Goal: Contribute content: Add original content to the website for others to see

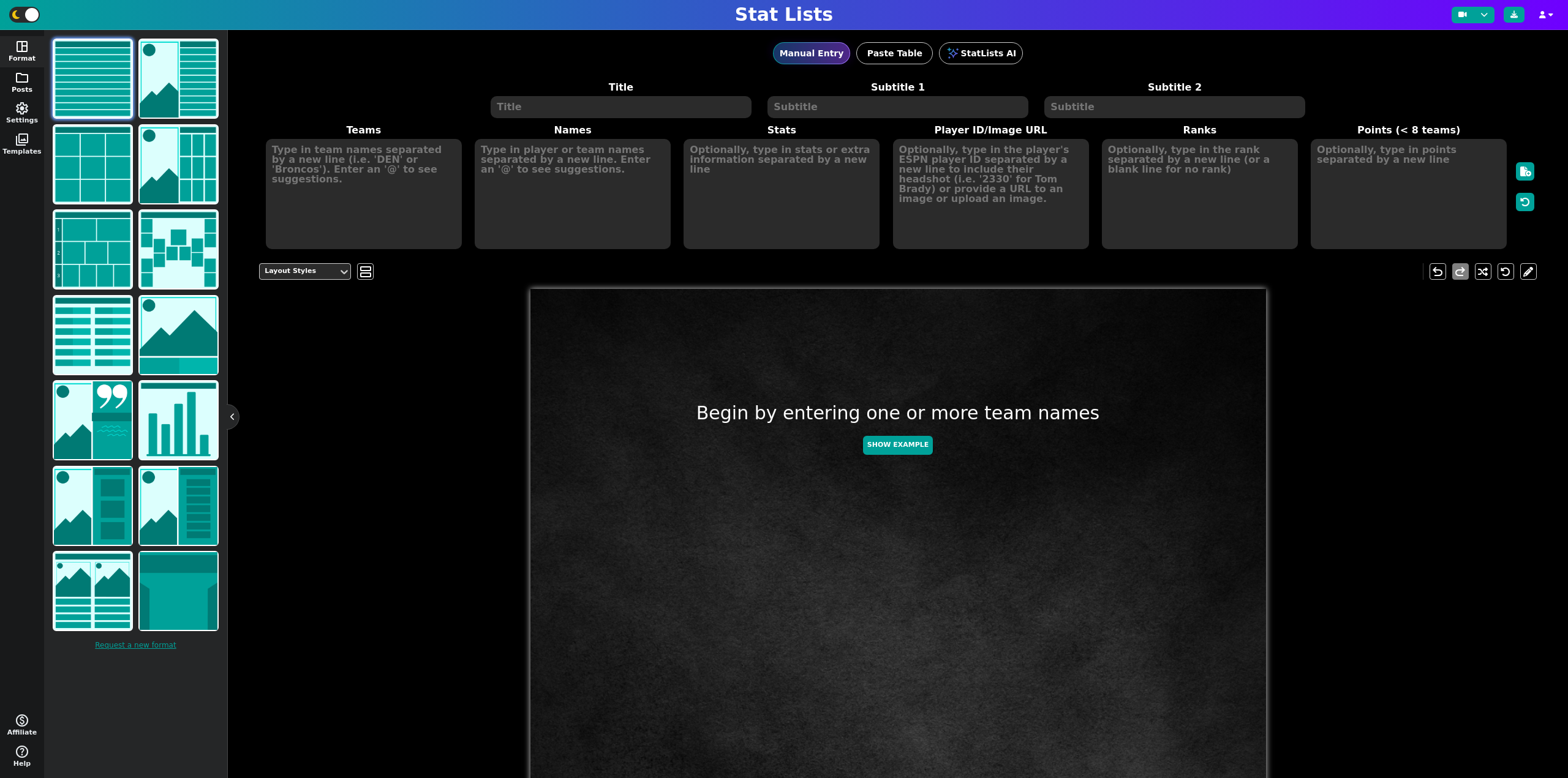
click at [29, 84] on span "folder" at bounding box center [22, 77] width 15 height 15
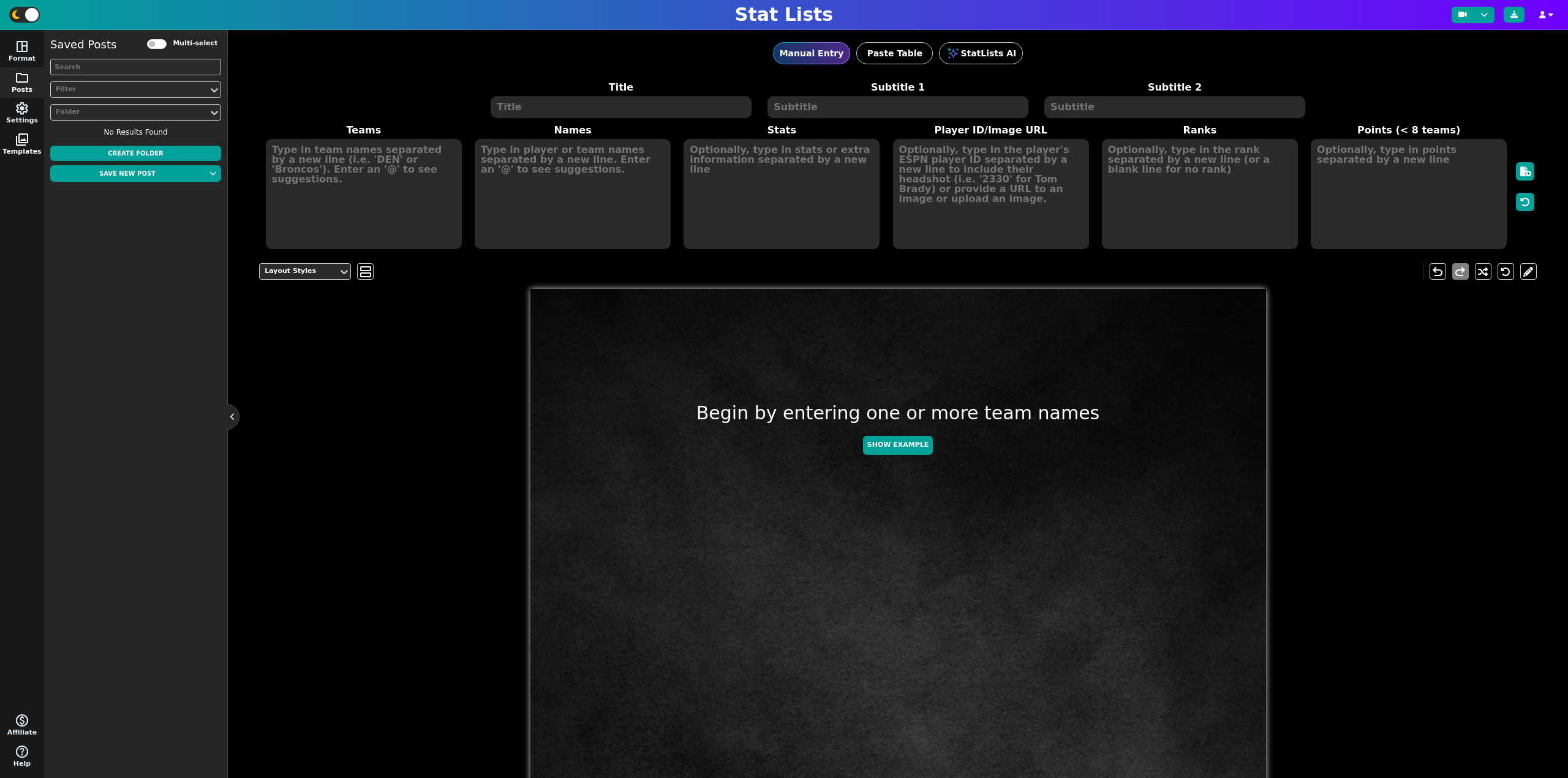
click at [26, 146] on span "photo_library" at bounding box center [22, 140] width 15 height 15
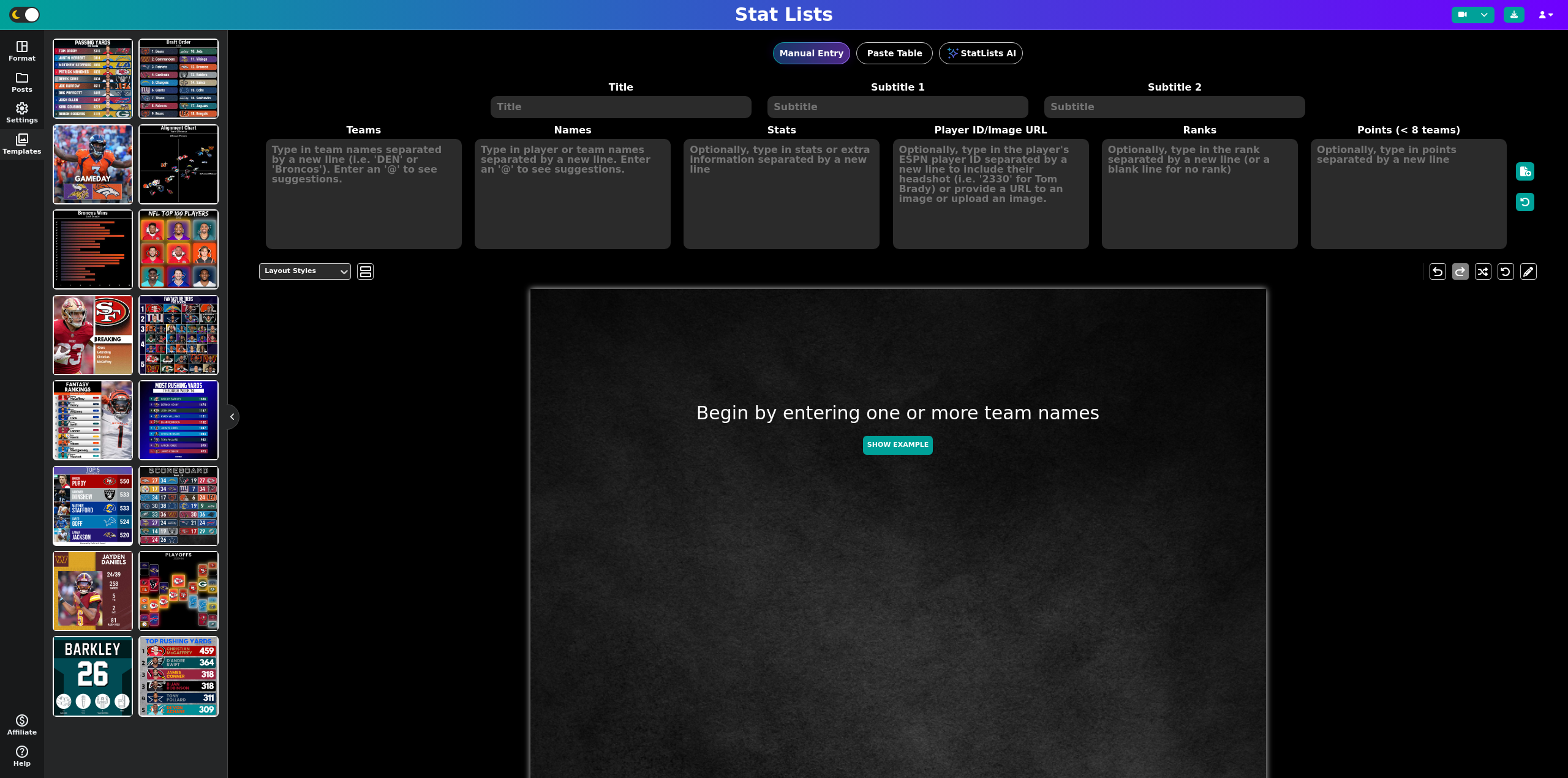
click at [0, 215] on div "space_dashboard Format folder Posts settings Settings photo_library Templates m…" at bounding box center [22, 404] width 44 height 748
click at [117, 512] on img at bounding box center [93, 506] width 78 height 77
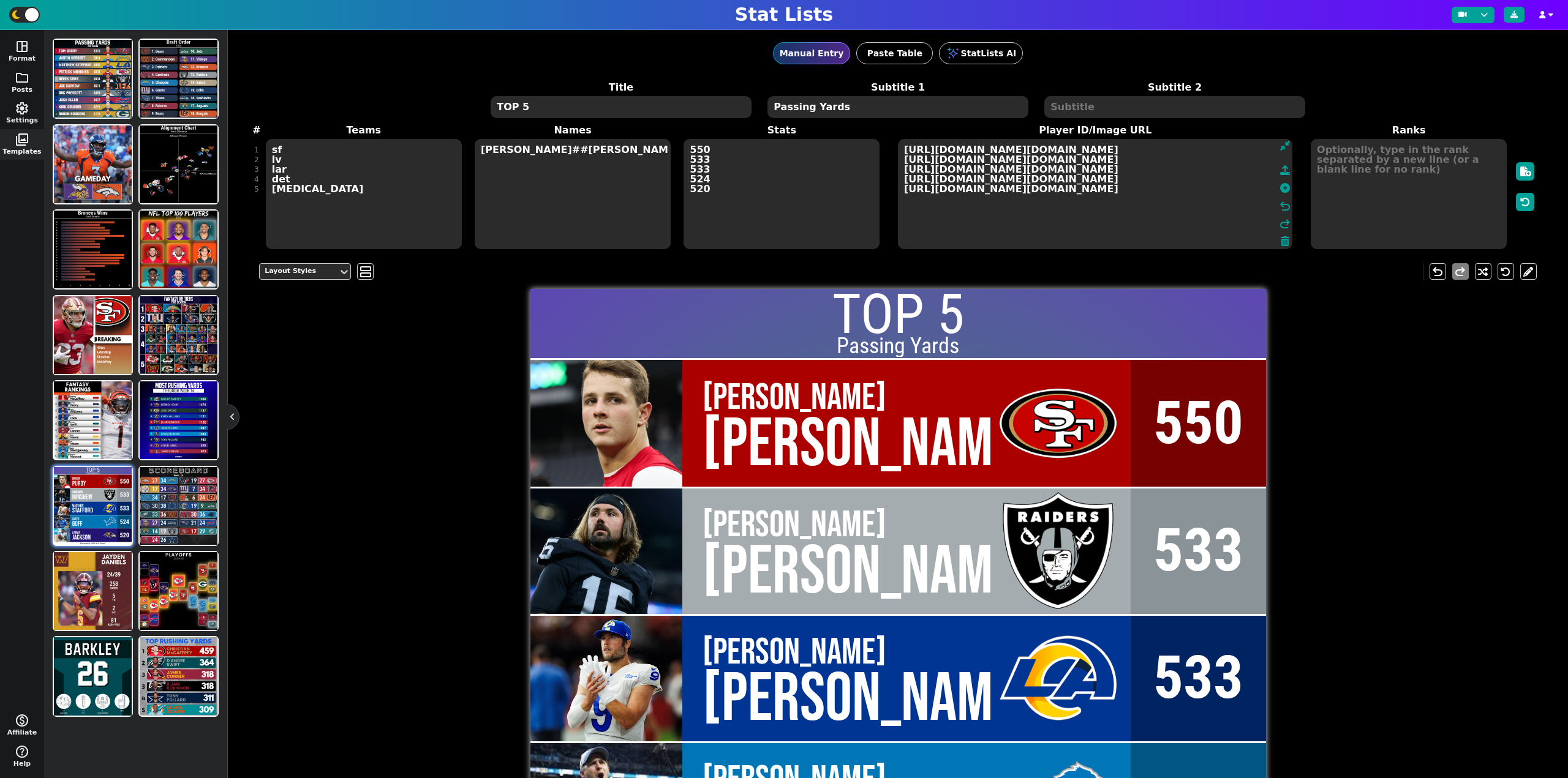
drag, startPoint x: 1224, startPoint y: 212, endPoint x: 819, endPoint y: 135, distance: 412.3
click at [819, 135] on span "Teams sf lv lar det [MEDICAL_DATA] Names [PERSON_NAME]##[PERSON_NAME]##[PERSON_…" at bounding box center [897, 186] width 1278 height 127
drag, startPoint x: 1261, startPoint y: 224, endPoint x: 877, endPoint y: 143, distance: 392.4
click at [877, 143] on span "Teams sf lv lar det [MEDICAL_DATA] Names [PERSON_NAME]##[PERSON_NAME]##[PERSON_…" at bounding box center [897, 186] width 1278 height 127
click at [900, 148] on textarea "[URL][DOMAIN_NAME][DOMAIN_NAME] [URL][DOMAIN_NAME][DOMAIN_NAME] [URL][DOMAIN_NA…" at bounding box center [1094, 194] width 394 height 110
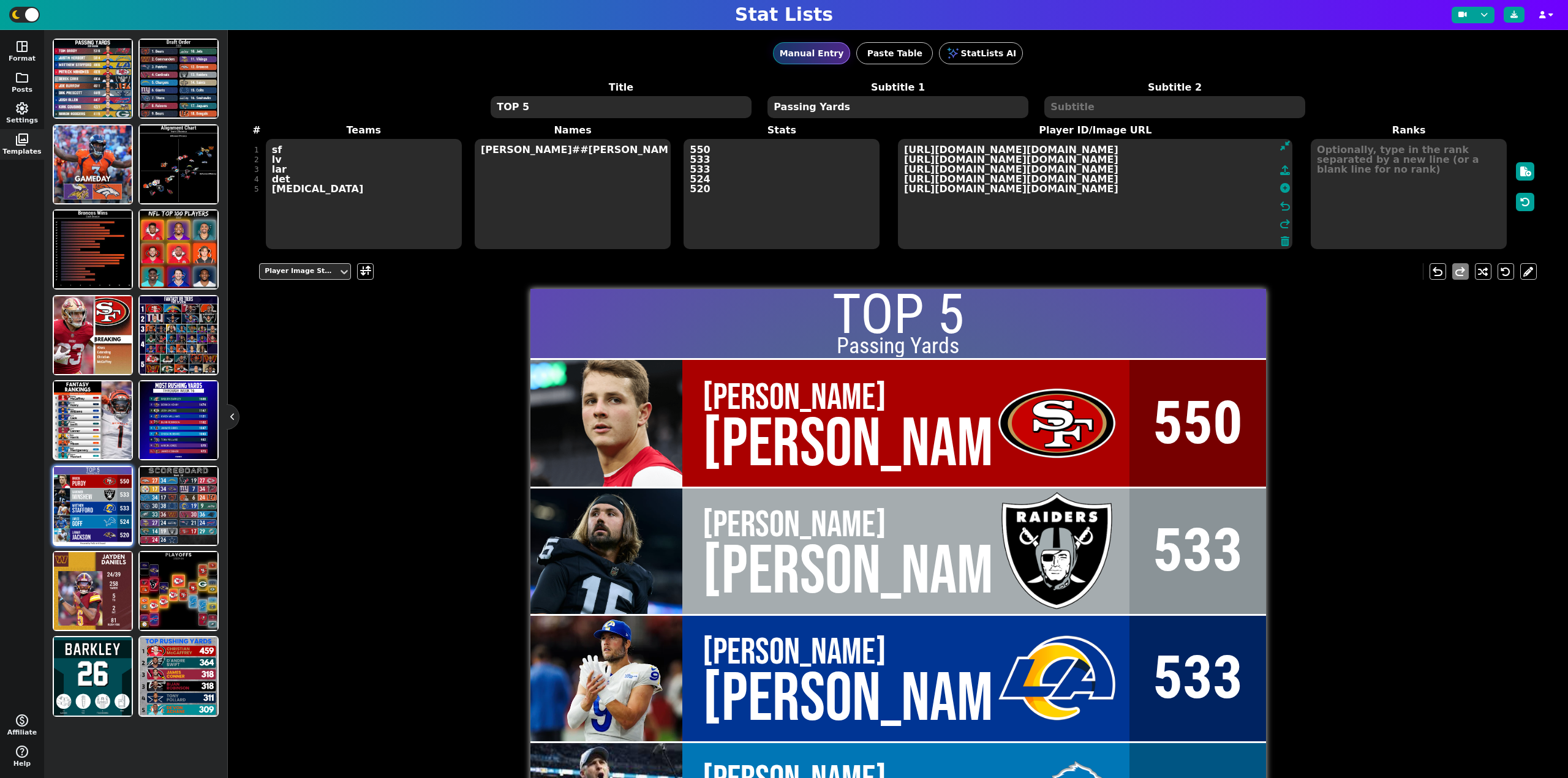
scroll to position [0, 554]
drag, startPoint x: 898, startPoint y: 148, endPoint x: 1426, endPoint y: 284, distance: 545.2
click at [1426, 284] on div "Manual Entry Paste Table StatLists AI Title TOP 5 Subtitle 1 Passing Yards Subt…" at bounding box center [897, 404] width 1340 height 748
type textarea "[URL][DOMAIN_NAME][DOMAIN_NAME] [URL][DOMAIN_NAME][DOMAIN_NAME] [URL][DOMAIN_NA…"
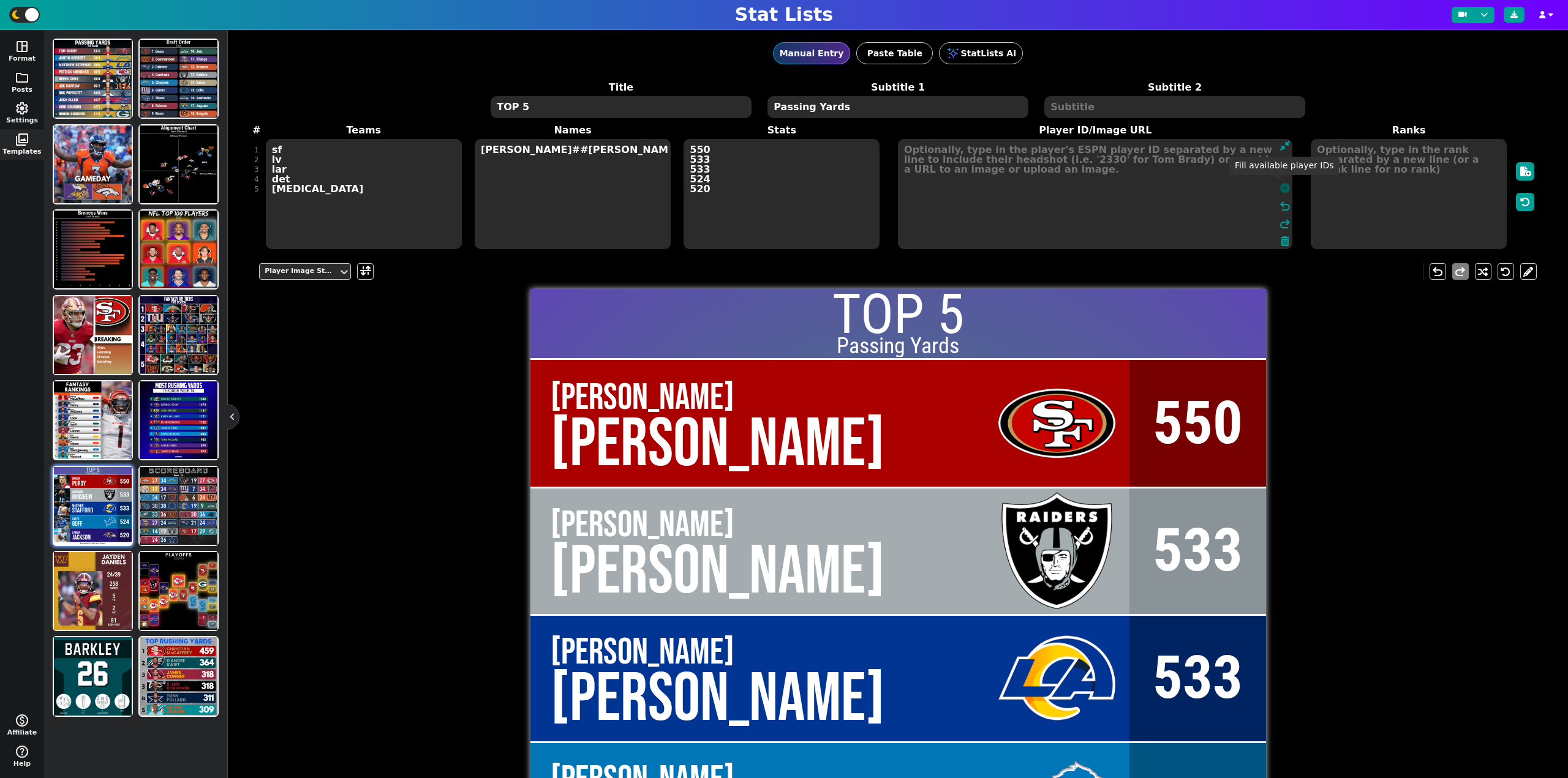
click at [1280, 185] on icon at bounding box center [1285, 188] width 10 height 10
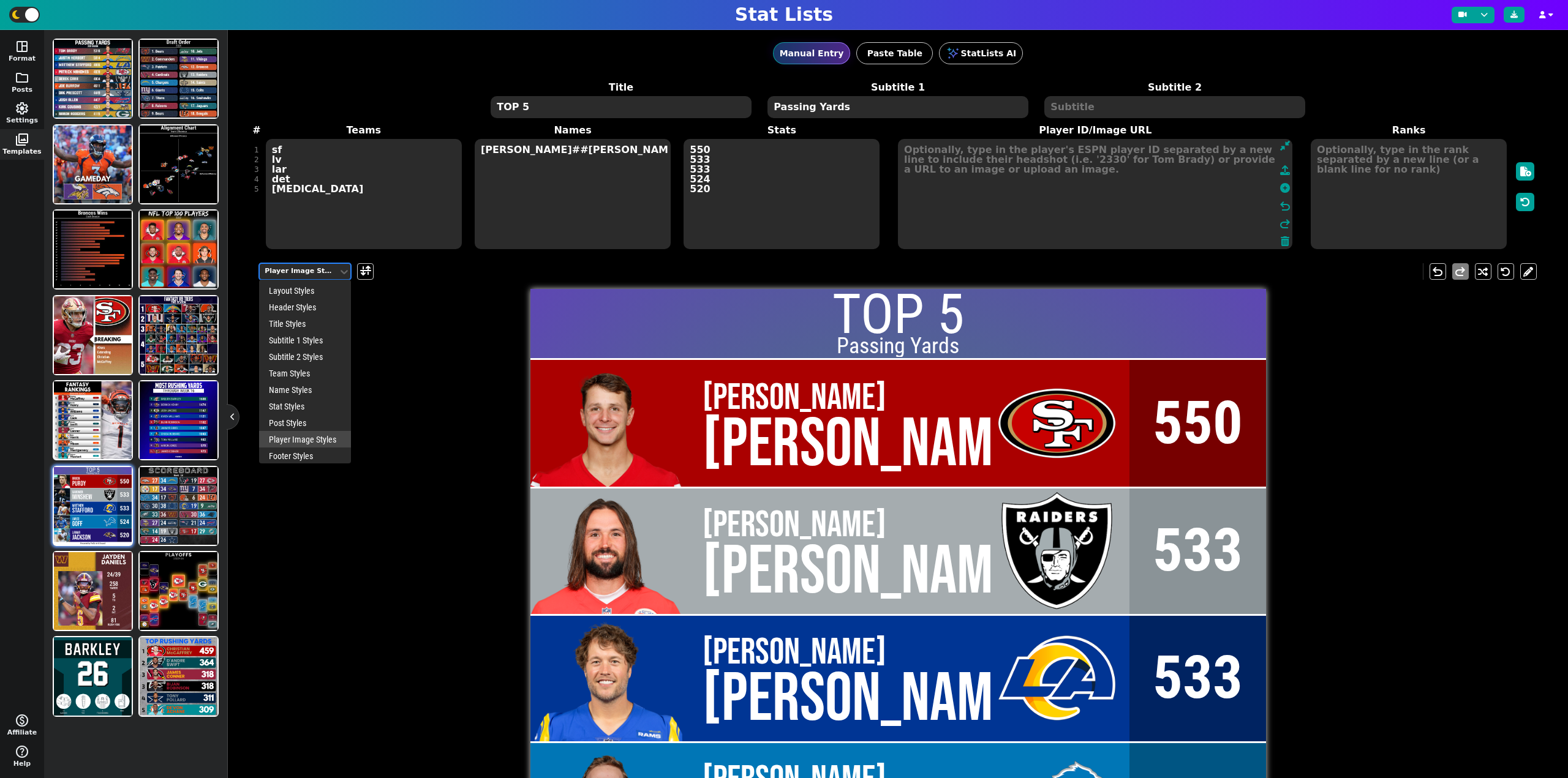
click at [313, 269] on div "Player Image Styles" at bounding box center [299, 271] width 69 height 10
click at [288, 419] on div "Post Styles" at bounding box center [304, 419] width 92 height 17
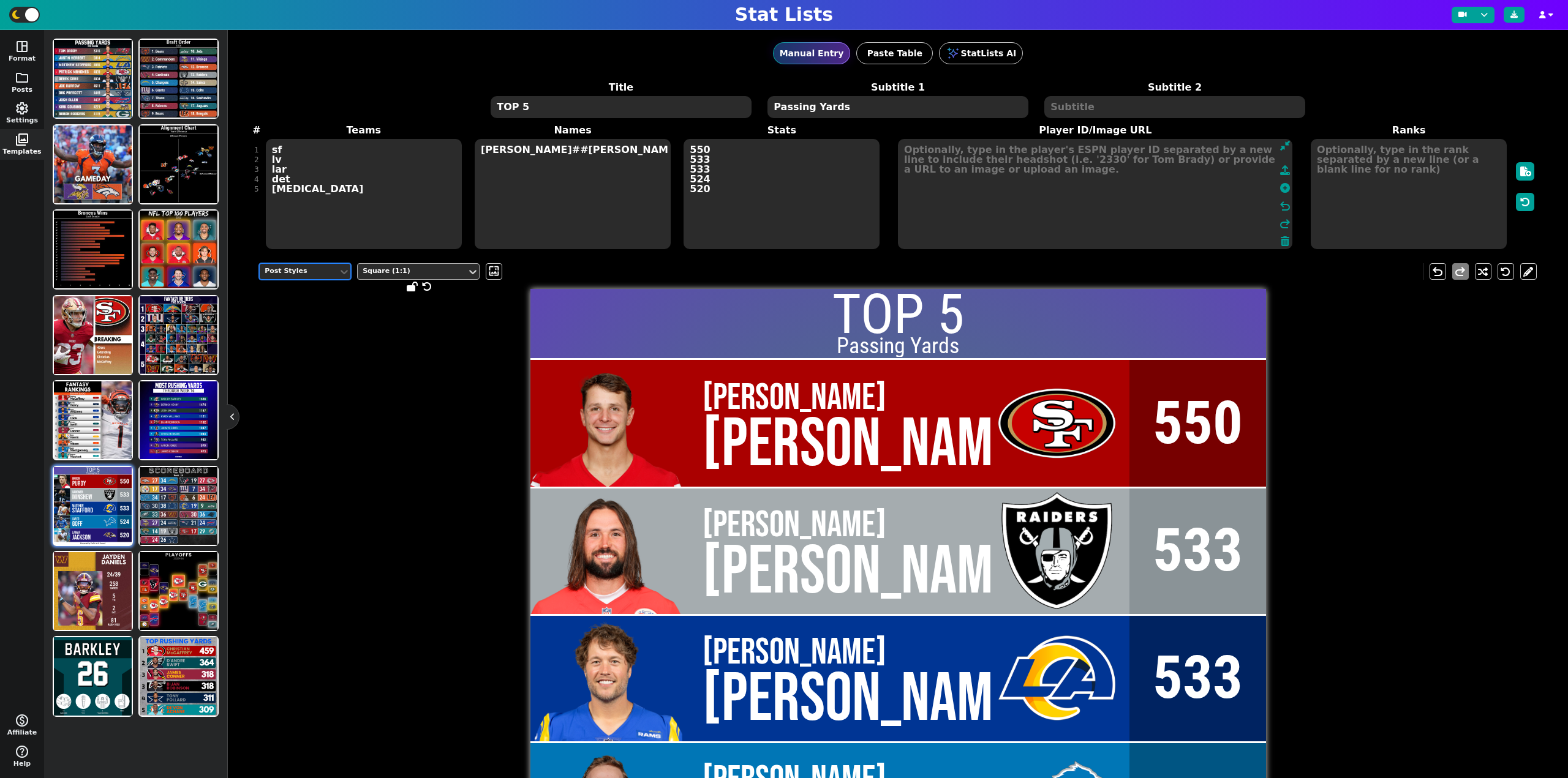
click at [391, 272] on div "Square (1:1)" at bounding box center [412, 271] width 99 height 10
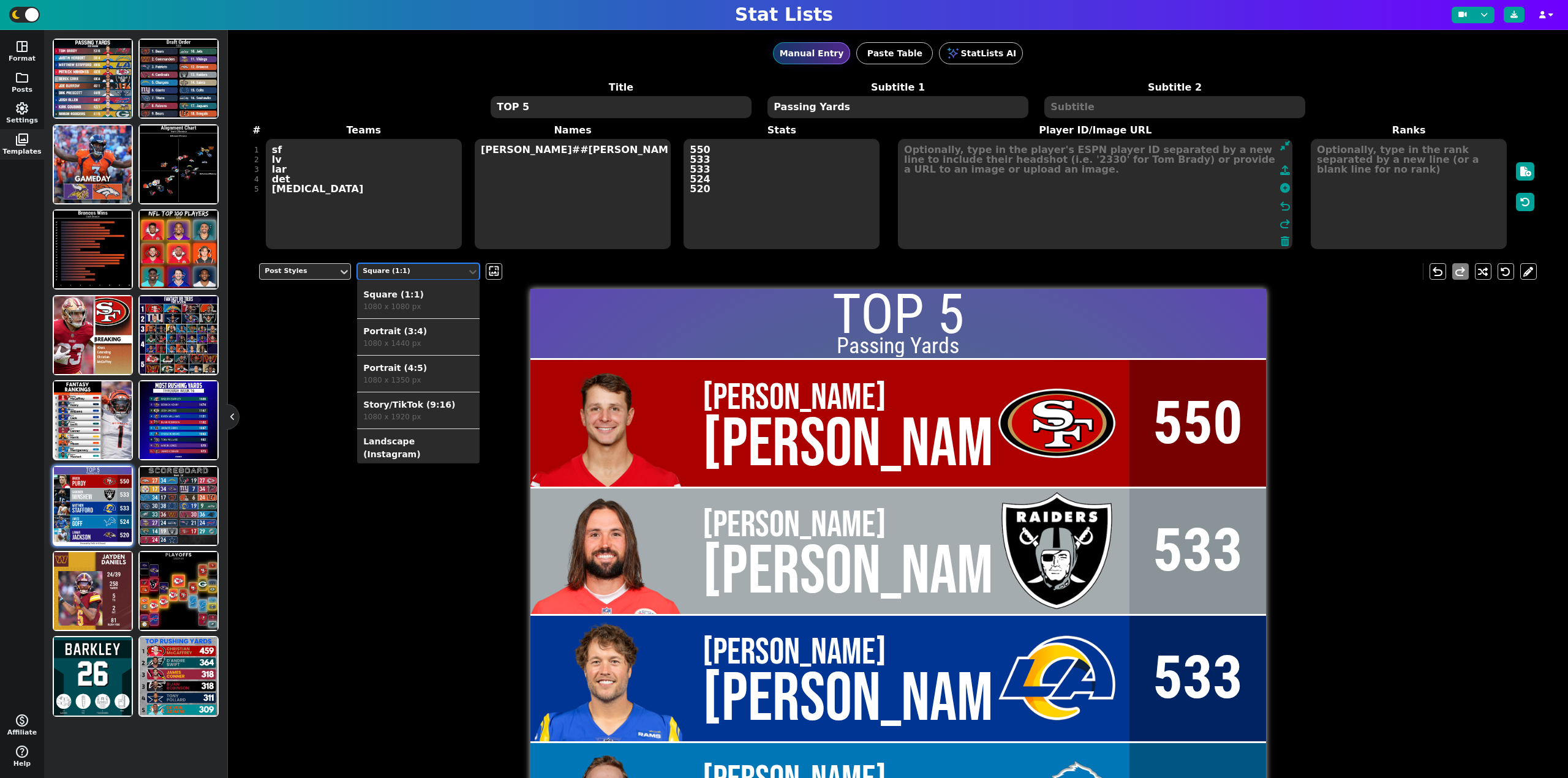
click at [402, 299] on div "Square (1:1)" at bounding box center [418, 295] width 110 height 13
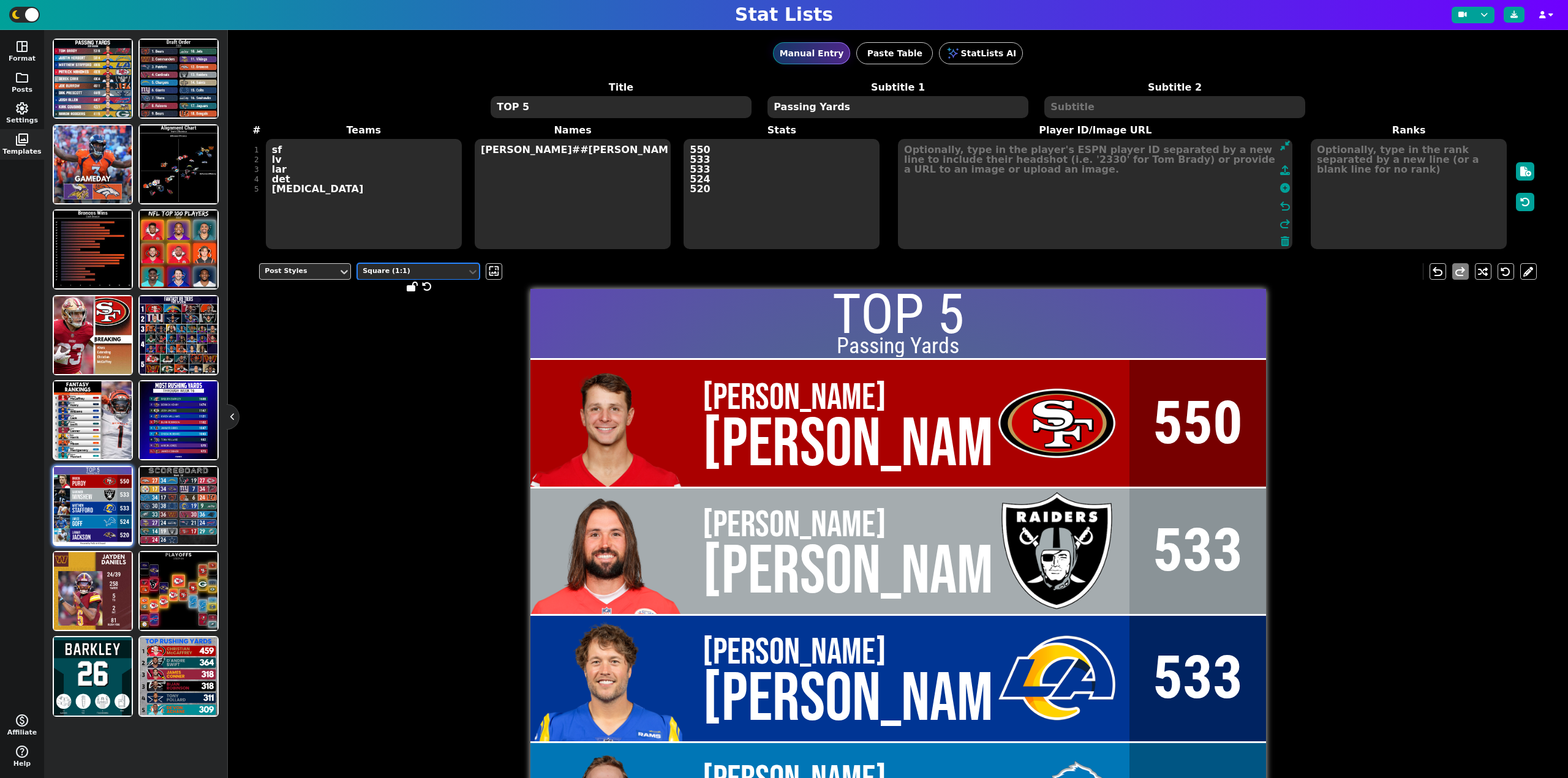
click at [396, 270] on div "Square (1:1)" at bounding box center [412, 271] width 99 height 10
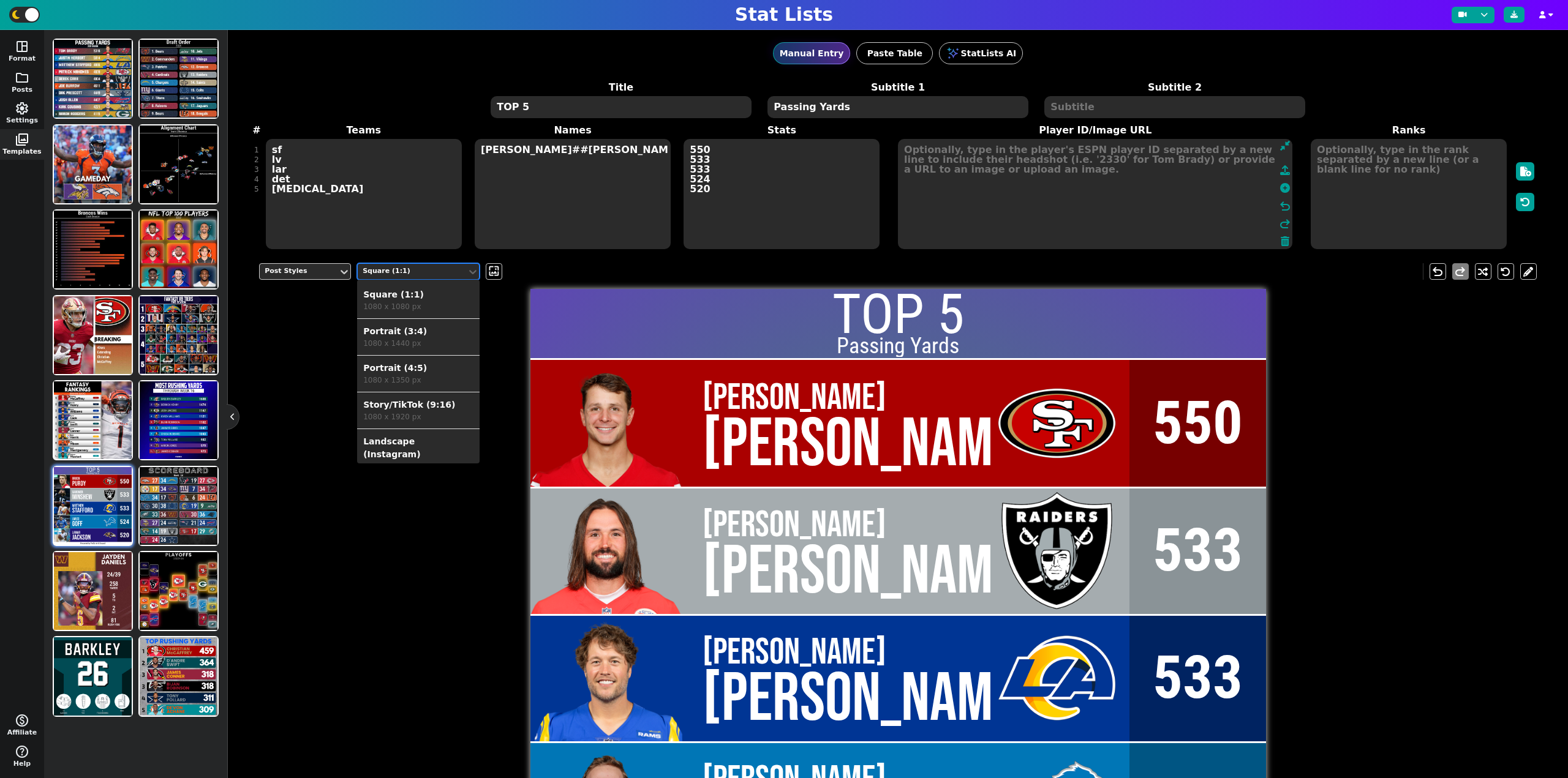
click at [402, 328] on div "Portrait (3:4)" at bounding box center [418, 331] width 110 height 13
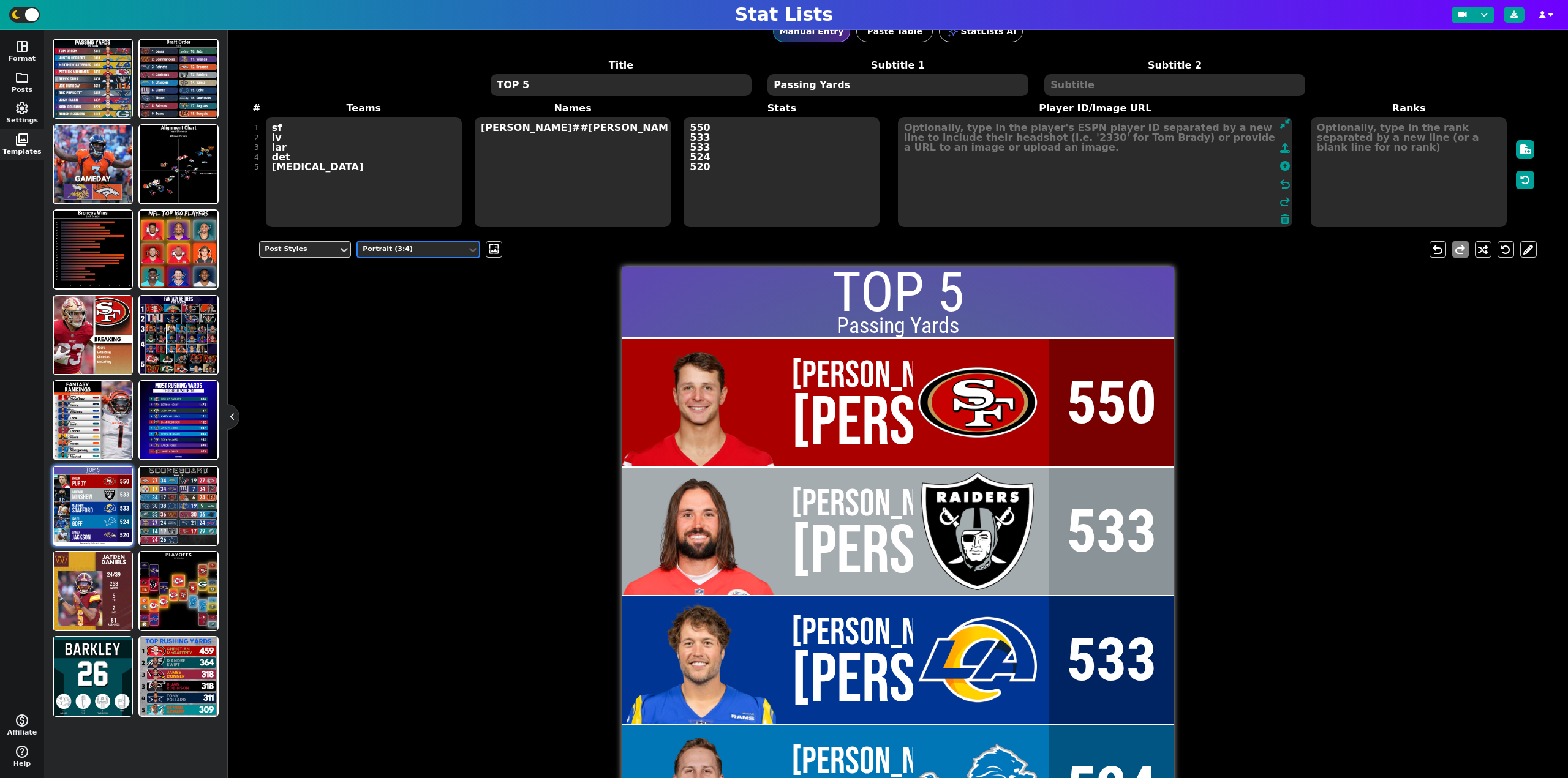
scroll to position [0, 0]
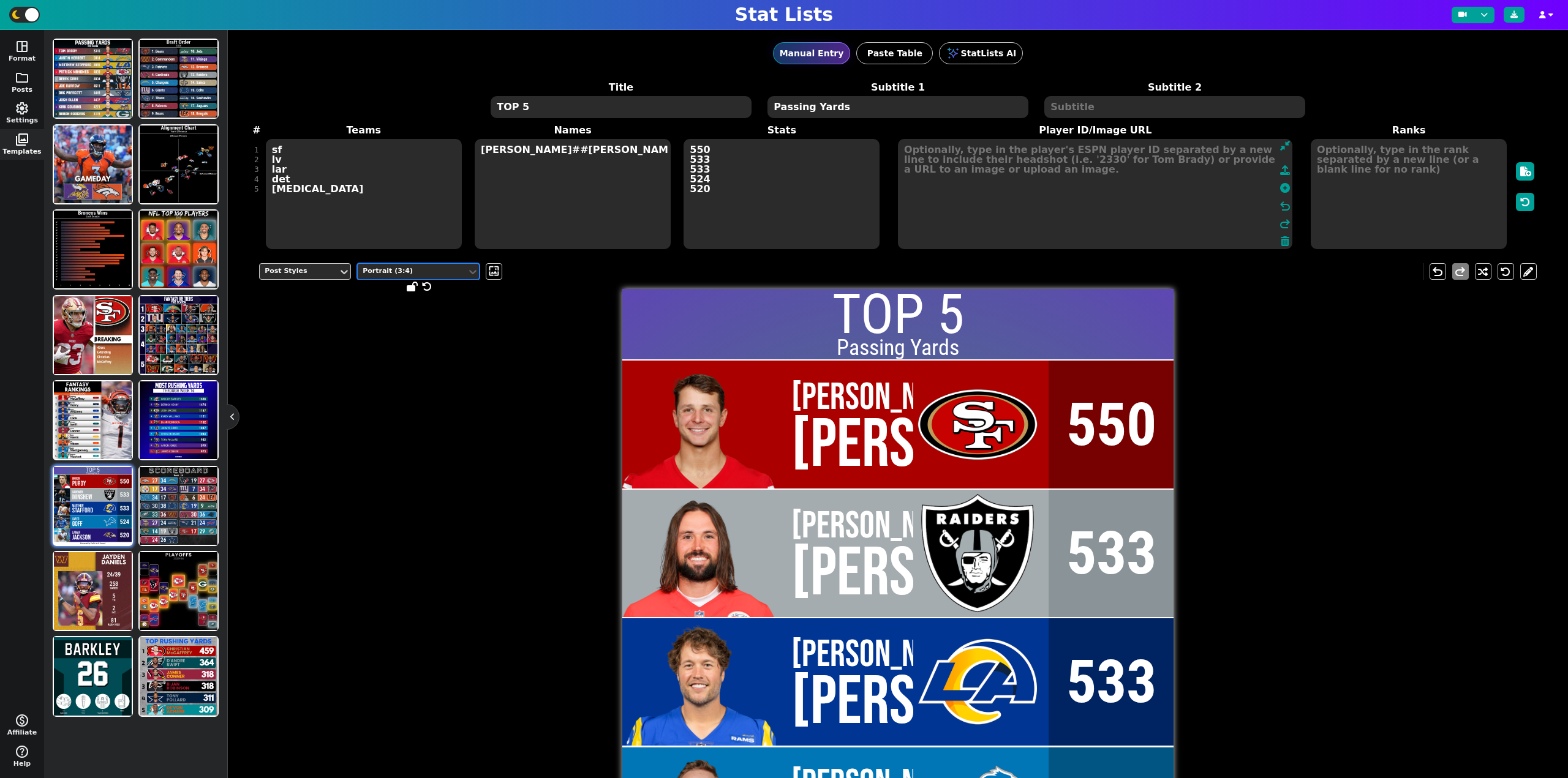
click at [412, 276] on div "Portrait (3:4)" at bounding box center [412, 271] width 99 height 10
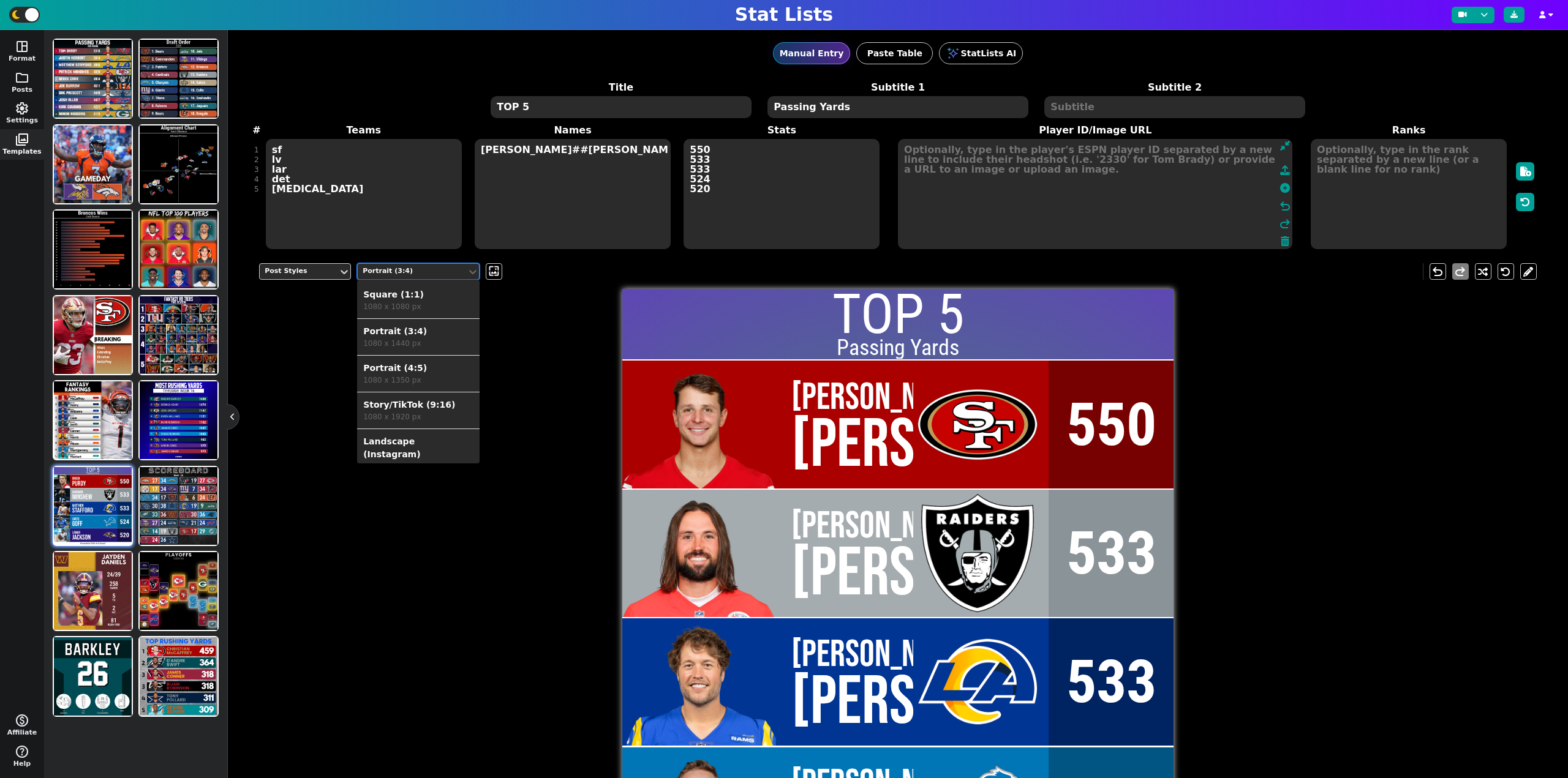
click at [416, 370] on div "Portrait (4:5)" at bounding box center [418, 368] width 110 height 13
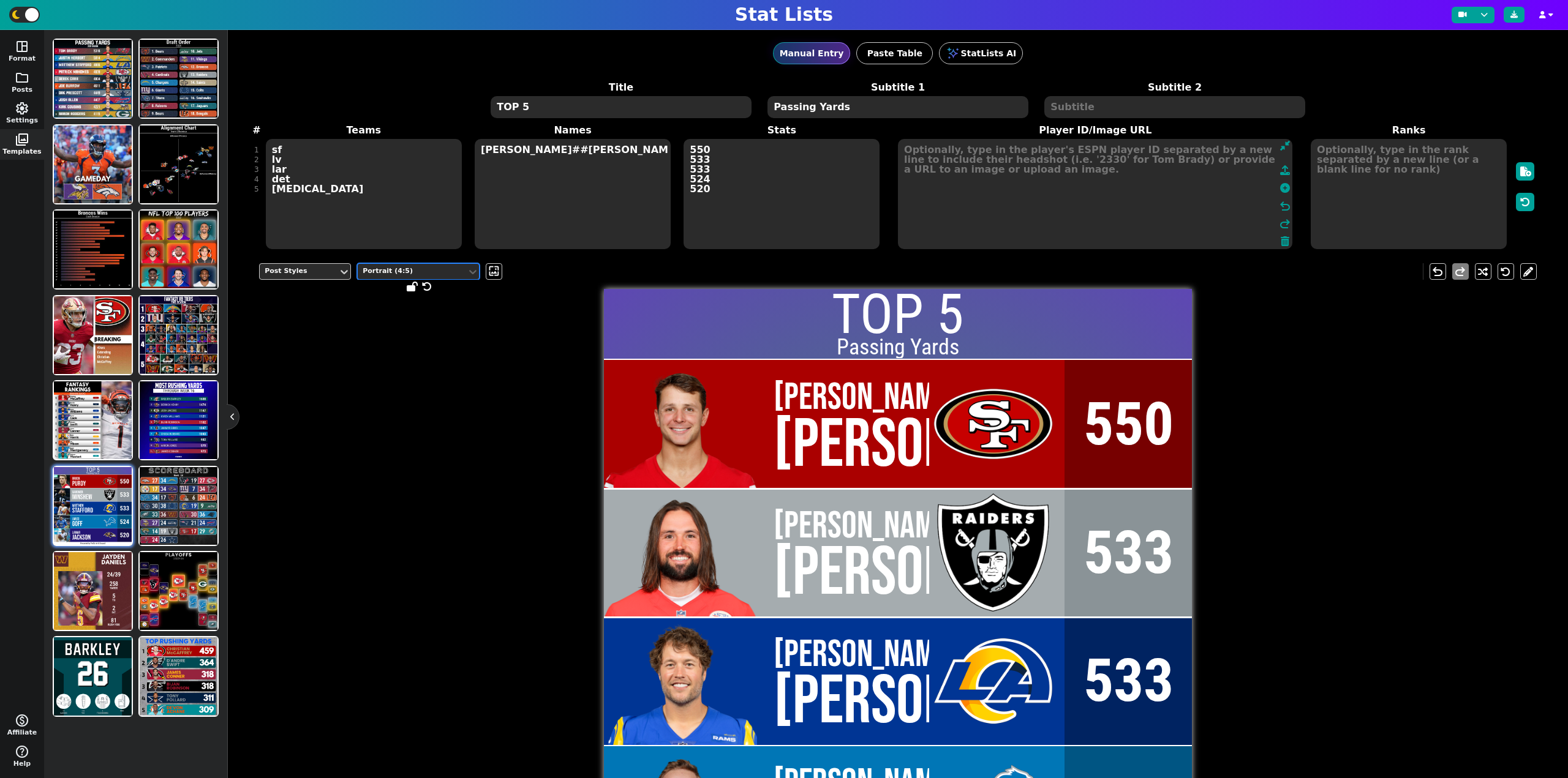
click at [397, 269] on div "Portrait (4:5)" at bounding box center [412, 271] width 99 height 10
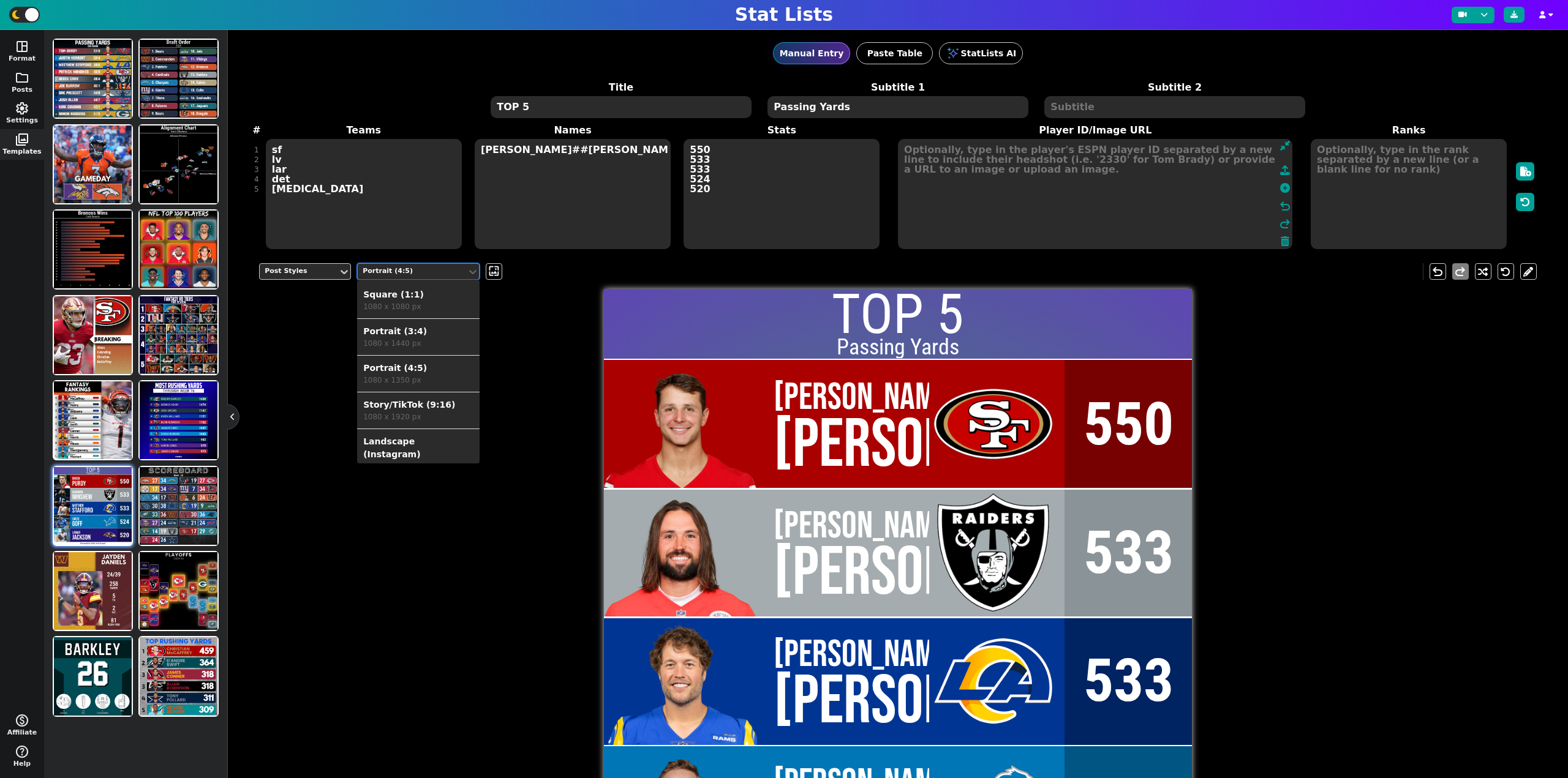
click at [404, 304] on div "1080 x 1080 px" at bounding box center [418, 307] width 110 height 11
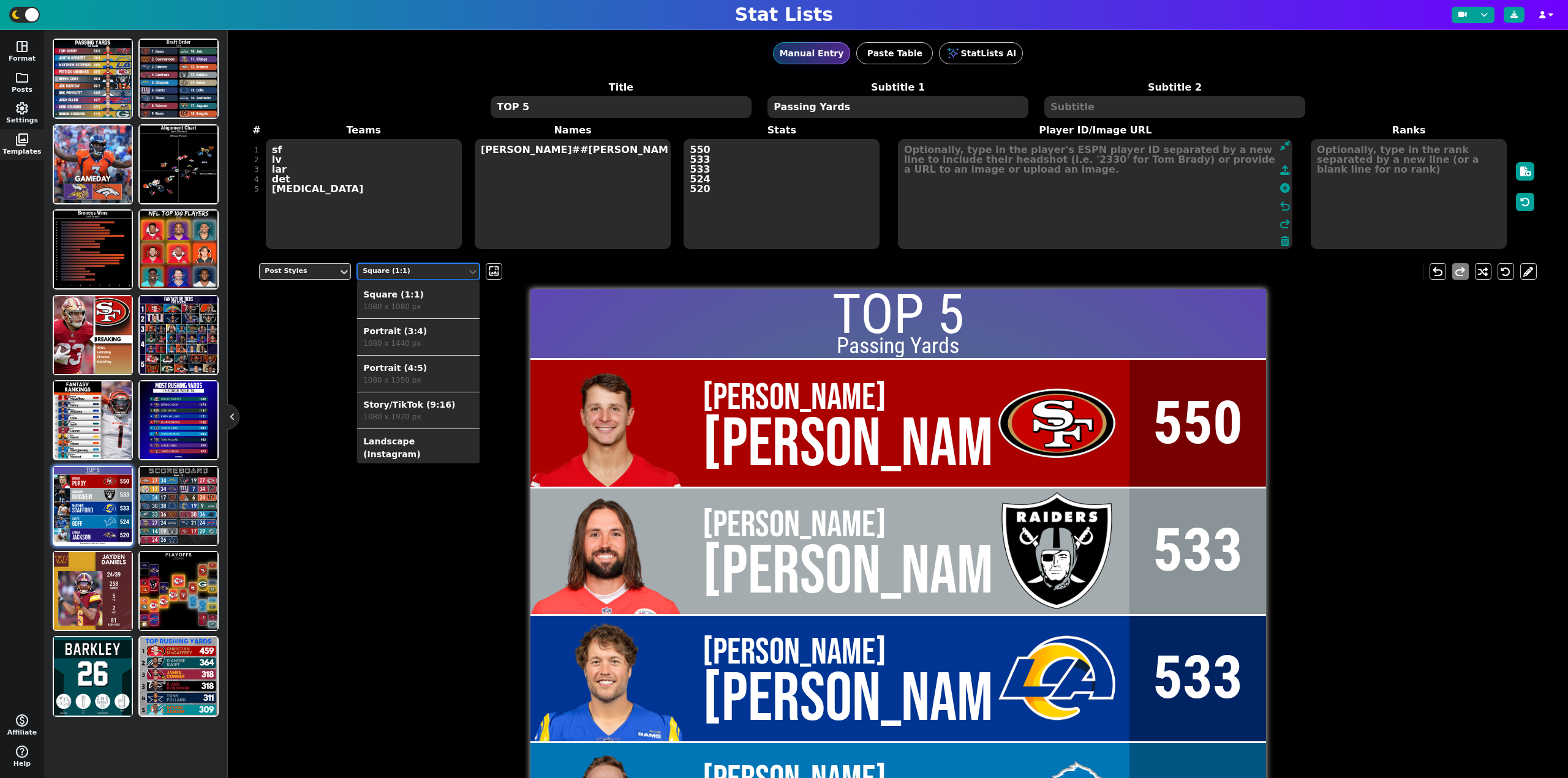
click at [403, 272] on div "Square (1:1)" at bounding box center [412, 271] width 99 height 10
click at [413, 362] on div "Portrait (4:5)" at bounding box center [418, 368] width 110 height 13
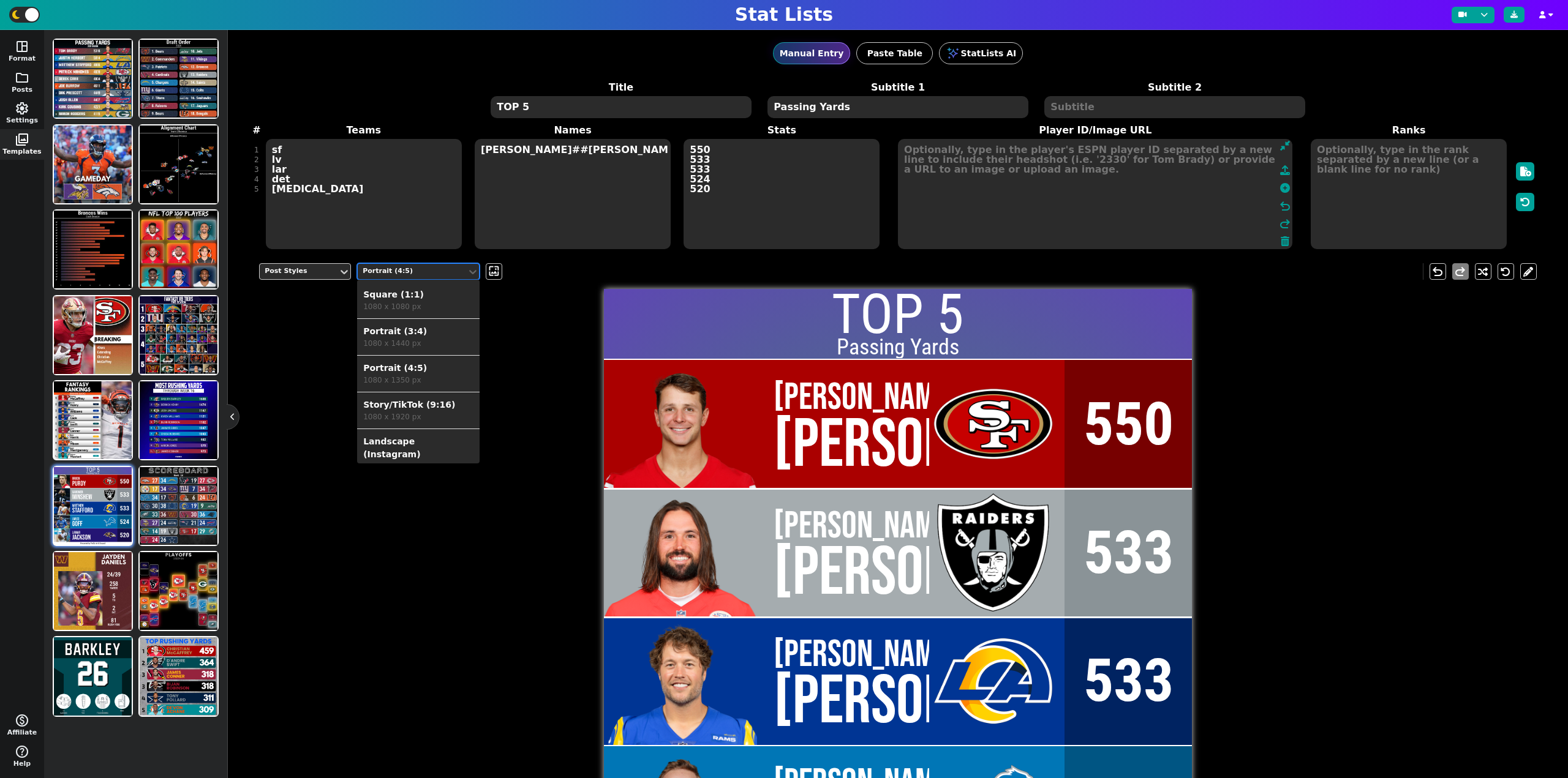
click at [410, 266] on div "Portrait (4:5)" at bounding box center [412, 271] width 109 height 17
click at [417, 398] on div "Landscape (Instagram)" at bounding box center [418, 407] width 110 height 26
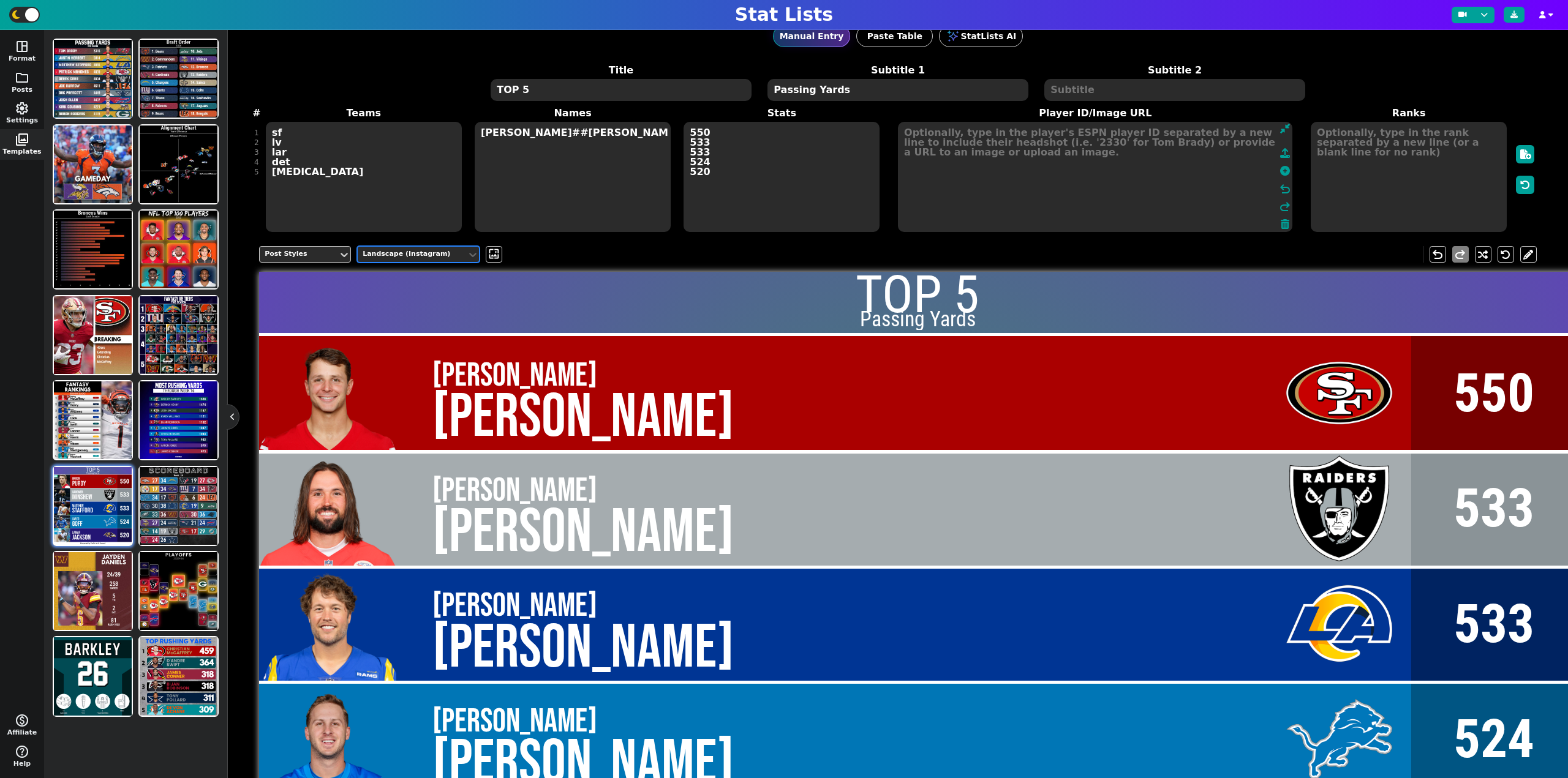
scroll to position [0, 0]
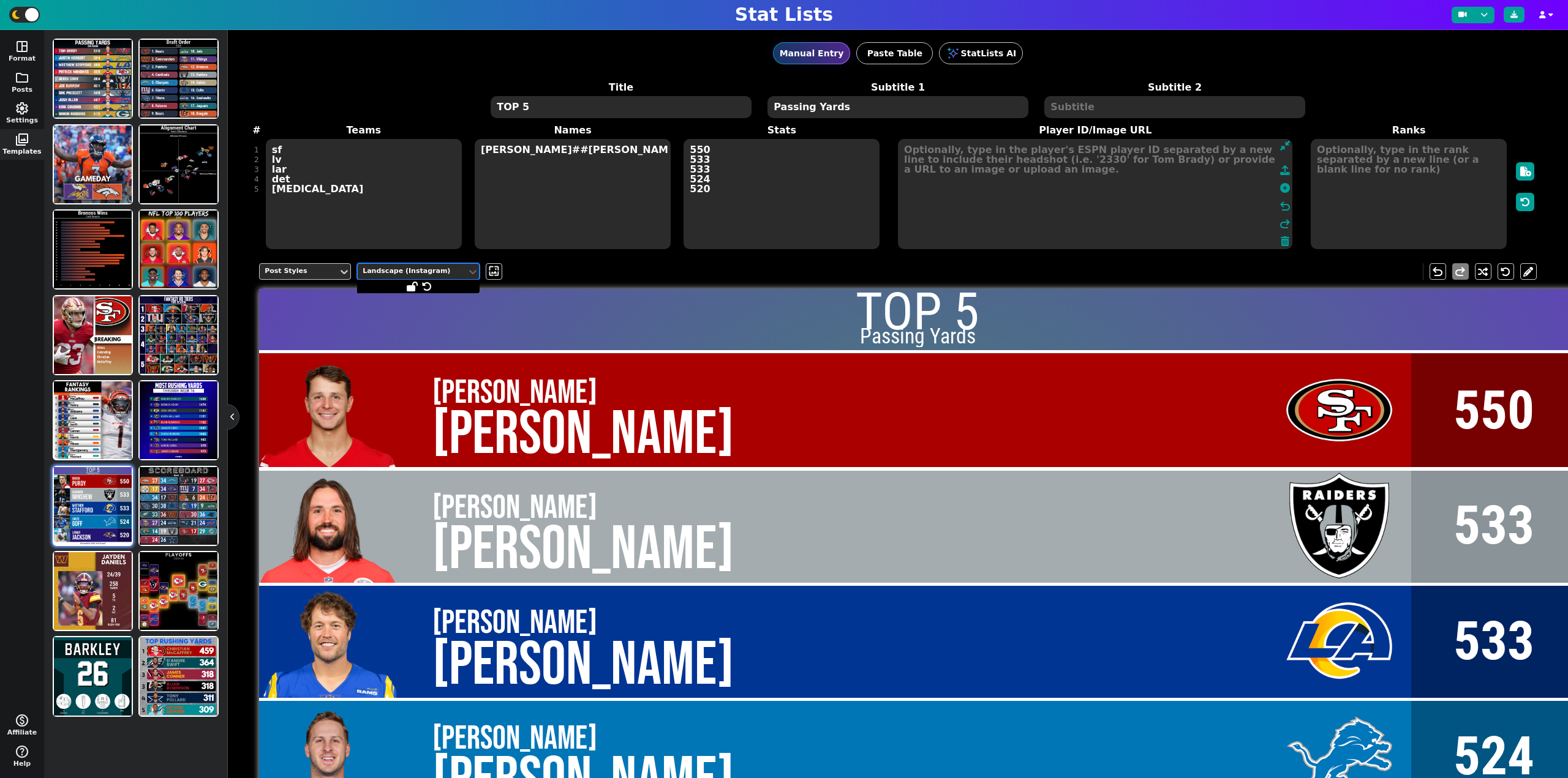
click at [431, 265] on div "Landscape (Instagram)" at bounding box center [412, 271] width 109 height 17
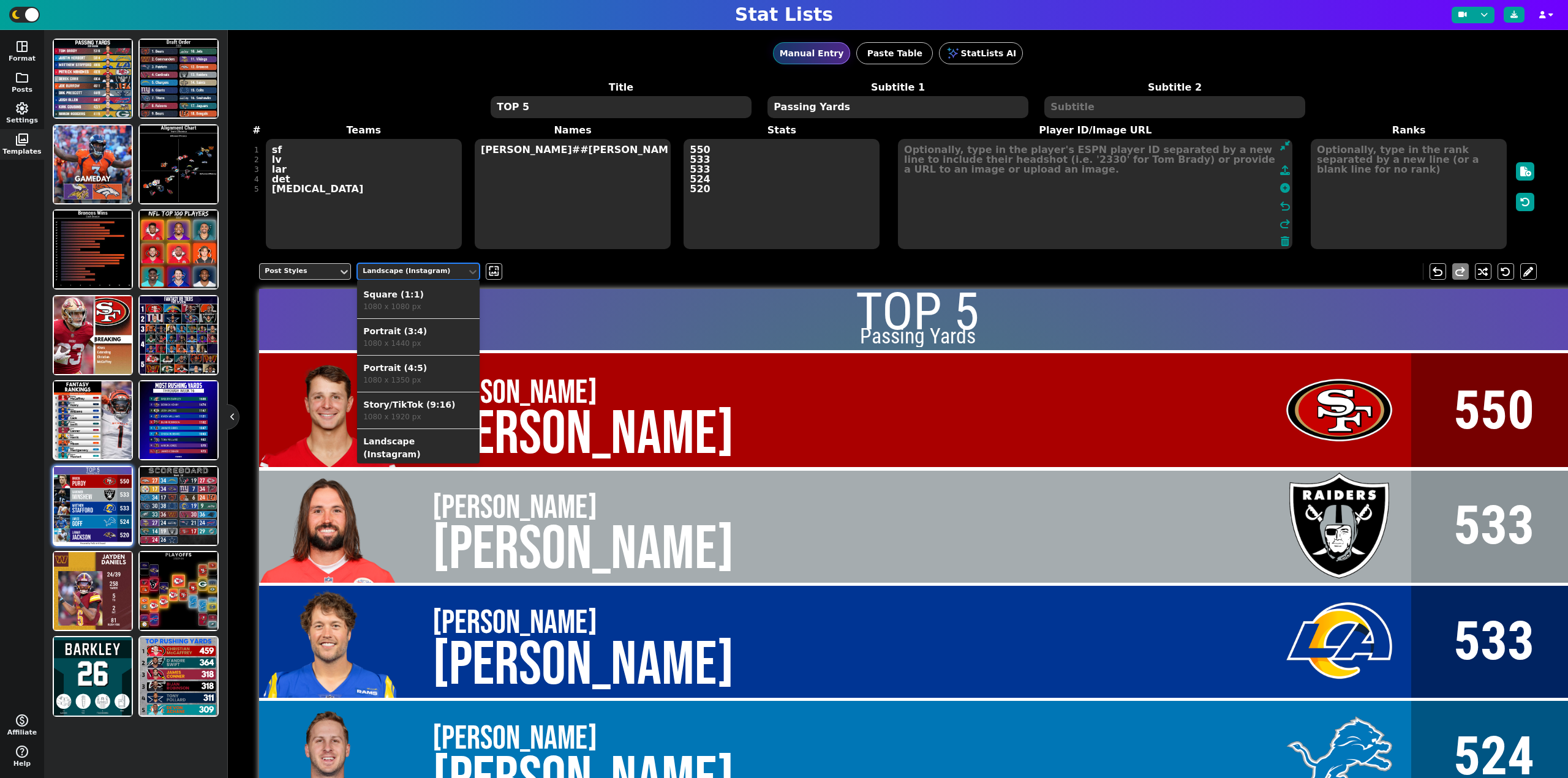
click at [415, 448] on div "Landscape (Instagram)" at bounding box center [418, 448] width 110 height 26
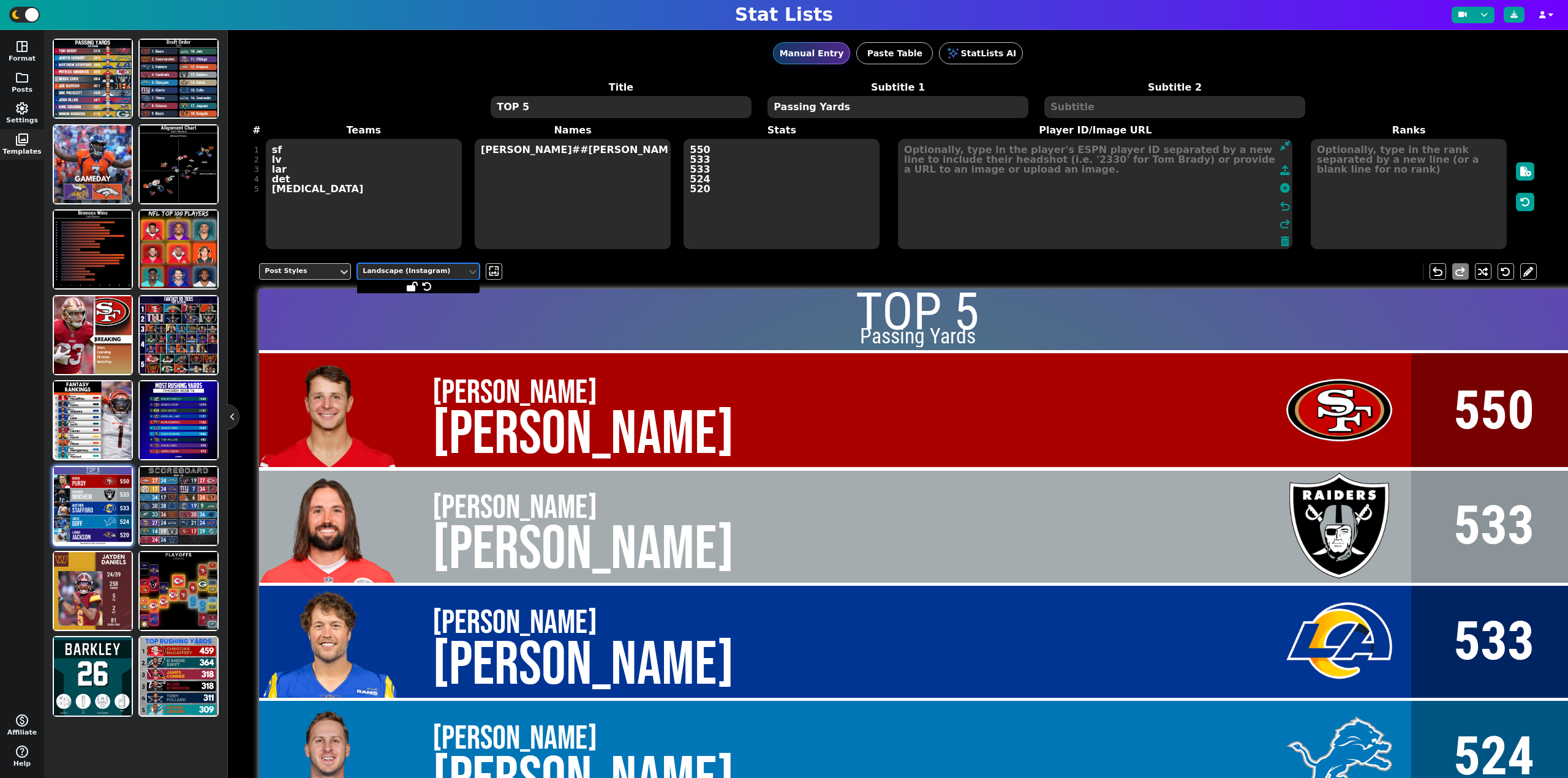
click at [434, 271] on div "Landscape (Instagram)" at bounding box center [412, 271] width 99 height 10
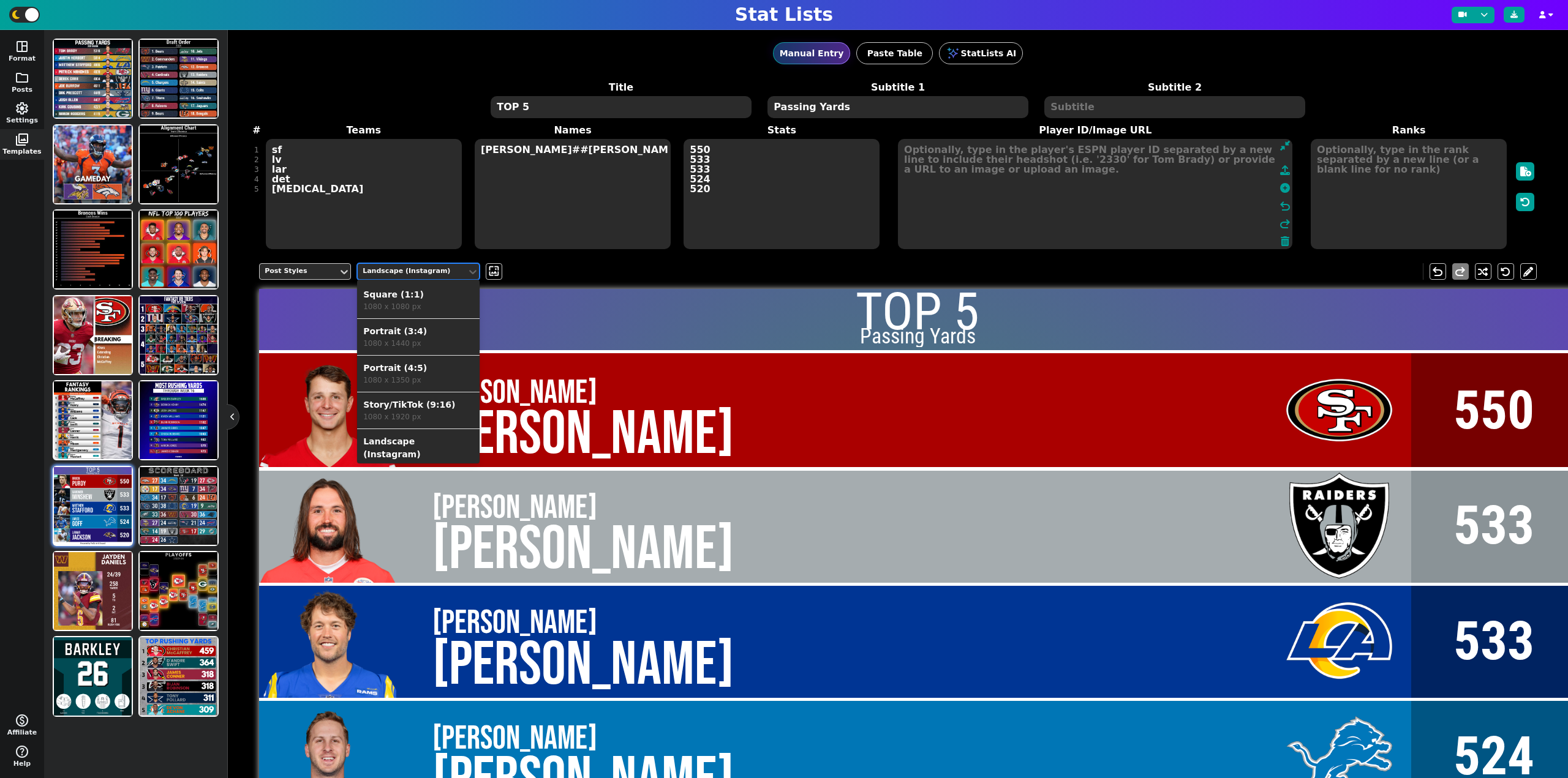
scroll to position [42, 0]
click at [421, 443] on div "Landscape (Twitter)" at bounding box center [418, 450] width 110 height 13
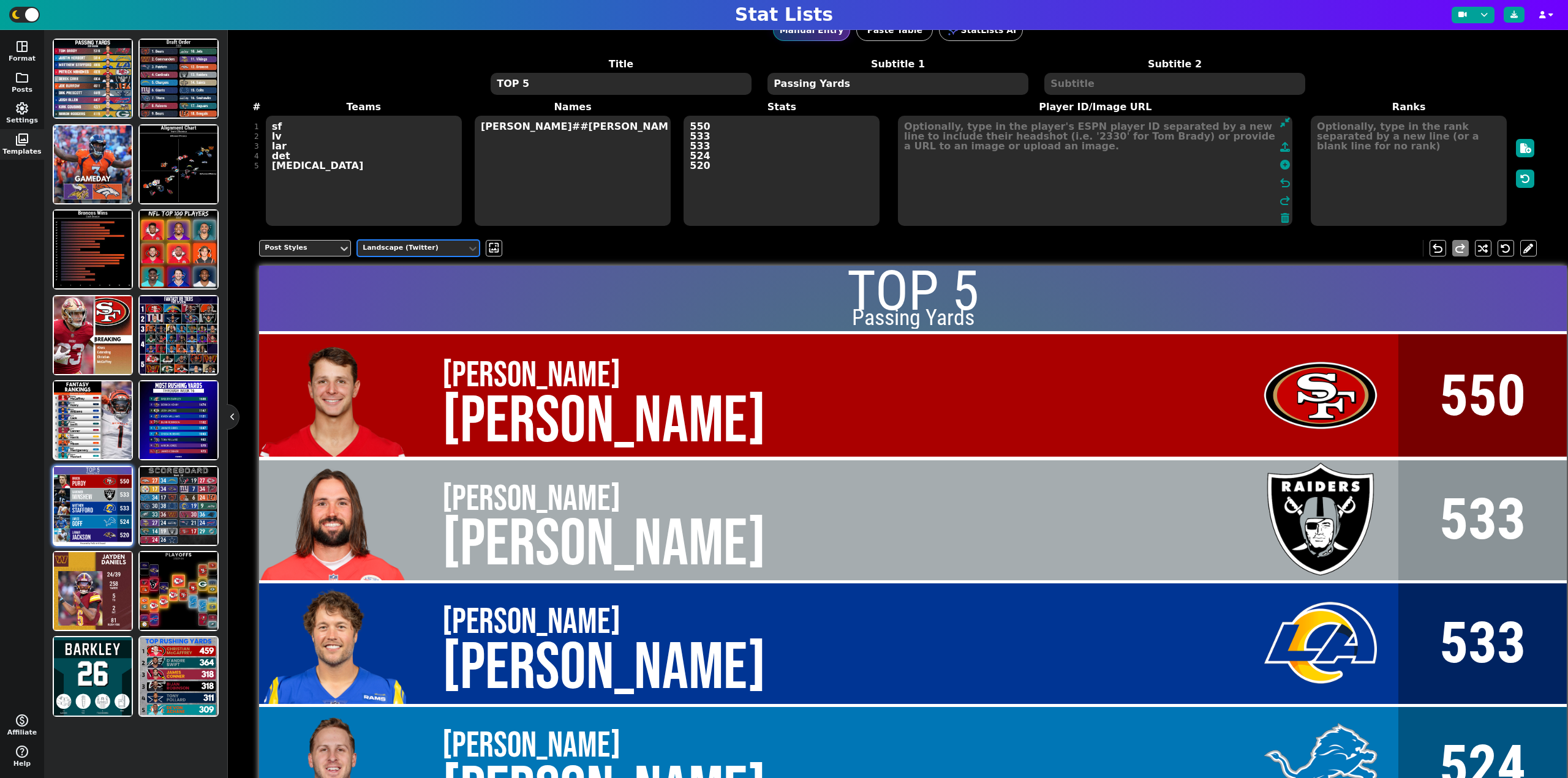
scroll to position [0, 0]
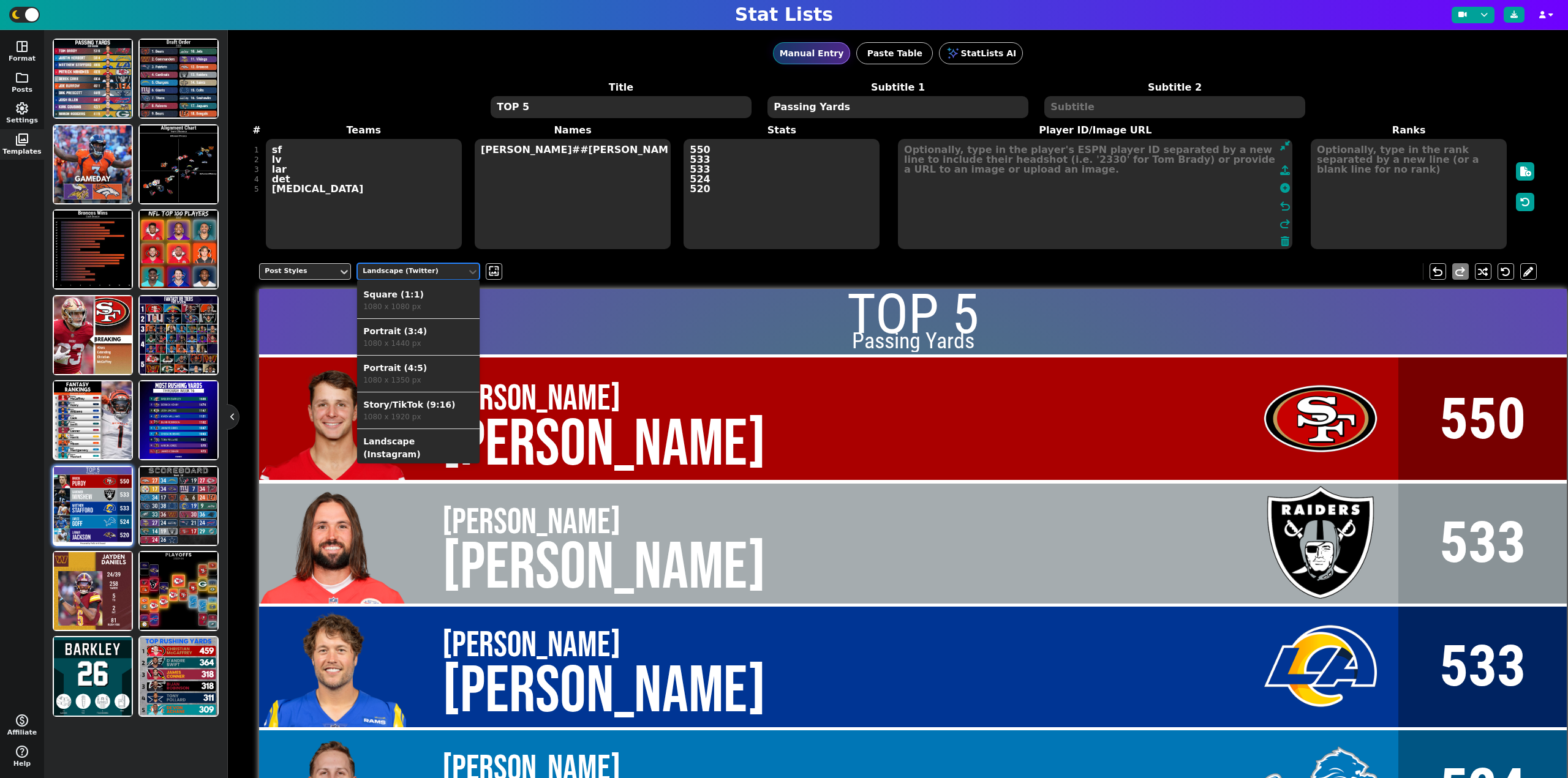
click at [414, 272] on div "Landscape (Twitter)" at bounding box center [412, 271] width 99 height 10
click at [415, 340] on div "1080 x 1440 px" at bounding box center [418, 344] width 110 height 11
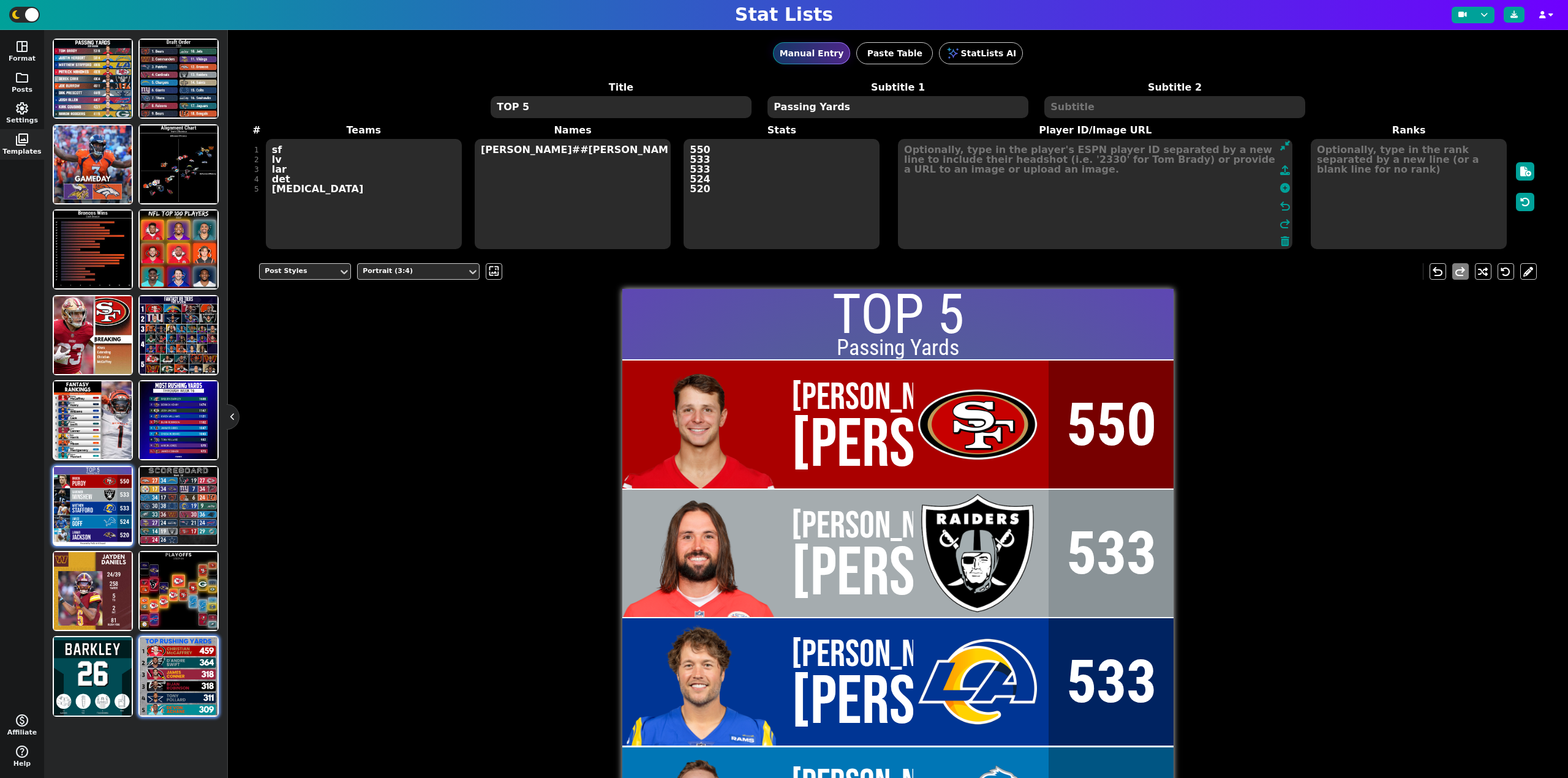
click at [188, 654] on img at bounding box center [178, 676] width 78 height 77
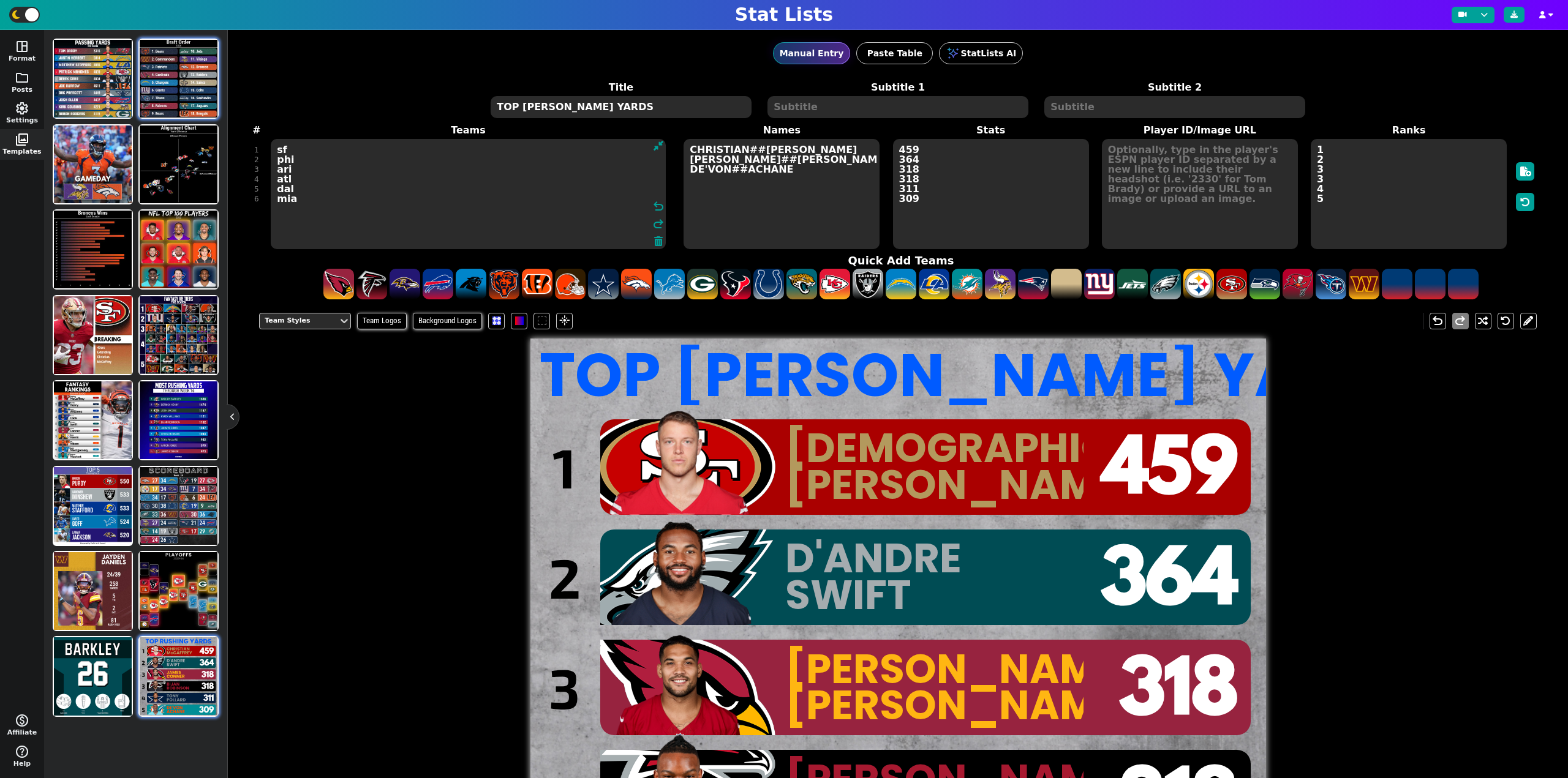
drag, startPoint x: 375, startPoint y: 222, endPoint x: 138, endPoint y: 99, distance: 267.0
click at [138, 99] on div "space_dashboard Format folder Posts settings Settings photo_library Templates m…" at bounding box center [784, 404] width 1568 height 748
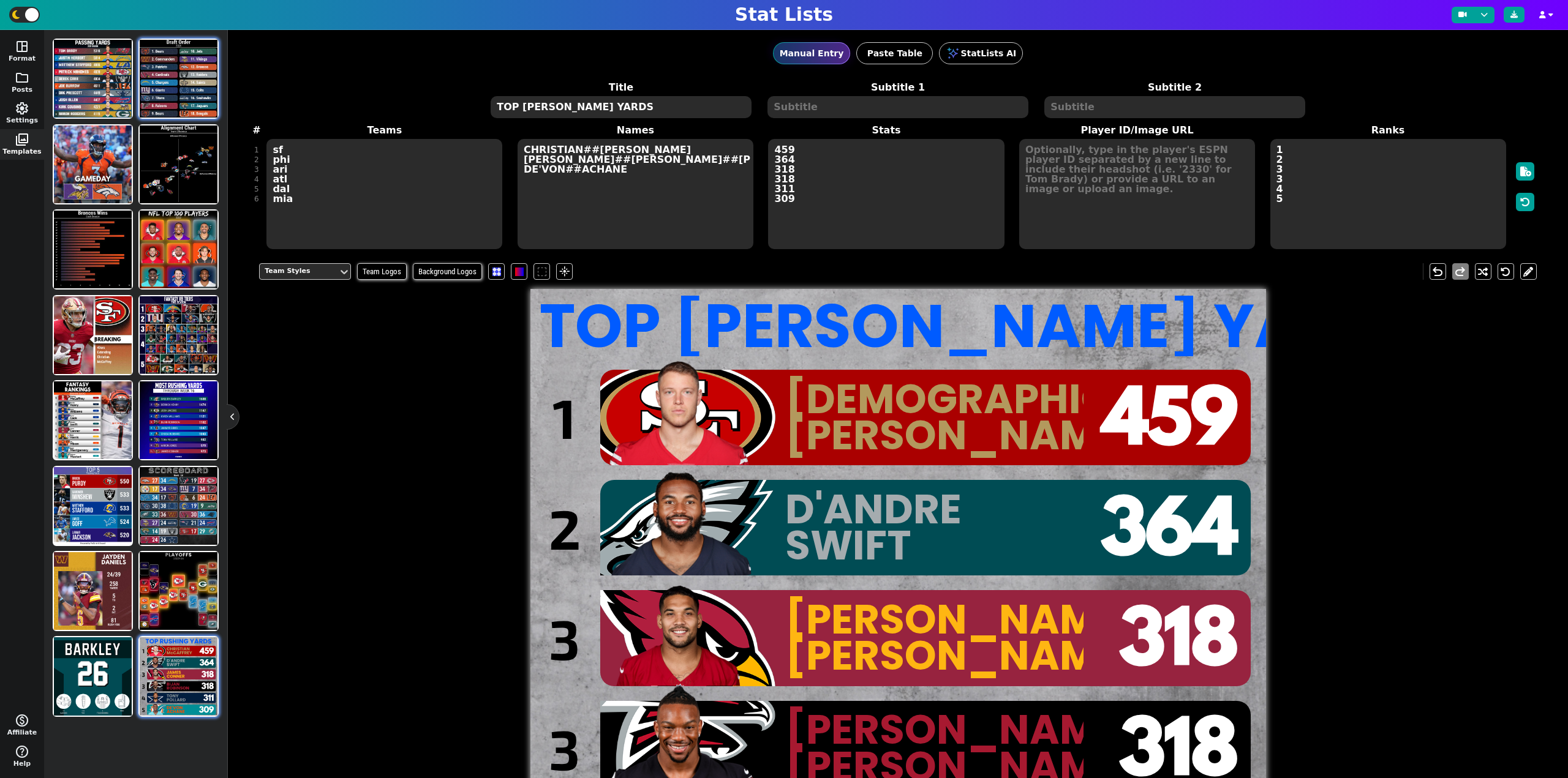
type textarea "sf phi ari atl dal mia"
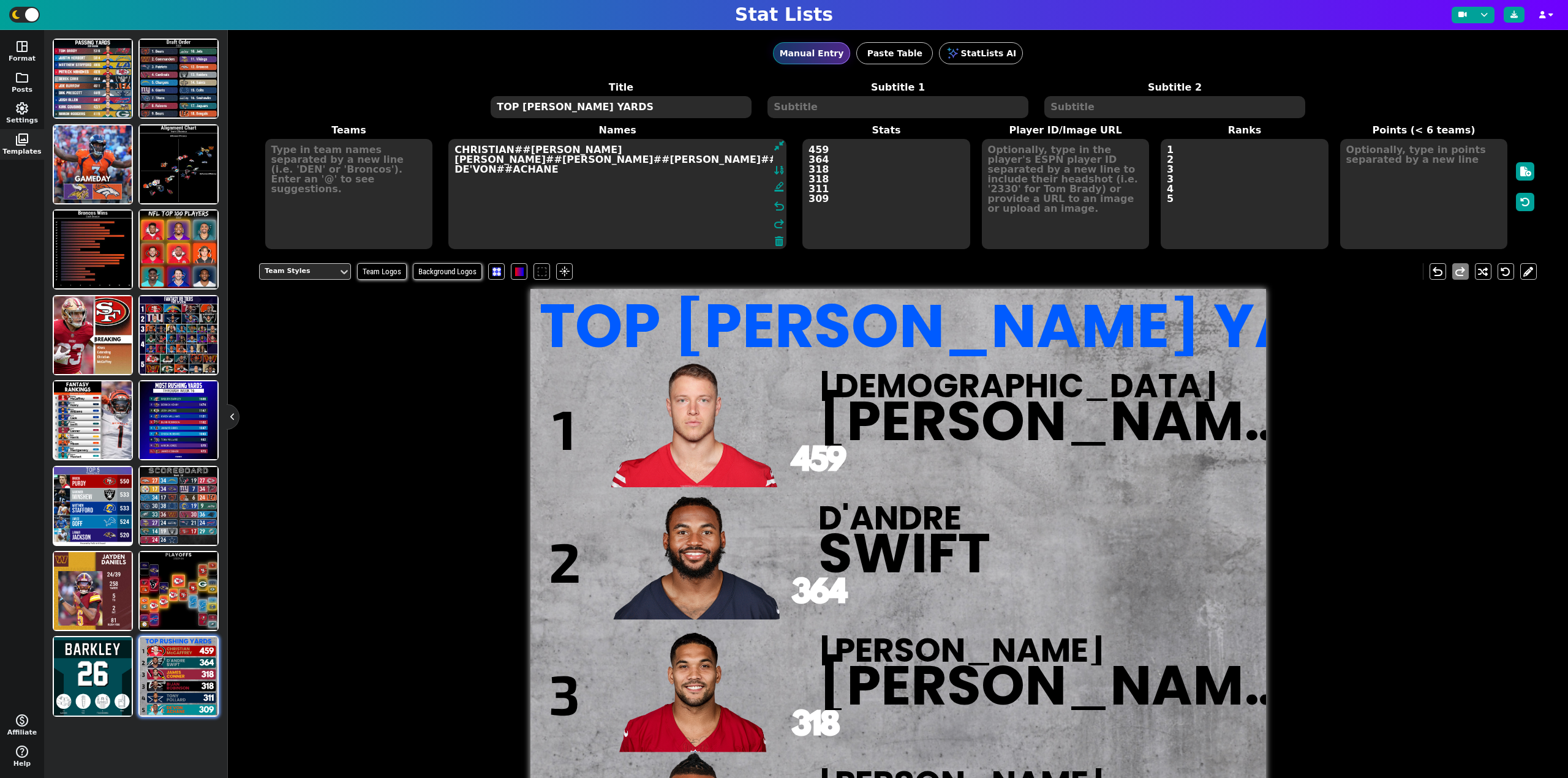
drag, startPoint x: 619, startPoint y: 227, endPoint x: 335, endPoint y: 100, distance: 311.1
click at [335, 100] on span "Title TOP [PERSON_NAME] YARDS Subtitle 1 Subtitle 2 Teams Names [DEMOGRAPHIC_DA…" at bounding box center [897, 165] width 1278 height 170
type textarea "CHRISTIAN##[PERSON_NAME] [PERSON_NAME]##[PERSON_NAME]##[PERSON_NAME]##[PERSON_N…"
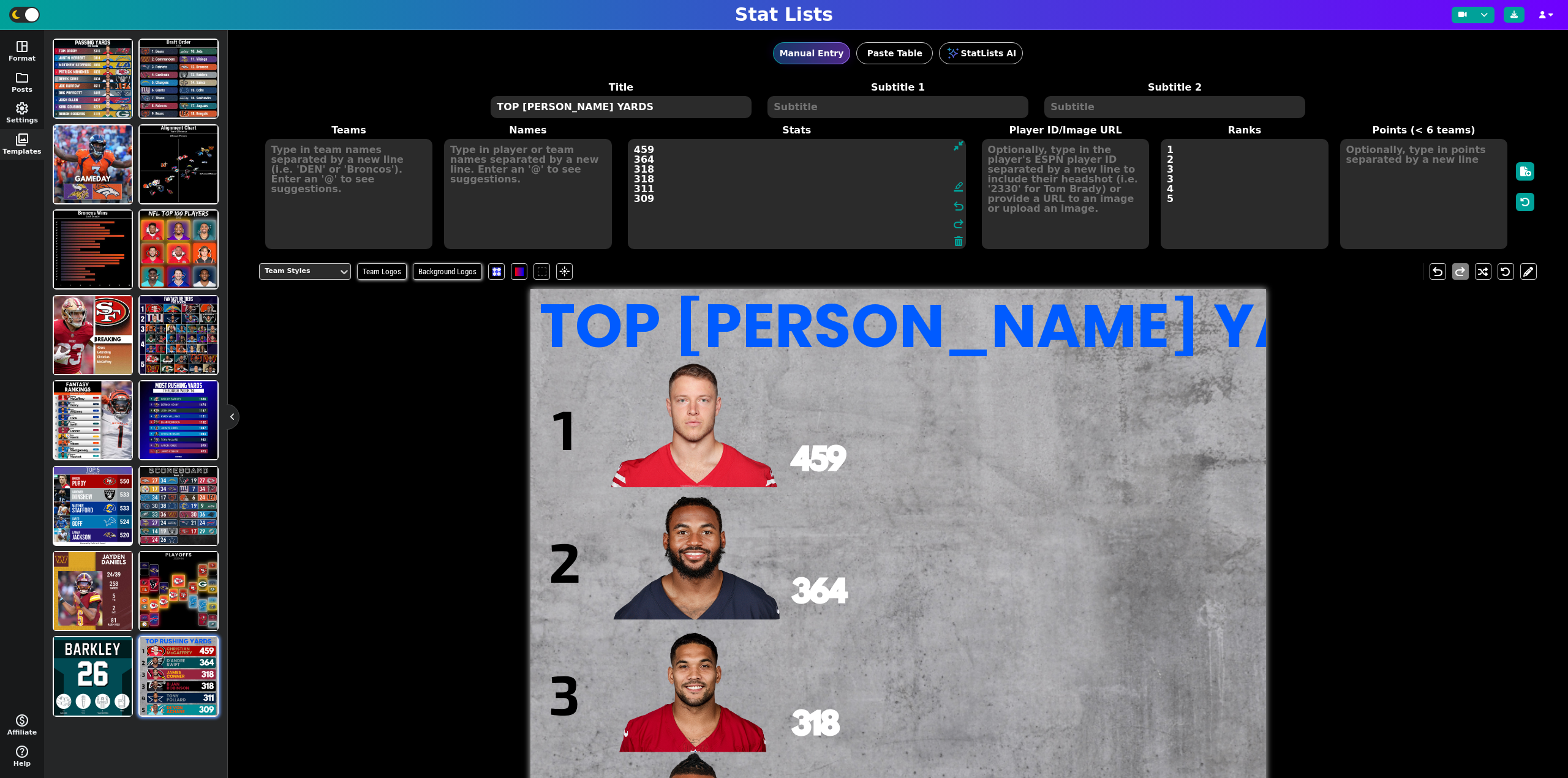
drag, startPoint x: 889, startPoint y: 227, endPoint x: 613, endPoint y: 134, distance: 291.2
click at [613, 134] on span "Teams Names Stats 459 364 318 318 311 309 format_ink_highlighter undo redo Play…" at bounding box center [897, 186] width 1278 height 127
type textarea "459 364 318 318 311 309"
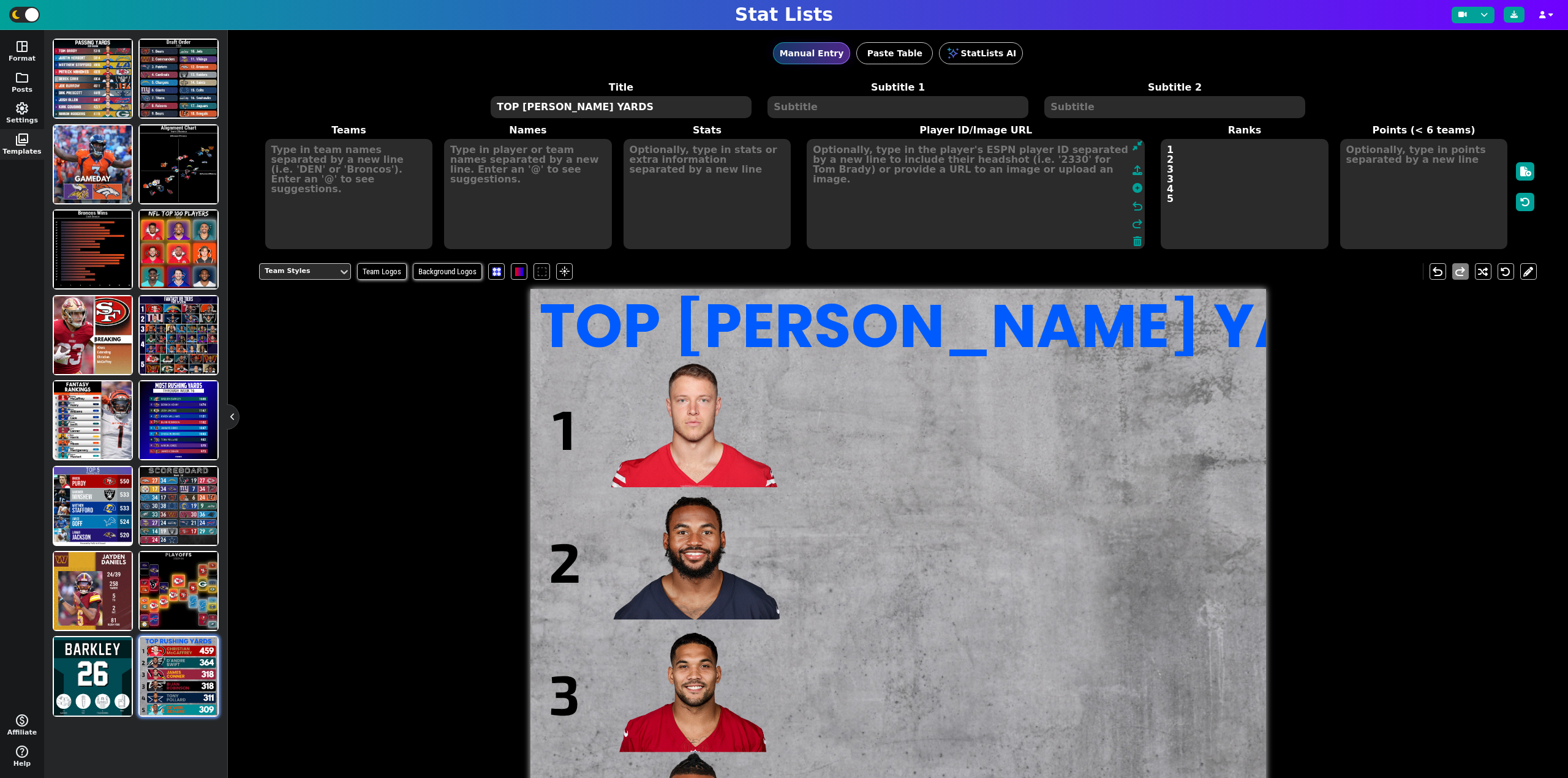
drag, startPoint x: 1056, startPoint y: 228, endPoint x: 738, endPoint y: 93, distance: 345.5
click at [738, 93] on span "Title TOP [PERSON_NAME] YARDS Subtitle 1 Subtitle 2 Teams Names Stats Player ID…" at bounding box center [897, 165] width 1278 height 170
type textarea "3117251 4259545 3045147 4430807 3916148 4429160"
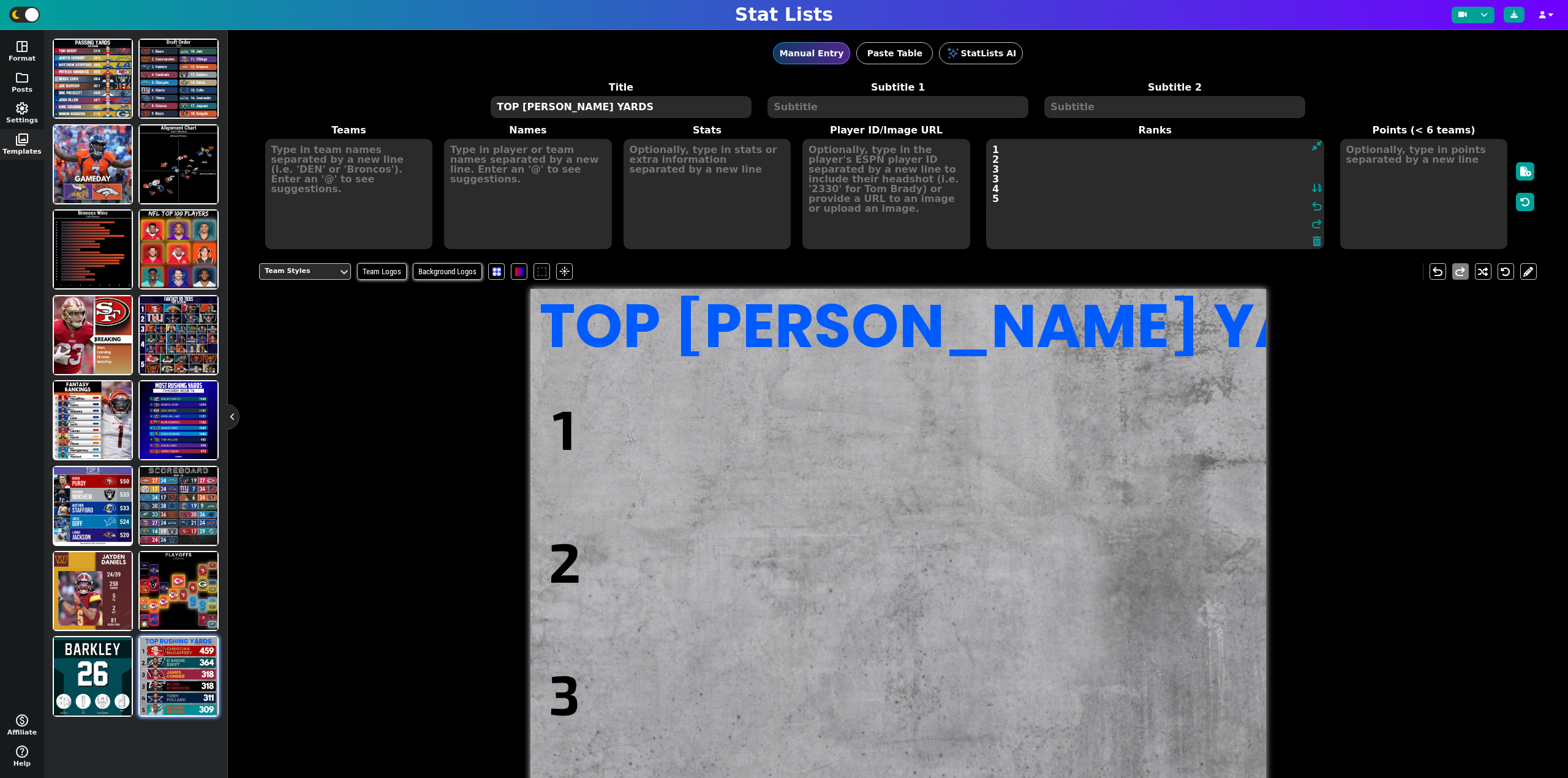
drag, startPoint x: 1245, startPoint y: 213, endPoint x: 949, endPoint y: 125, distance: 308.8
click at [949, 125] on span "Teams Names Stats Player ID/Image URL Ranks 1 2 3 3 4 5 undo redo Points (< 6 t…" at bounding box center [897, 186] width 1278 height 127
type textarea "1 2 3 3 4 5"
type textarea "1 2 3 4 5"
click at [613, 109] on textarea "TOP [PERSON_NAME] YARDS" at bounding box center [620, 107] width 260 height 22
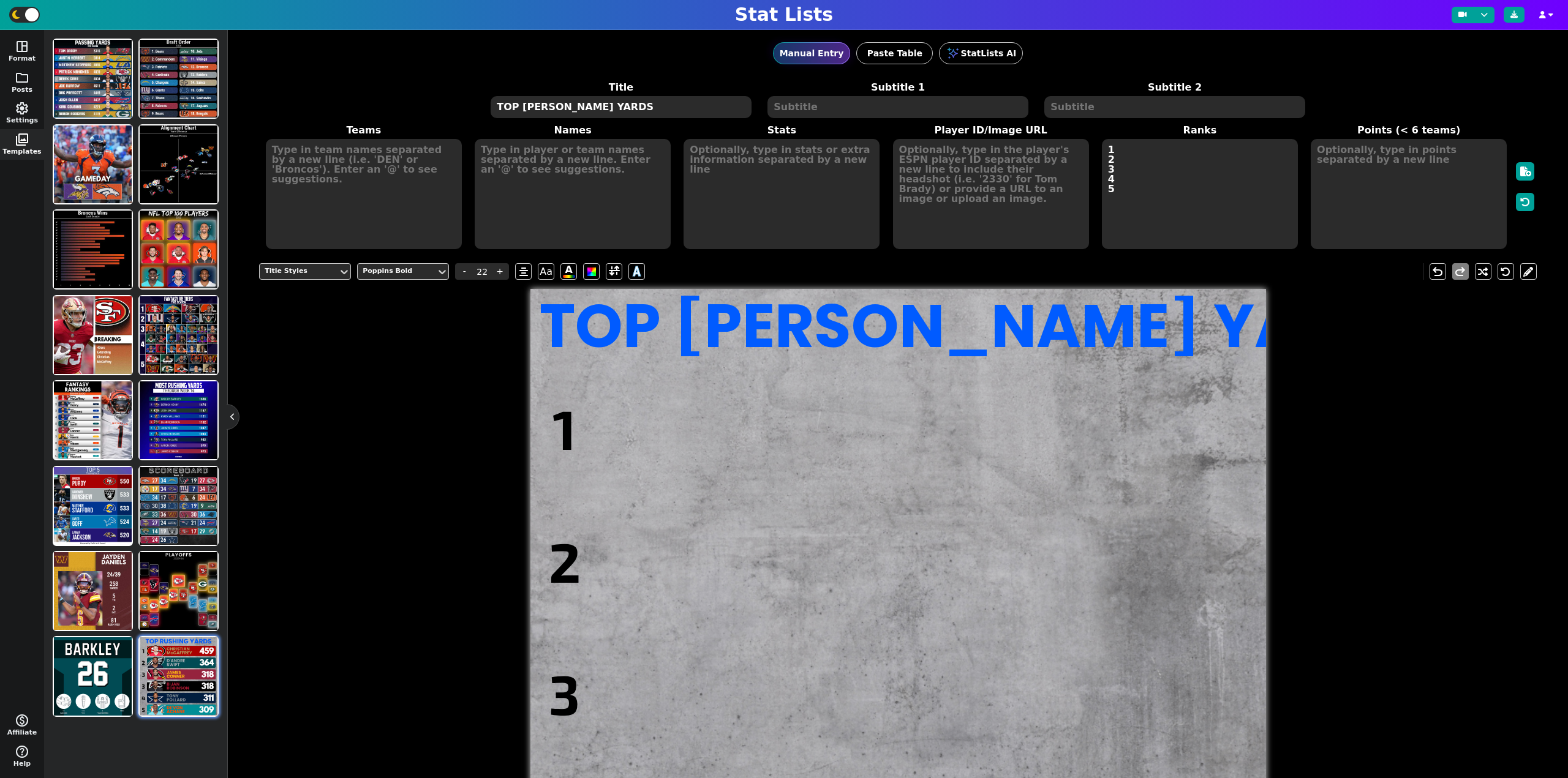
type textarea "TOP [PERSON_NAME] YARDS"
click at [803, 111] on textarea at bounding box center [897, 107] width 260 height 22
type input "10"
type textarea "Preseason"
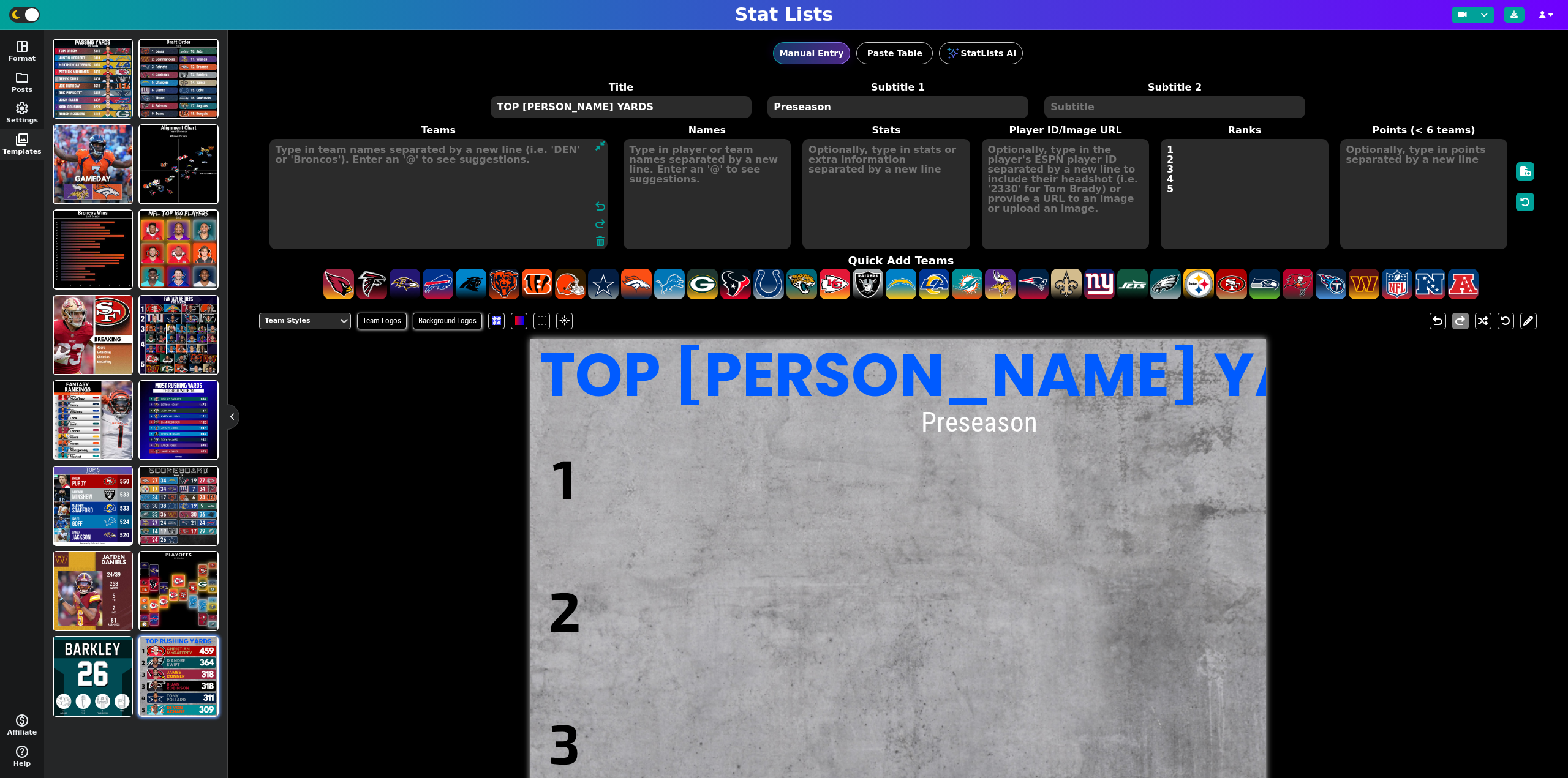
click at [350, 188] on textarea at bounding box center [439, 194] width 338 height 110
click at [564, 112] on textarea "TOP [PERSON_NAME] YARDS" at bounding box center [620, 107] width 260 height 22
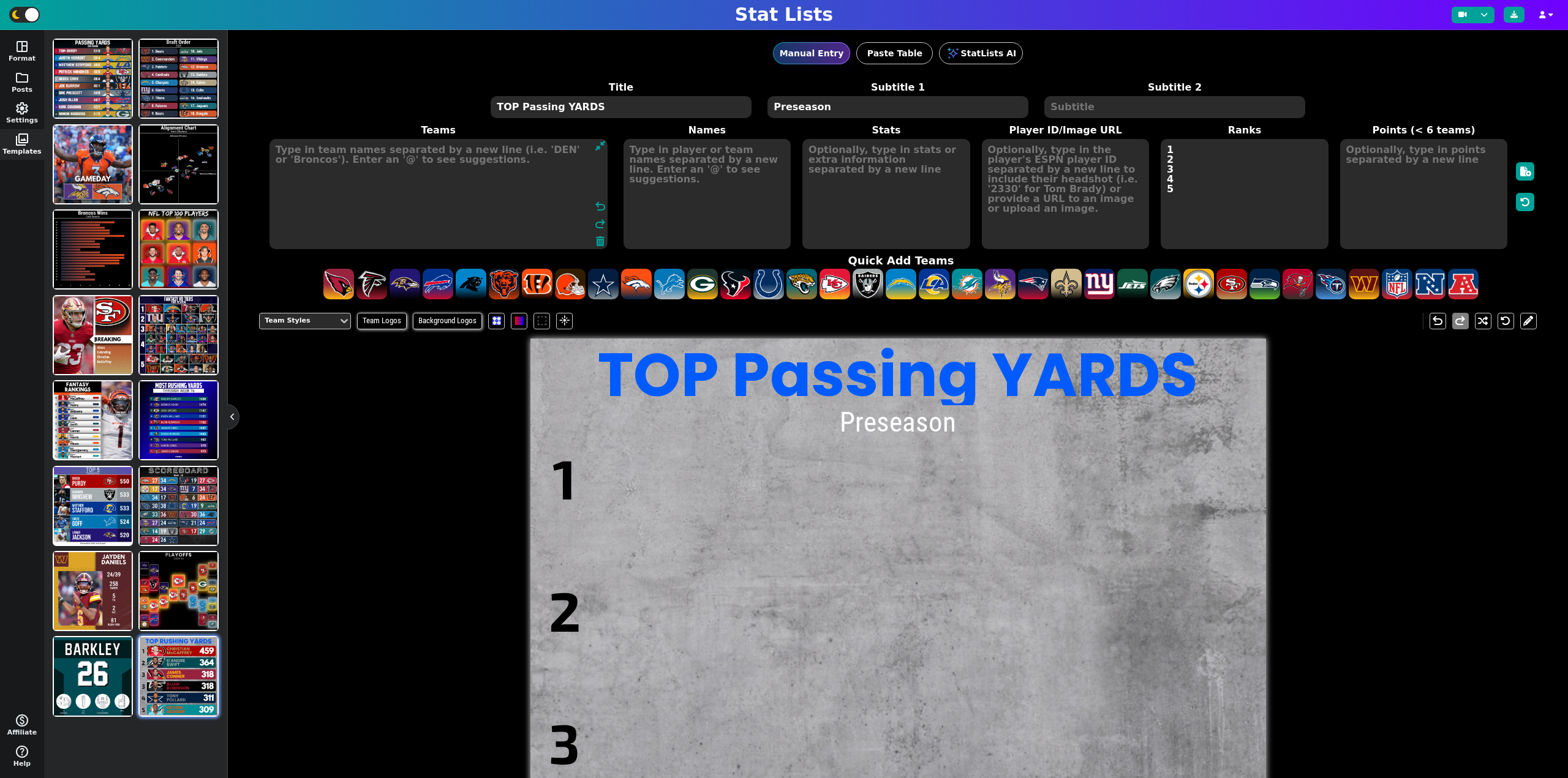
click at [322, 203] on textarea at bounding box center [439, 194] width 338 height 110
click at [516, 108] on textarea "TOP Passing YARDS" at bounding box center [620, 107] width 260 height 22
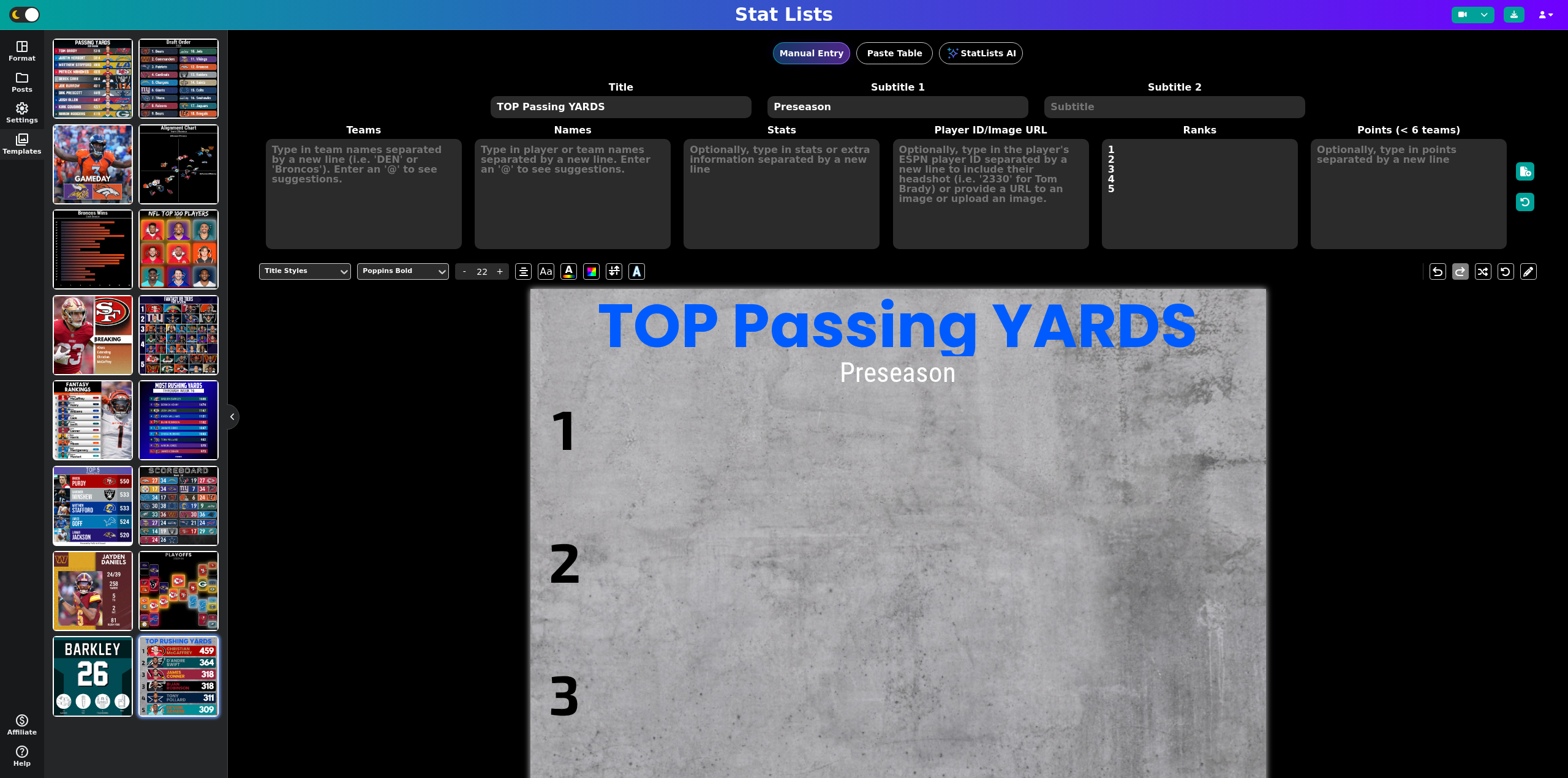
click at [554, 109] on textarea "TOP Passing YARDS" at bounding box center [620, 107] width 260 height 22
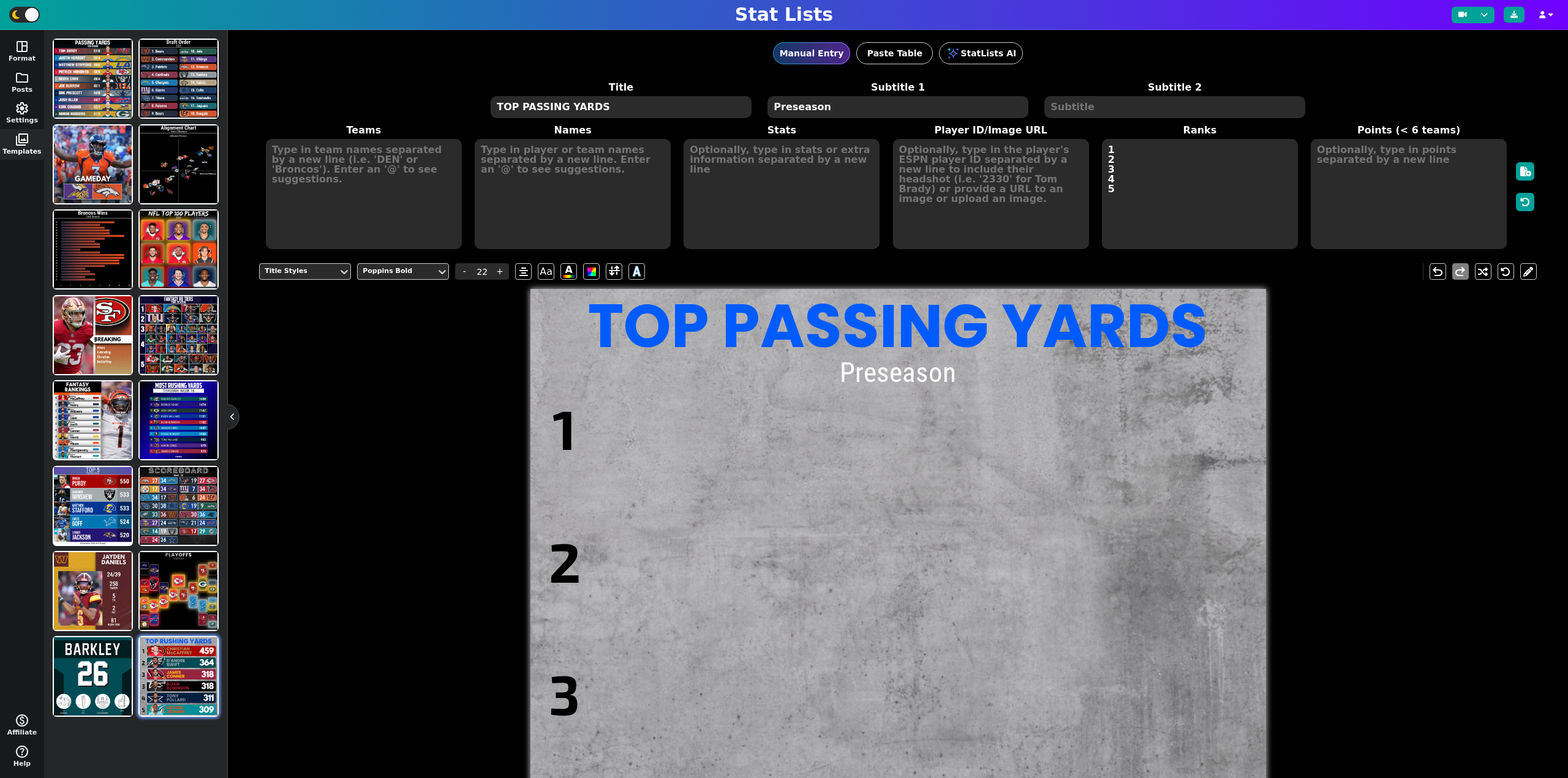
type textarea "TOP PASSING YARDS"
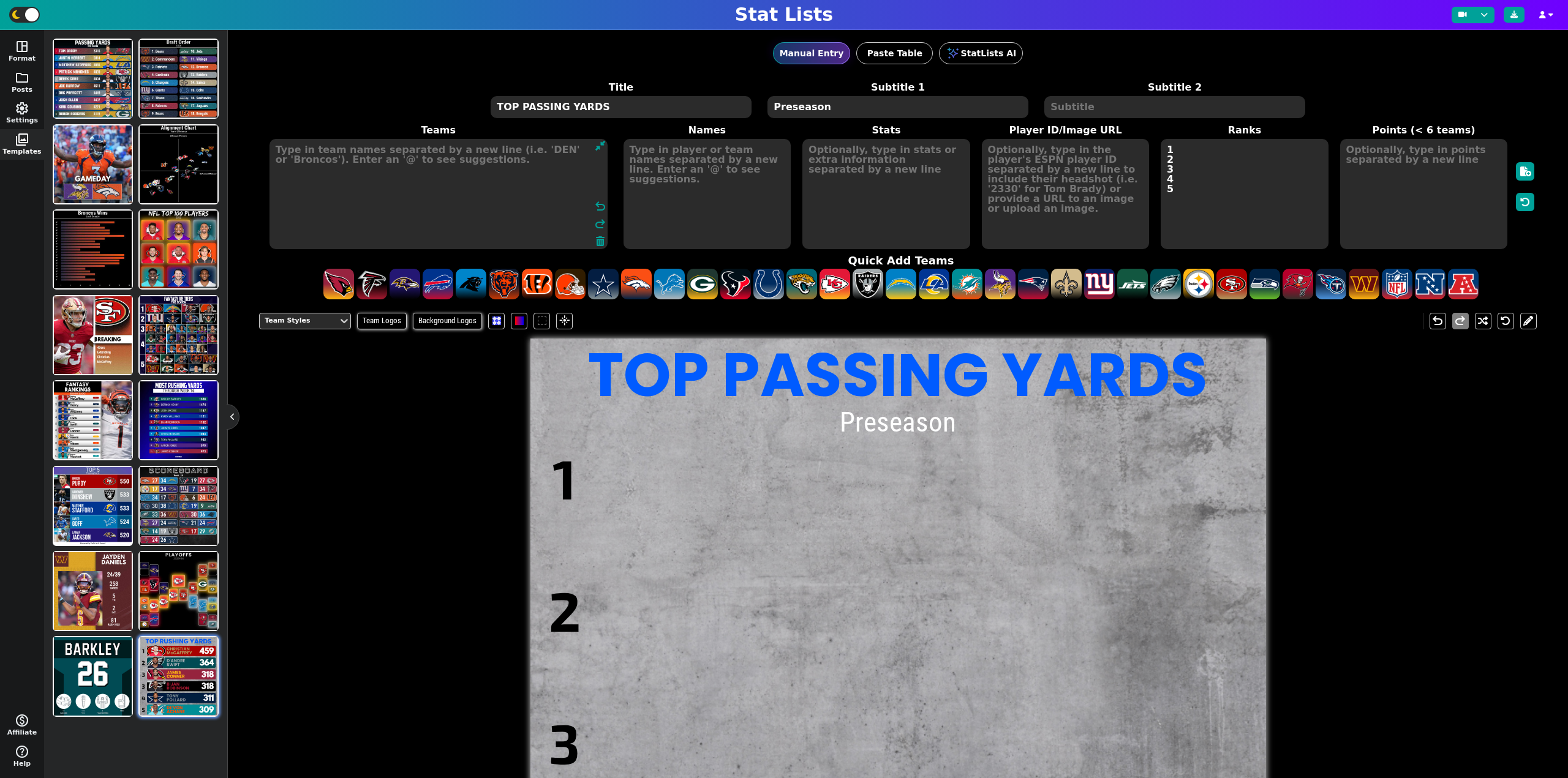
click at [357, 180] on textarea at bounding box center [439, 194] width 338 height 110
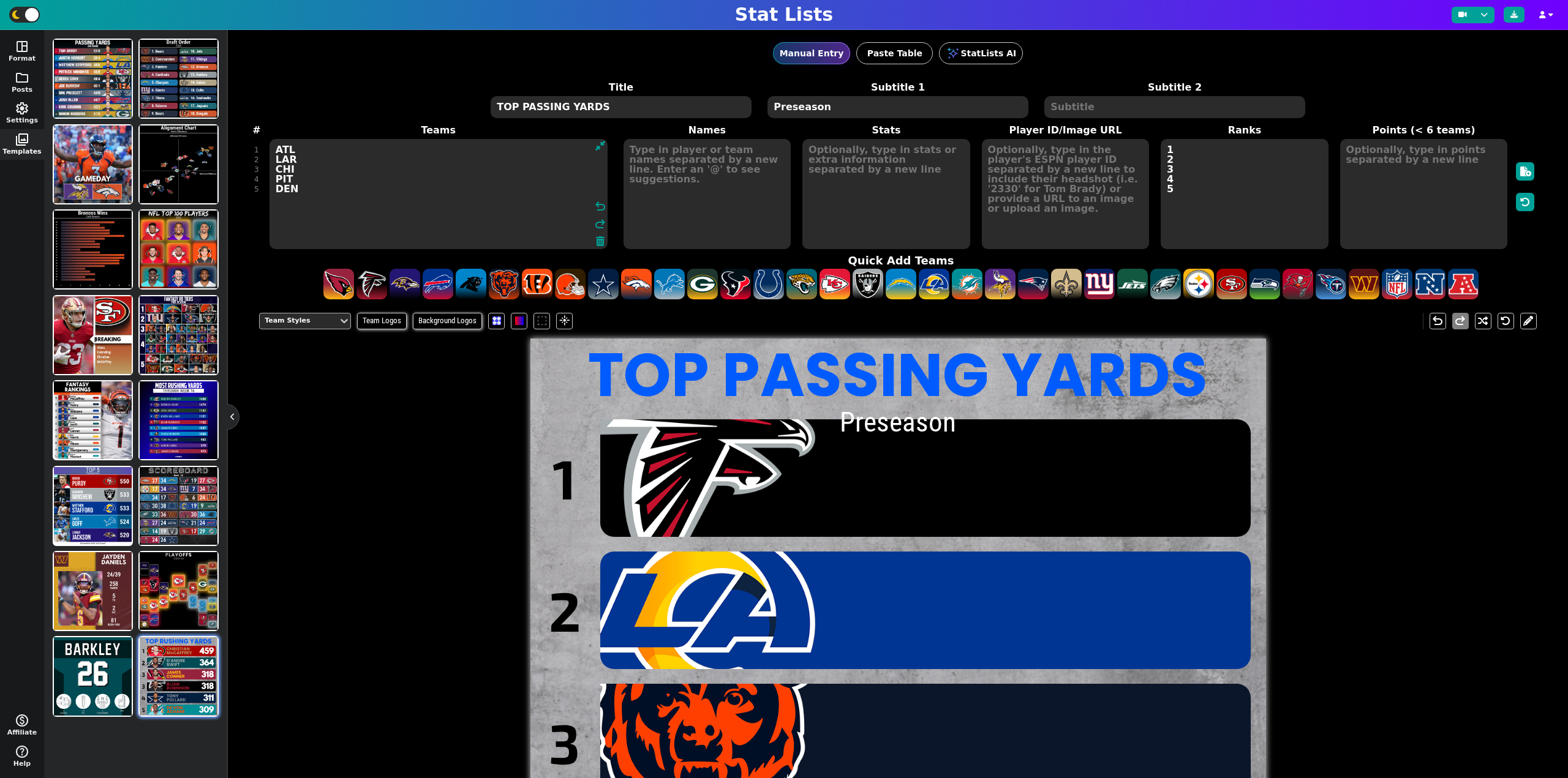
type textarea "ATL LAR CHI PIT DEN"
click at [309, 324] on div "Team Styles" at bounding box center [299, 321] width 69 height 10
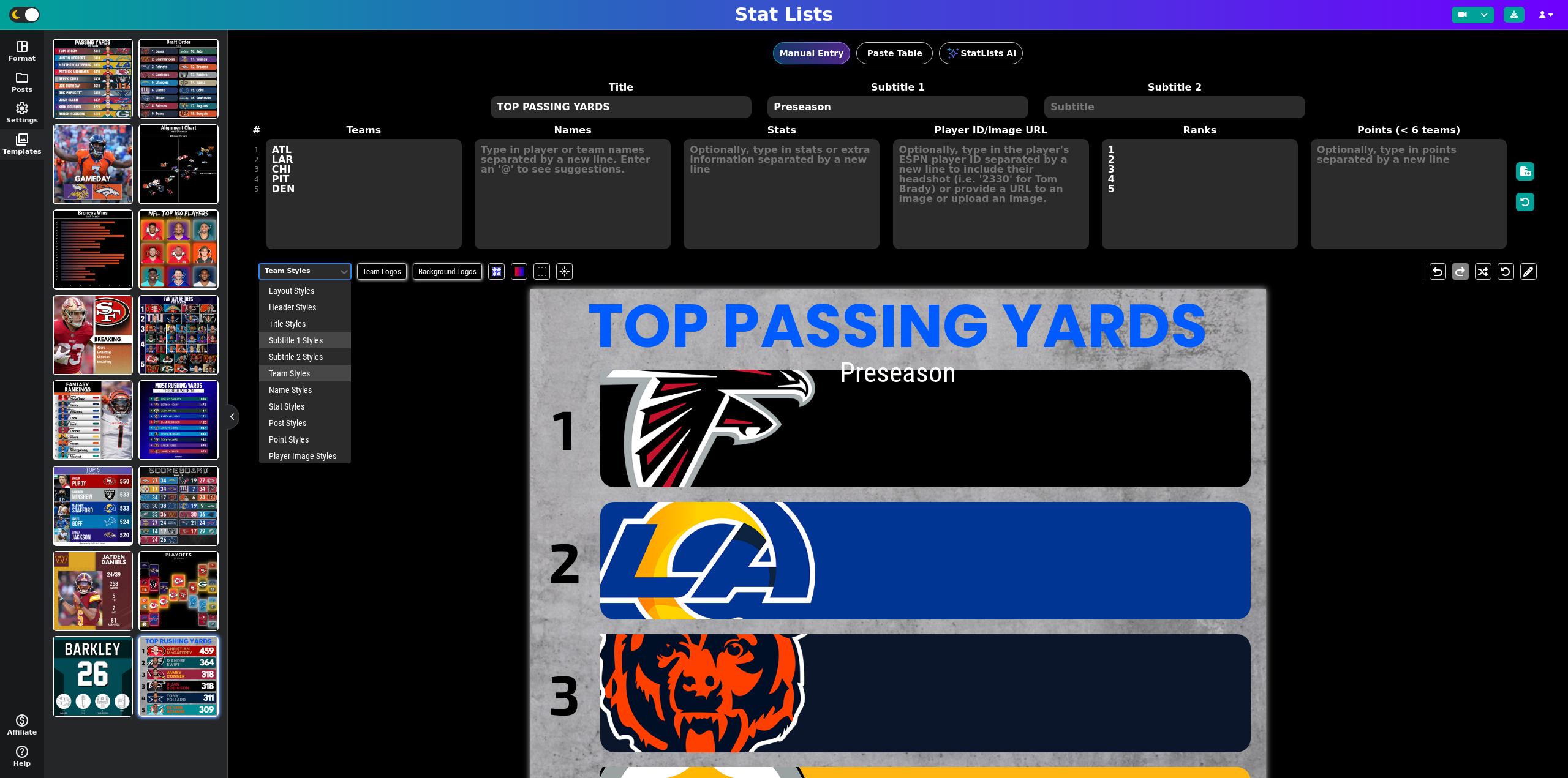
click at [298, 340] on div "Subtitle 1 Styles" at bounding box center [304, 340] width 92 height 17
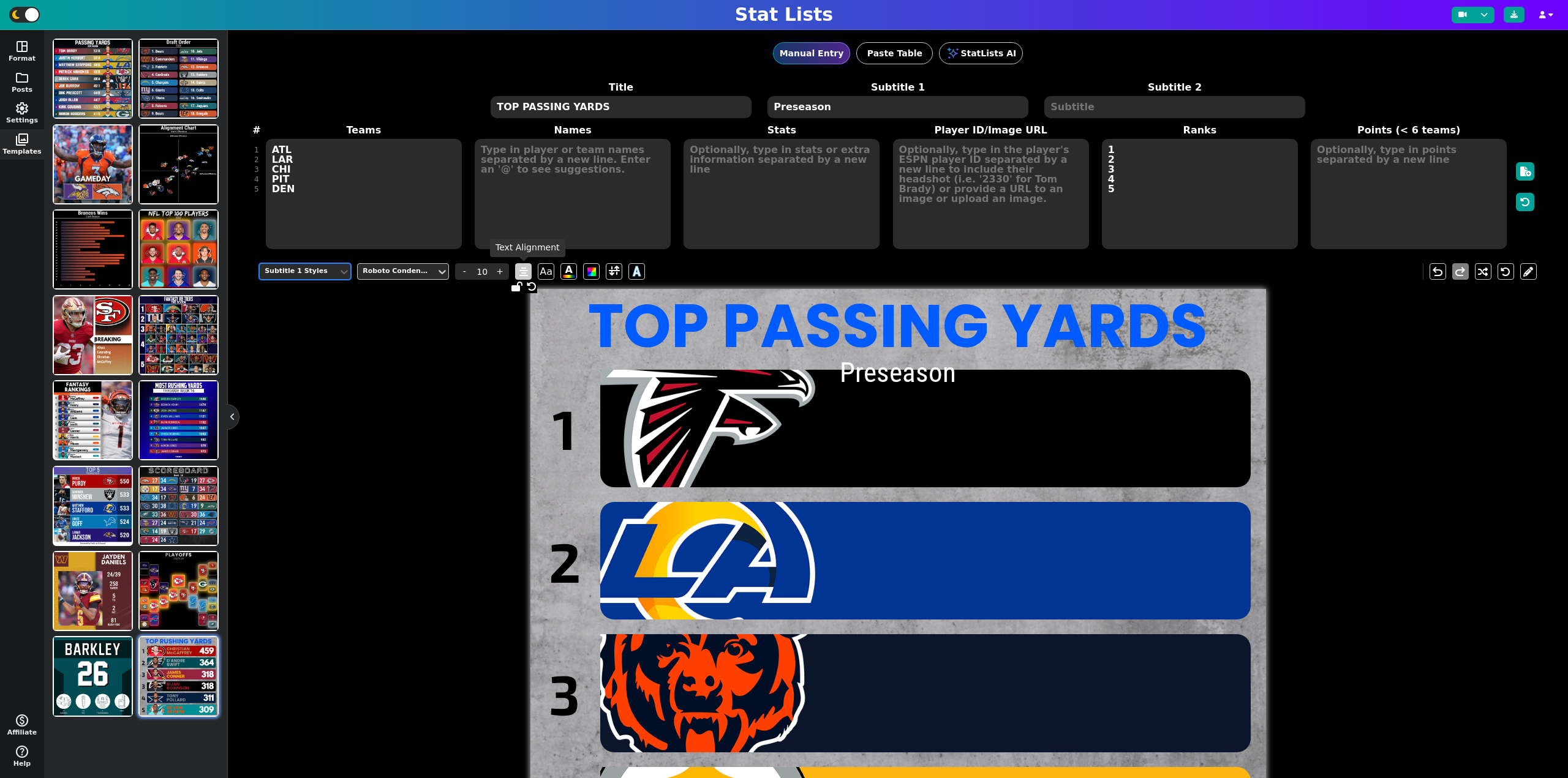
click at [522, 269] on icon at bounding box center [523, 272] width 9 height 10
click at [522, 269] on icon at bounding box center [523, 272] width 9 height 10
click at [616, 272] on span at bounding box center [615, 271] width 11 height 15
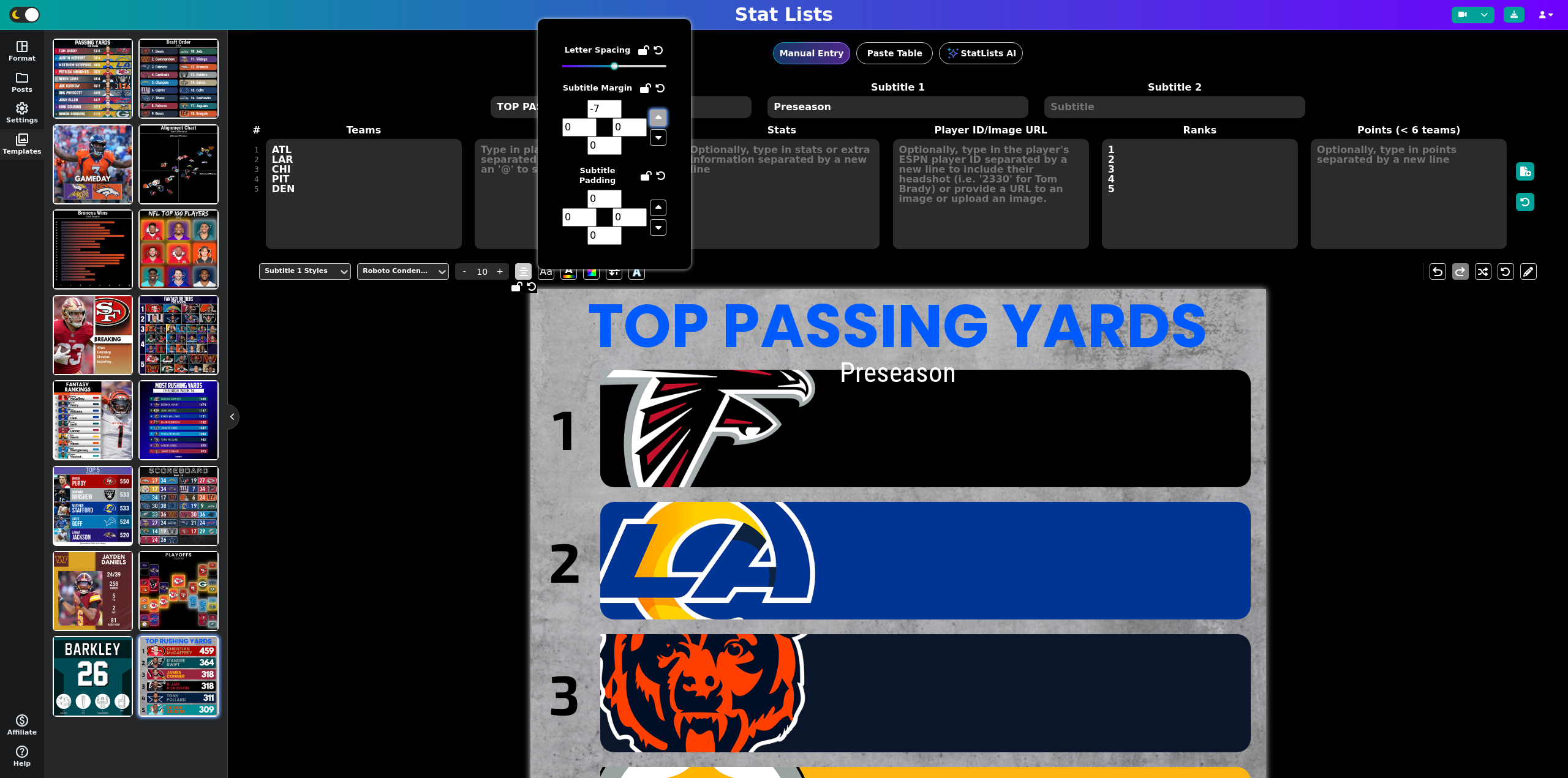
click at [659, 115] on icon "button" at bounding box center [658, 117] width 6 height 10
type input "0"
type input "1"
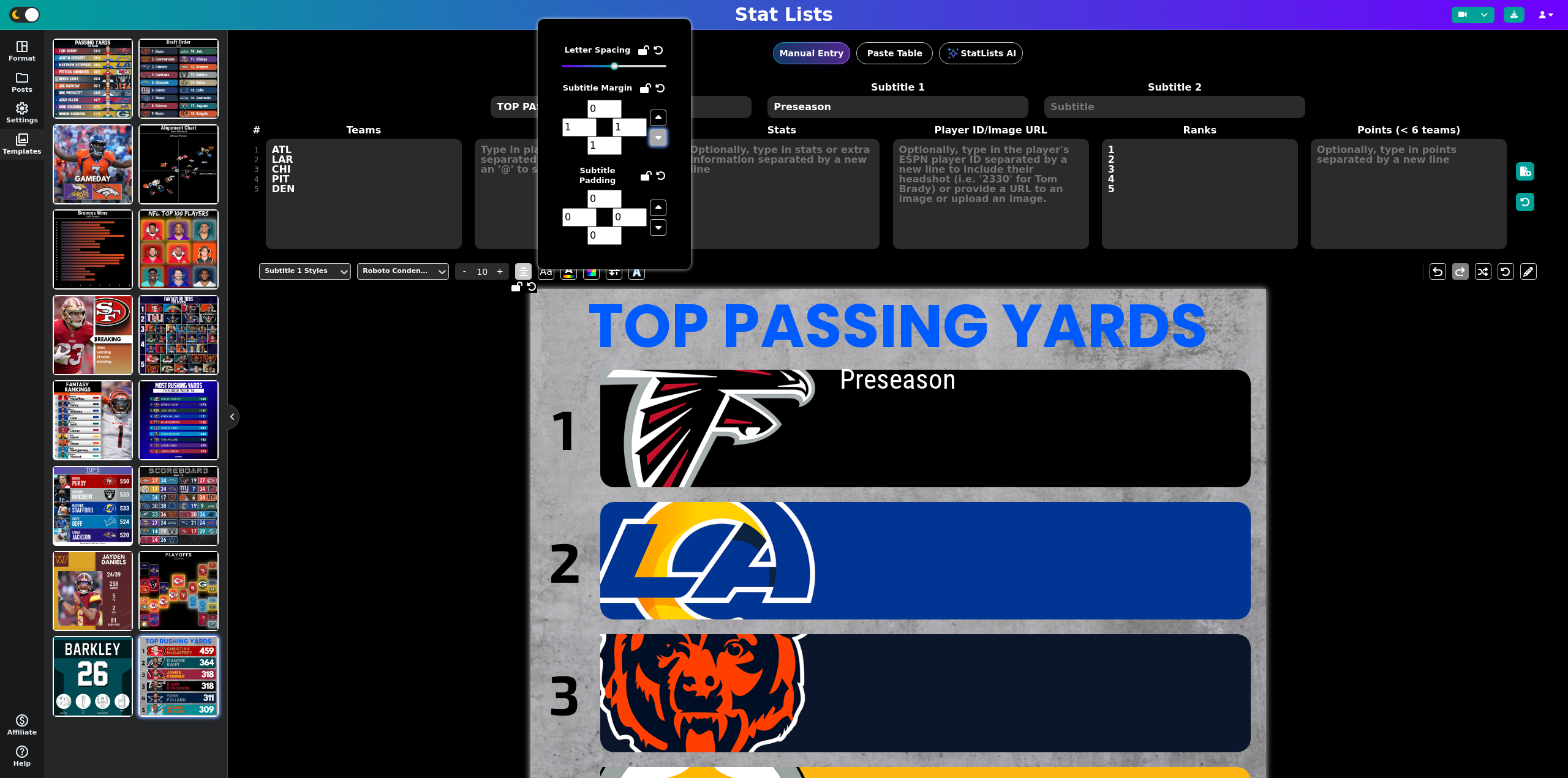
click at [654, 134] on button "button" at bounding box center [658, 137] width 17 height 17
type input "0"
click at [654, 134] on button "button" at bounding box center [658, 137] width 17 height 17
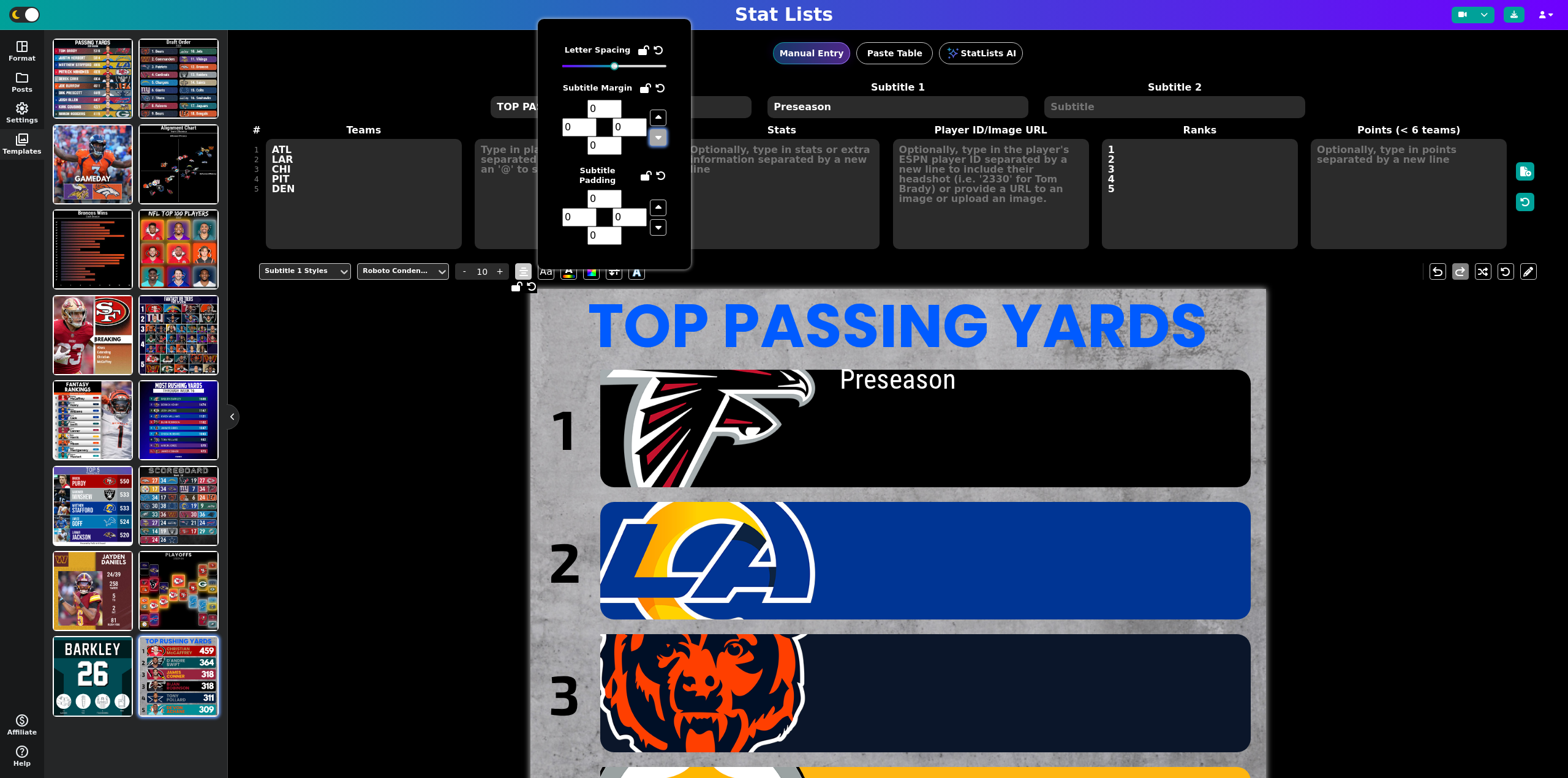
click at [655, 137] on icon "button" at bounding box center [658, 137] width 6 height 10
click at [615, 111] on input "-1" at bounding box center [605, 109] width 34 height 18
click at [620, 112] on input "-1" at bounding box center [605, 109] width 34 height 18
click at [613, 112] on input "-2" at bounding box center [605, 109] width 34 height 18
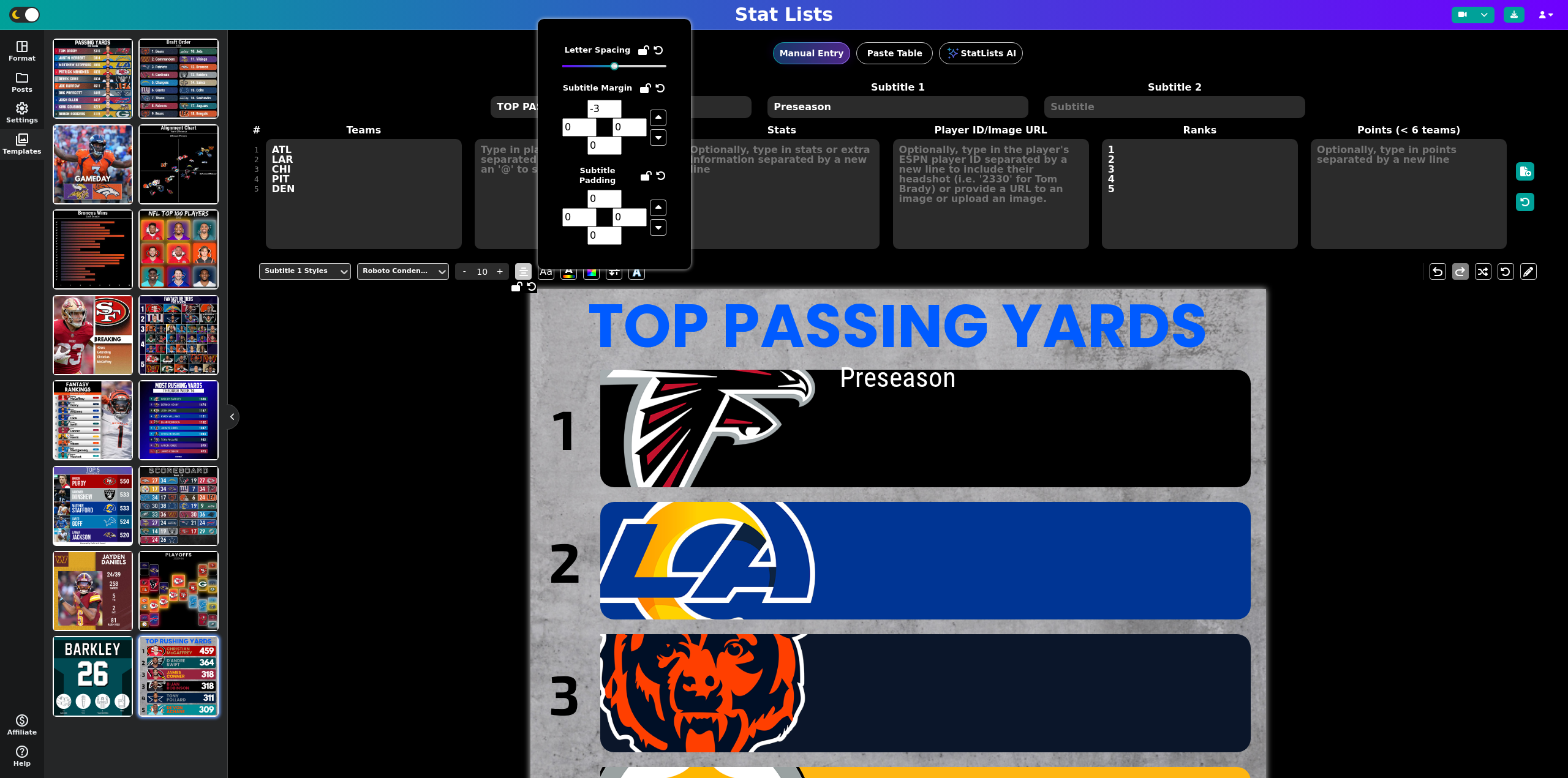
click at [613, 112] on input "-3" at bounding box center [605, 109] width 34 height 18
click at [613, 112] on input "-4" at bounding box center [605, 109] width 34 height 18
click at [613, 112] on input "-13" at bounding box center [605, 109] width 34 height 18
click at [613, 112] on input "-20" at bounding box center [605, 109] width 34 height 18
type input "-21"
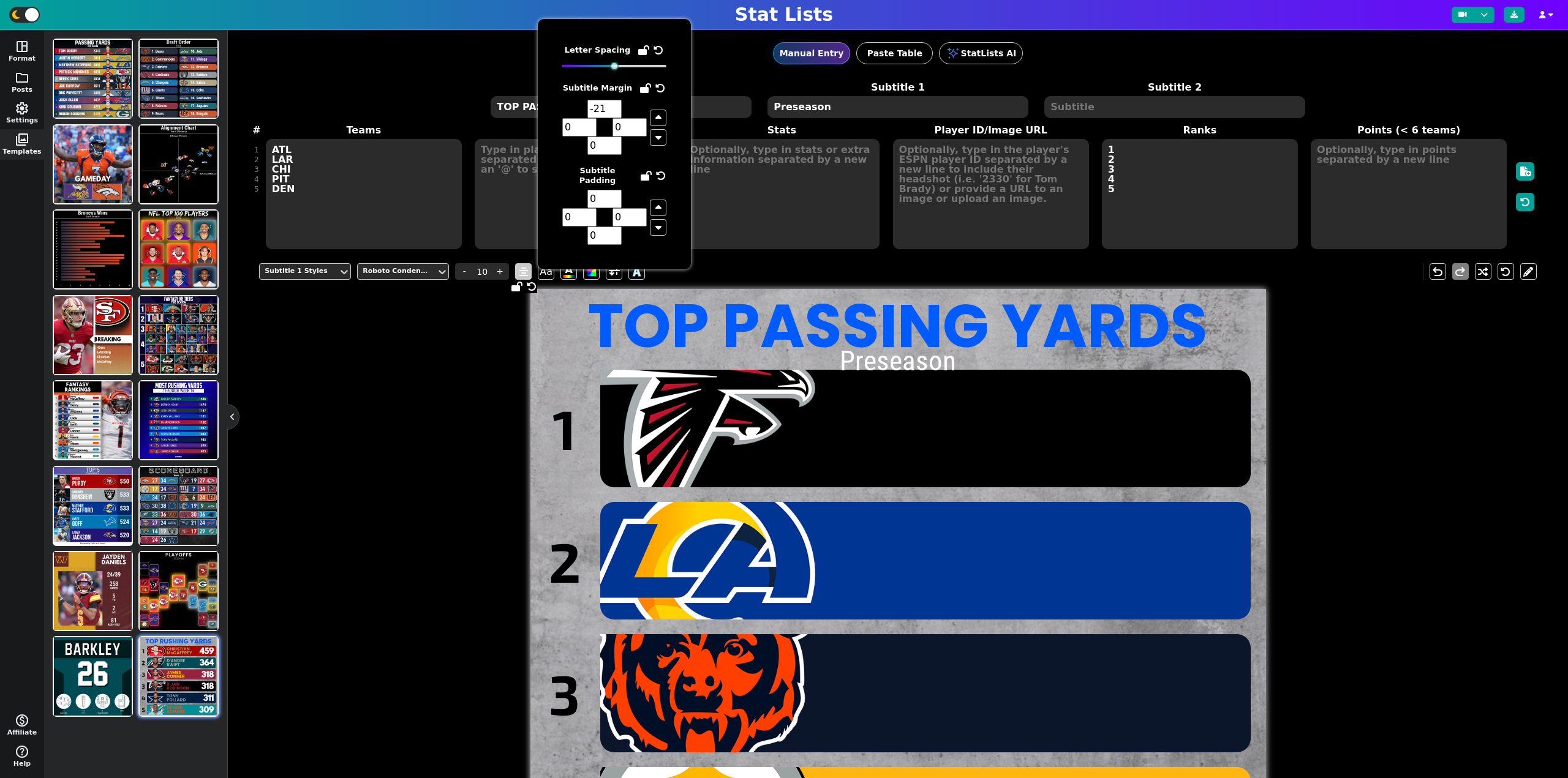
click at [613, 112] on input "-21" at bounding box center [605, 109] width 34 height 18
drag, startPoint x: 503, startPoint y: 313, endPoint x: 565, endPoint y: 280, distance: 70.2
click at [503, 313] on div "Subtitle 1 Styles Roboto Condensed - 10 + Aa A A undo redo TOP PASSING YARDS Pr…" at bounding box center [897, 639] width 1278 height 770
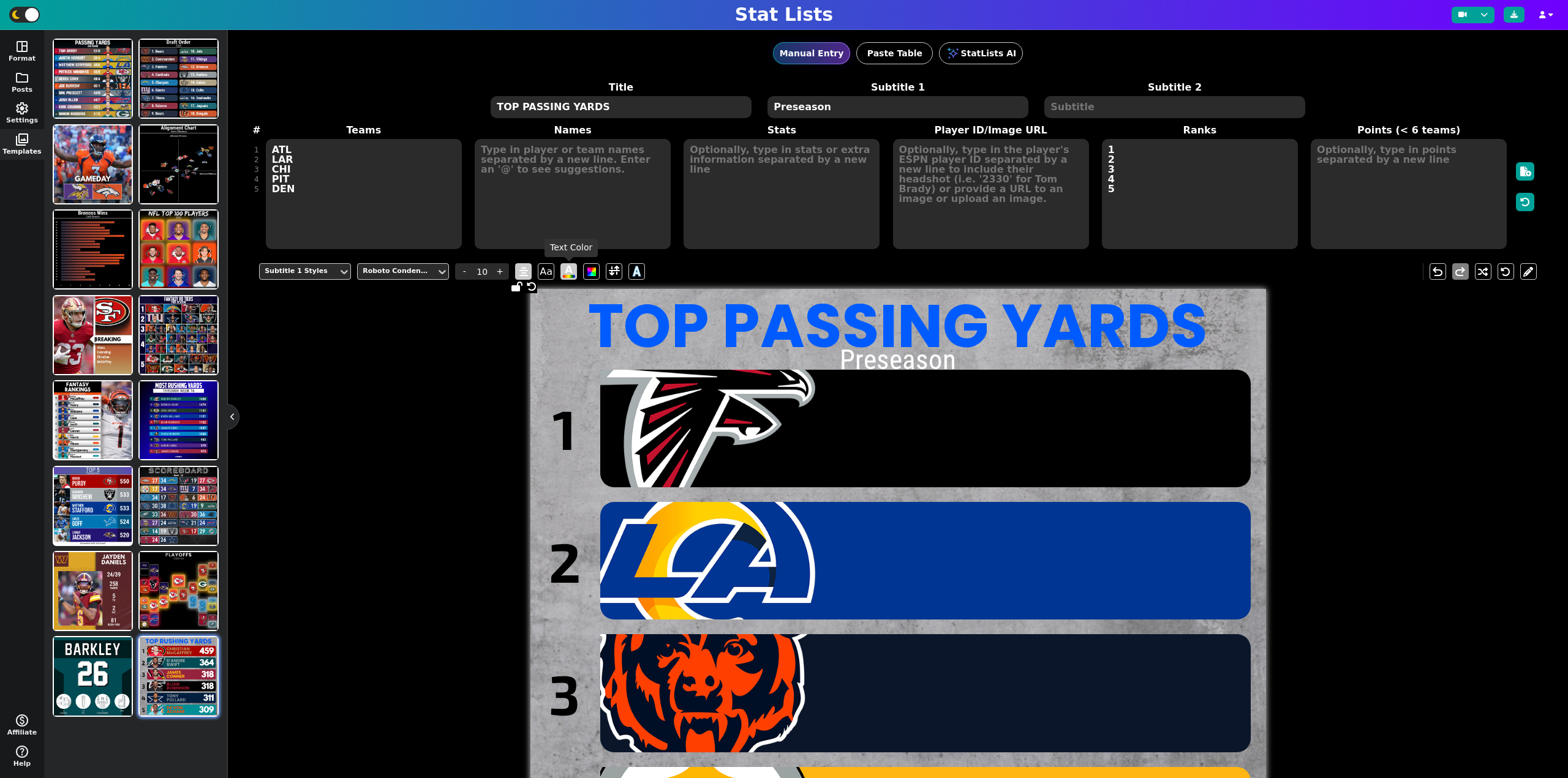
click at [571, 274] on span "A" at bounding box center [569, 271] width 12 height 13
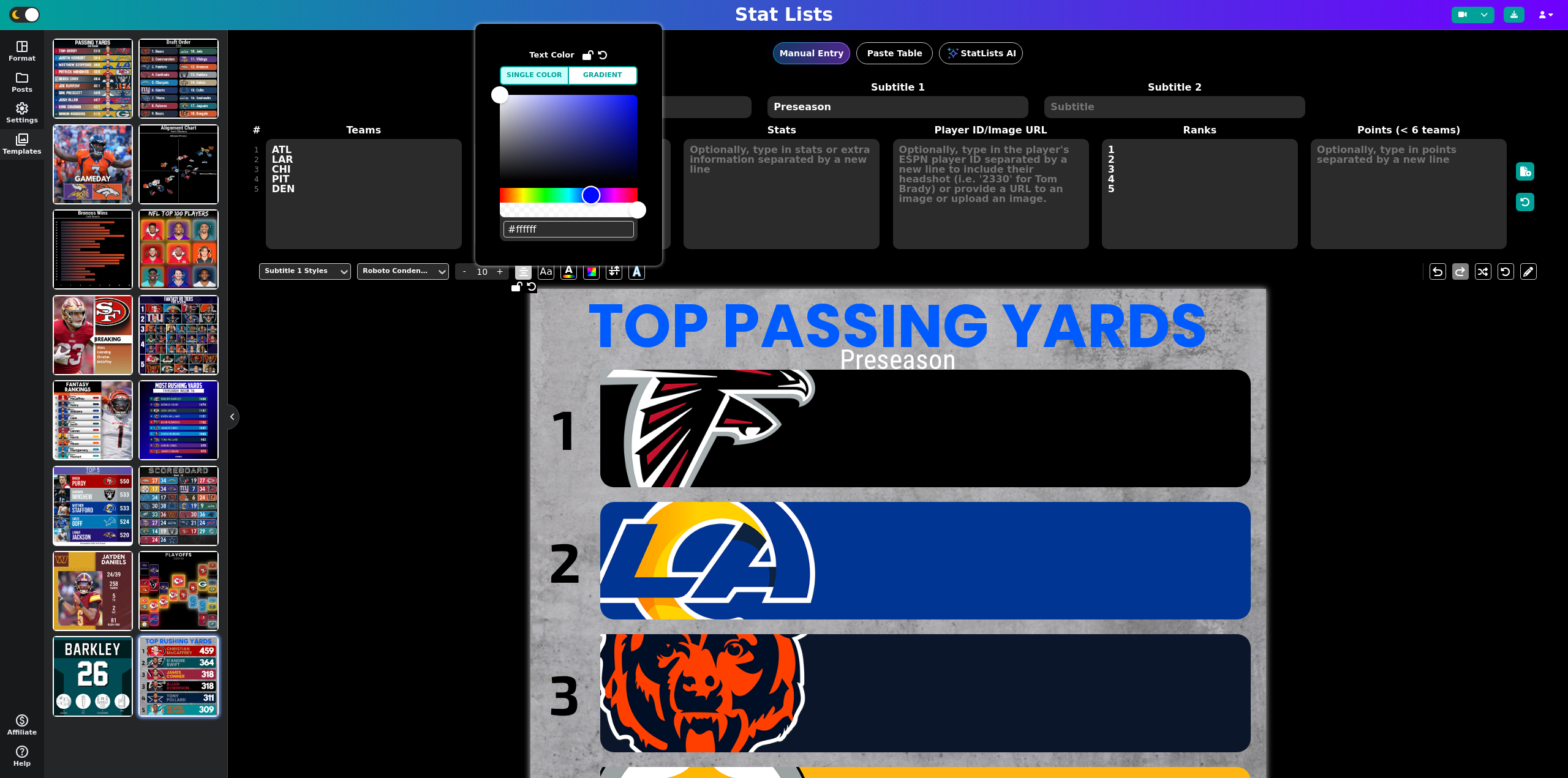
click at [591, 193] on div "Hue" at bounding box center [568, 196] width 138 height 15
click at [439, 44] on div "Manual Entry Paste Table StatLists AI" at bounding box center [897, 54] width 1278 height 47
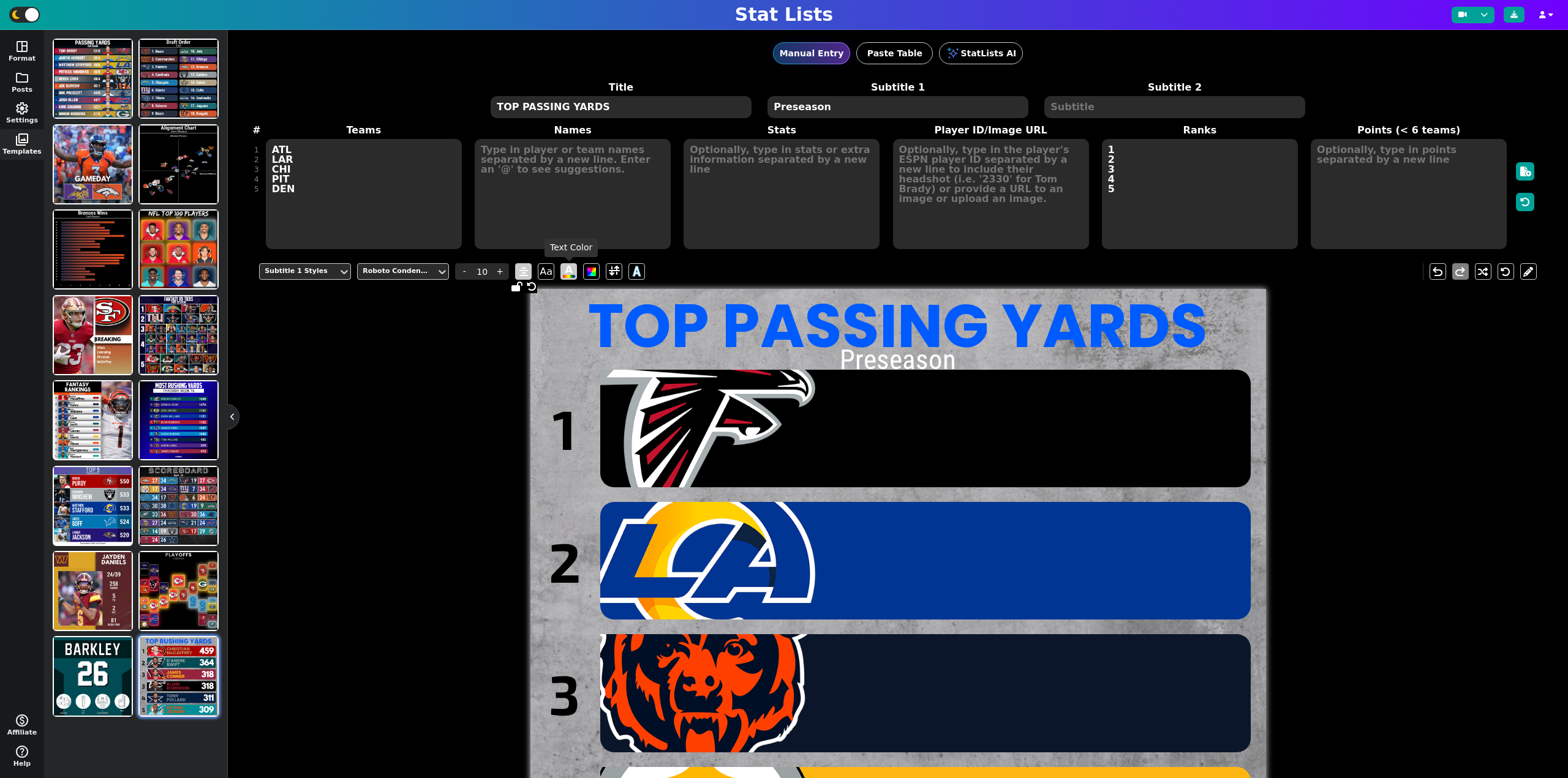
click at [563, 272] on span "A" at bounding box center [569, 271] width 12 height 13
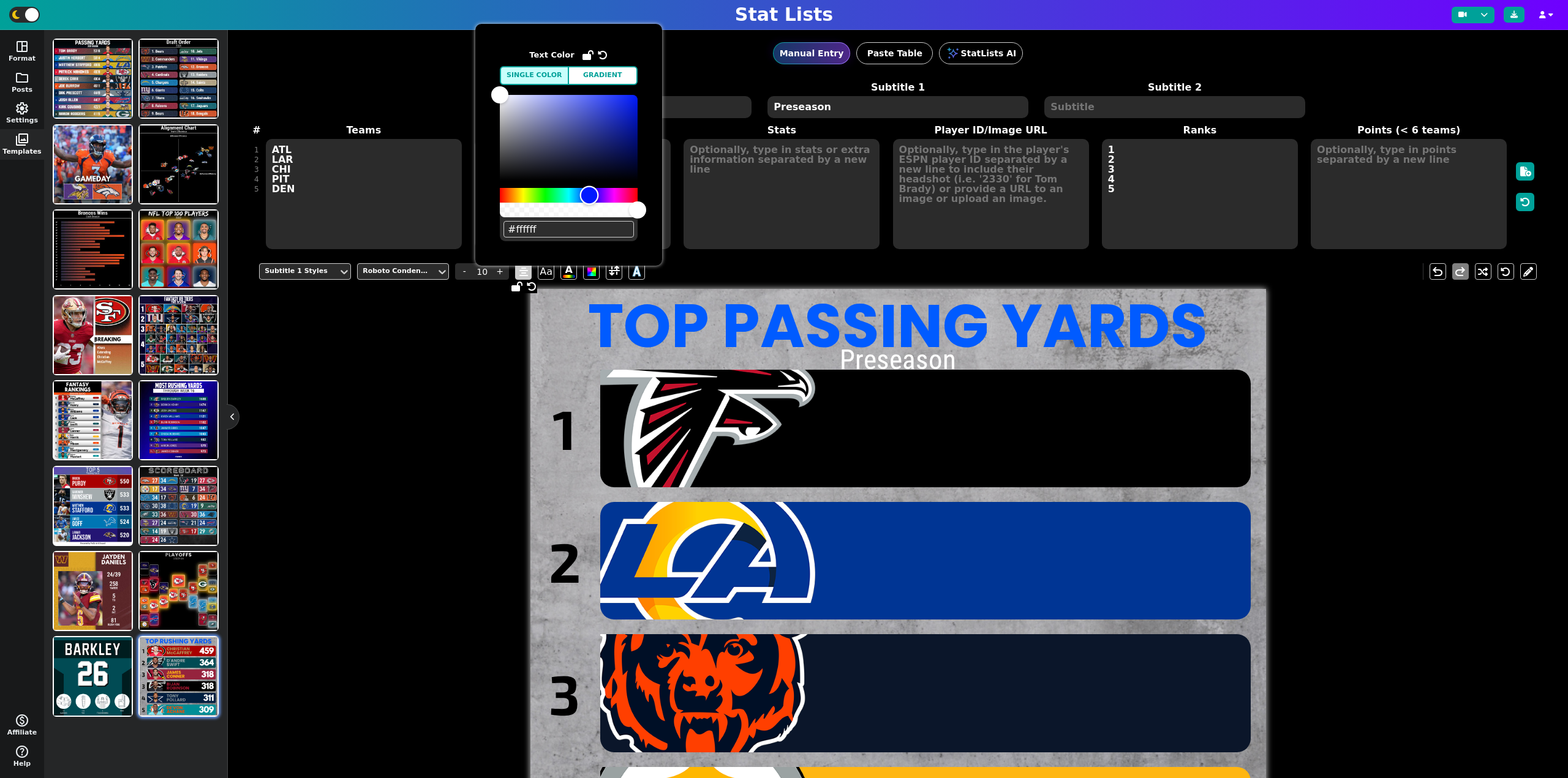
drag, startPoint x: 511, startPoint y: 197, endPoint x: 589, endPoint y: 202, distance: 78.2
click at [589, 202] on div "Hue" at bounding box center [589, 195] width 19 height 19
click at [449, 294] on div "Subtitle 1 Styles Roboto Condensed - 10 + Aa A A undo redo TOP PASSING YARDS Pr…" at bounding box center [897, 639] width 1278 height 770
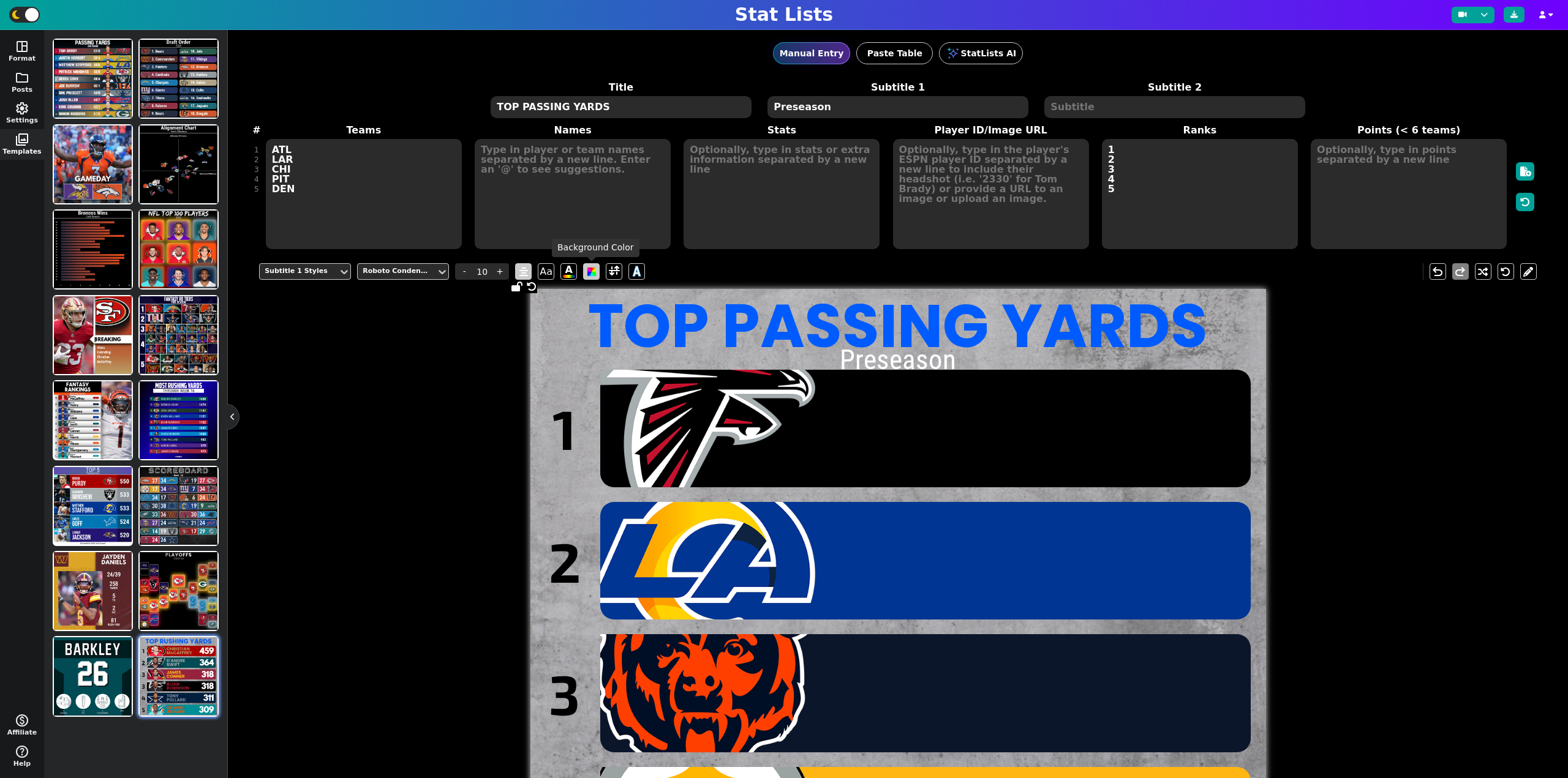
click at [596, 269] on span at bounding box center [592, 272] width 9 height 9
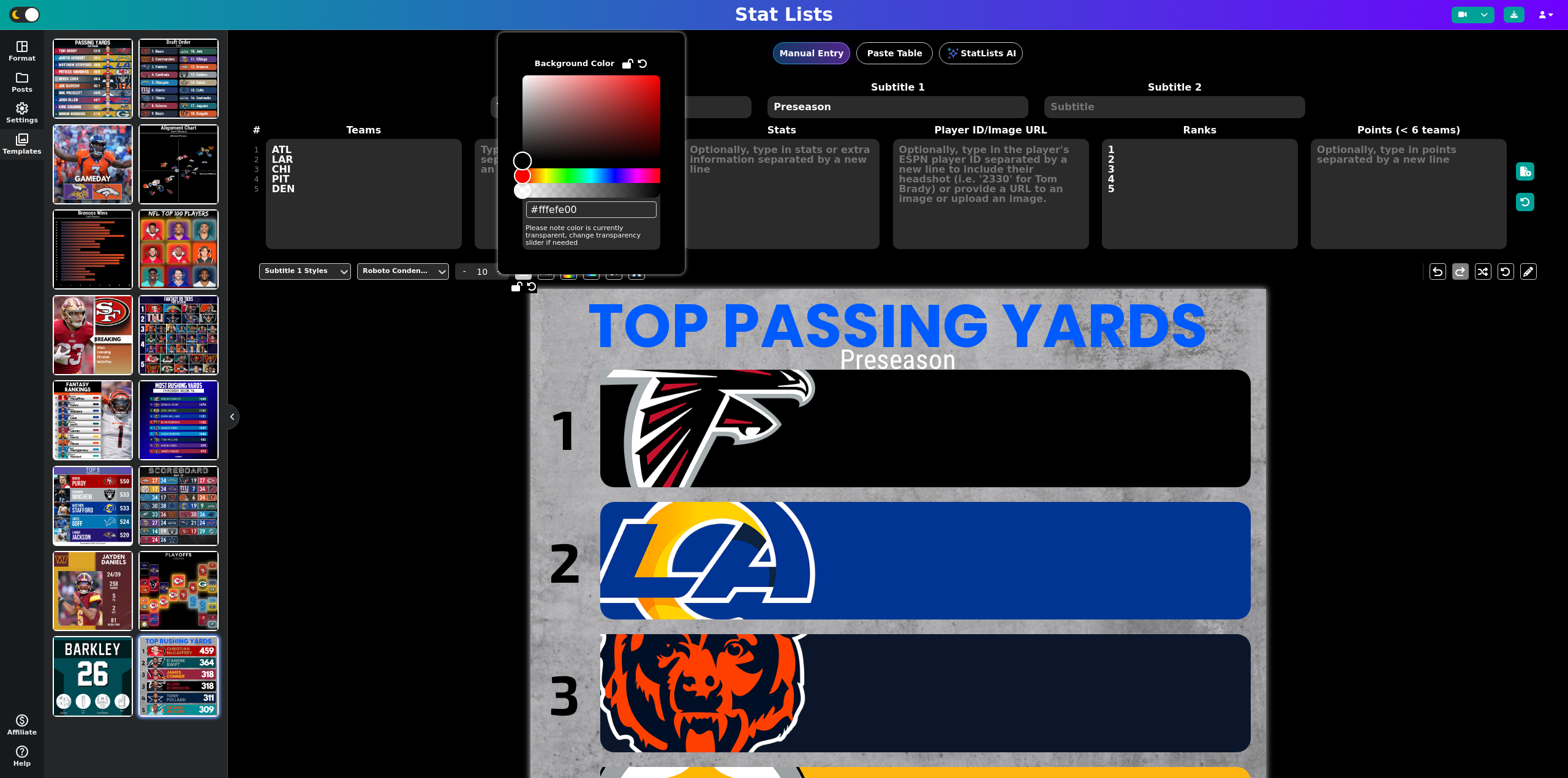
type input "#00000000"
drag, startPoint x: 525, startPoint y: 157, endPoint x: 491, endPoint y: 194, distance: 50.2
click at [491, 194] on body "Stat Lists space_dashboard Format folder Posts settings Settings photo_library …" at bounding box center [784, 389] width 1568 height 778
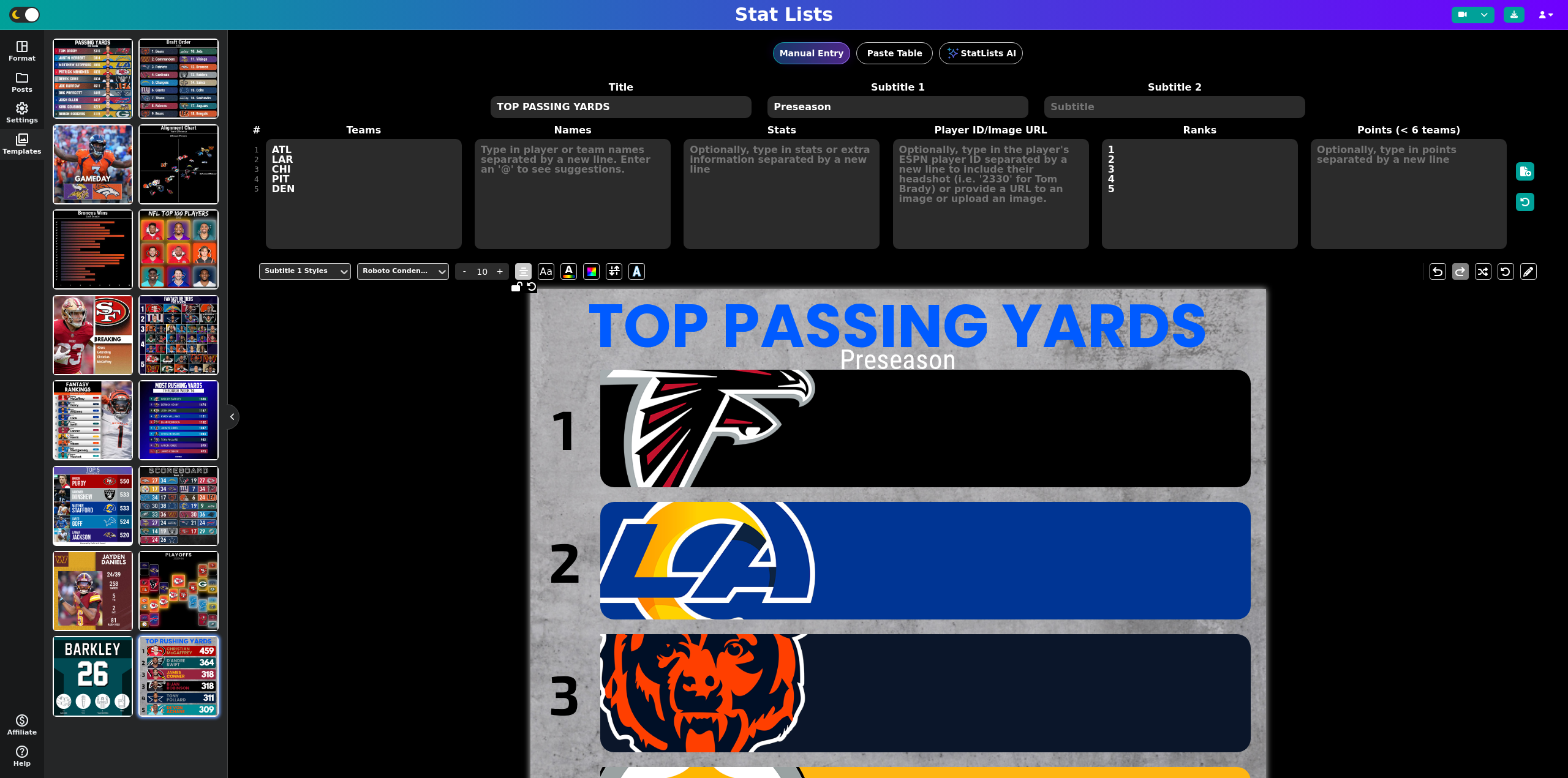
click at [456, 346] on div "Subtitle 1 Styles Roboto Condensed - 10 + Aa A A undo redo TOP PASSING YARDS Pr…" at bounding box center [897, 639] width 1278 height 770
click at [405, 268] on div "Roboto Condensed" at bounding box center [397, 271] width 69 height 10
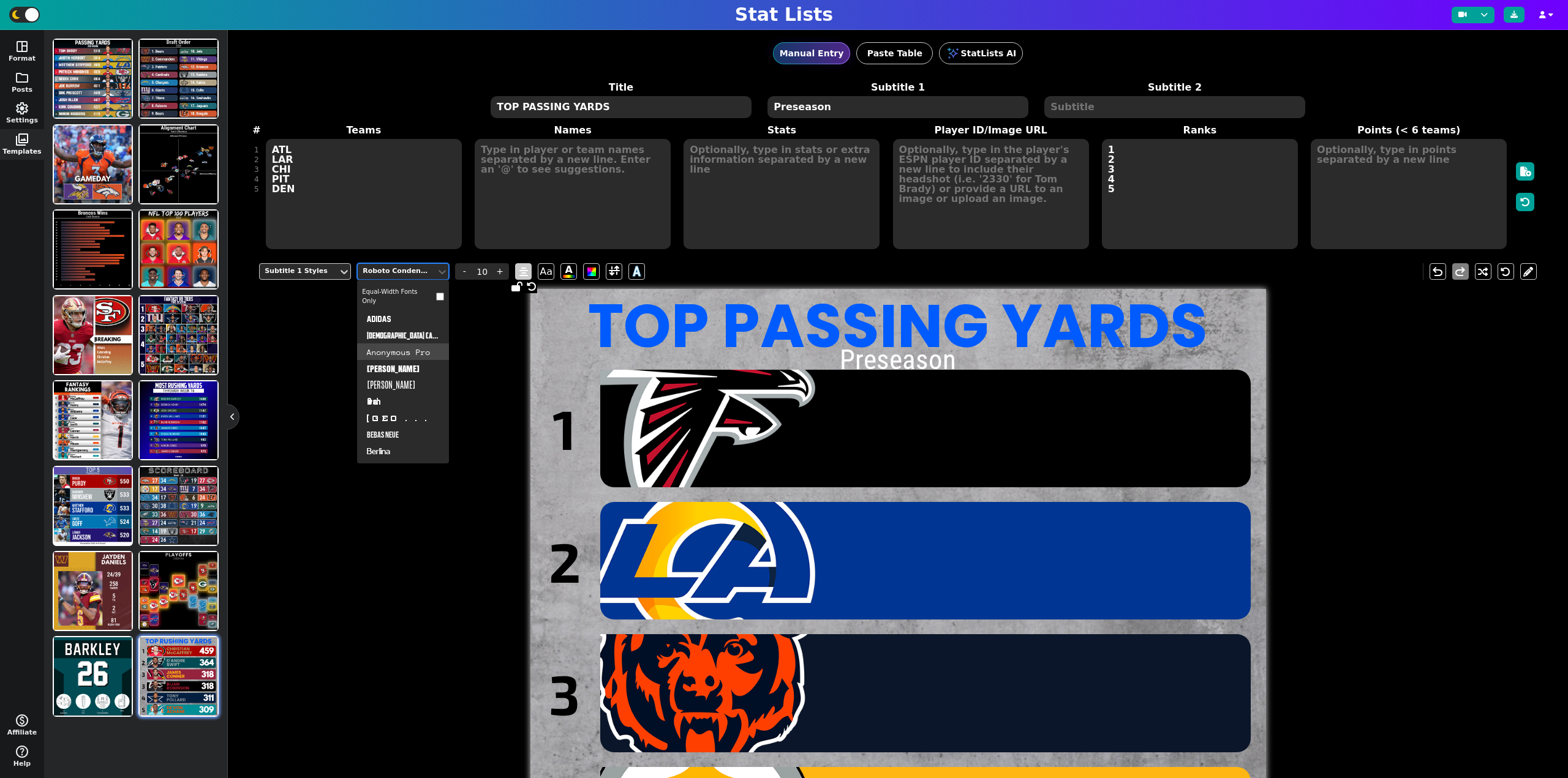
click at [392, 349] on div "Anonymous Pro" at bounding box center [402, 352] width 92 height 17
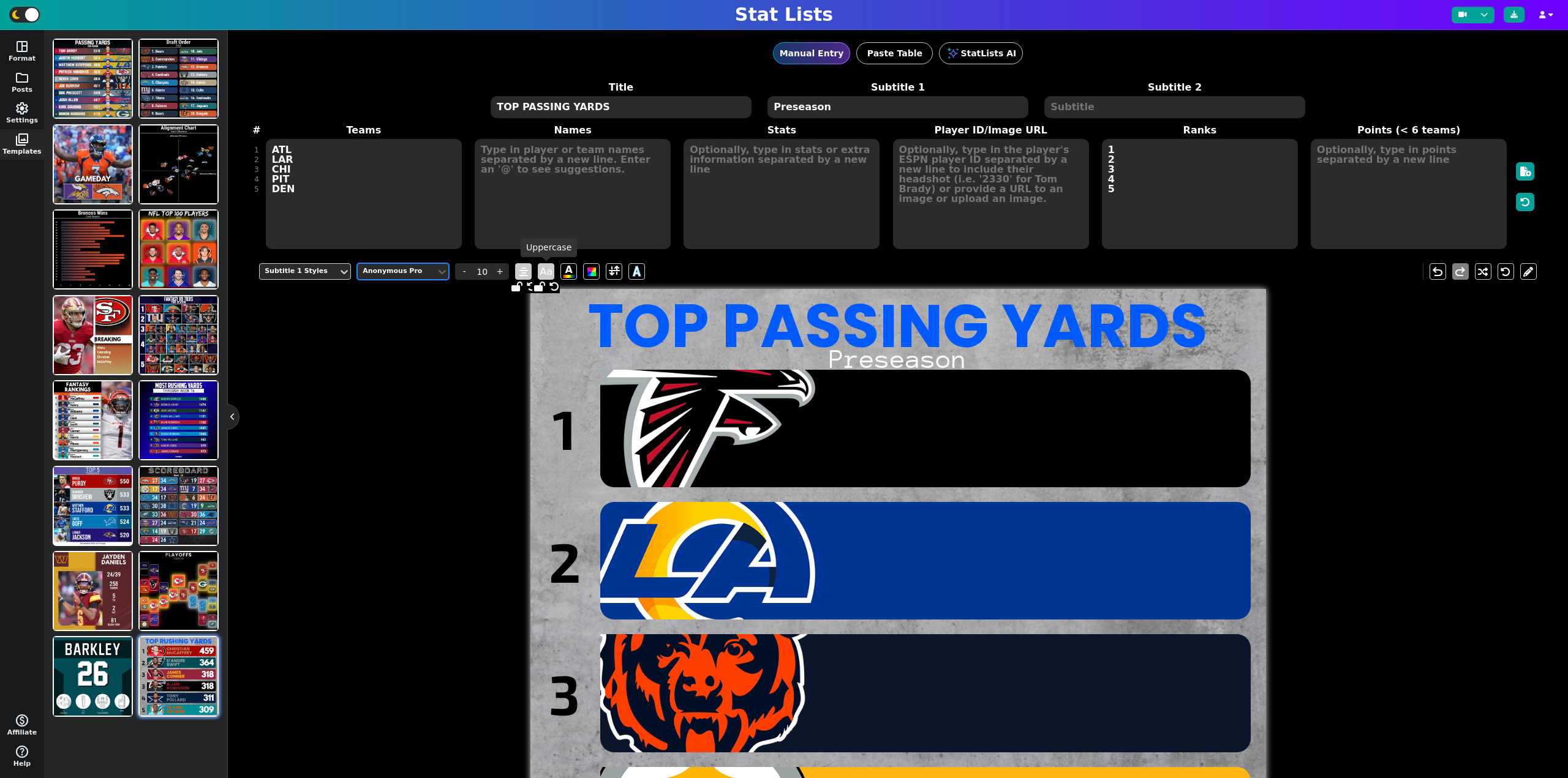
click at [546, 275] on span "Aa" at bounding box center [546, 271] width 17 height 17
click at [565, 271] on span "A" at bounding box center [569, 271] width 12 height 13
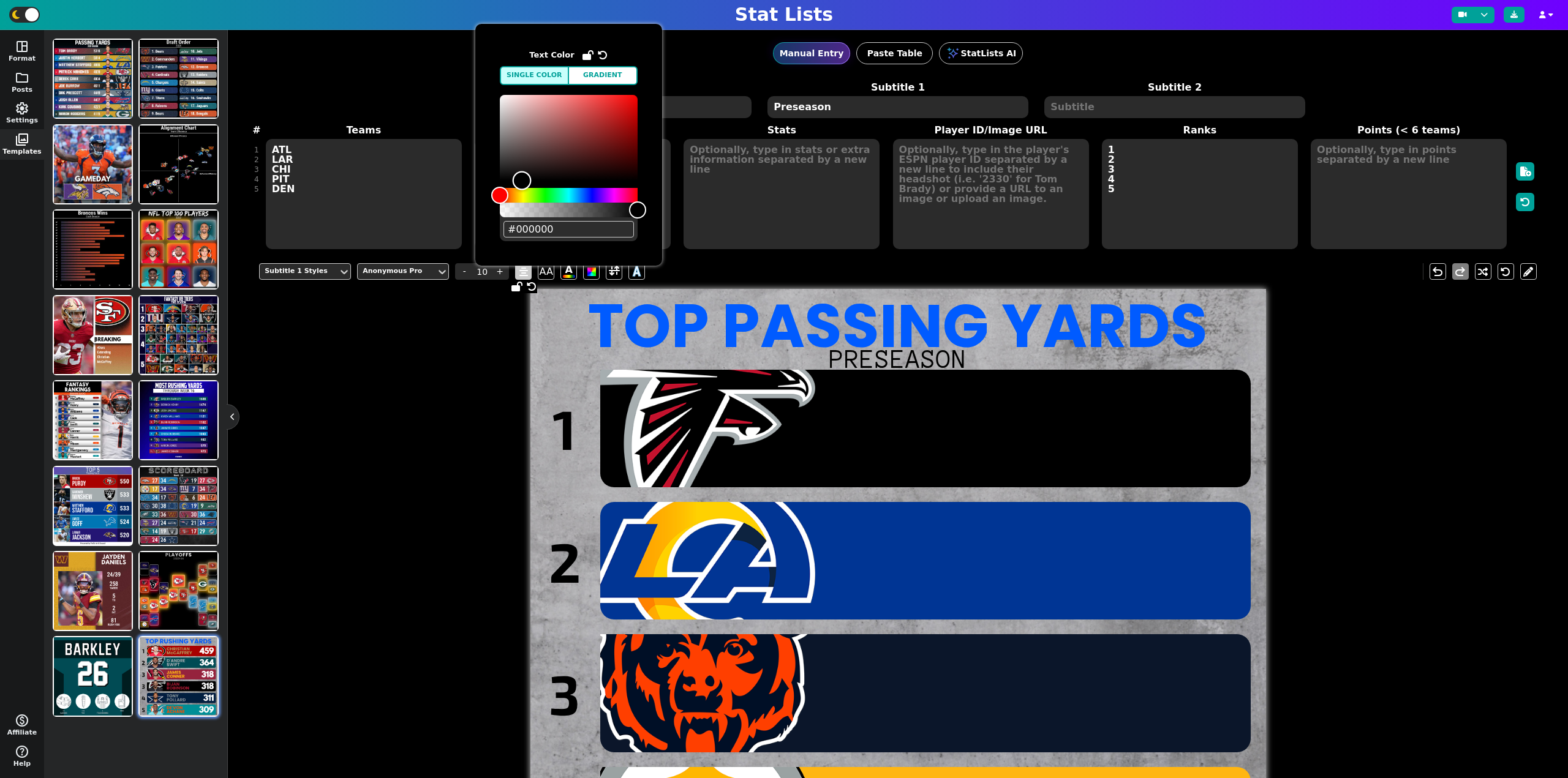
drag, startPoint x: 506, startPoint y: 97, endPoint x: 517, endPoint y: 238, distance: 141.4
click at [517, 238] on div "#000000" at bounding box center [568, 168] width 138 height 146
drag, startPoint x: 511, startPoint y: 194, endPoint x: 590, endPoint y: 202, distance: 79.4
click at [590, 202] on div "Hue" at bounding box center [568, 196] width 138 height 15
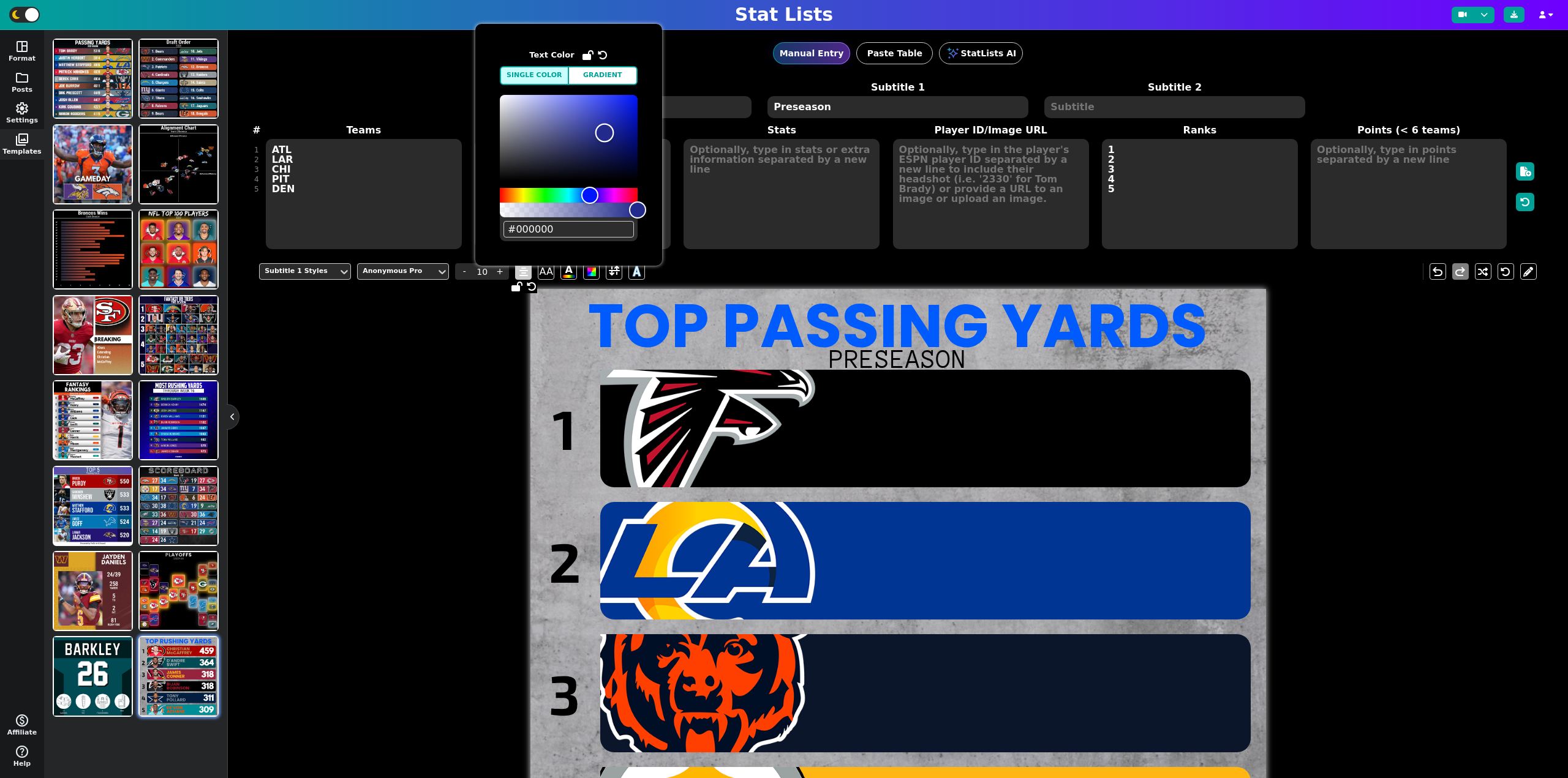
drag, startPoint x: 517, startPoint y: 180, endPoint x: 609, endPoint y: 128, distance: 105.7
click at [609, 128] on div "Color" at bounding box center [605, 133] width 19 height 19
drag, startPoint x: 609, startPoint y: 128, endPoint x: 603, endPoint y: 93, distance: 35.5
click at [603, 103] on div "Color" at bounding box center [608, 112] width 19 height 19
drag, startPoint x: 615, startPoint y: 98, endPoint x: 624, endPoint y: 98, distance: 9.0
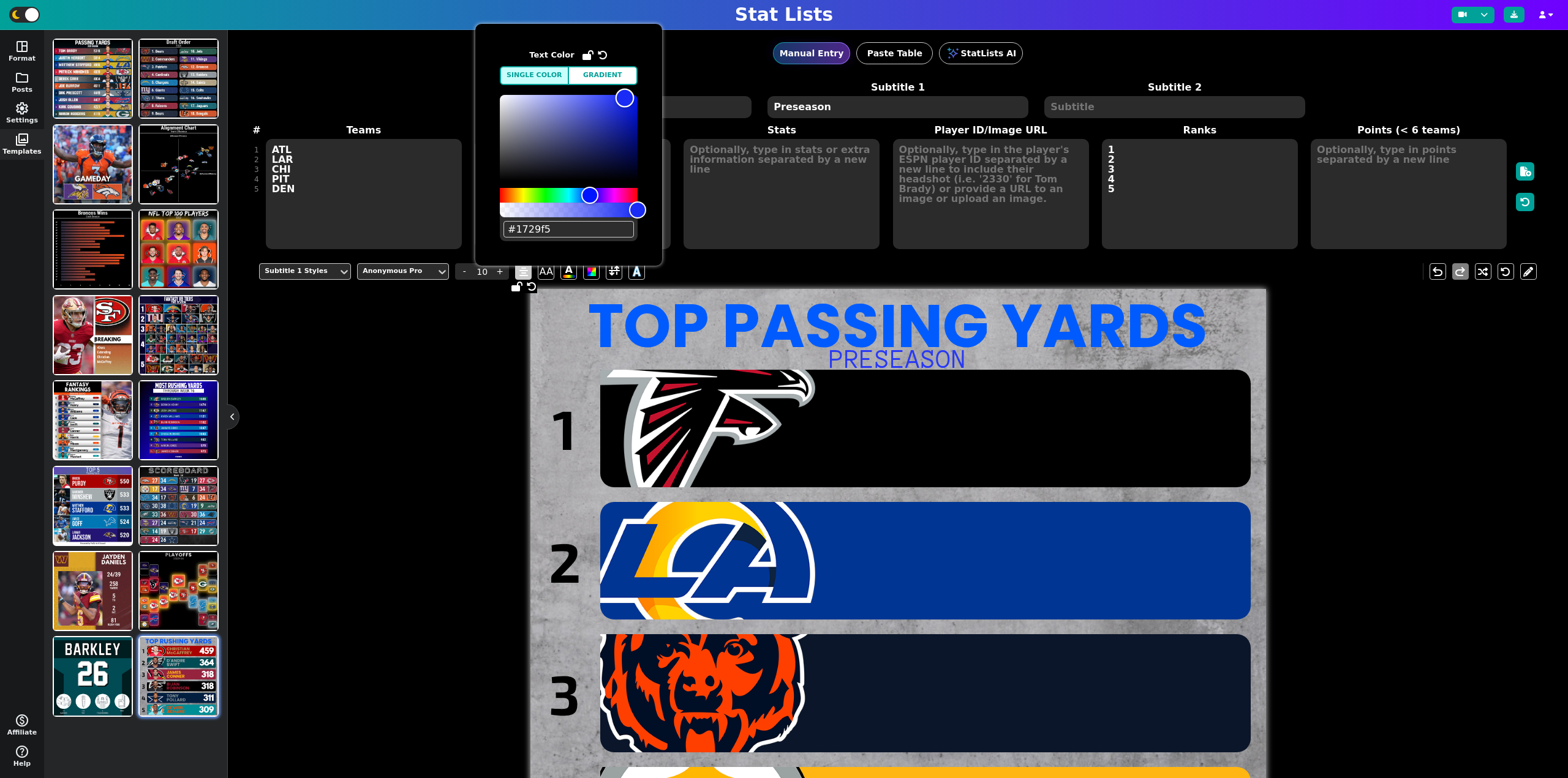
click at [624, 98] on div "Color" at bounding box center [568, 137] width 138 height 85
drag, startPoint x: 623, startPoint y: 98, endPoint x: 580, endPoint y: 97, distance: 43.0
click at [580, 97] on div "Color" at bounding box center [580, 97] width 19 height 19
drag, startPoint x: 580, startPoint y: 97, endPoint x: 597, endPoint y: 94, distance: 17.3
click at [597, 94] on div "Color" at bounding box center [597, 94] width 19 height 19
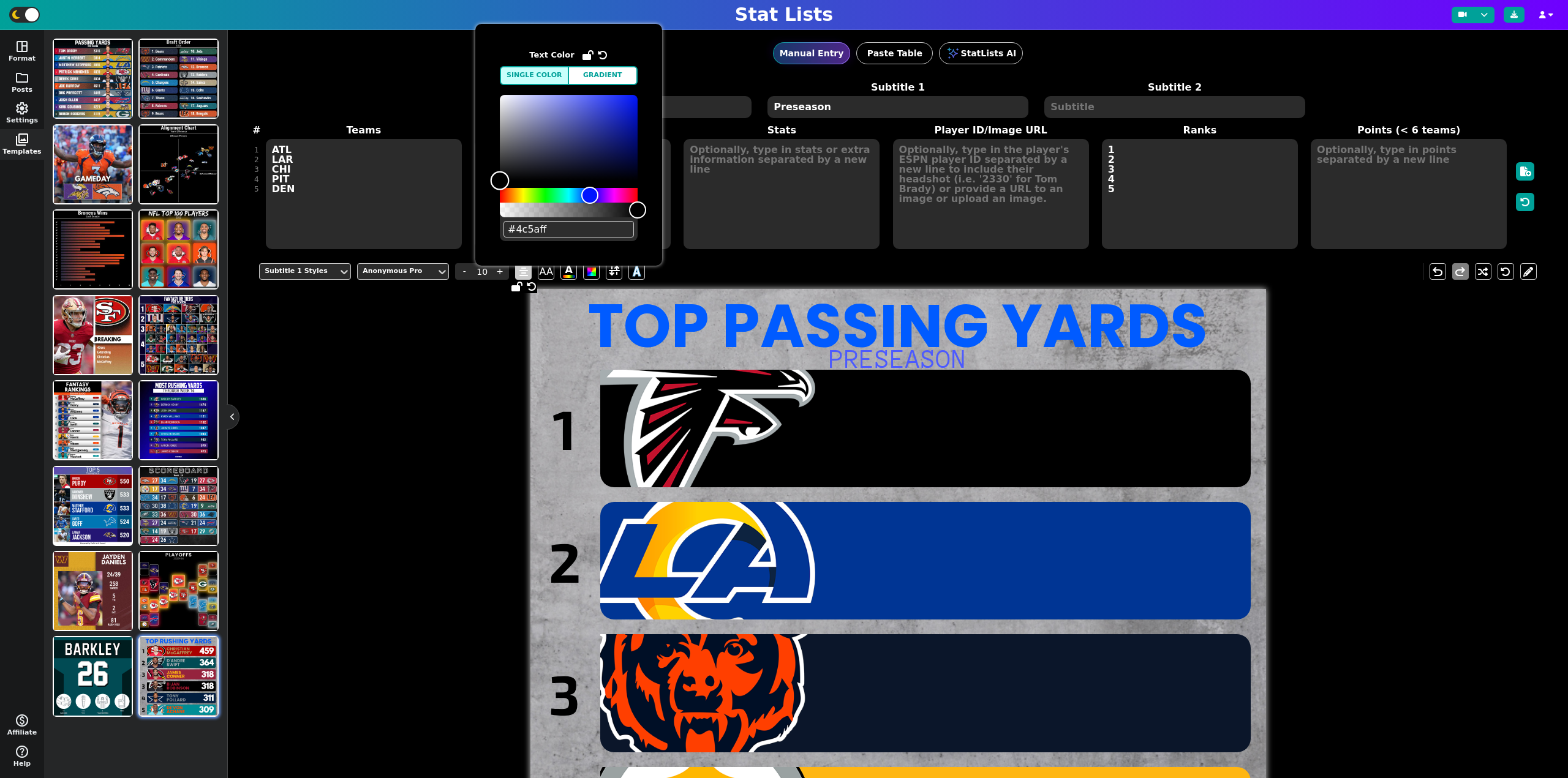
type input "#000000"
drag, startPoint x: 585, startPoint y: 120, endPoint x: 469, endPoint y: 213, distance: 148.7
click at [472, 213] on body "Stat Lists space_dashboard Format folder Posts settings Settings photo_library …" at bounding box center [784, 389] width 1568 height 778
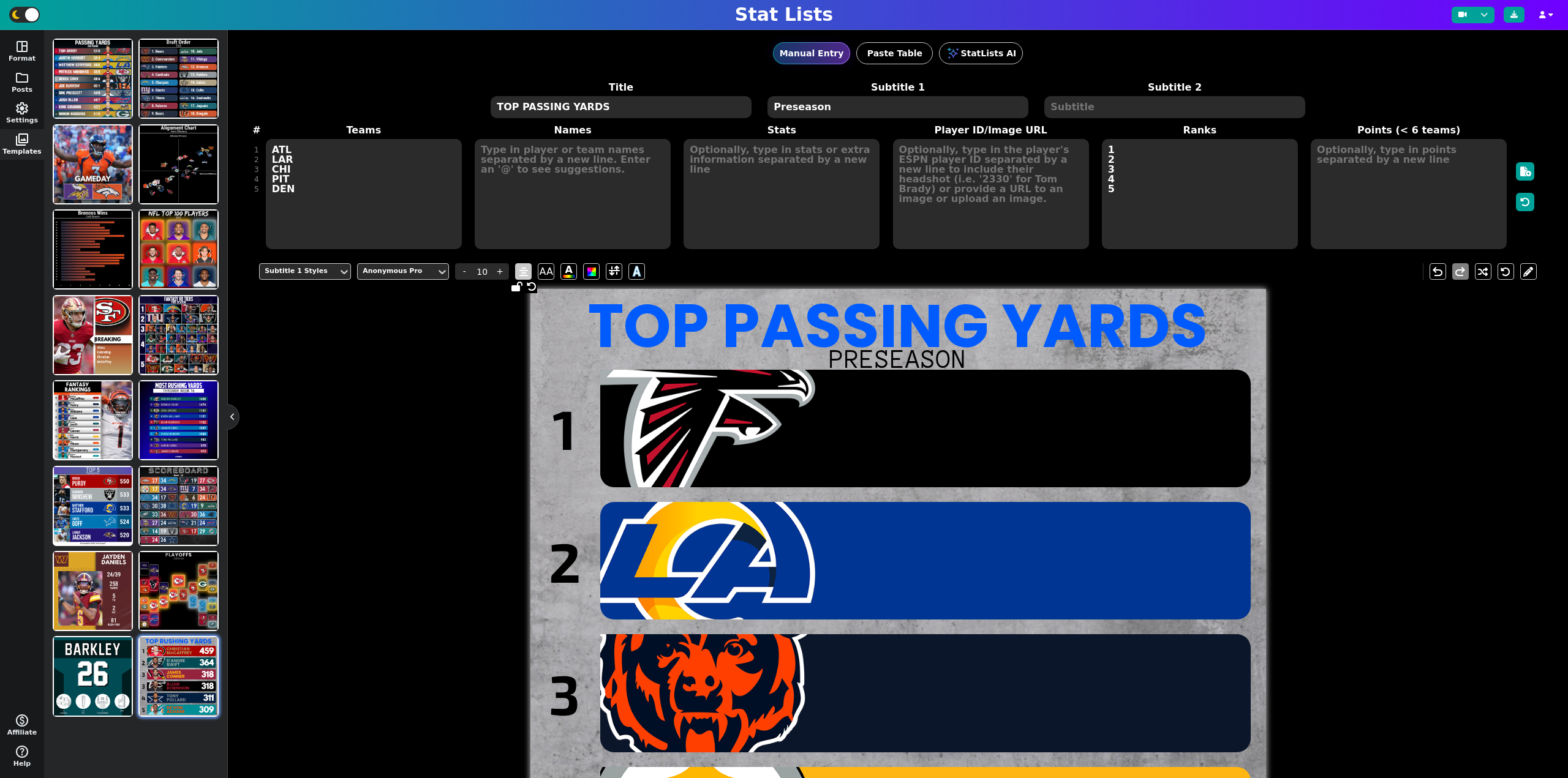
click at [411, 316] on div "Subtitle 1 Styles Anonymous Pro - 10 + AA A A undo redo TOP PASSING YARDS Prese…" at bounding box center [897, 639] width 1278 height 770
click at [502, 162] on textarea at bounding box center [573, 194] width 196 height 110
type input "11"
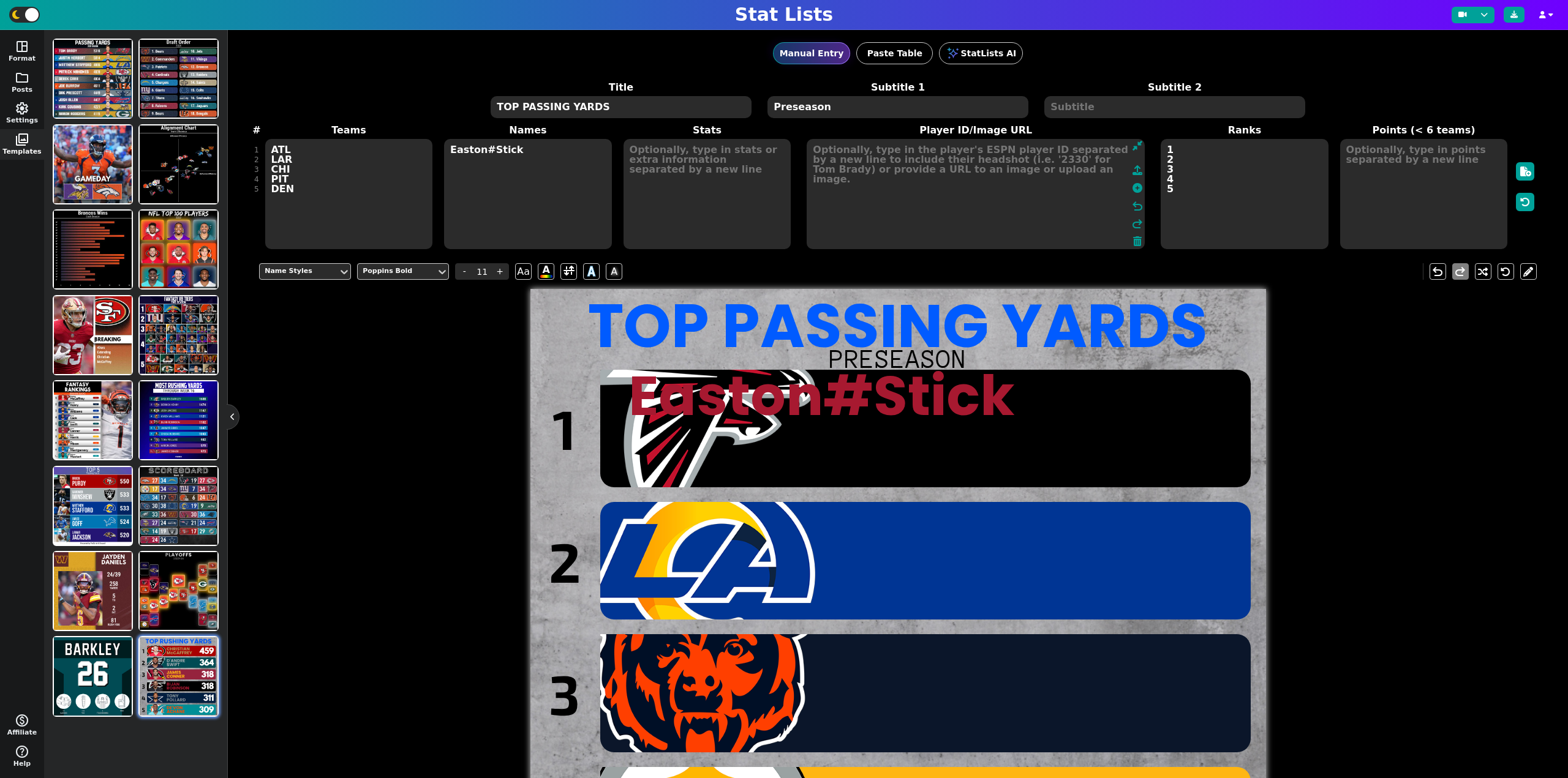
click at [1085, 199] on textarea at bounding box center [976, 194] width 338 height 110
click at [1132, 191] on icon at bounding box center [1137, 188] width 10 height 10
click at [1132, 189] on icon at bounding box center [1137, 188] width 10 height 10
click at [534, 155] on textarea "Easton#Stick" at bounding box center [528, 194] width 168 height 110
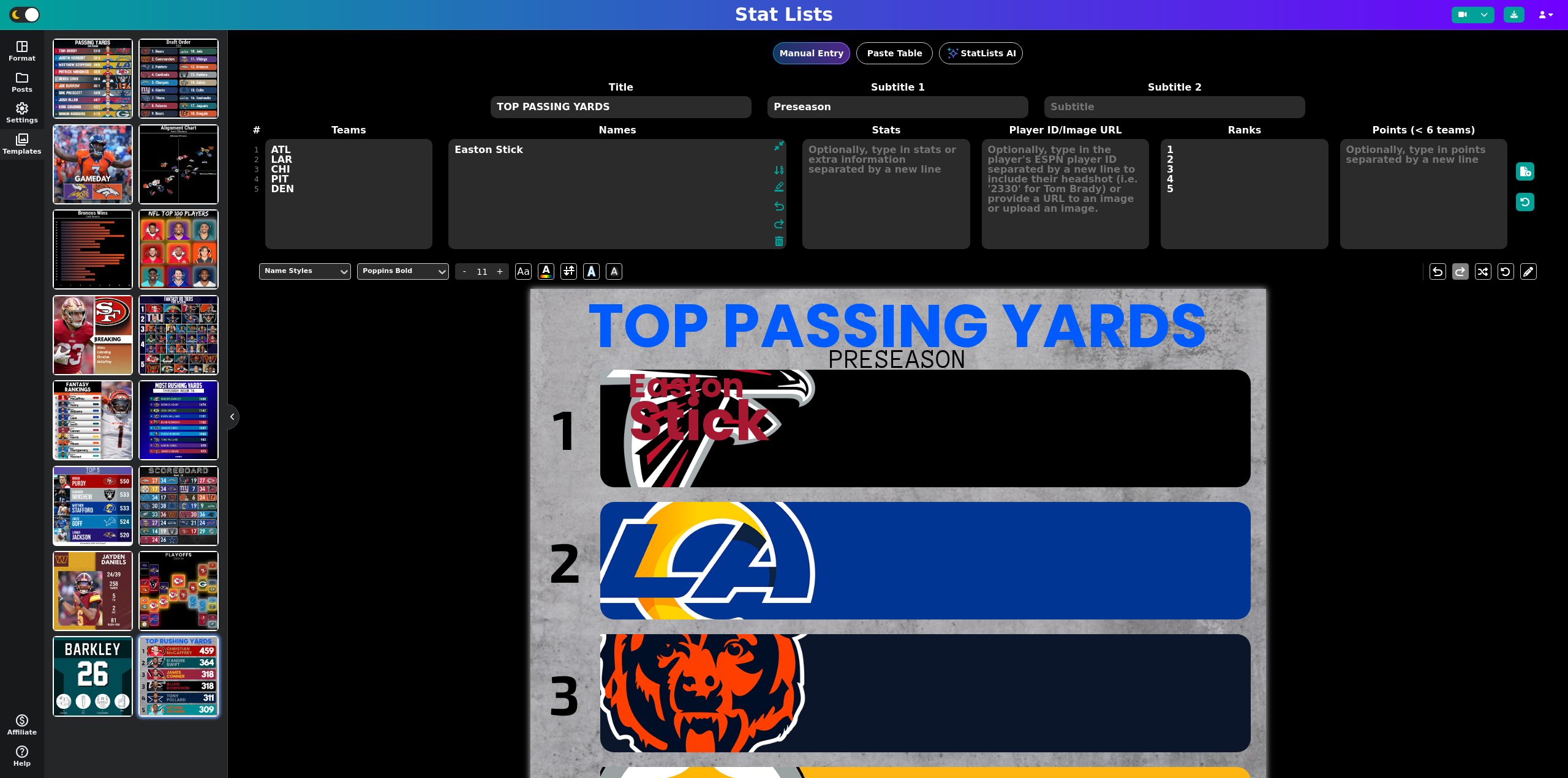
click at [1078, 175] on textarea at bounding box center [1065, 194] width 168 height 110
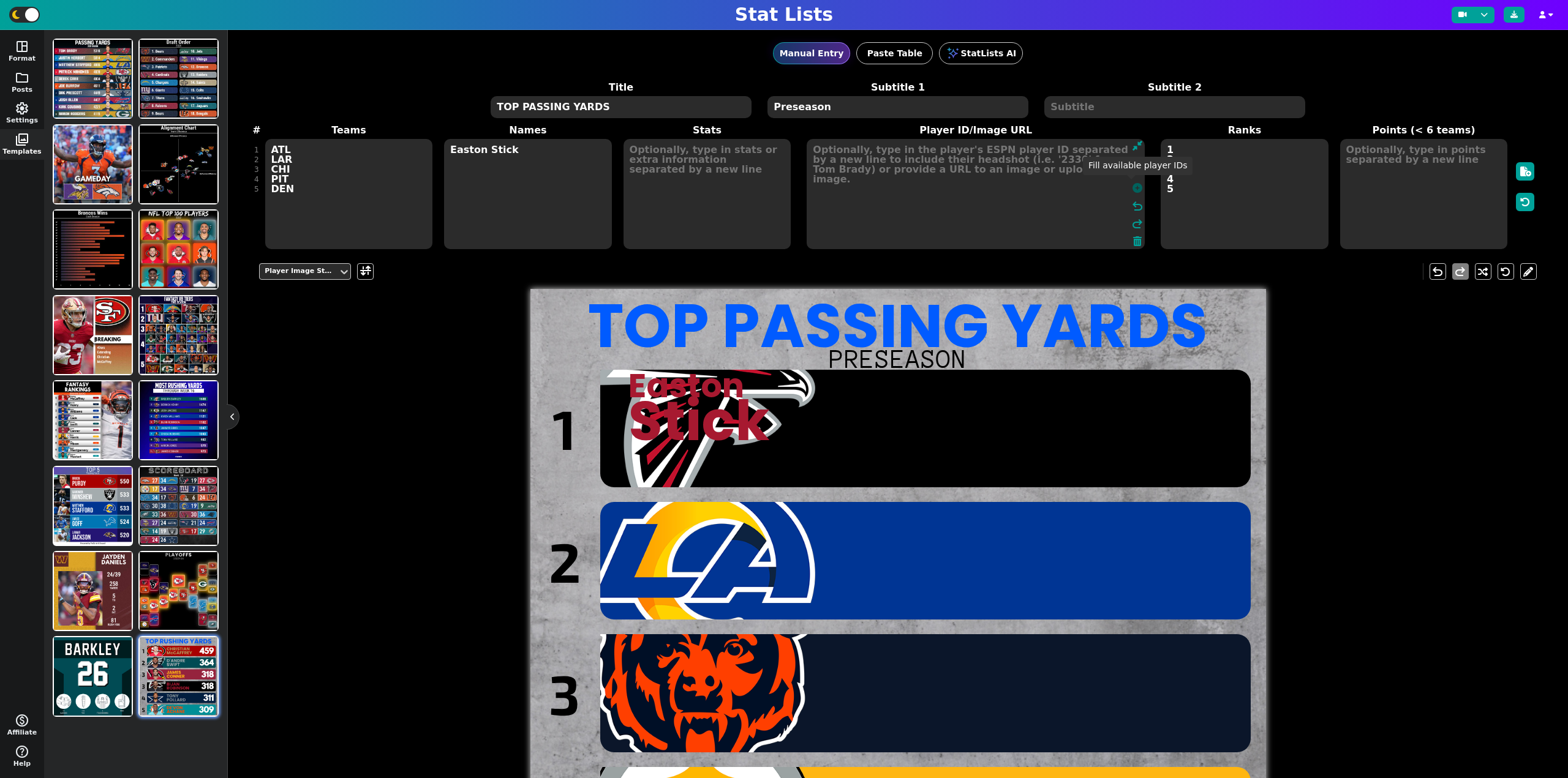
click at [1132, 188] on icon at bounding box center [1137, 188] width 10 height 10
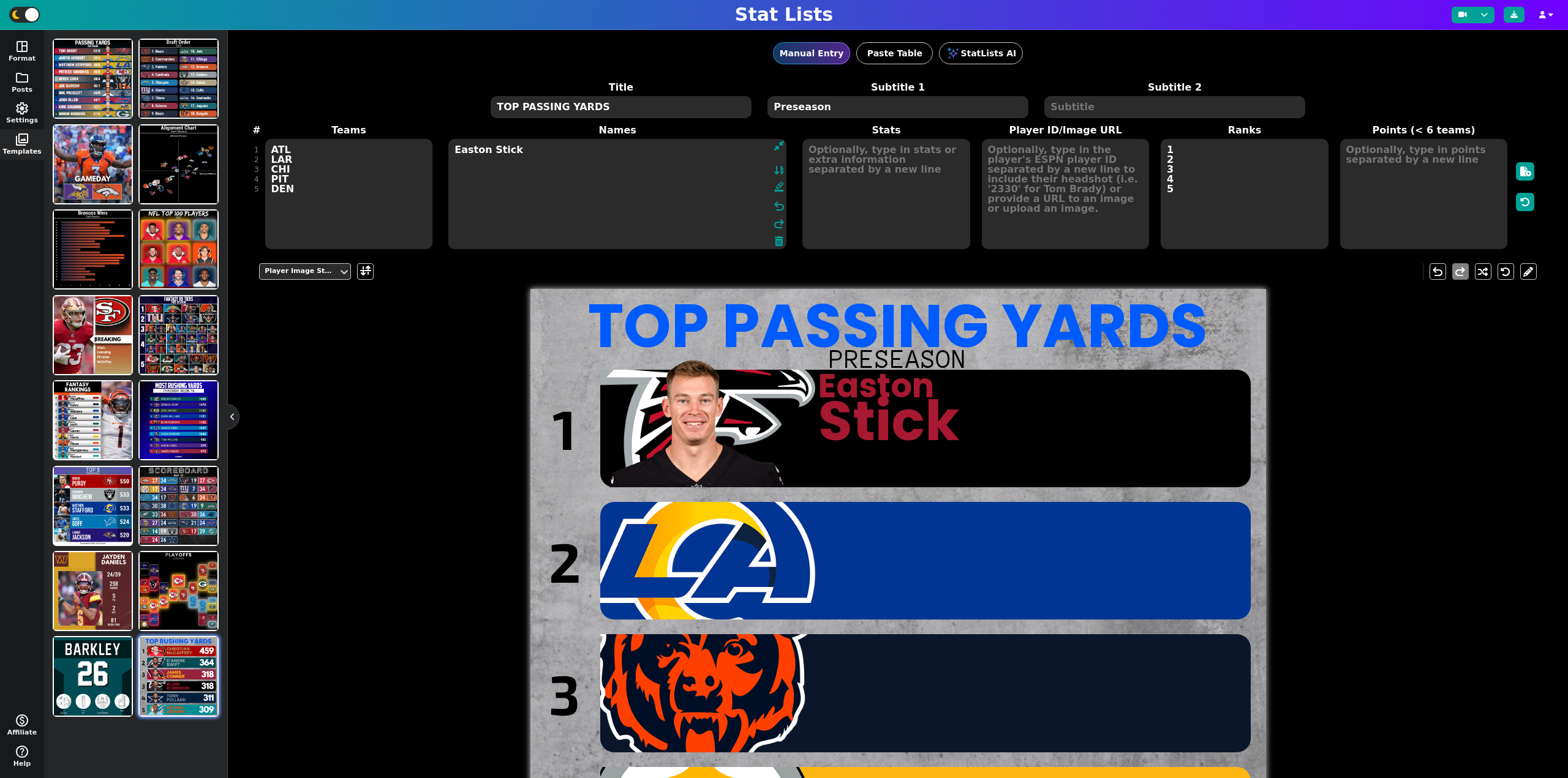
click at [541, 159] on textarea "Easton Stick" at bounding box center [618, 194] width 338 height 110
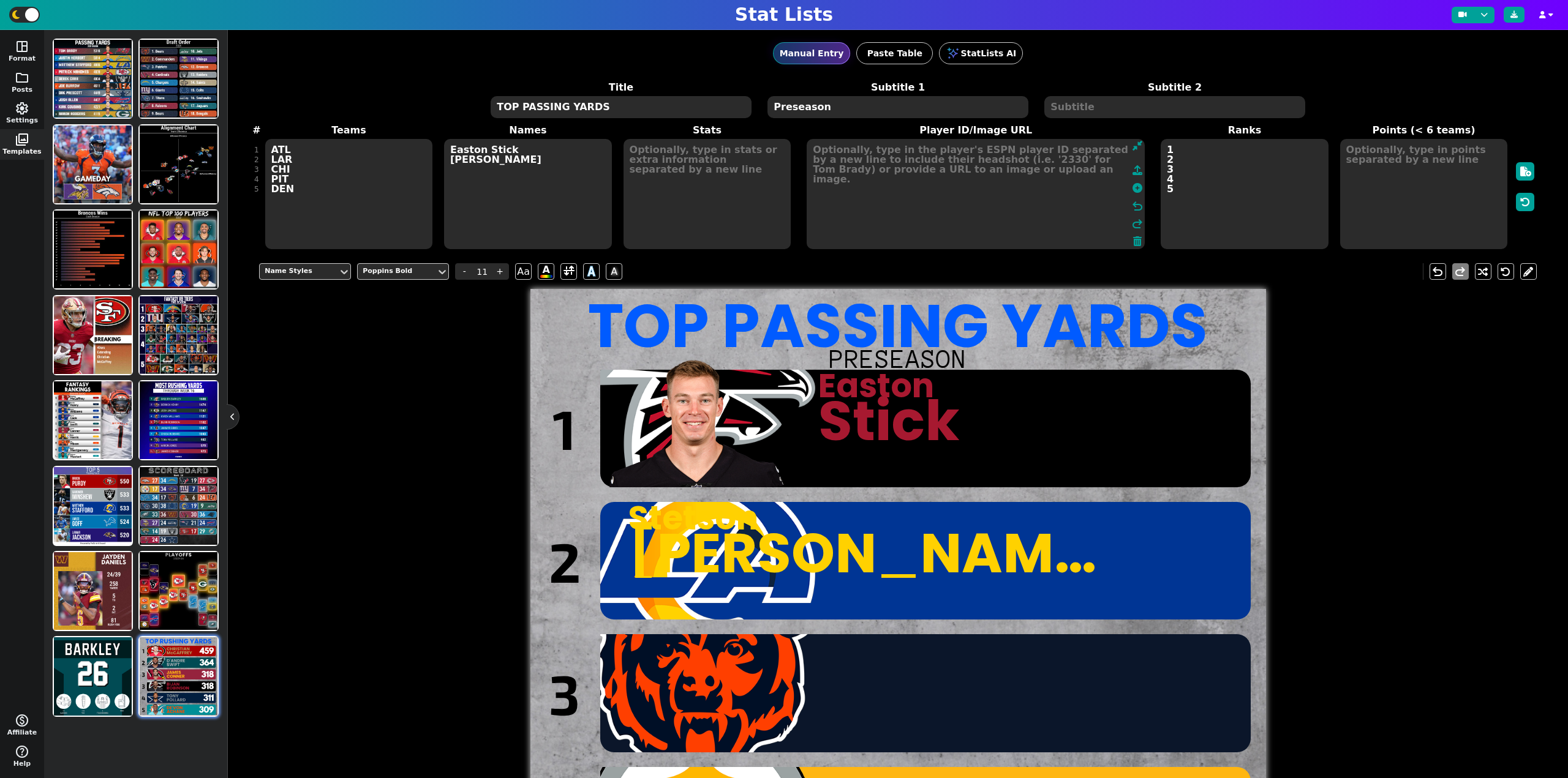
click at [1077, 197] on textarea "3120590" at bounding box center [976, 194] width 338 height 110
click at [1132, 189] on icon at bounding box center [1137, 188] width 10 height 10
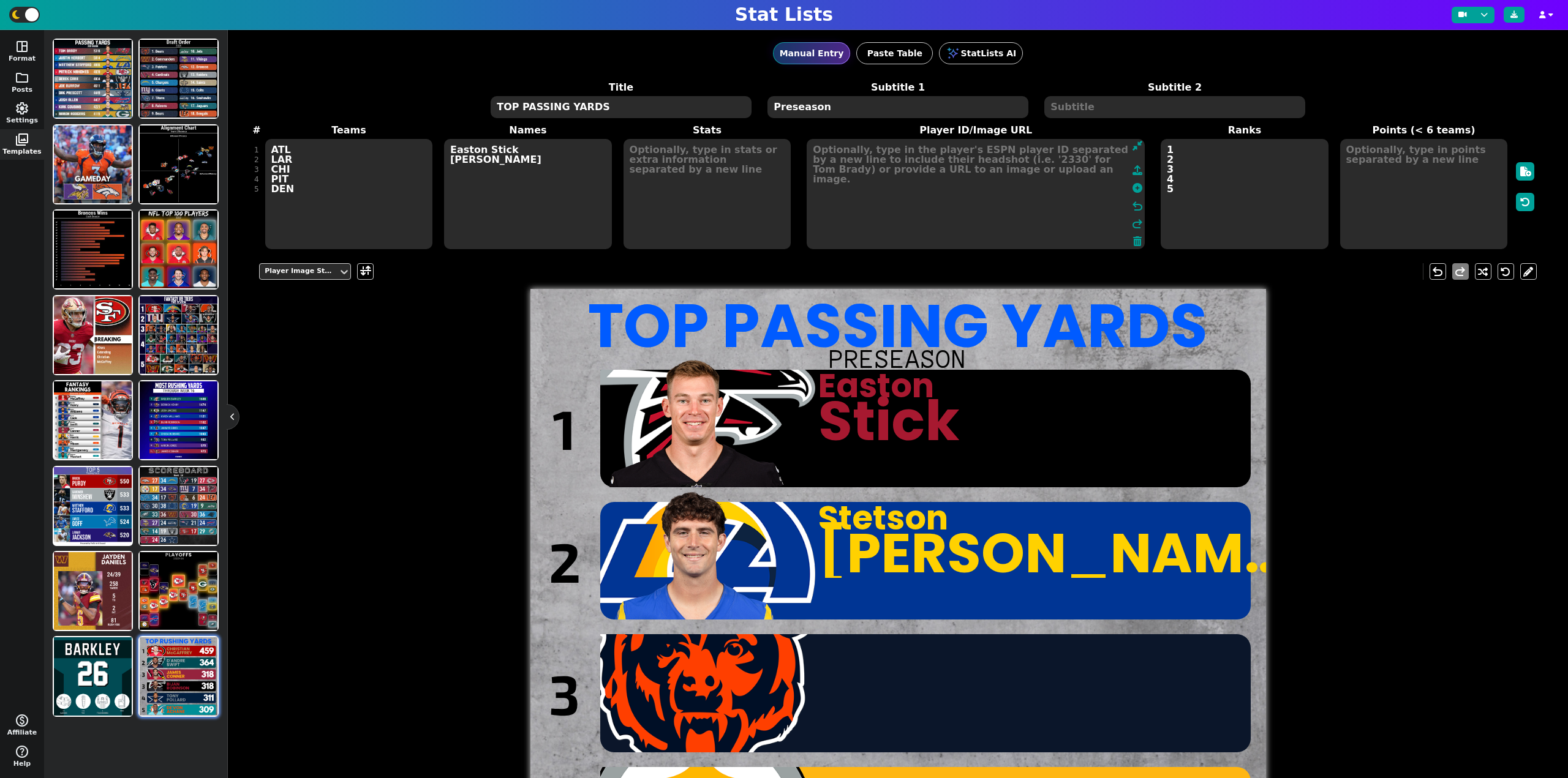
click at [523, 185] on textarea "Easton Stick [PERSON_NAME]" at bounding box center [528, 194] width 168 height 110
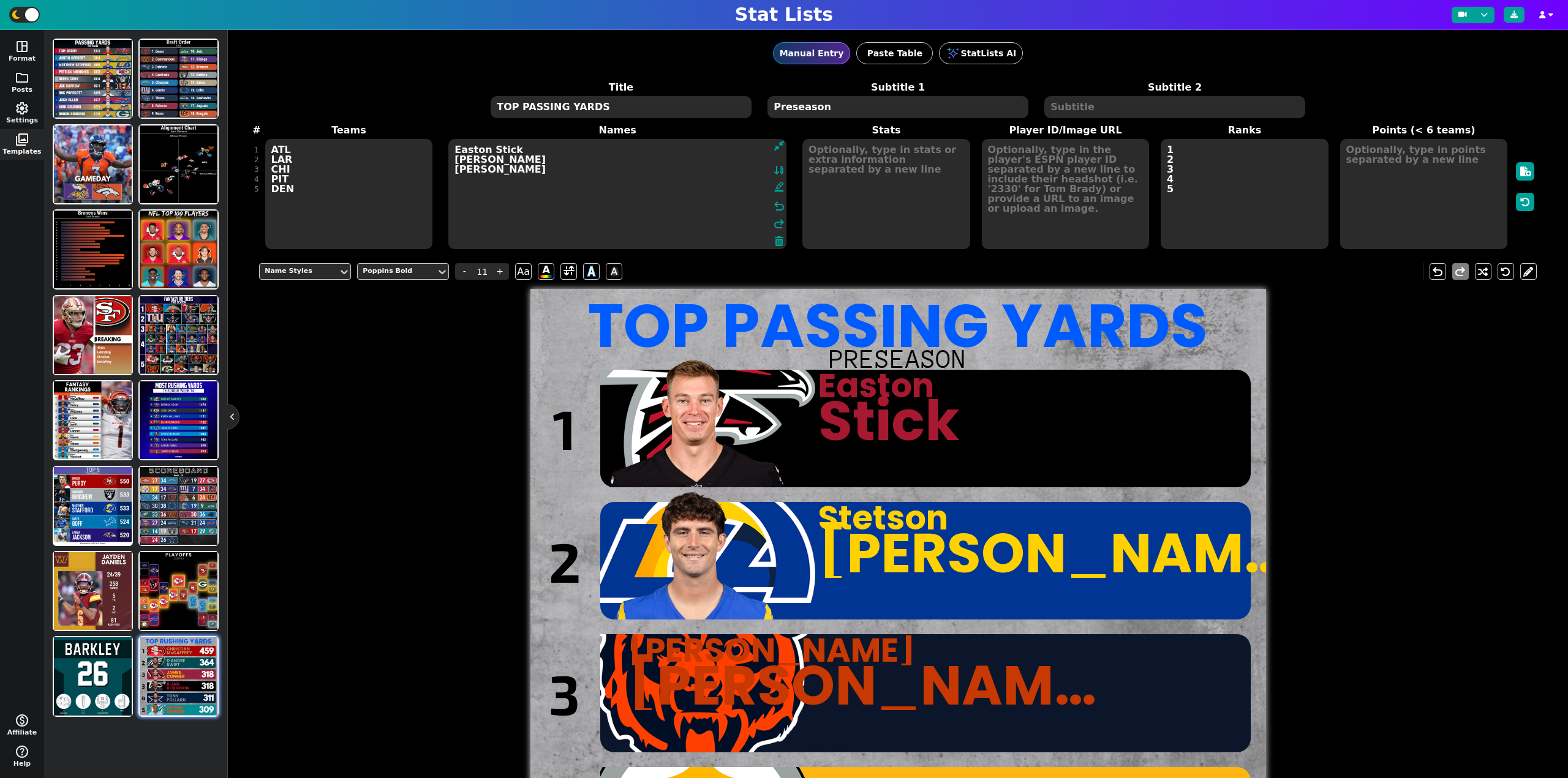
click at [1017, 229] on textarea "3120590 4259553" at bounding box center [1065, 194] width 168 height 110
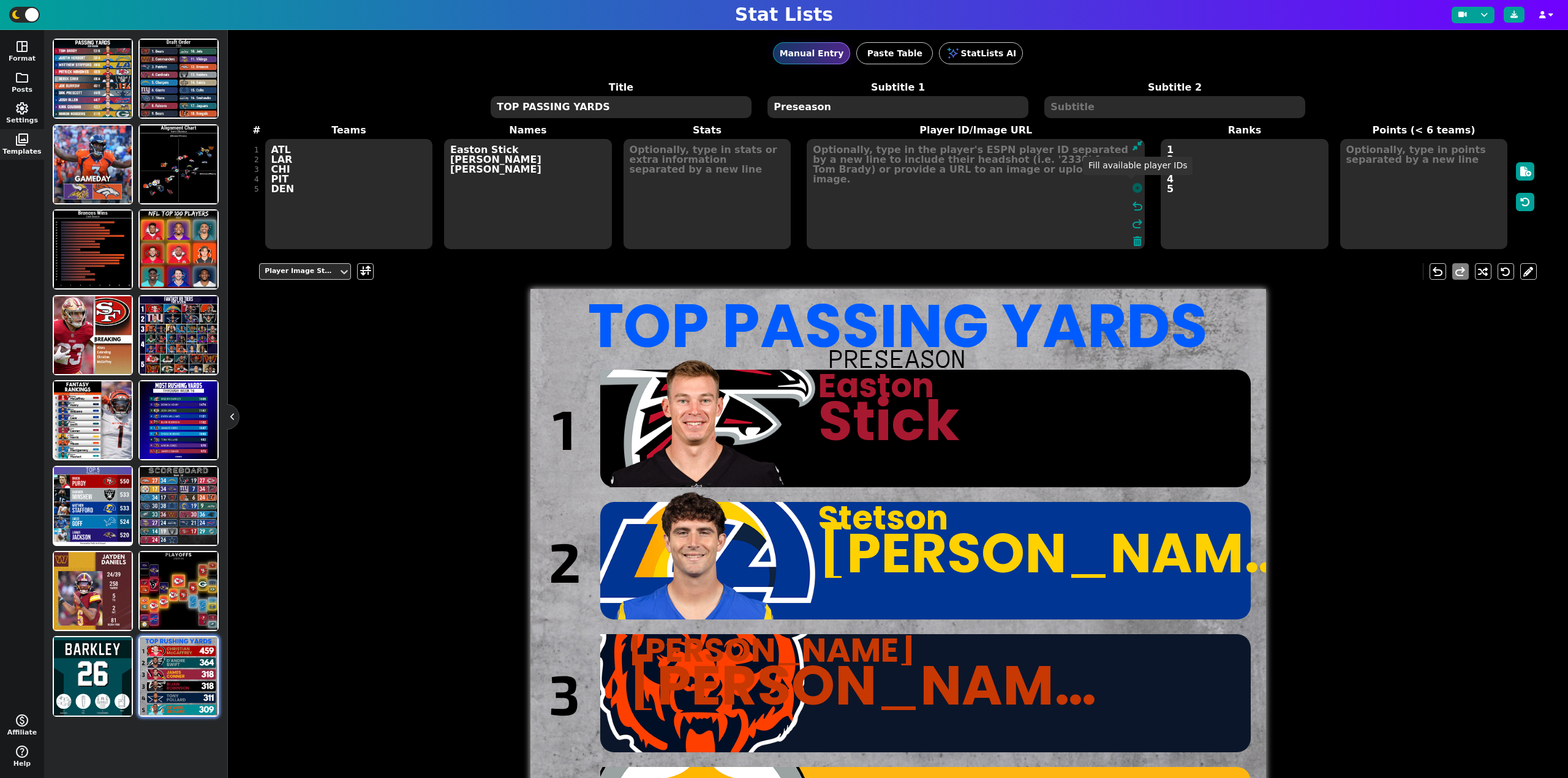
click at [1132, 188] on icon at bounding box center [1137, 188] width 10 height 10
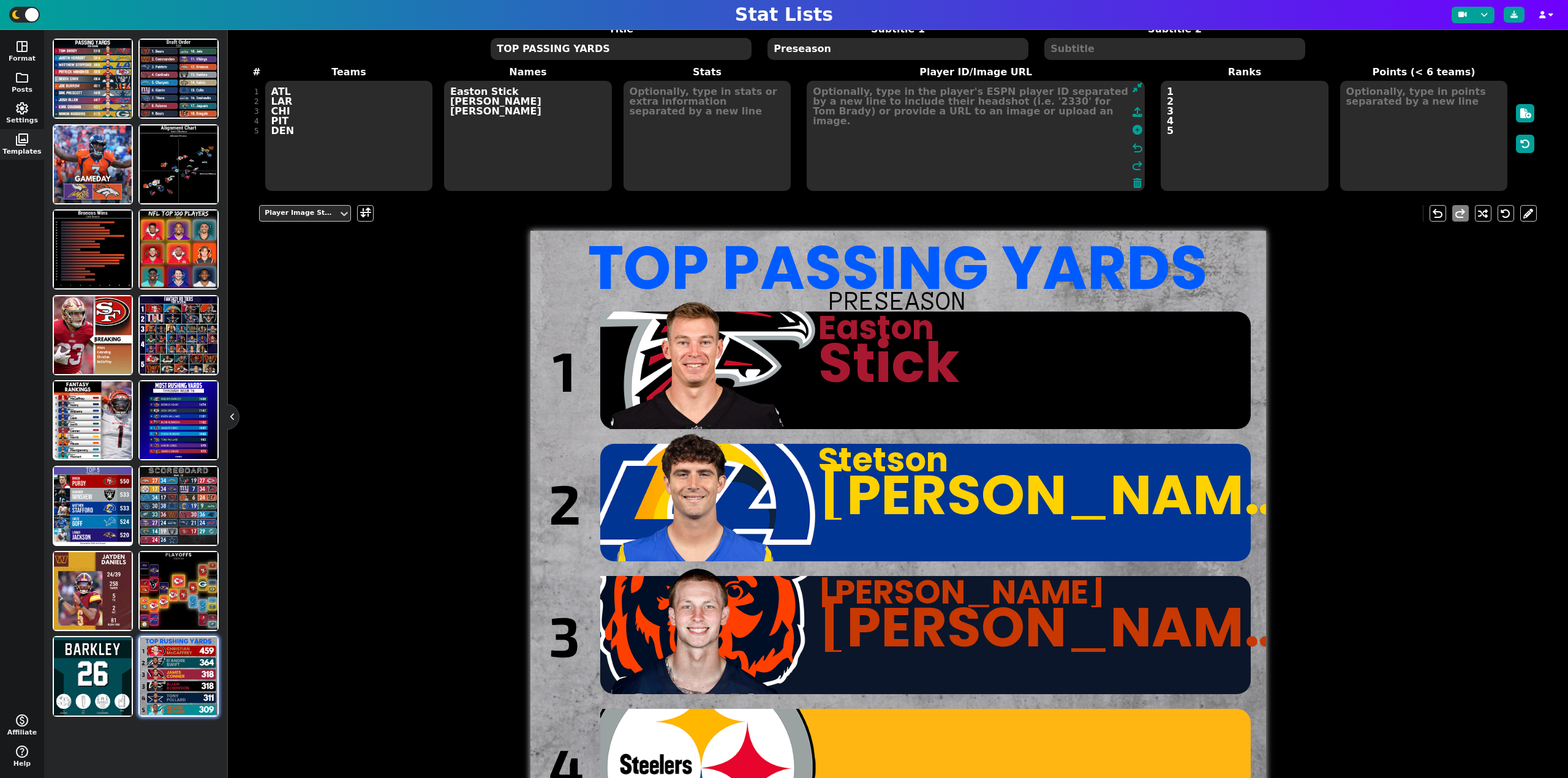
scroll to position [62, 0]
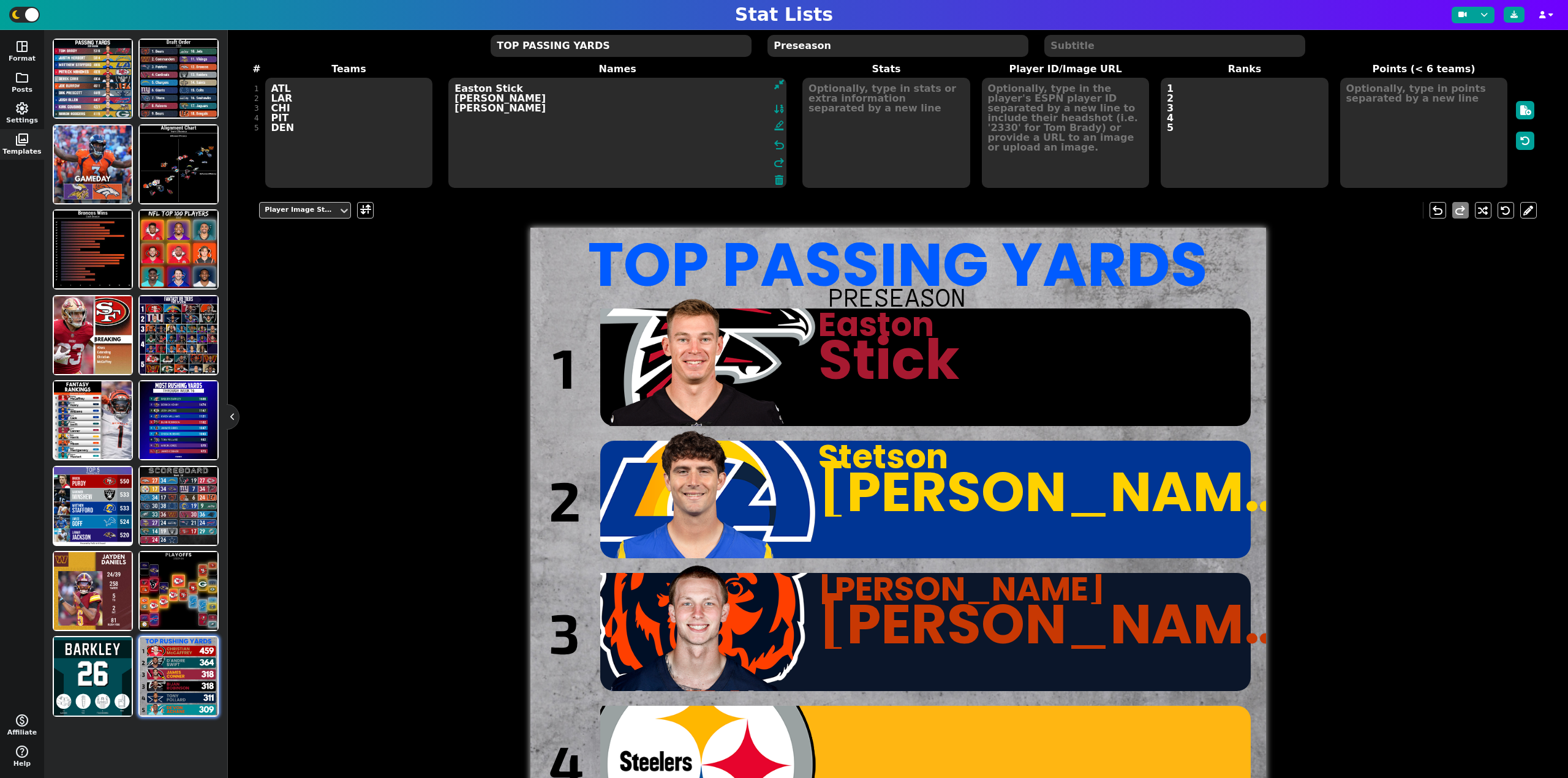
click at [477, 127] on textarea "Easton Stick [PERSON_NAME] [PERSON_NAME]" at bounding box center [618, 132] width 338 height 110
click at [555, 119] on textarea "Easton Stick [PERSON_NAME] [PERSON_NAME]" at bounding box center [618, 132] width 338 height 110
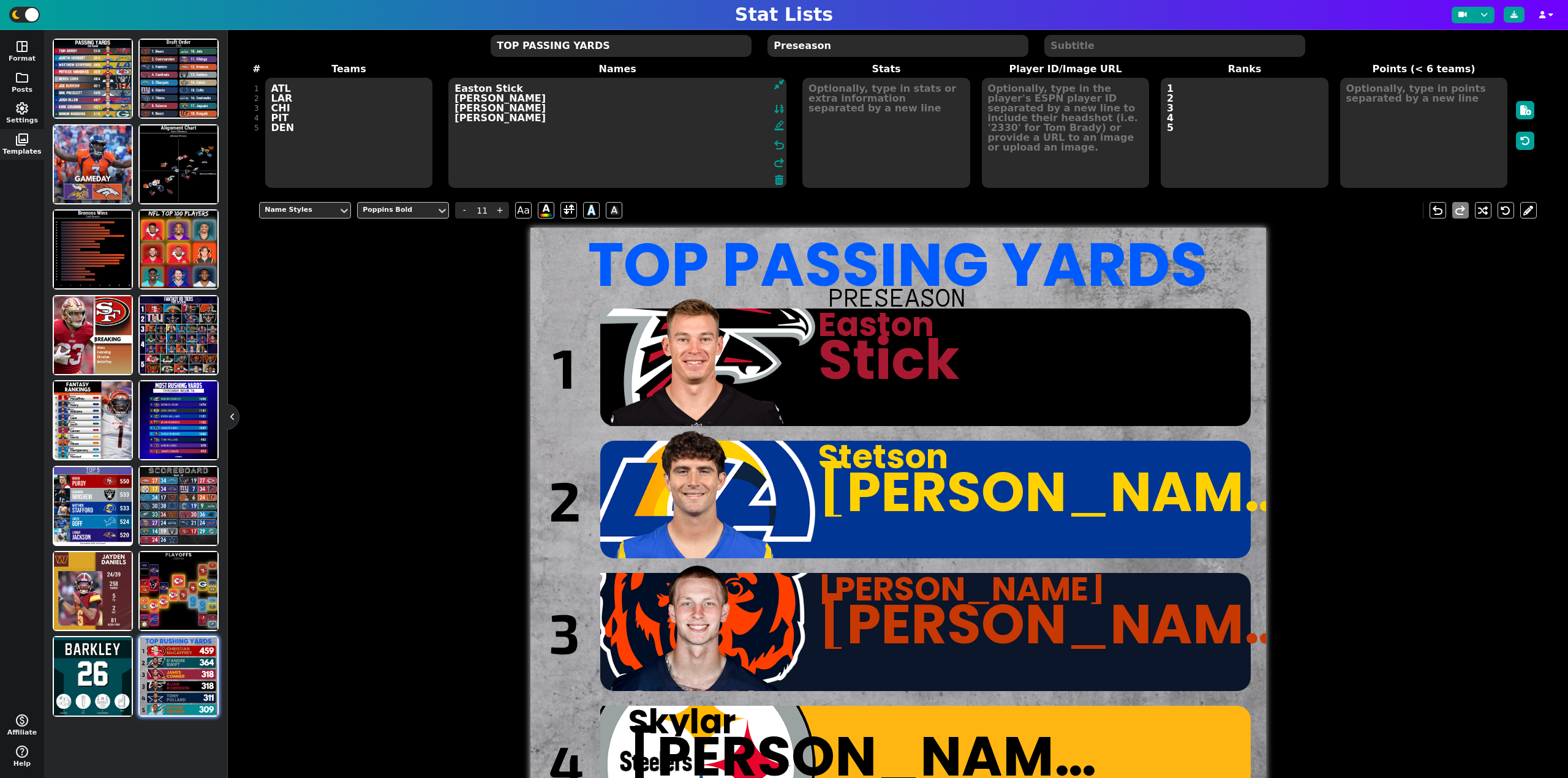
click at [1060, 147] on textarea "3120590 4259553 4434153" at bounding box center [1065, 132] width 168 height 110
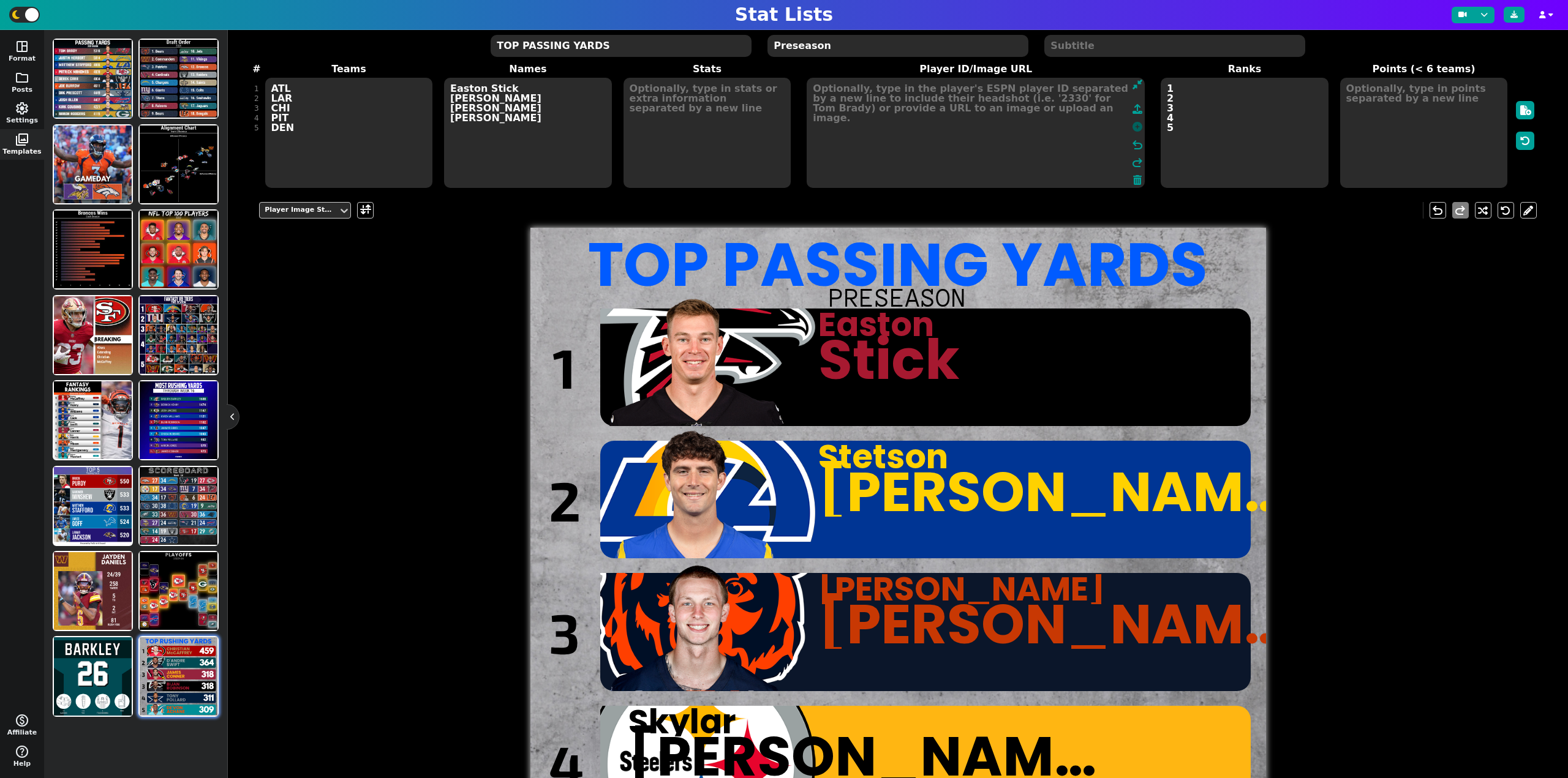
click at [1132, 127] on icon at bounding box center [1137, 127] width 10 height 10
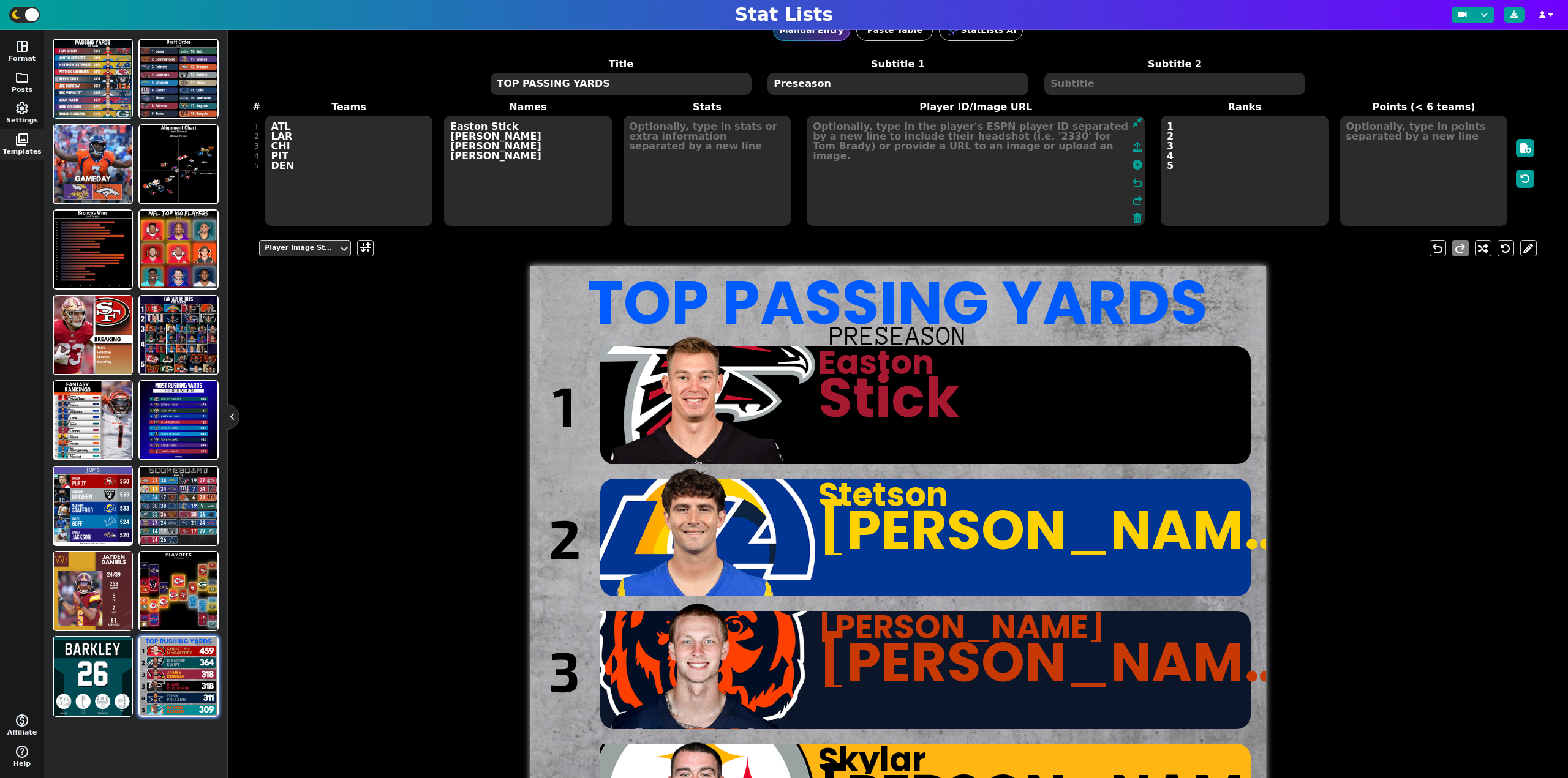
scroll to position [0, 0]
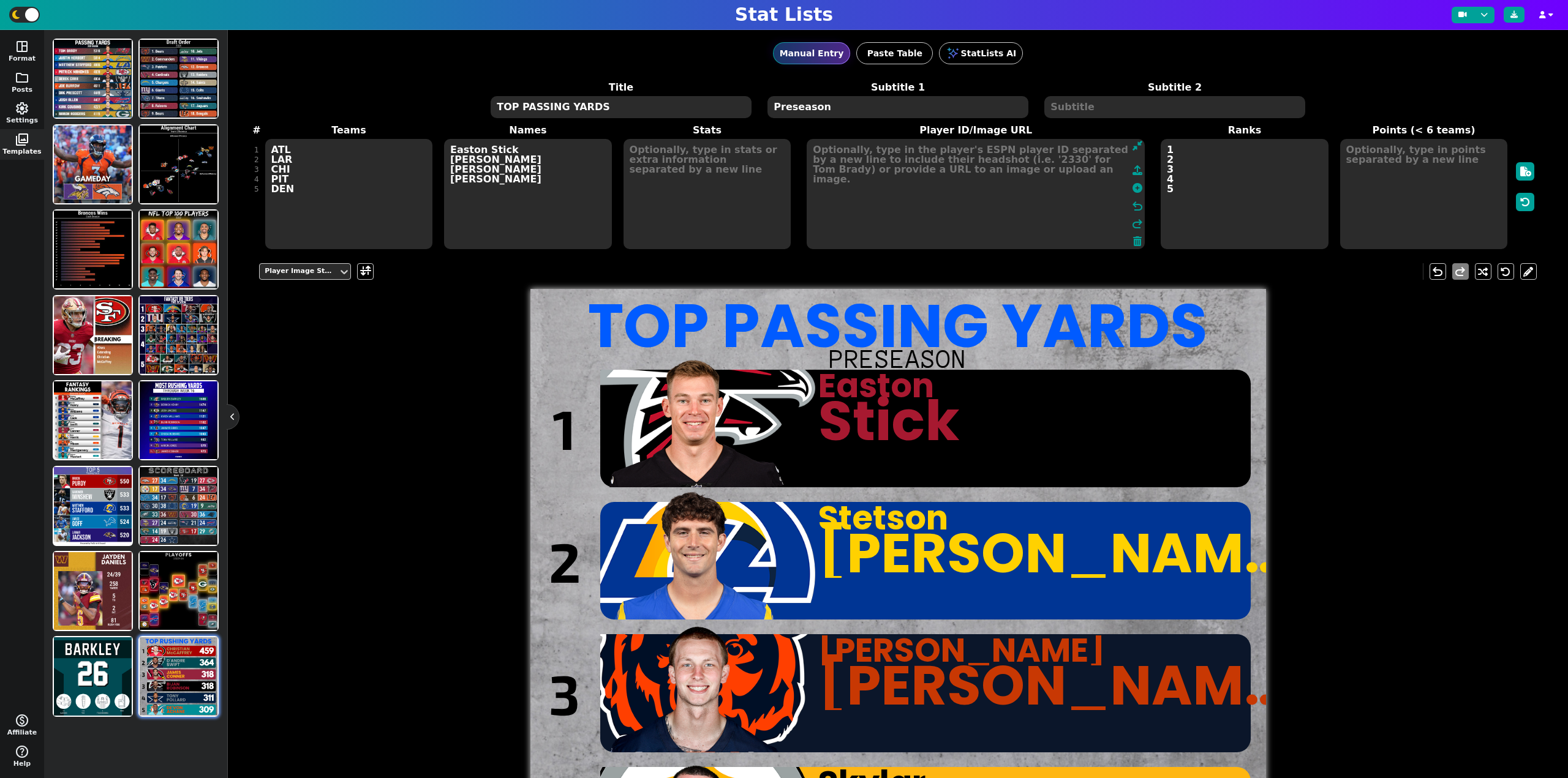
click at [540, 186] on textarea "Easton Stick [PERSON_NAME] [PERSON_NAME] [PERSON_NAME]" at bounding box center [528, 194] width 168 height 110
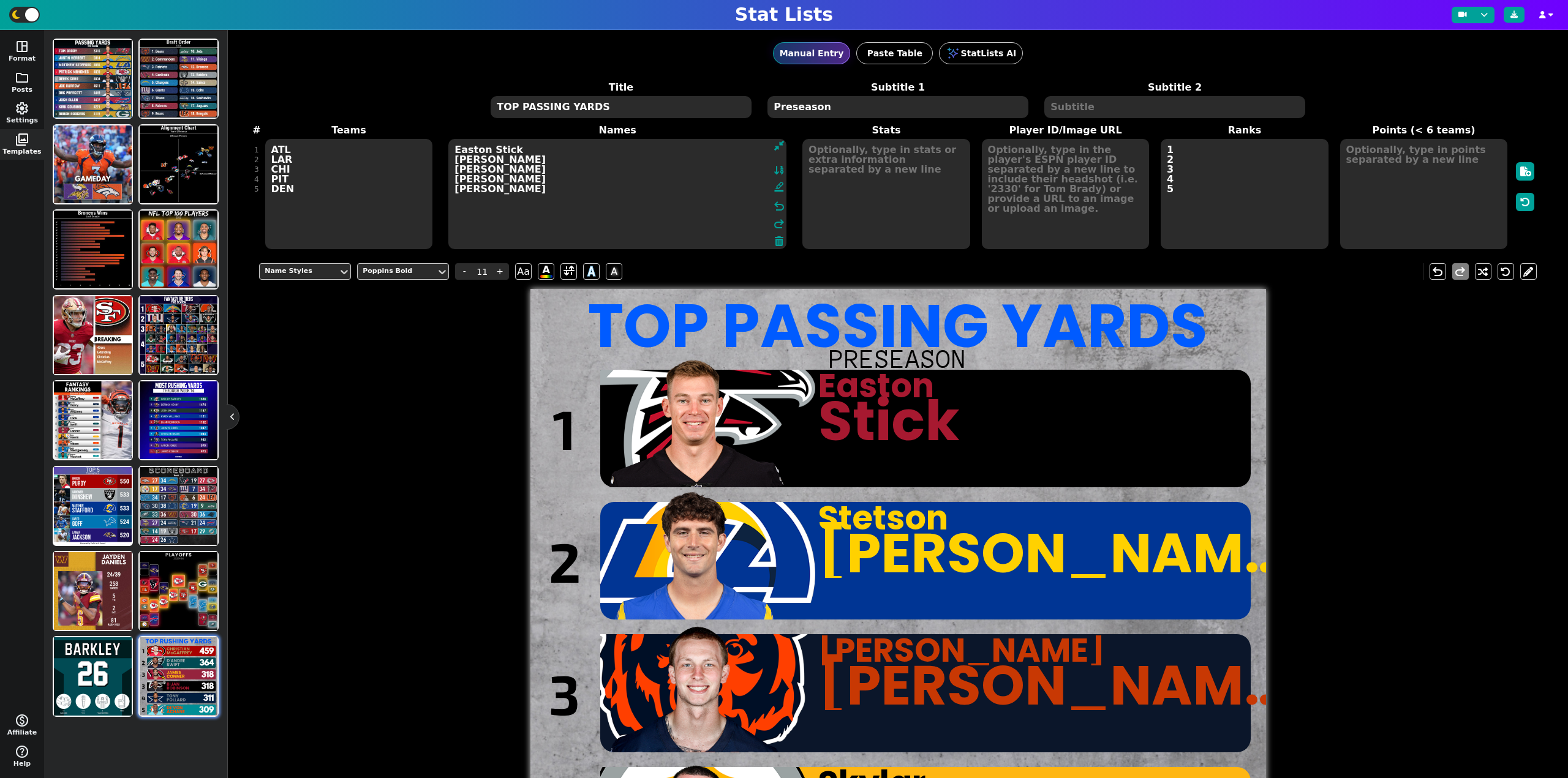
type textarea "Easton Stick [PERSON_NAME] [PERSON_NAME] [PERSON_NAME] [PERSON_NAME]"
click at [1056, 204] on textarea "3120590 4259553 4434153 4036419" at bounding box center [1065, 194] width 168 height 110
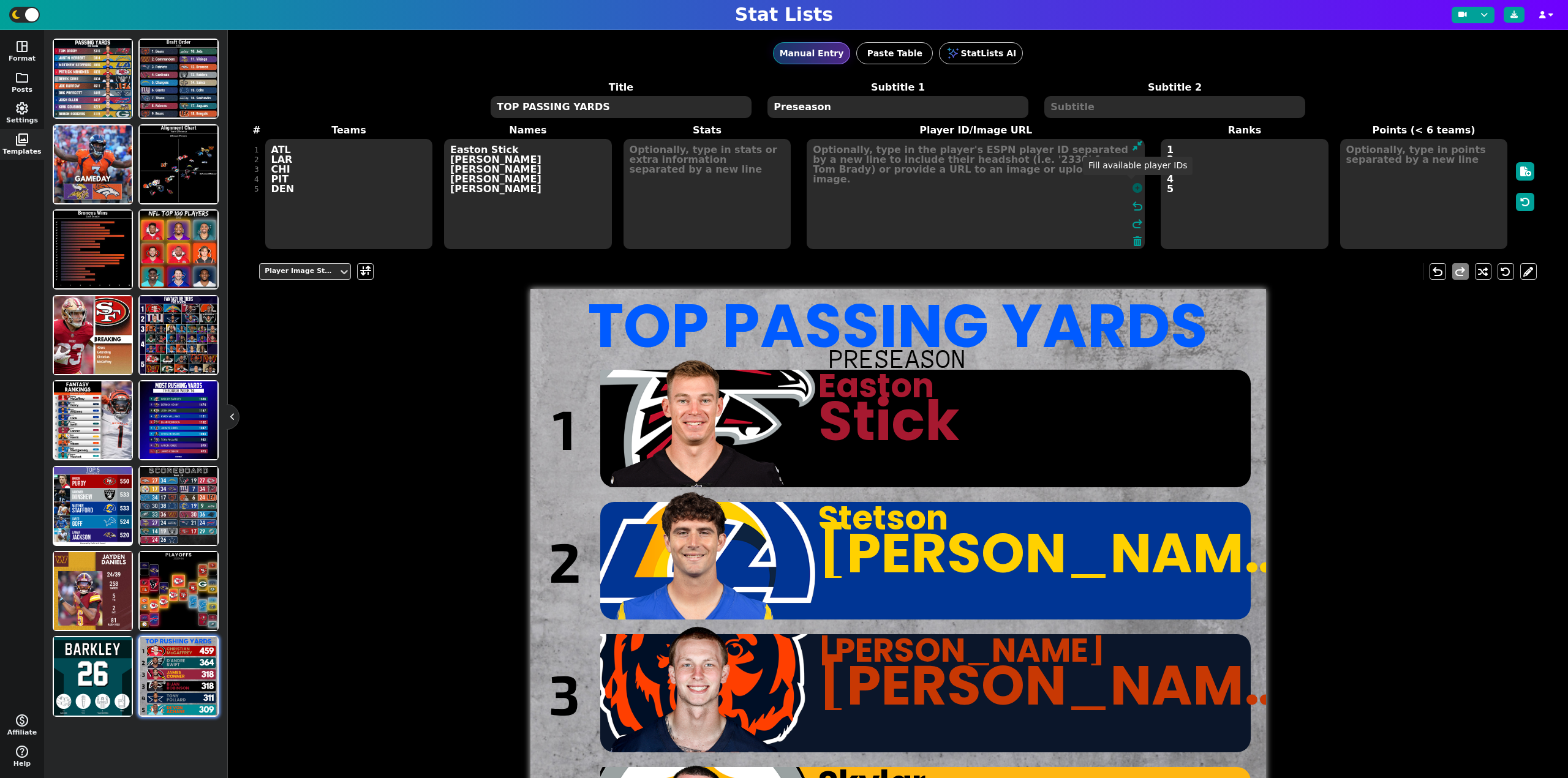
click at [1132, 190] on icon at bounding box center [1137, 188] width 10 height 10
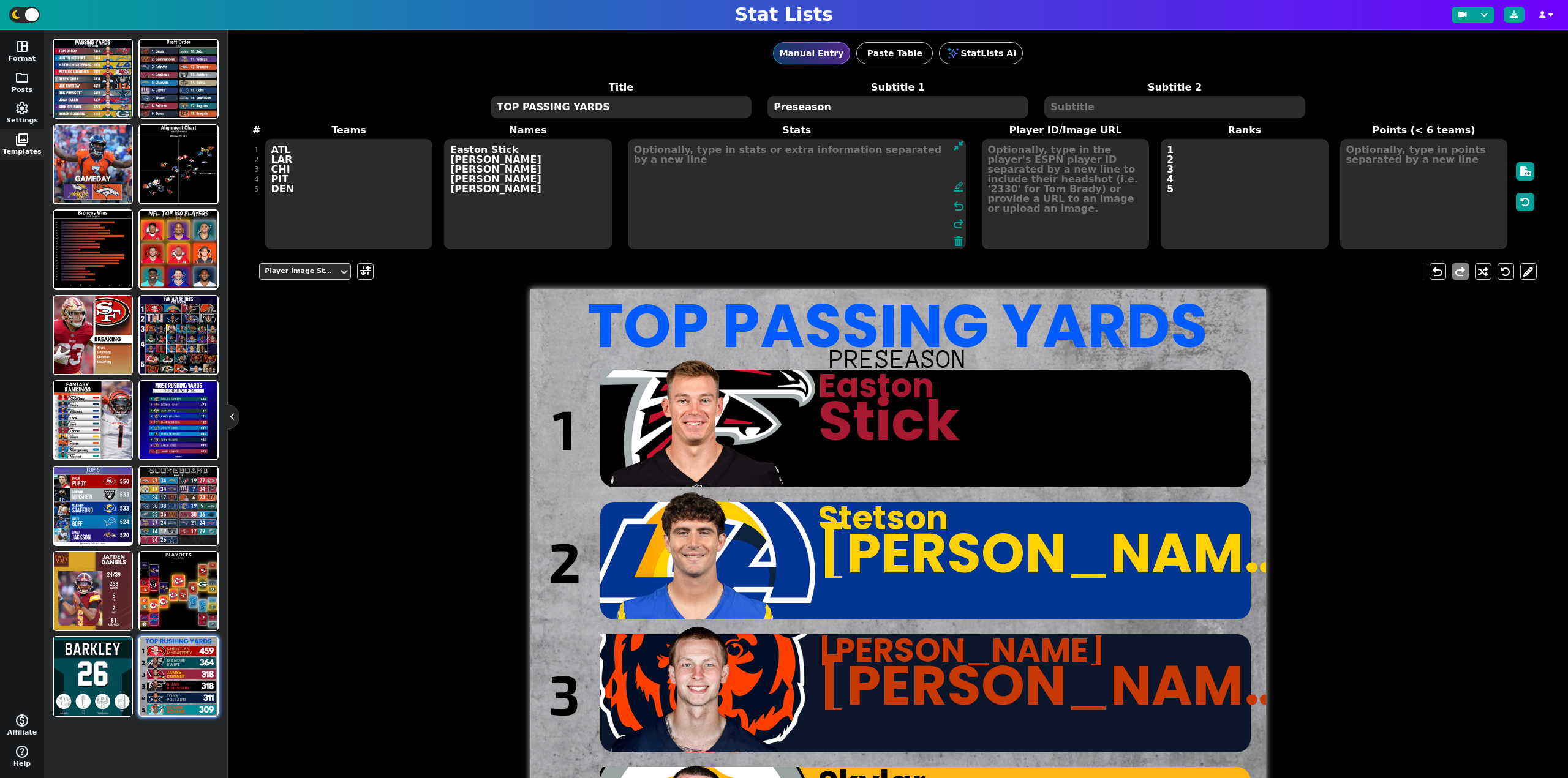
click at [666, 196] on textarea at bounding box center [797, 194] width 338 height 110
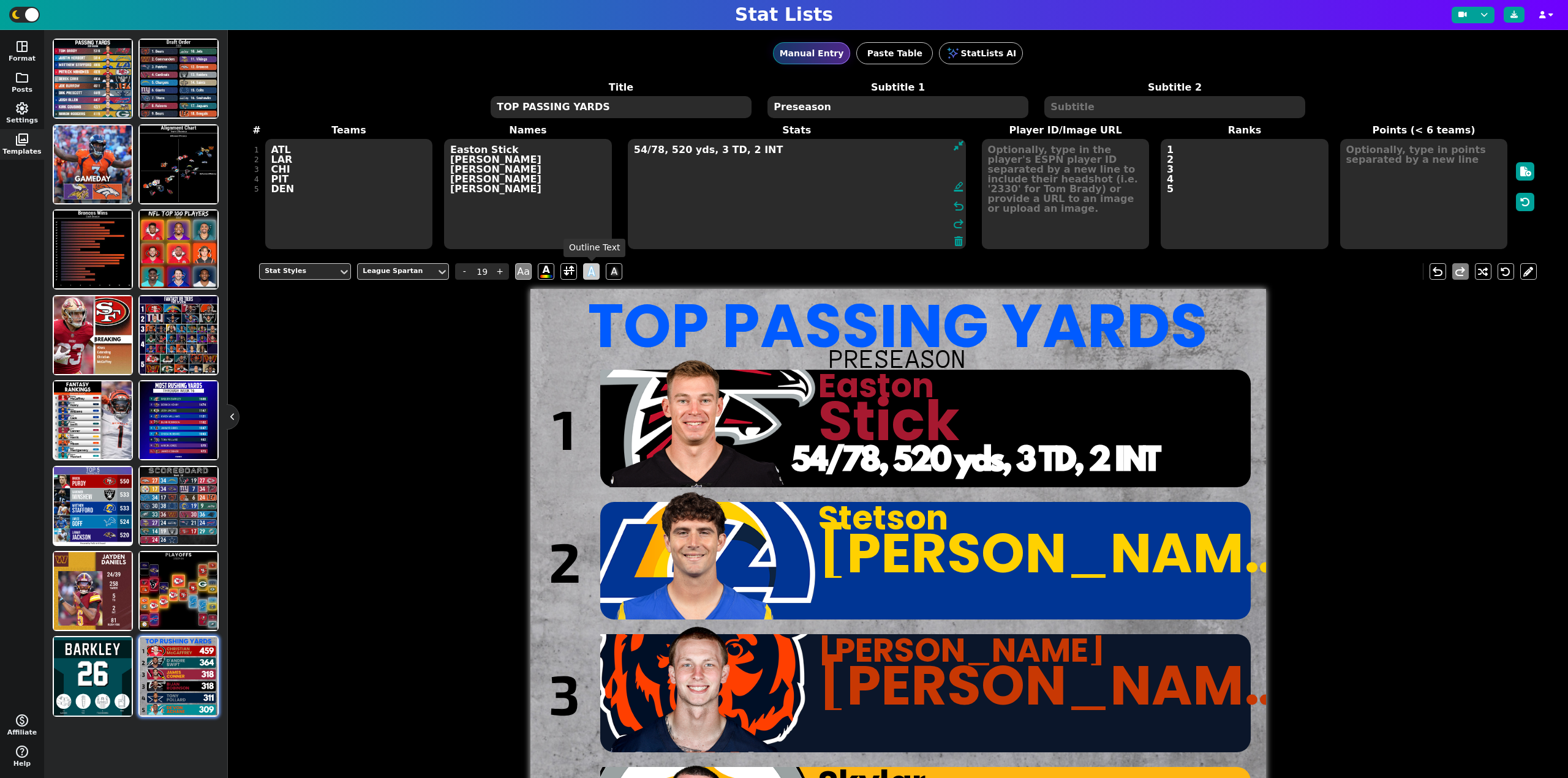
type textarea "54/78, 520 yds, 3 TD, 2 INT"
click at [594, 272] on span "A" at bounding box center [591, 271] width 8 height 20
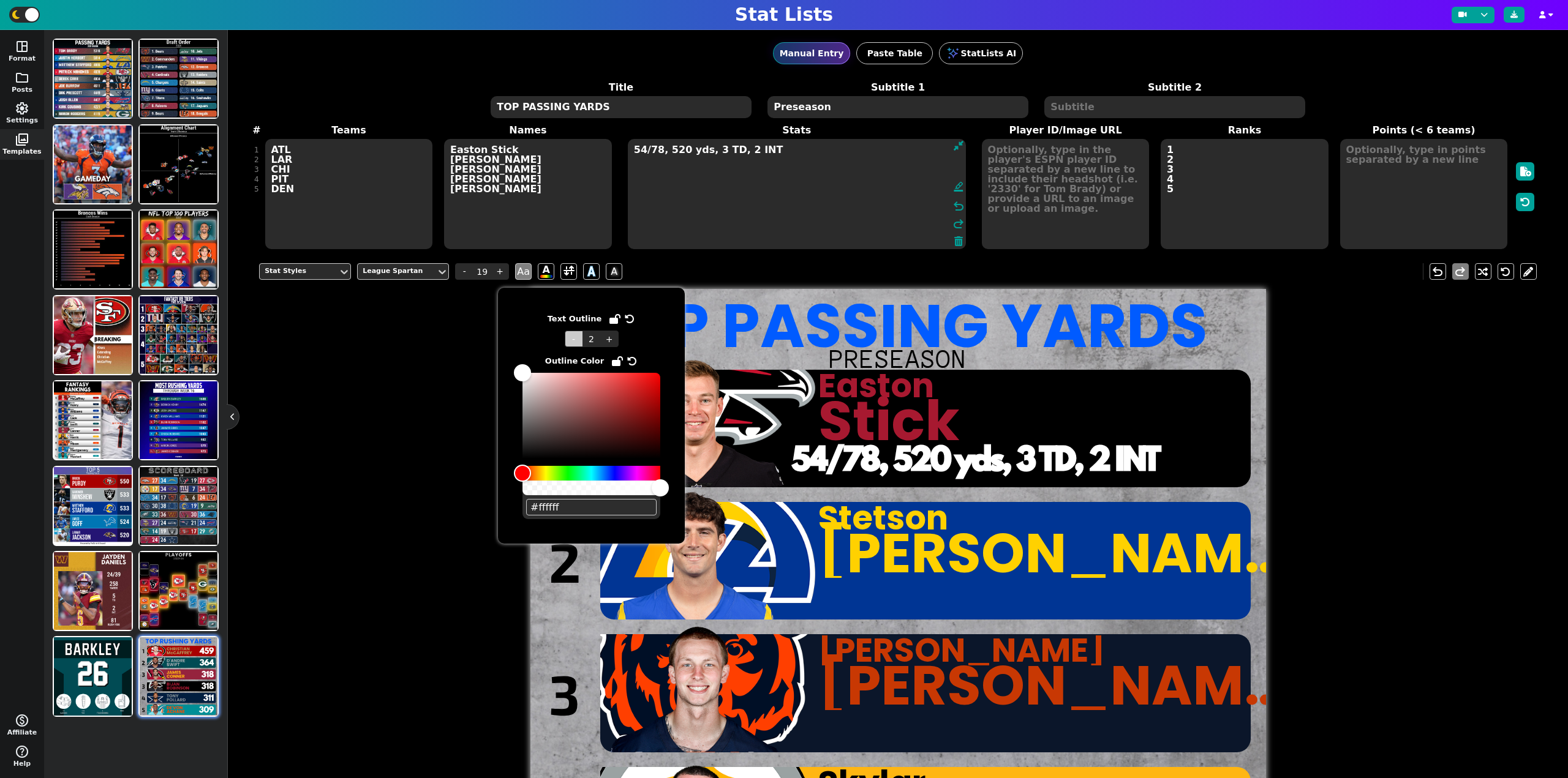
click at [578, 343] on span "-" at bounding box center [574, 339] width 18 height 17
type input "1"
click at [348, 442] on div "Stat Styles League Spartan - 19 + Aa A A A undo redo TOP PASSING YARDS Preseaso…" at bounding box center [897, 639] width 1278 height 770
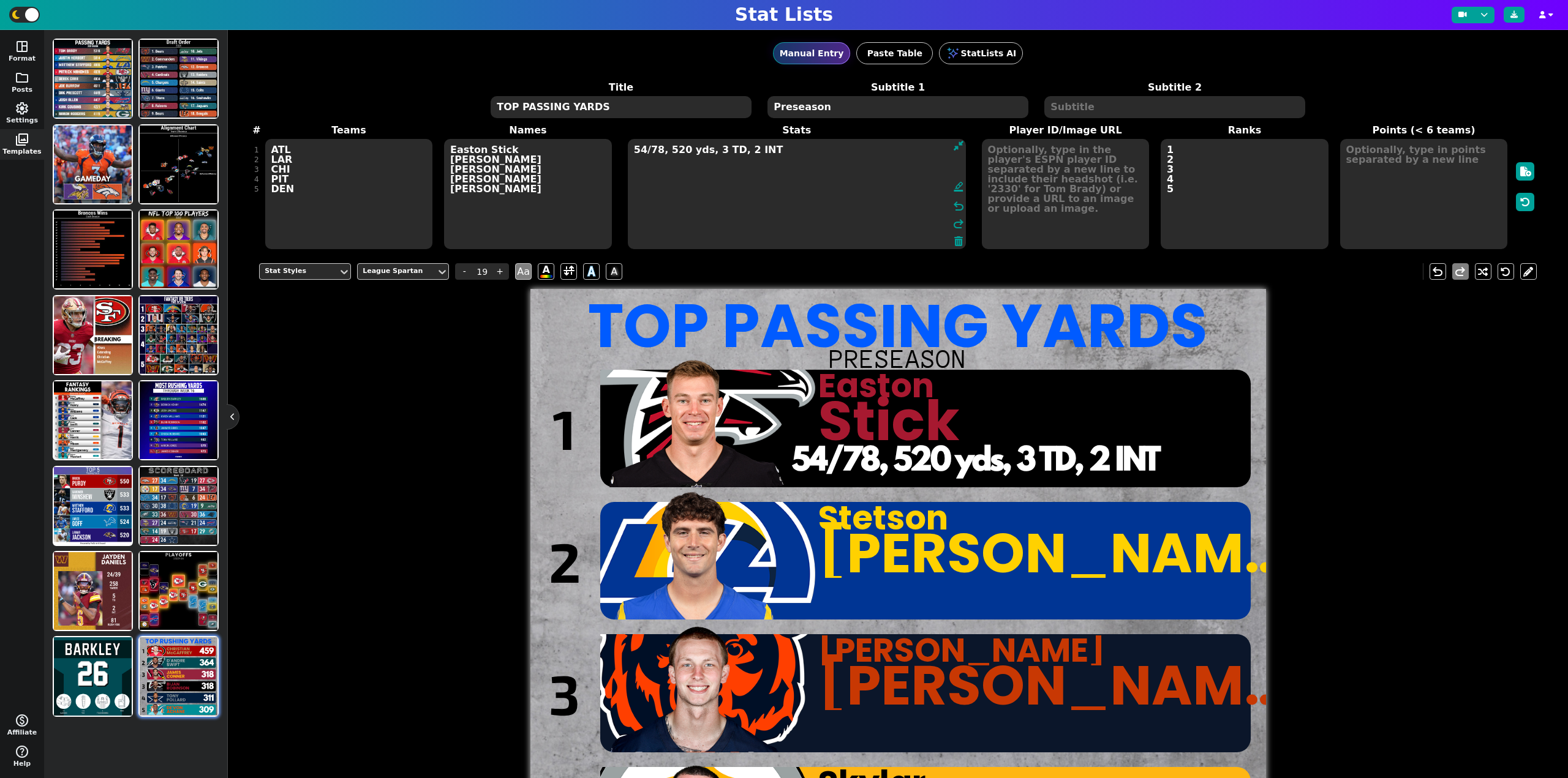
click at [778, 154] on textarea "54/78, 520 yds, 3 TD, 2 INT" at bounding box center [797, 194] width 338 height 110
type textarea "54/78, 520 yds, 3 TD, 2 INT 44/64"
click at [465, 270] on span "-" at bounding box center [464, 271] width 18 height 17
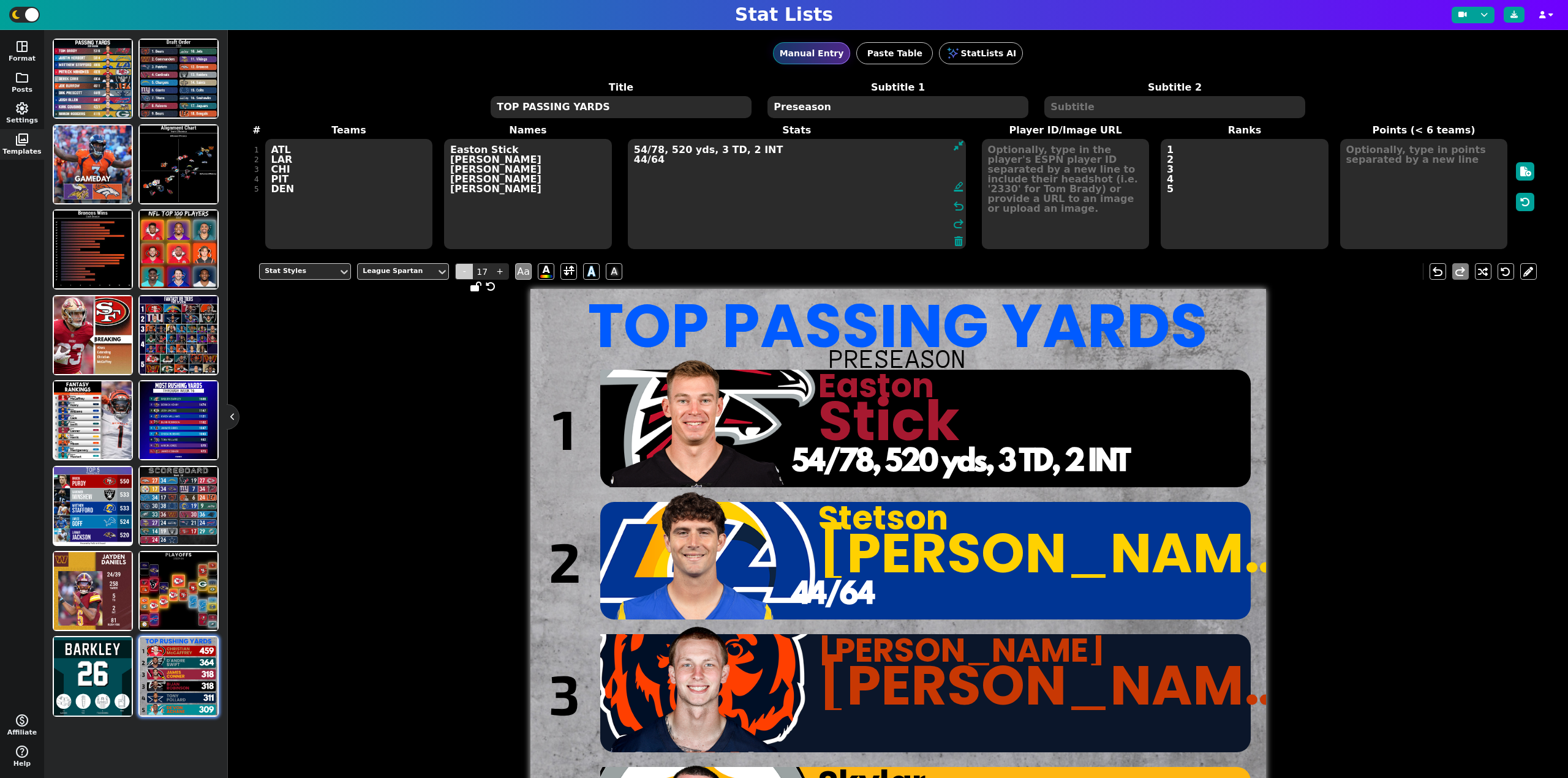
click at [465, 270] on span "-" at bounding box center [464, 271] width 18 height 17
type input "15"
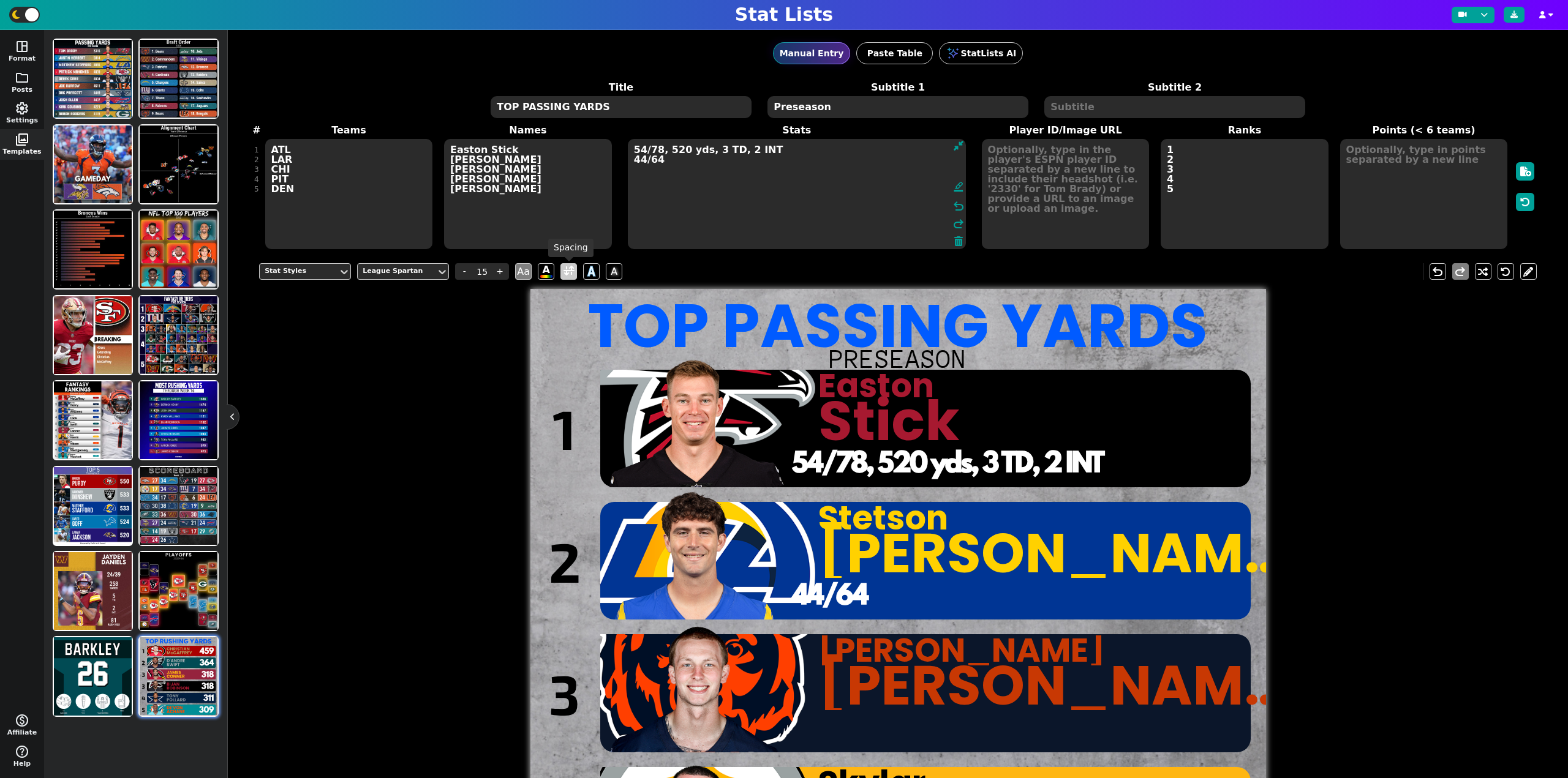
click at [574, 269] on span at bounding box center [569, 271] width 11 height 15
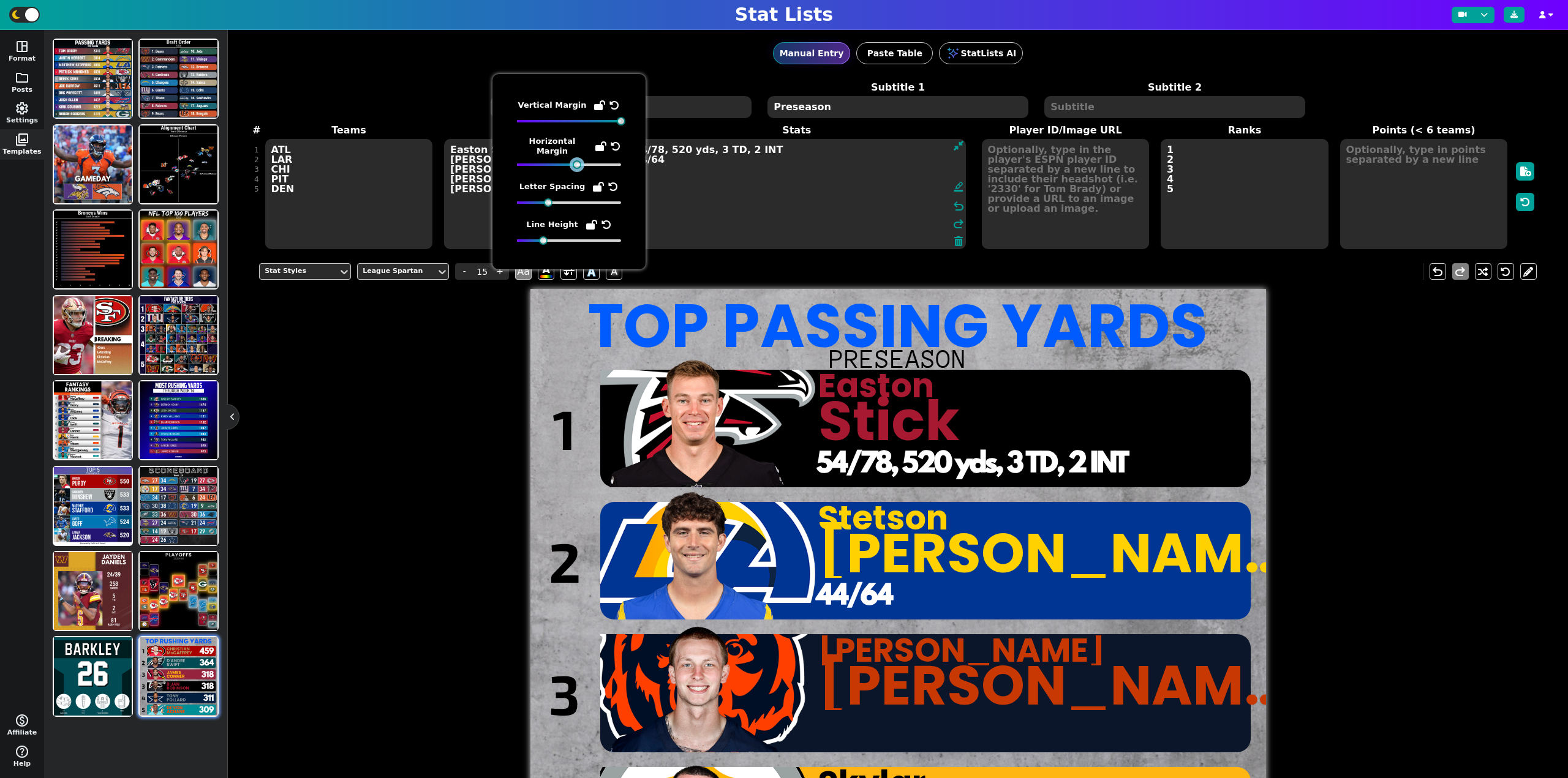
drag, startPoint x: 562, startPoint y: 159, endPoint x: 576, endPoint y: 159, distance: 14.0
click at [576, 161] on div at bounding box center [577, 165] width 9 height 9
click at [702, 165] on textarea "54/78, 520 yds, 3 TD, 2 INT 44/64" at bounding box center [797, 194] width 338 height 110
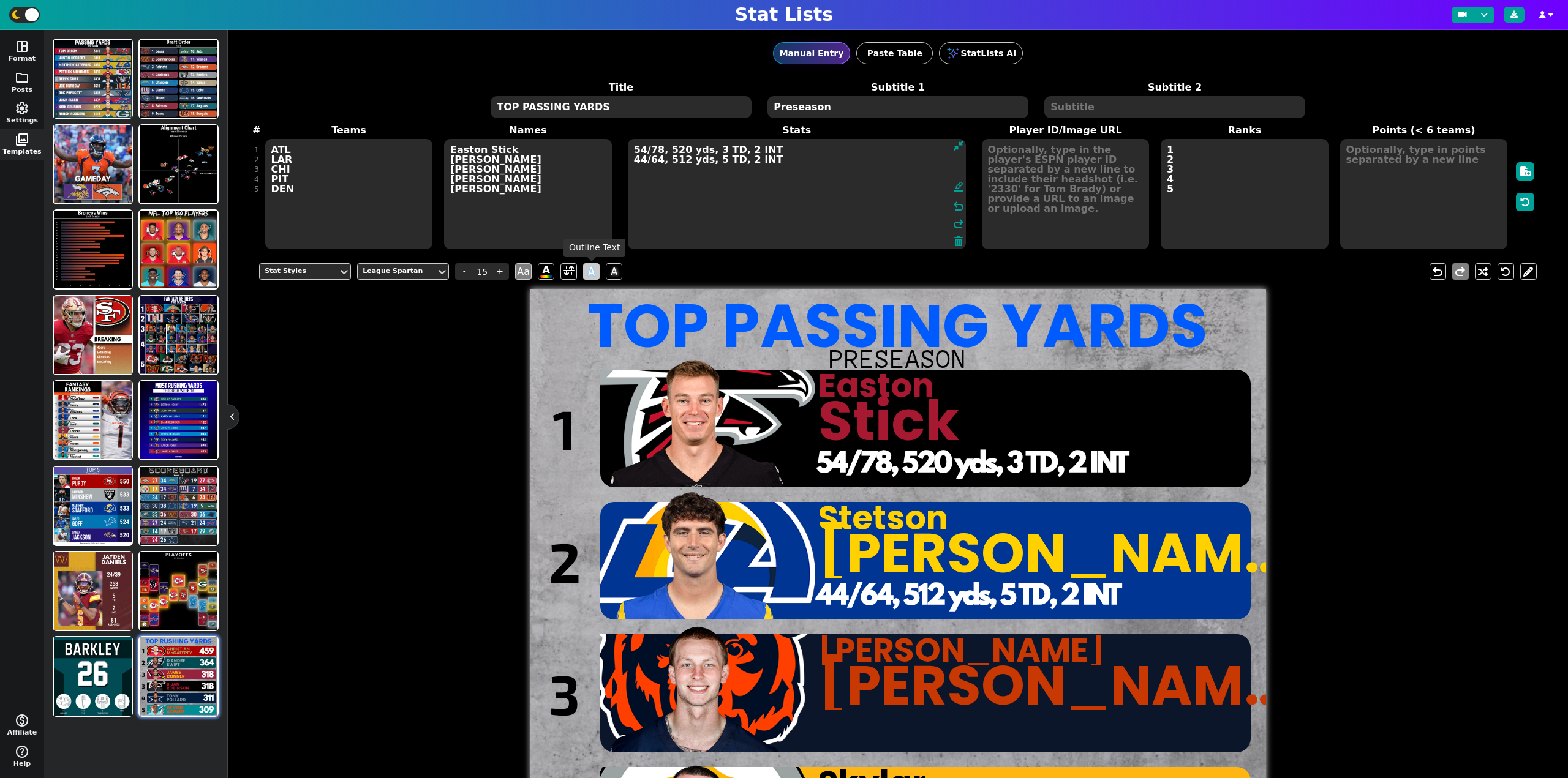
type textarea "54/78, 520 yds, 3 TD, 2 INT 44/64, 512 yds, 5 TD, 2 INT"
click at [591, 273] on span "A" at bounding box center [591, 271] width 8 height 20
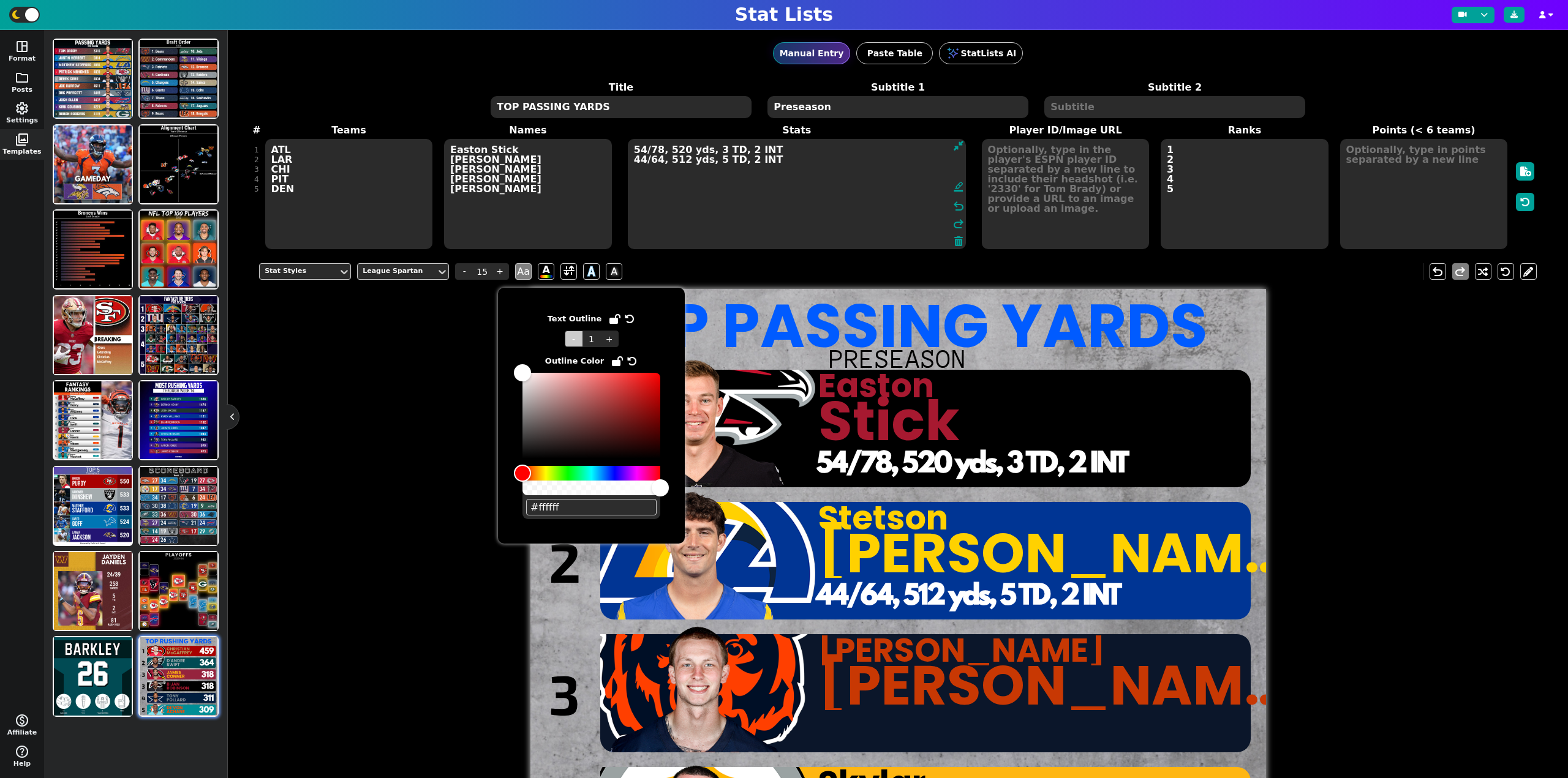
click at [575, 342] on span "-" at bounding box center [574, 339] width 18 height 17
type input "0"
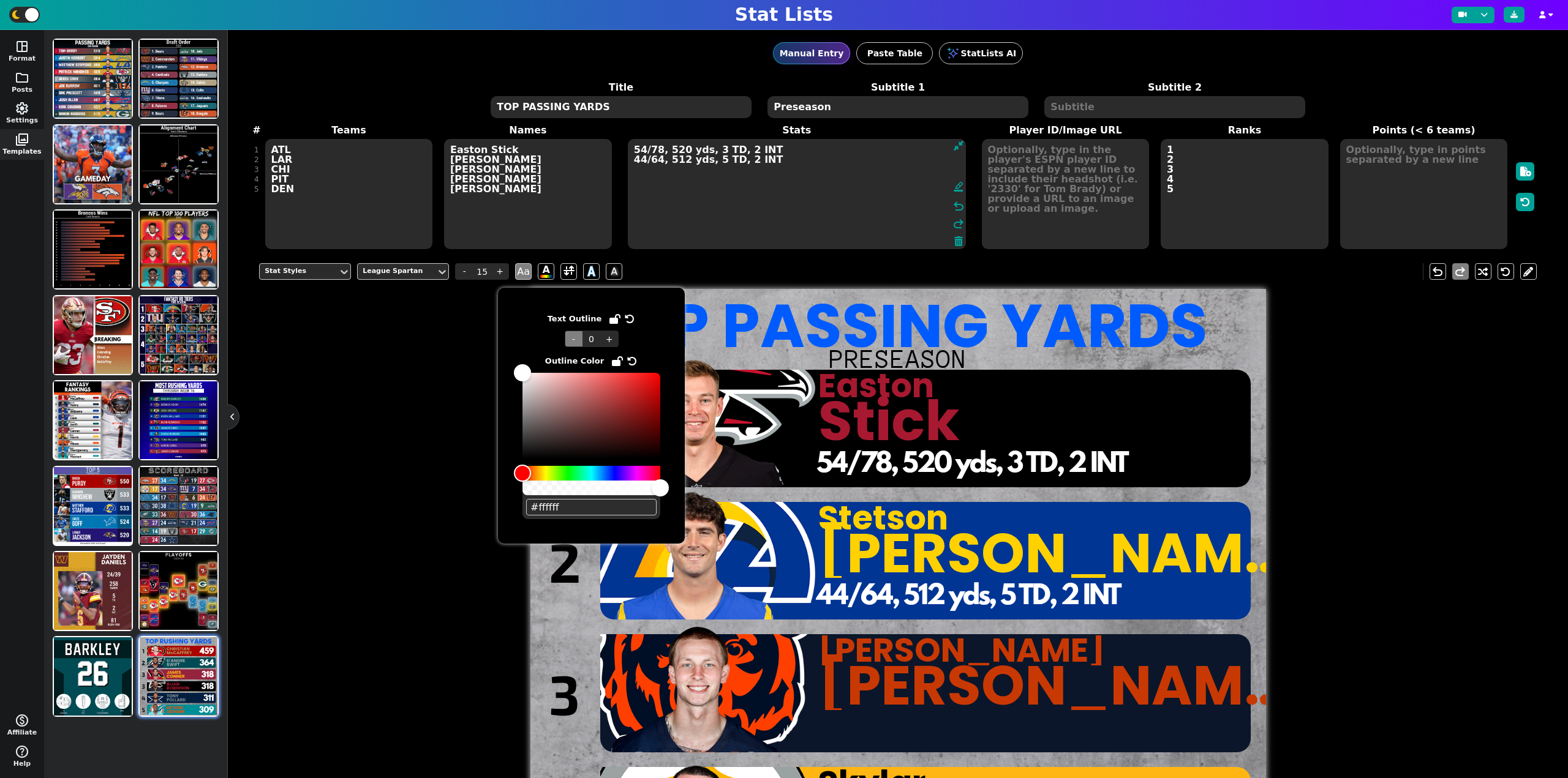
click at [426, 443] on div "Stat Styles League Spartan - 15 + Aa A A A undo redo TOP PASSING YARDS Preseaso…" at bounding box center [897, 639] width 1278 height 770
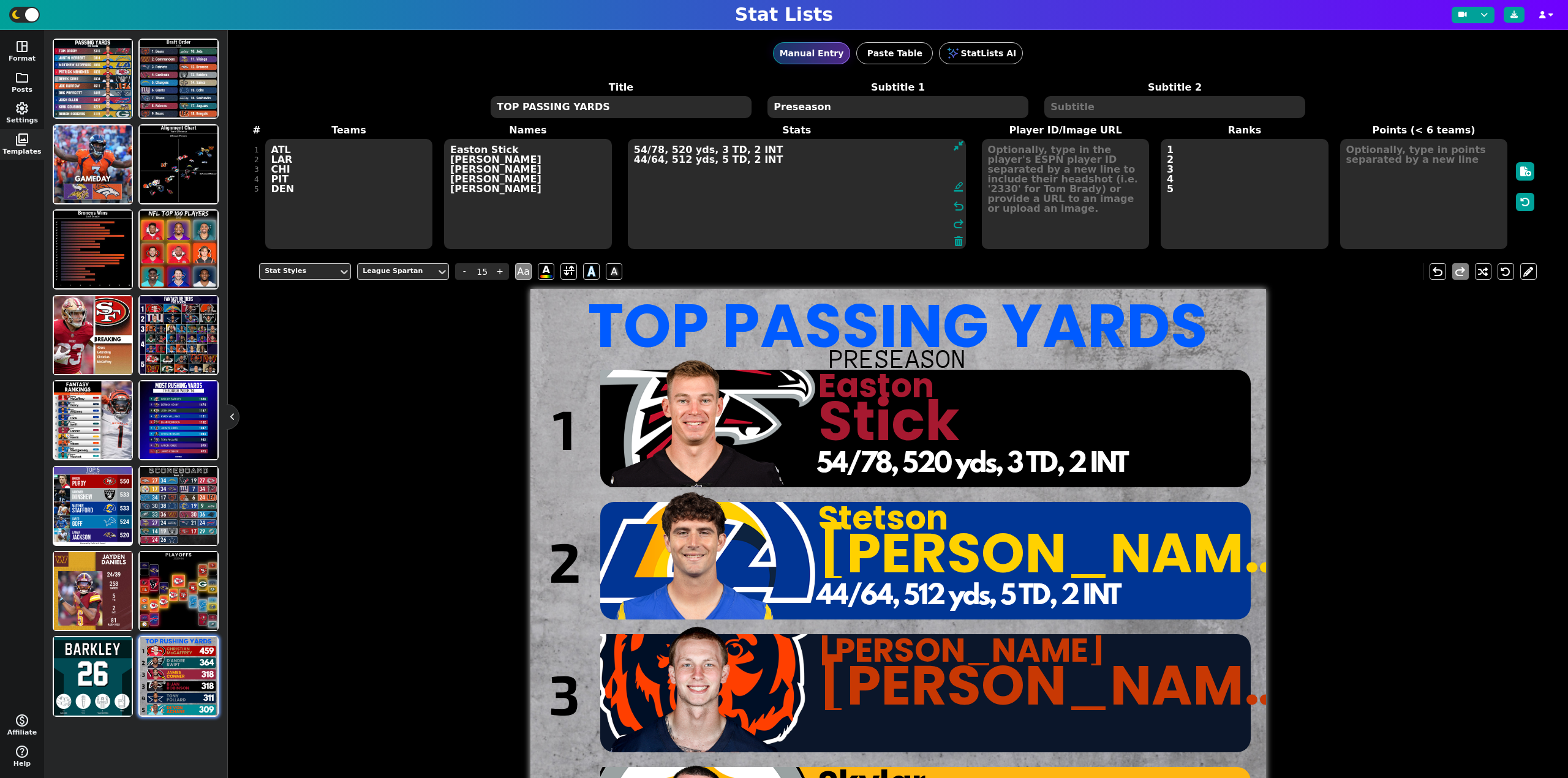
click at [781, 161] on textarea "54/78, 520 yds, 3 TD, 2 INT 44/64, 512 yds, 5 TD, 2 INT" at bounding box center [797, 194] width 338 height 110
type textarea "54/78, 520 yds, 3 TD, 2 INT 44/64, 512 yds, 5 TD, 2 INT 46/69, 511 yds, 5 TD, 1…"
click at [320, 274] on div "Stat Styles" at bounding box center [299, 271] width 69 height 10
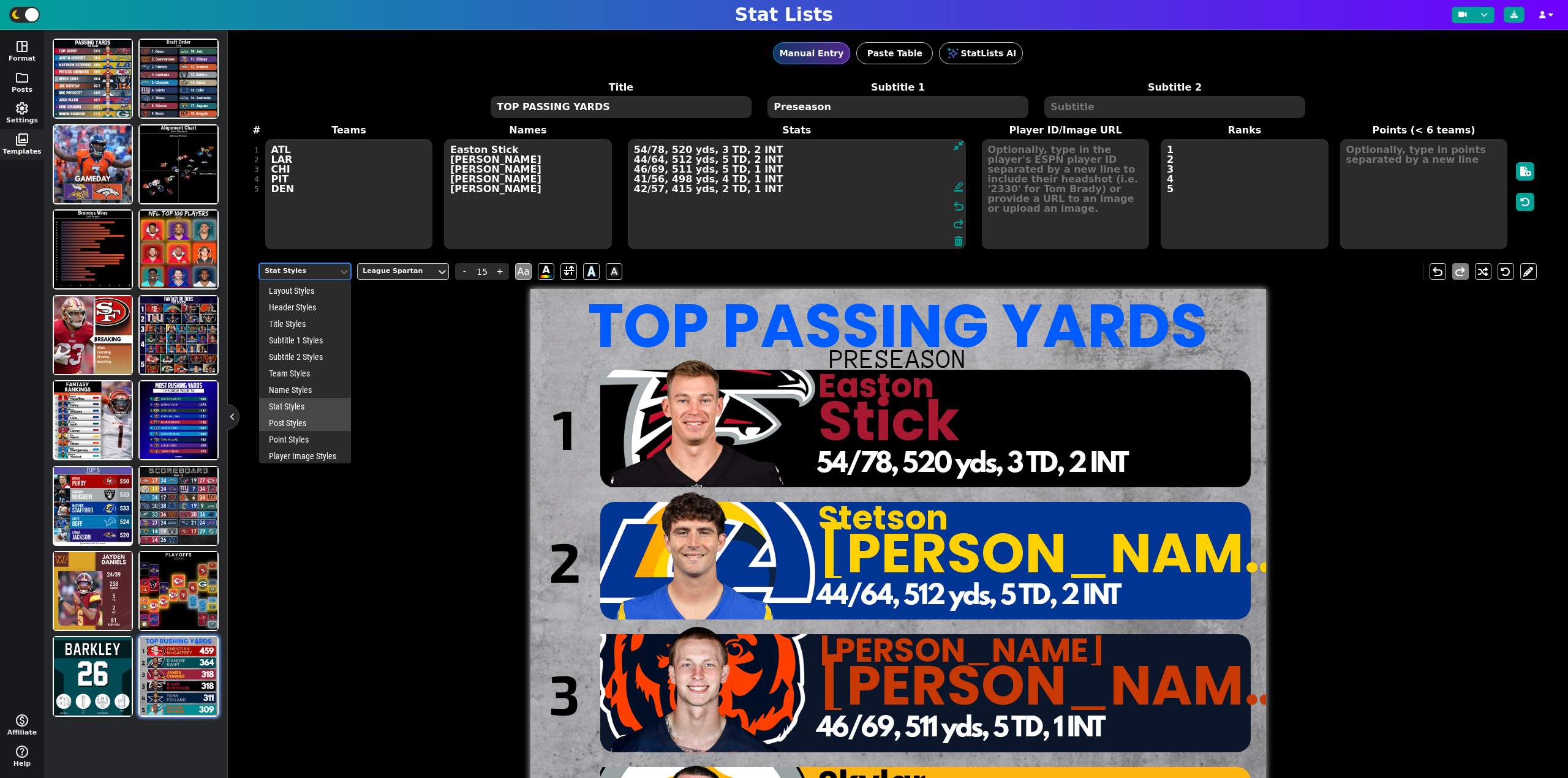
click at [295, 425] on div "Post Styles" at bounding box center [304, 423] width 92 height 17
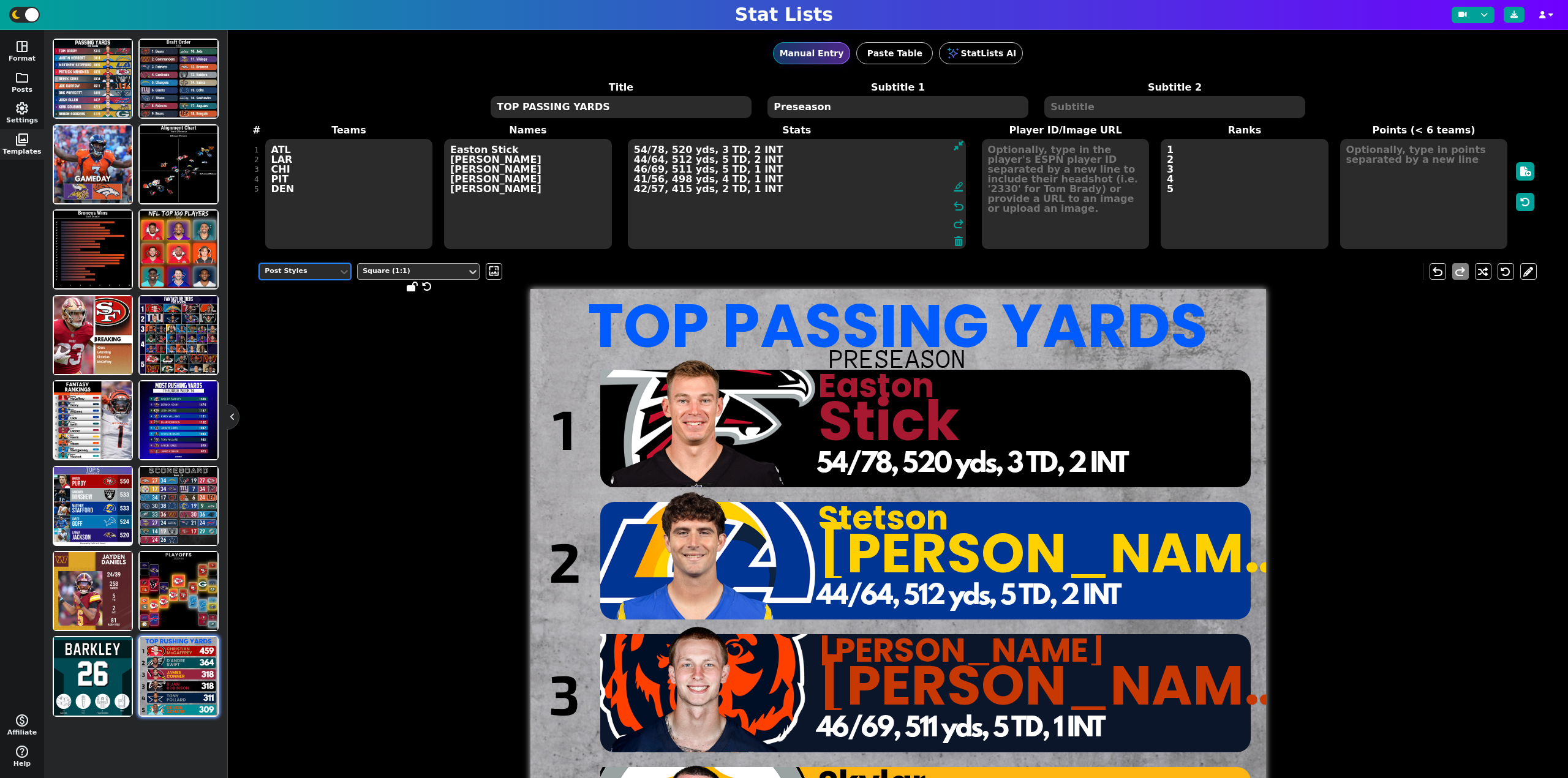
click at [437, 272] on div "Square (1:1)" at bounding box center [412, 271] width 99 height 10
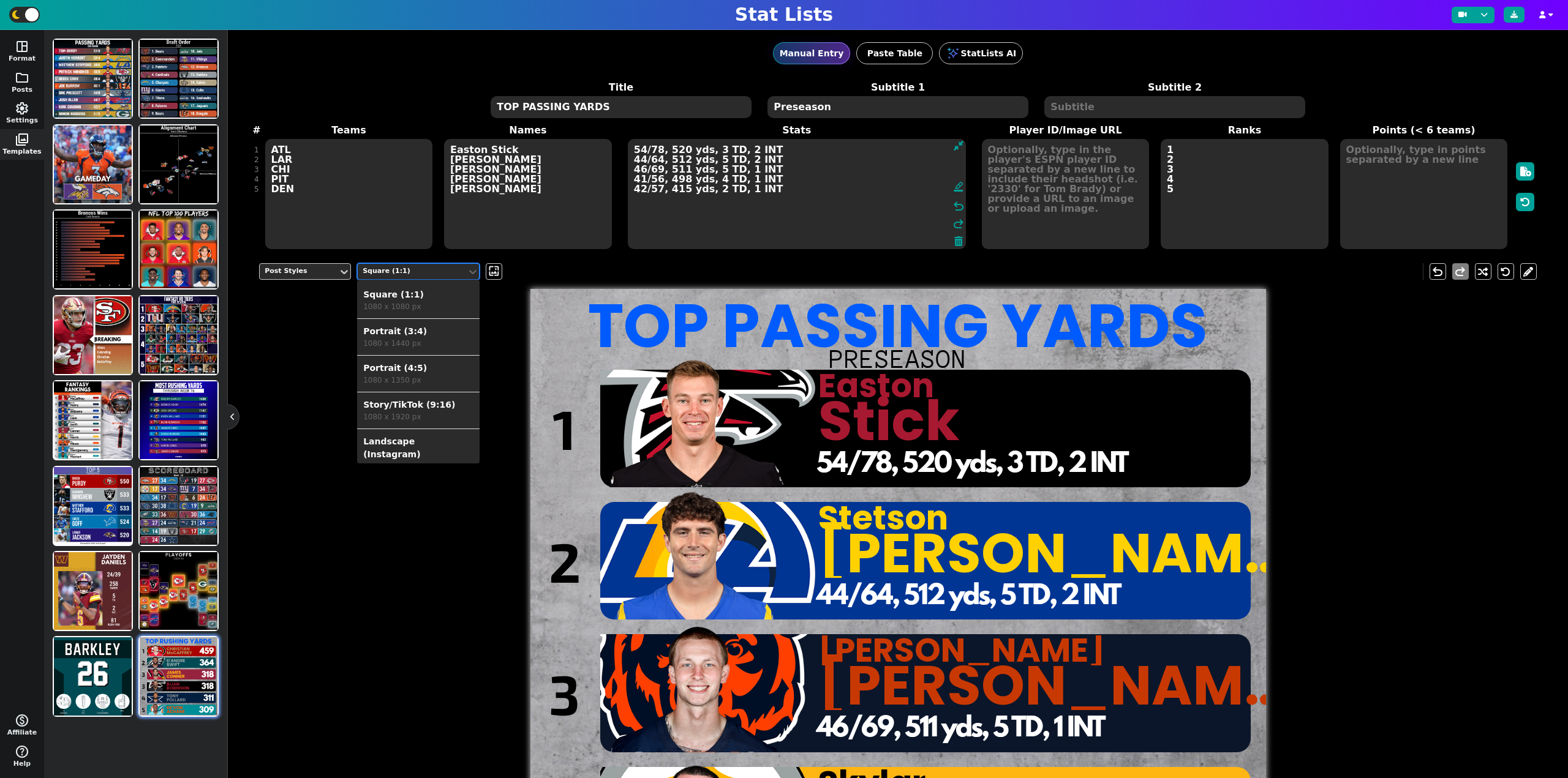
scroll to position [42, 0]
click at [413, 325] on div "Portrait (4:5)" at bounding box center [418, 327] width 110 height 13
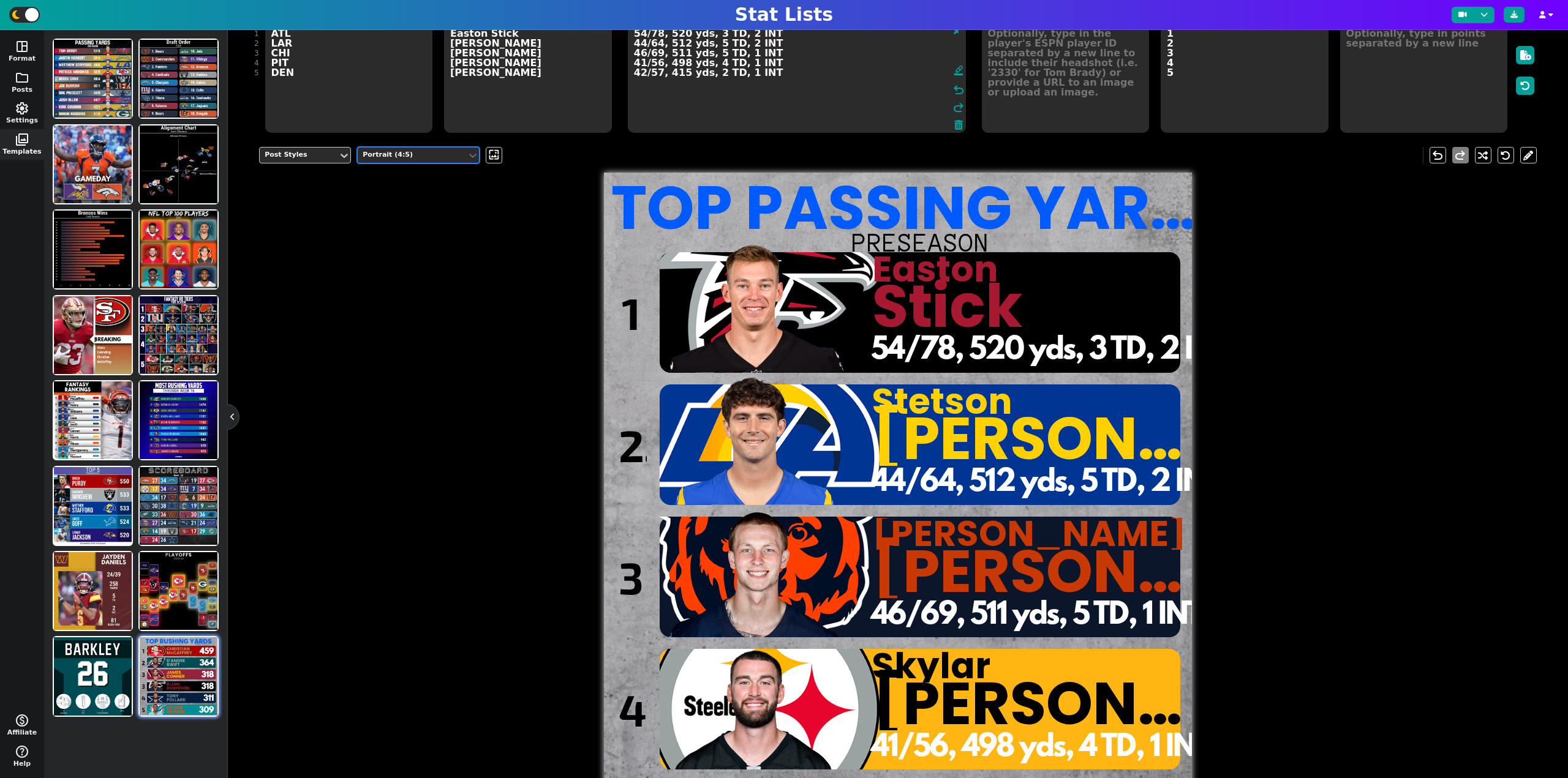
scroll to position [84, 0]
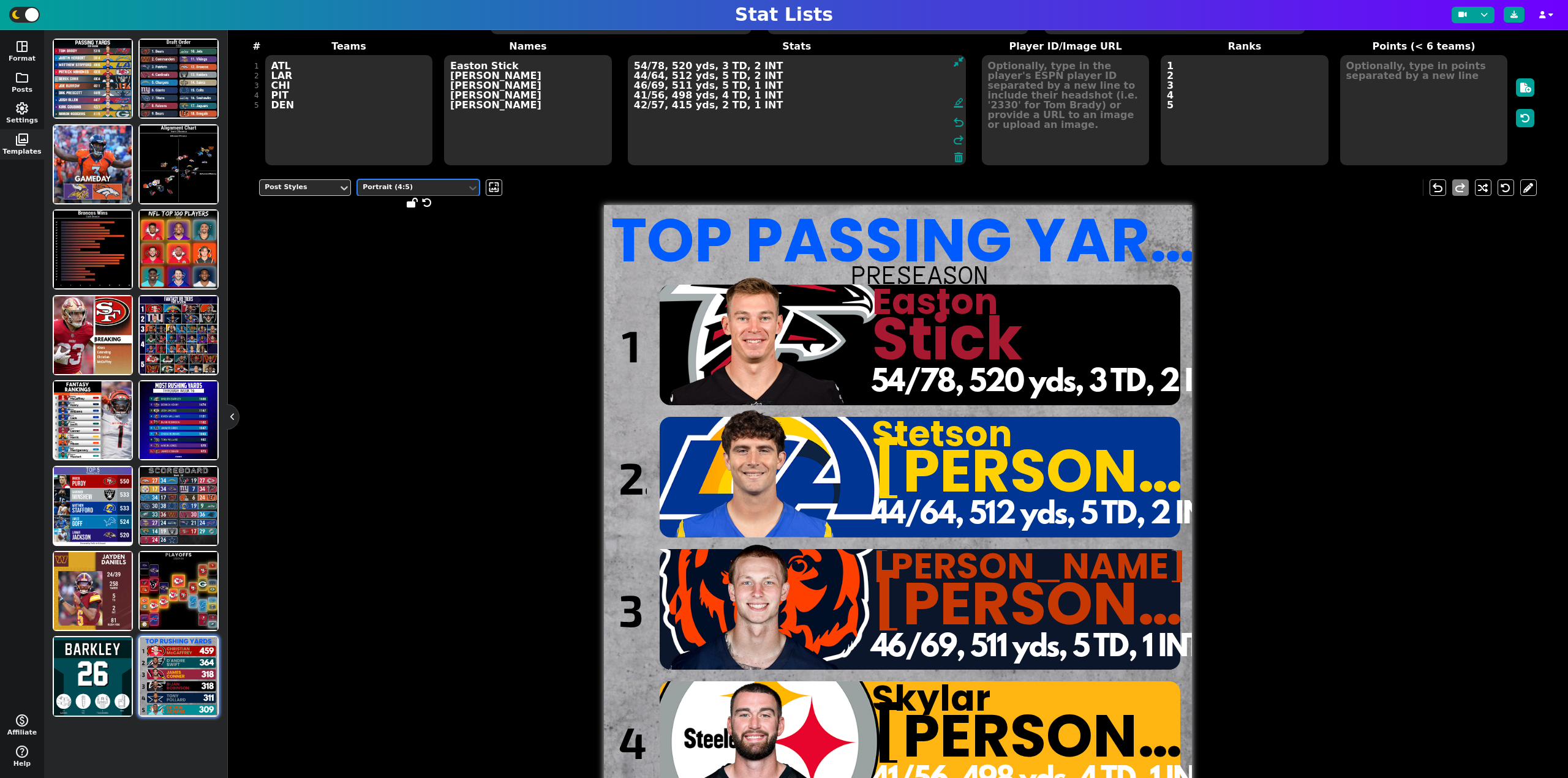
click at [408, 189] on div "Portrait (4:5)" at bounding box center [412, 188] width 99 height 10
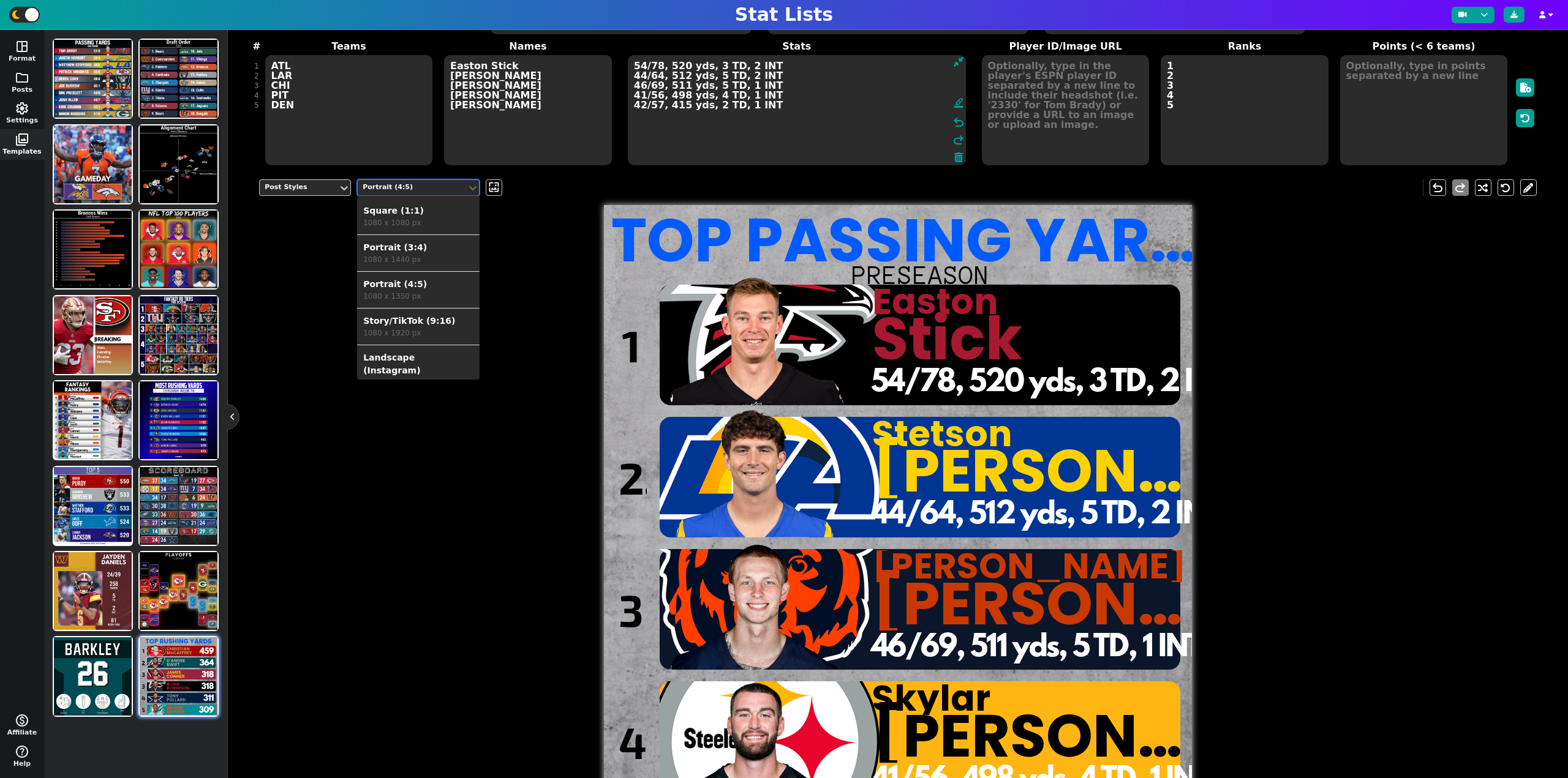
click at [410, 324] on div "Story/TikTok (9:16)" at bounding box center [418, 321] width 110 height 13
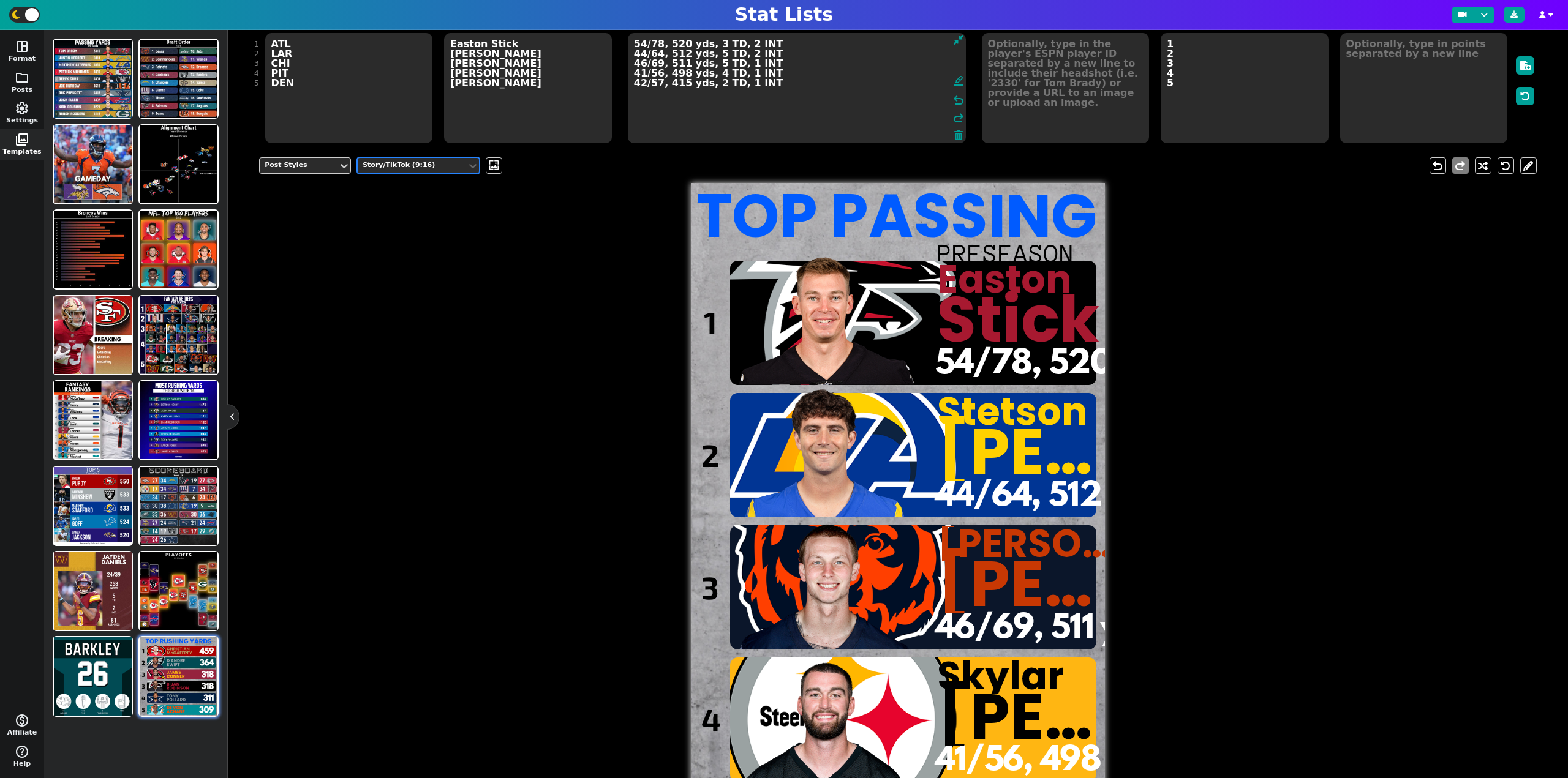
scroll to position [23, 0]
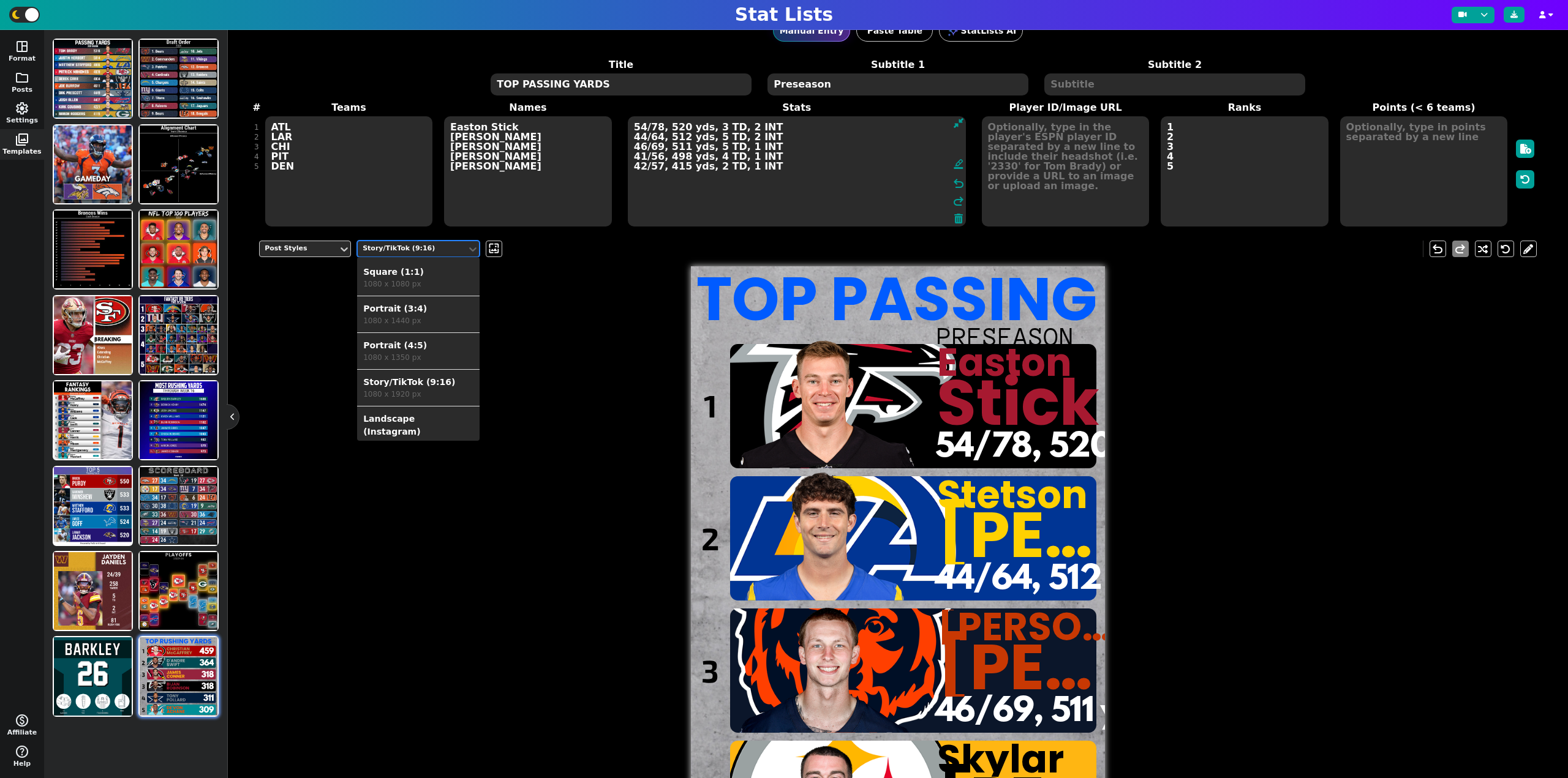
click at [427, 253] on div "Story/TikTok (9:16)" at bounding box center [412, 248] width 99 height 10
click at [408, 349] on div "Portrait (4:5)" at bounding box center [418, 346] width 110 height 13
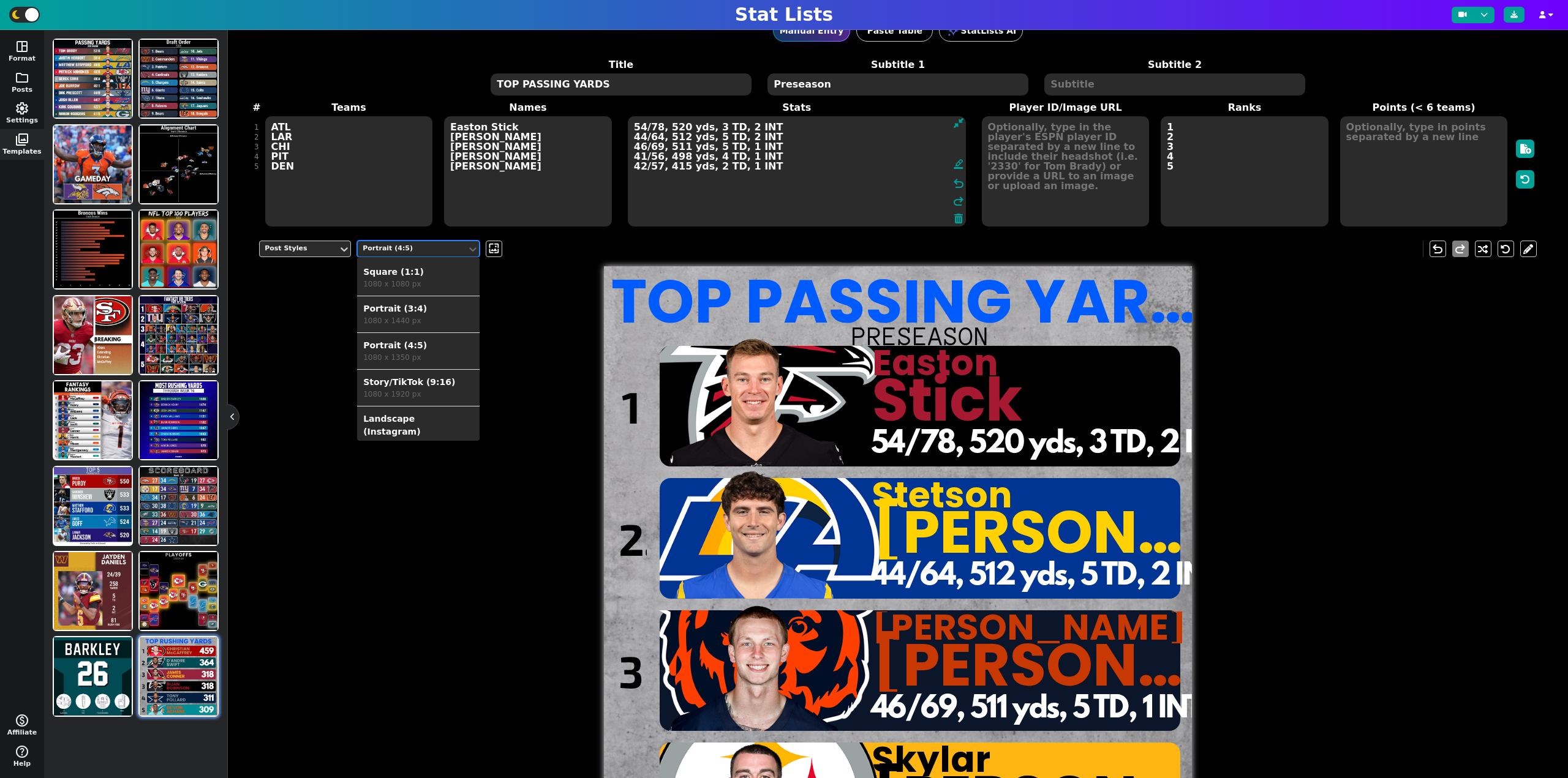
click at [408, 250] on div "Portrait (4:5)" at bounding box center [412, 248] width 99 height 10
click at [400, 304] on div "Portrait (3:4)" at bounding box center [418, 309] width 110 height 13
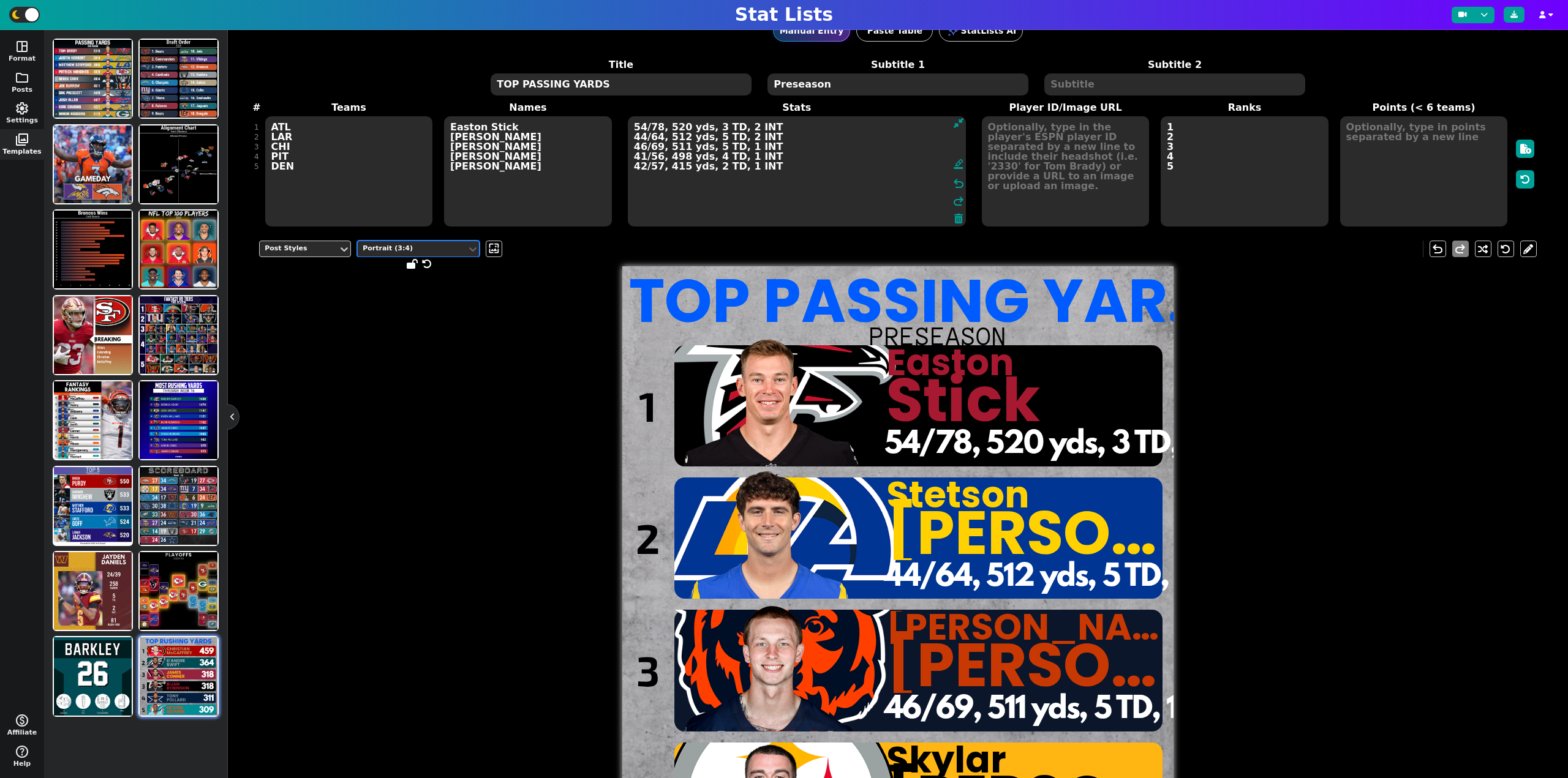
click at [411, 244] on div "Portrait (3:4)" at bounding box center [412, 248] width 99 height 10
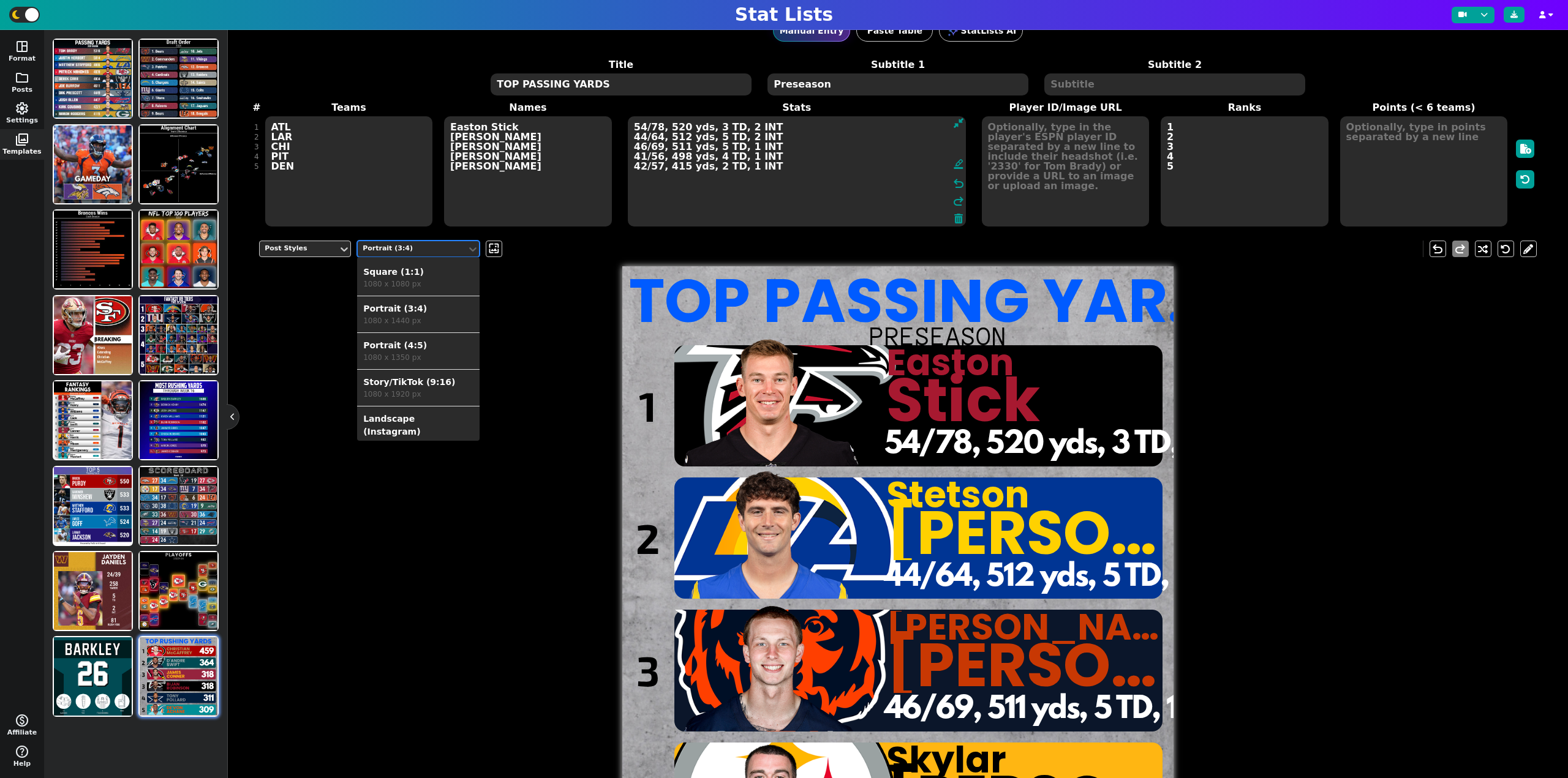
click at [419, 379] on div "Story/TikTok (9:16)" at bounding box center [418, 382] width 110 height 13
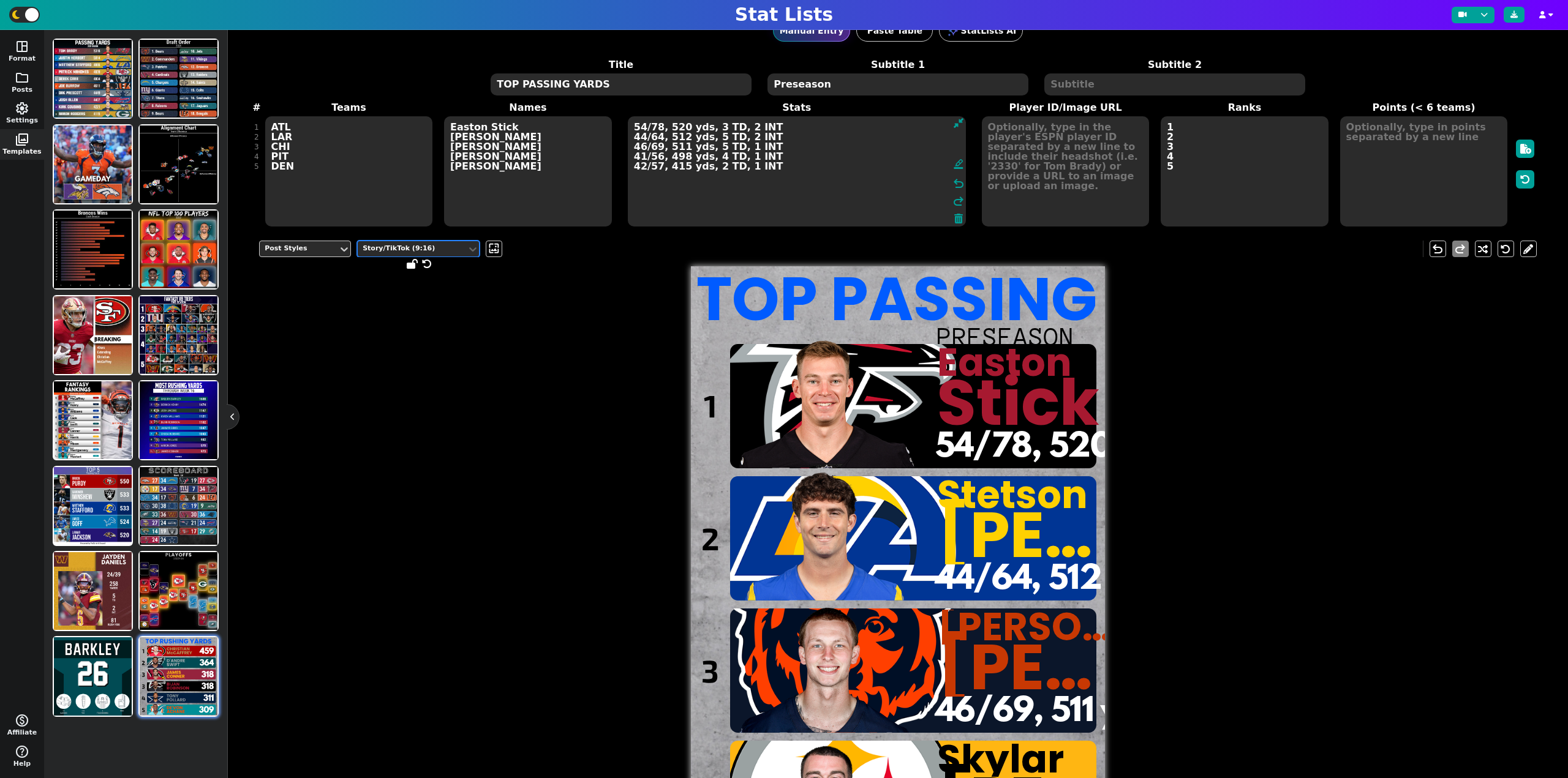
click at [418, 251] on div "Story/TikTok (9:16)" at bounding box center [412, 248] width 99 height 10
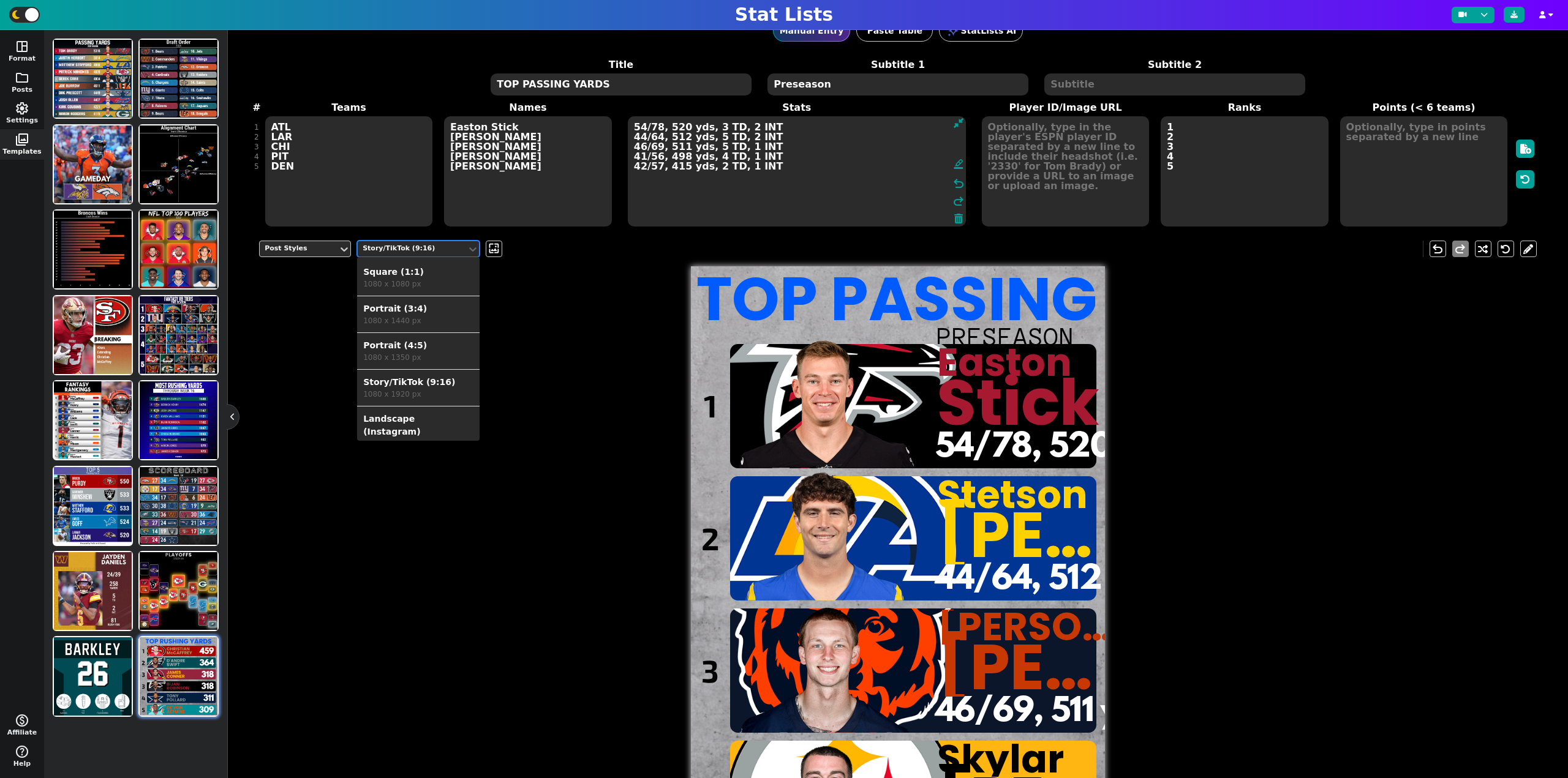
click at [423, 418] on div "Landscape (Instagram)" at bounding box center [418, 426] width 110 height 26
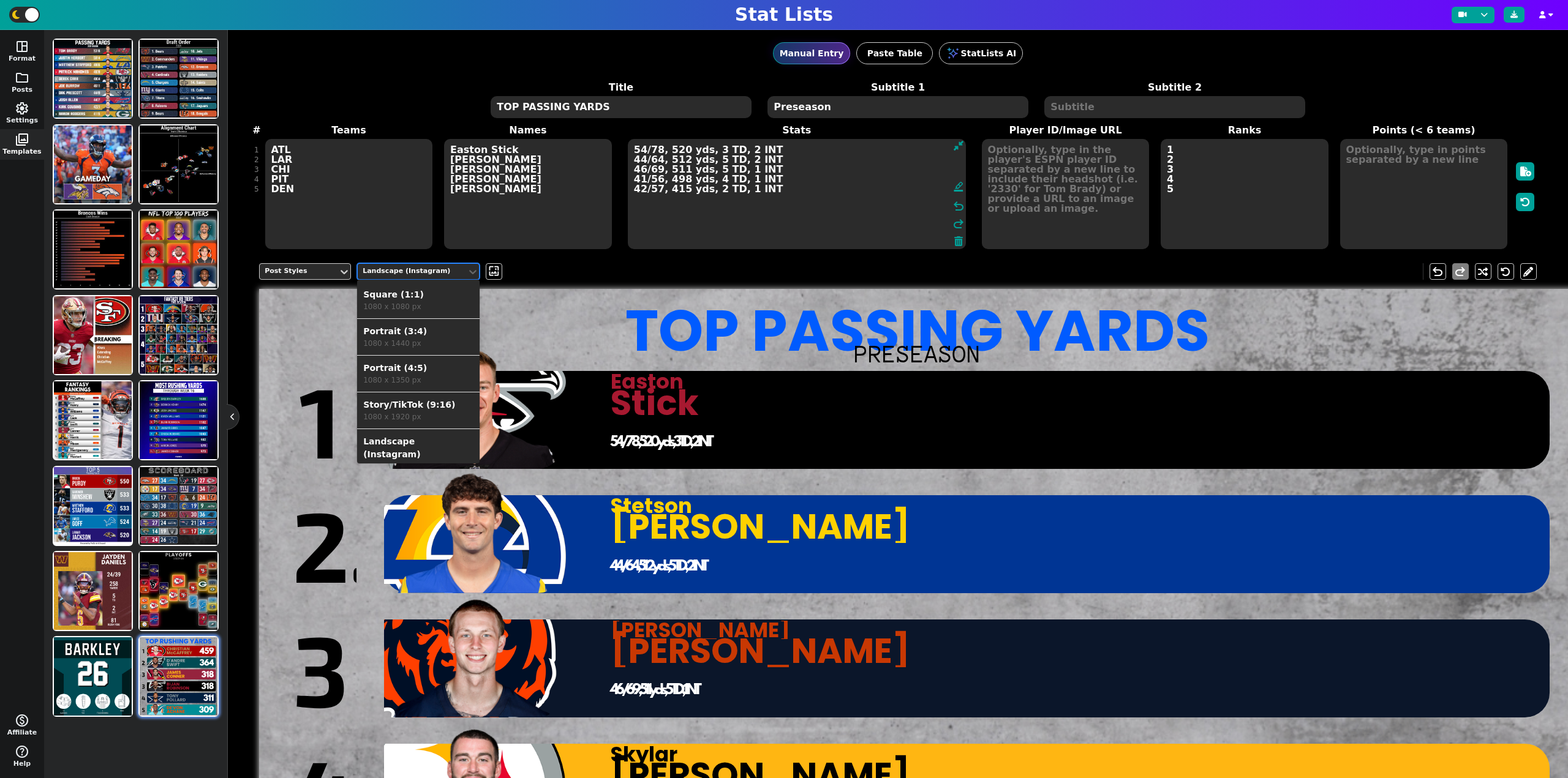
click at [397, 272] on div "Landscape (Instagram)" at bounding box center [412, 271] width 99 height 10
click at [410, 443] on div "Landscape (Twitter)" at bounding box center [418, 450] width 110 height 13
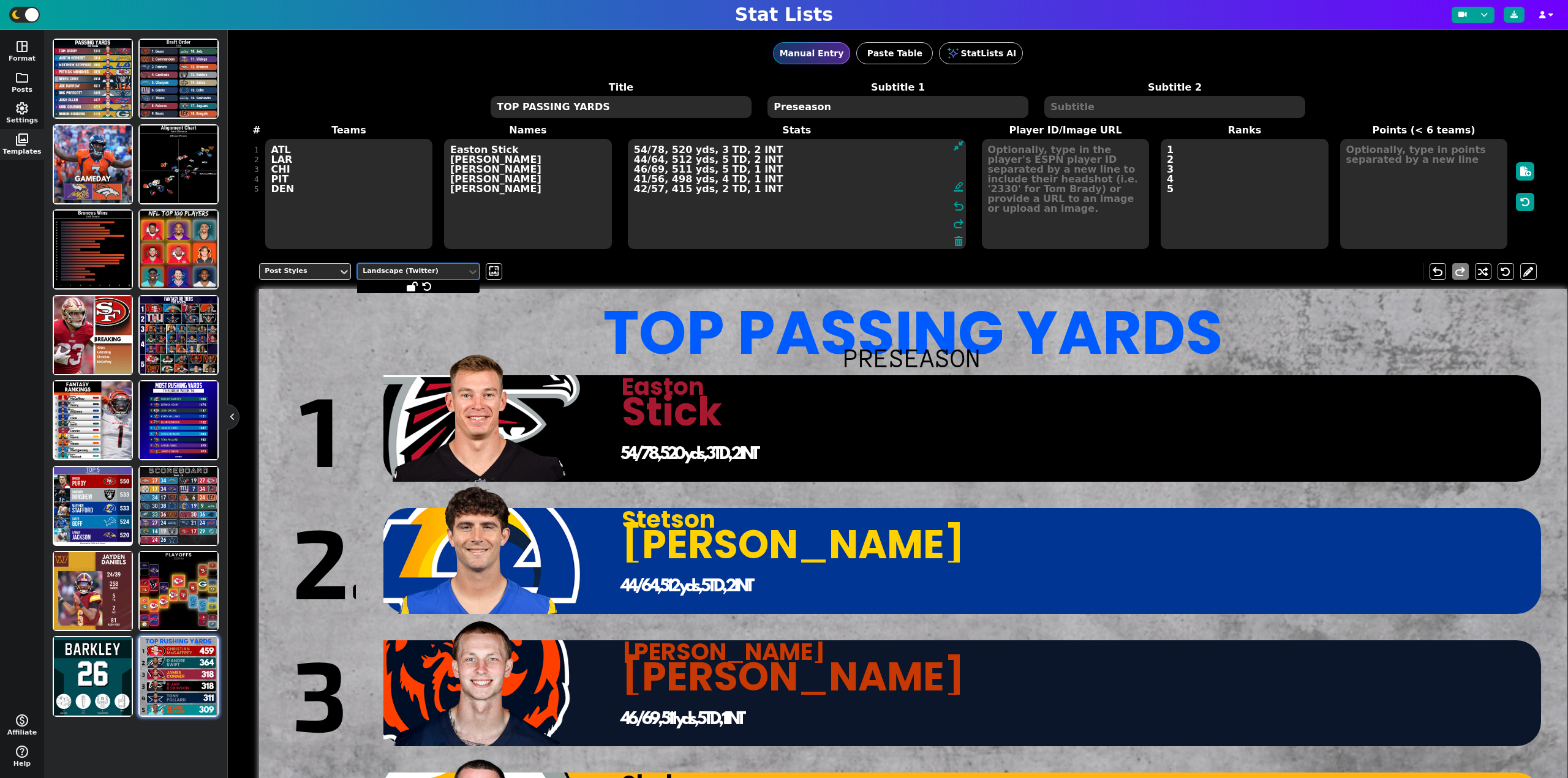
click at [434, 271] on div "Landscape (Twitter)" at bounding box center [412, 271] width 99 height 10
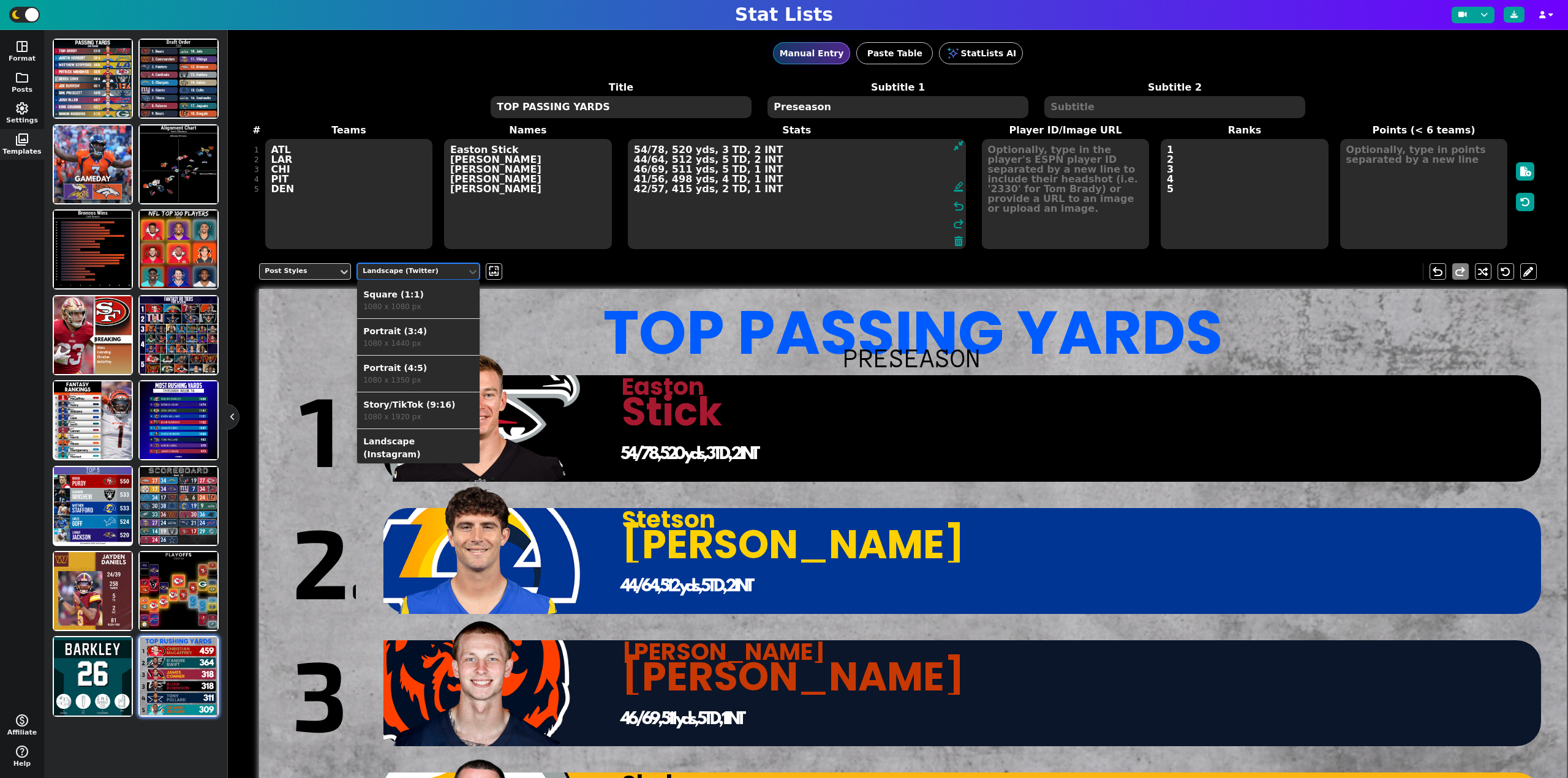
click at [421, 303] on div "1080 x 1080 px" at bounding box center [418, 307] width 110 height 11
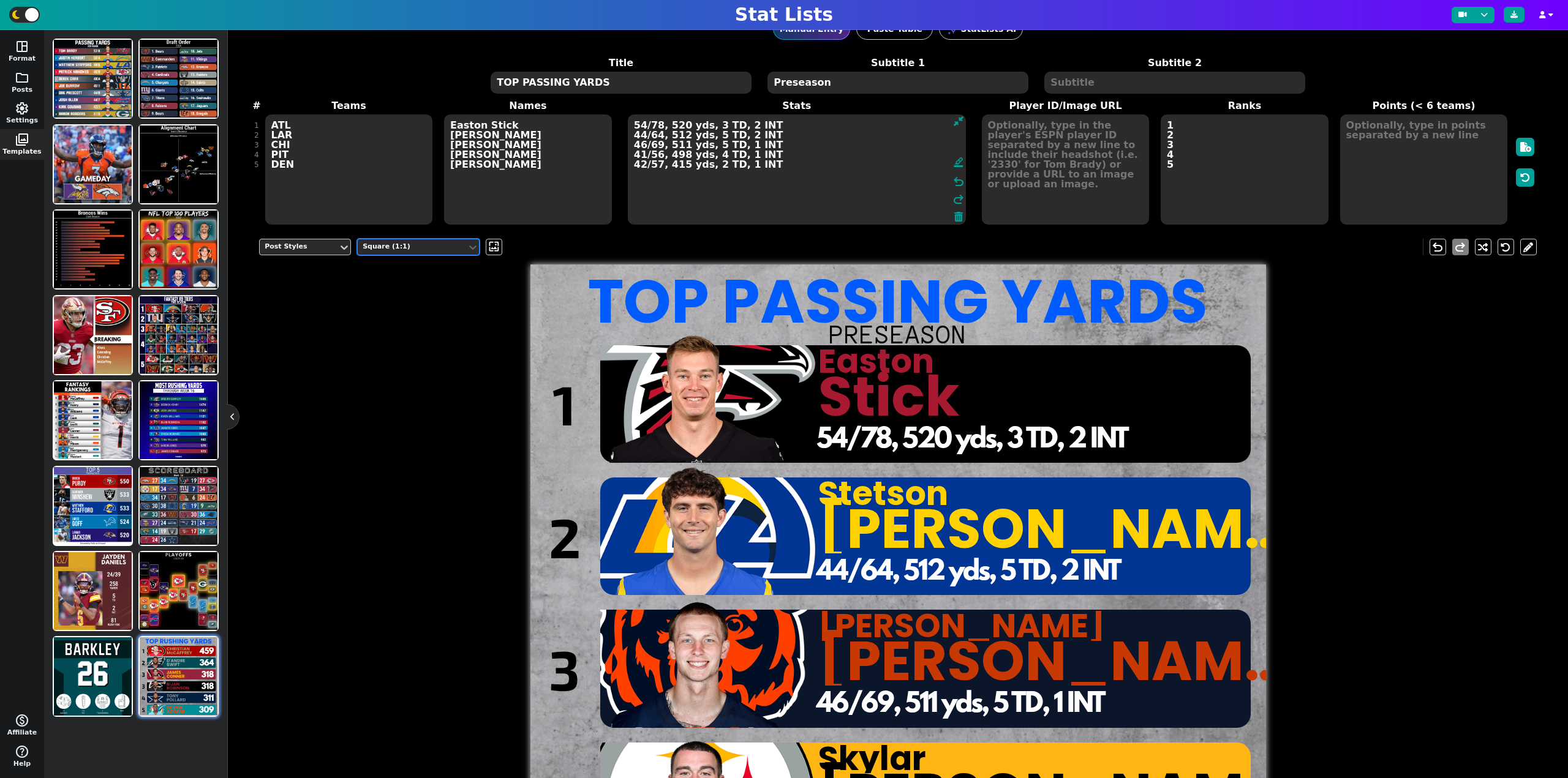
scroll to position [0, 0]
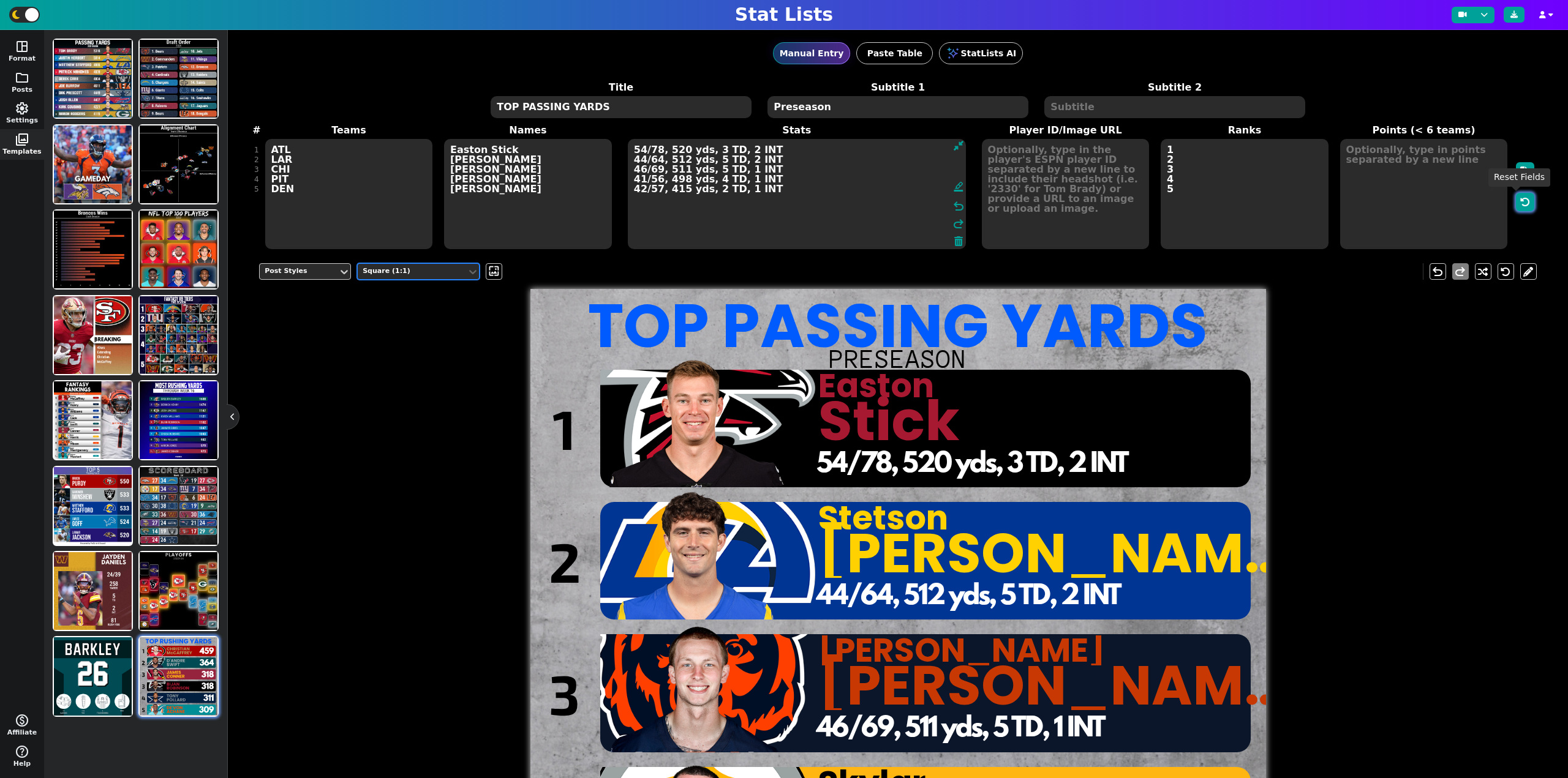
click at [1516, 203] on button "button" at bounding box center [1525, 202] width 18 height 18
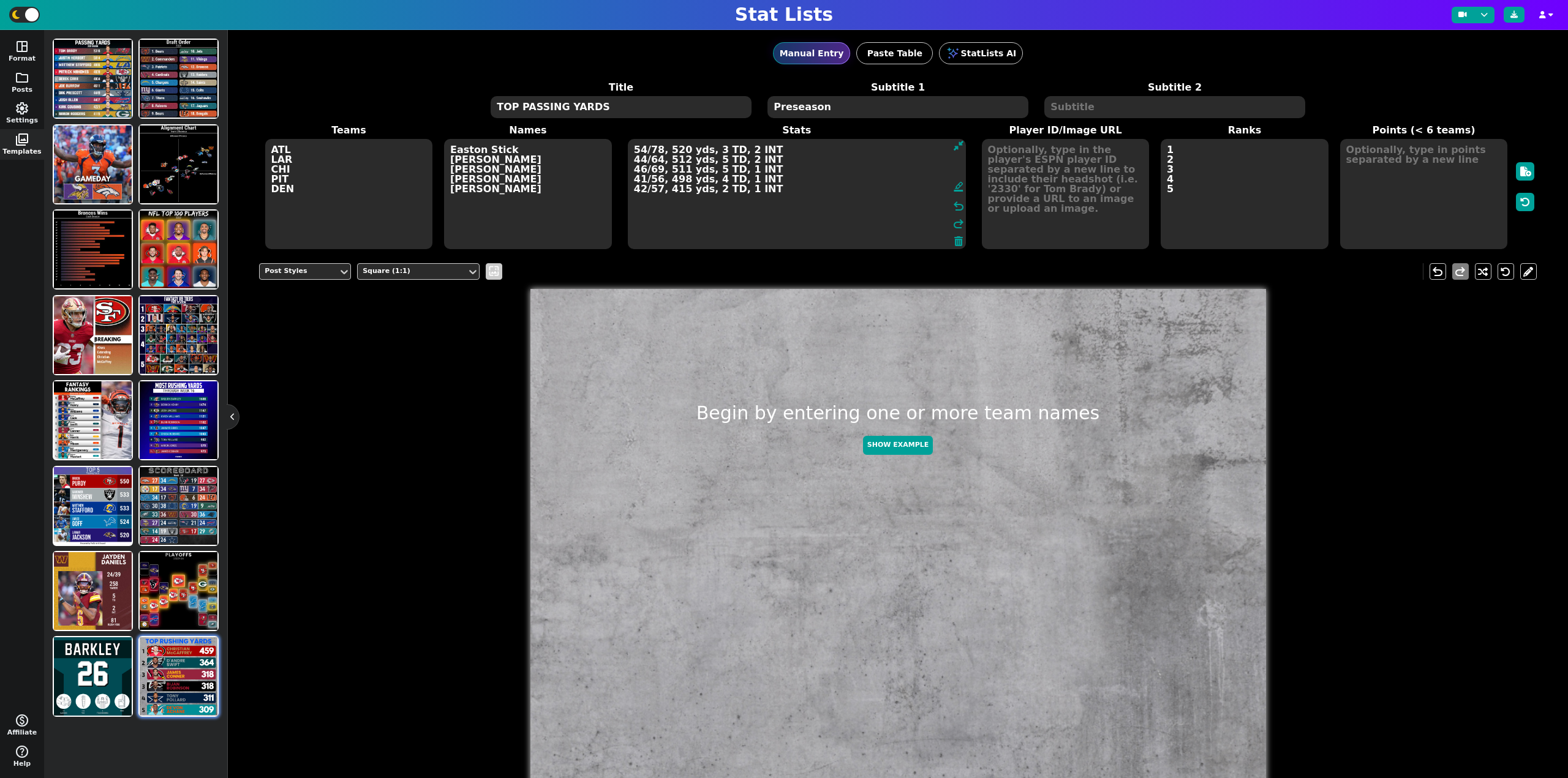
click at [496, 266] on span "wallpaper" at bounding box center [493, 271] width 13 height 13
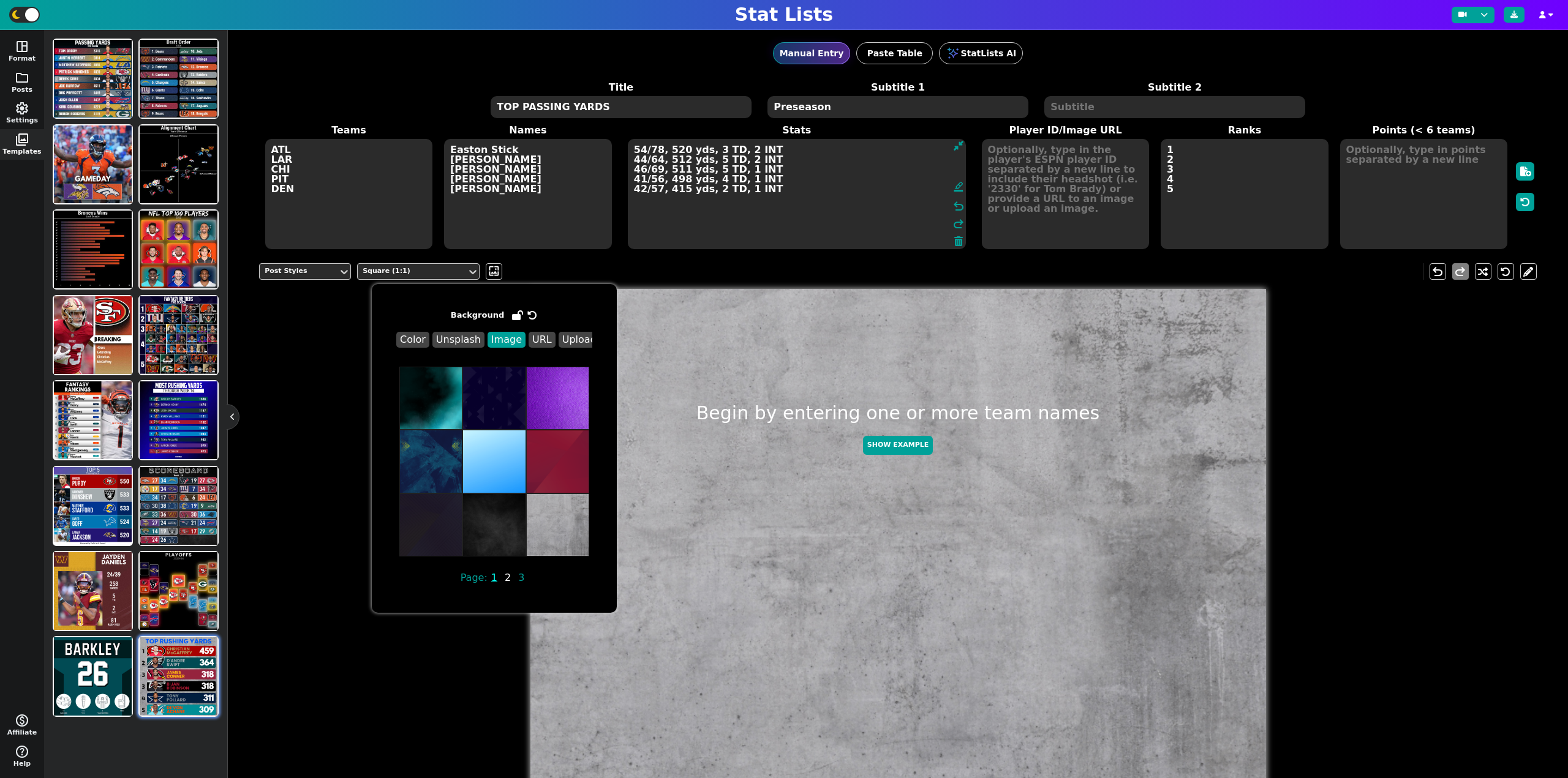
click at [503, 578] on span "2" at bounding box center [507, 578] width 10 height 15
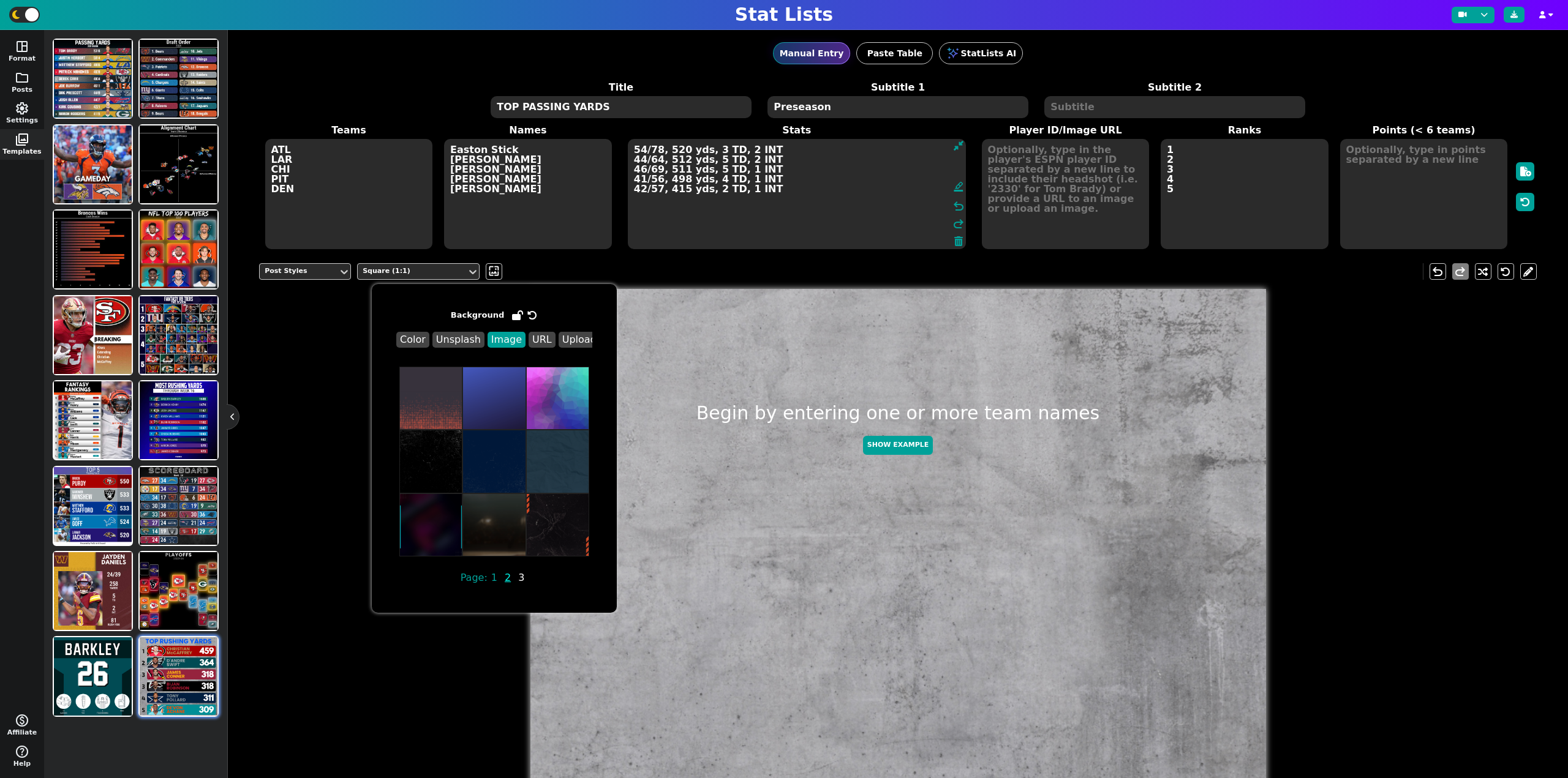
click at [516, 578] on span "3" at bounding box center [521, 578] width 10 height 15
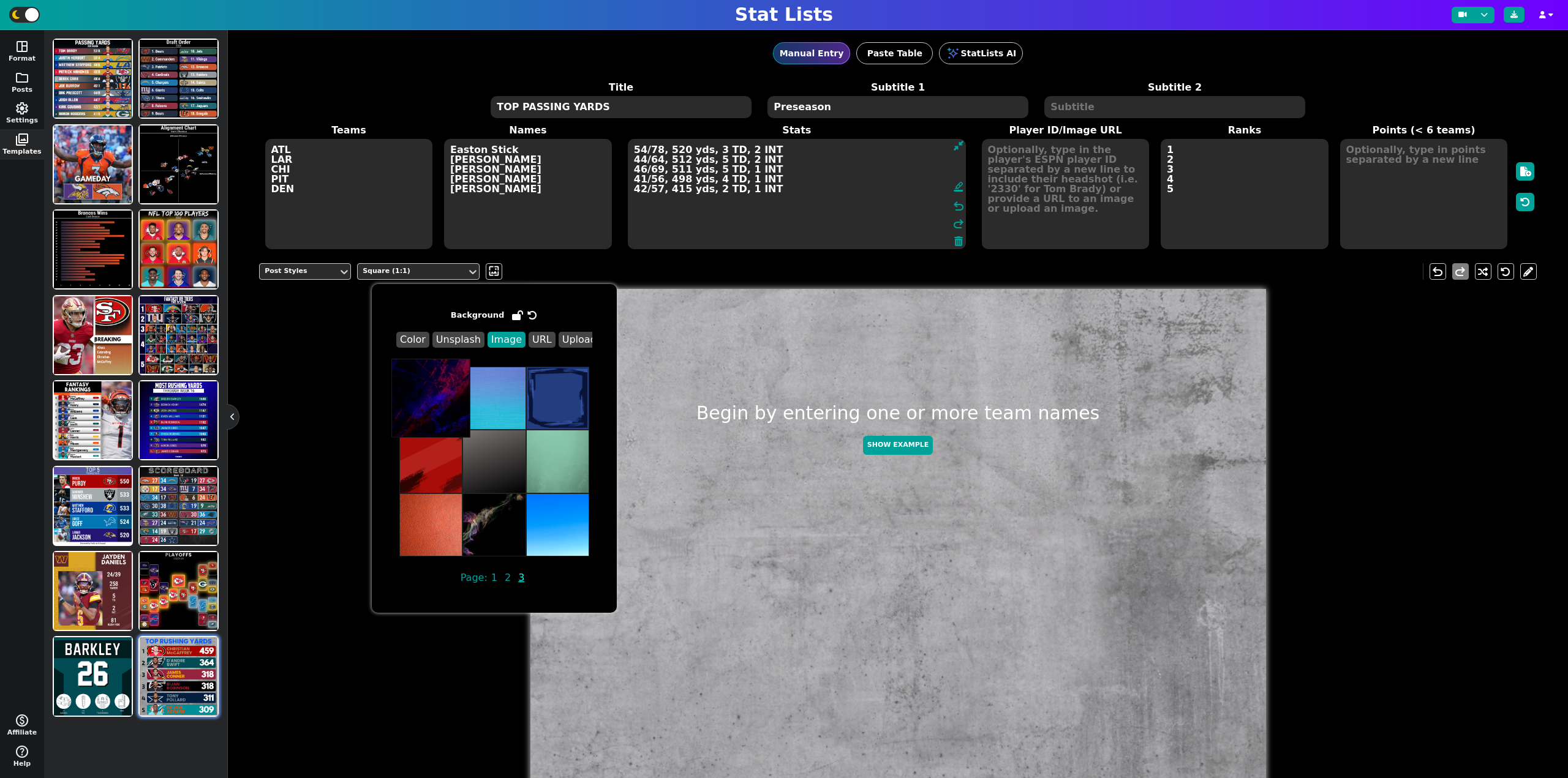
click at [439, 399] on img at bounding box center [431, 398] width 79 height 79
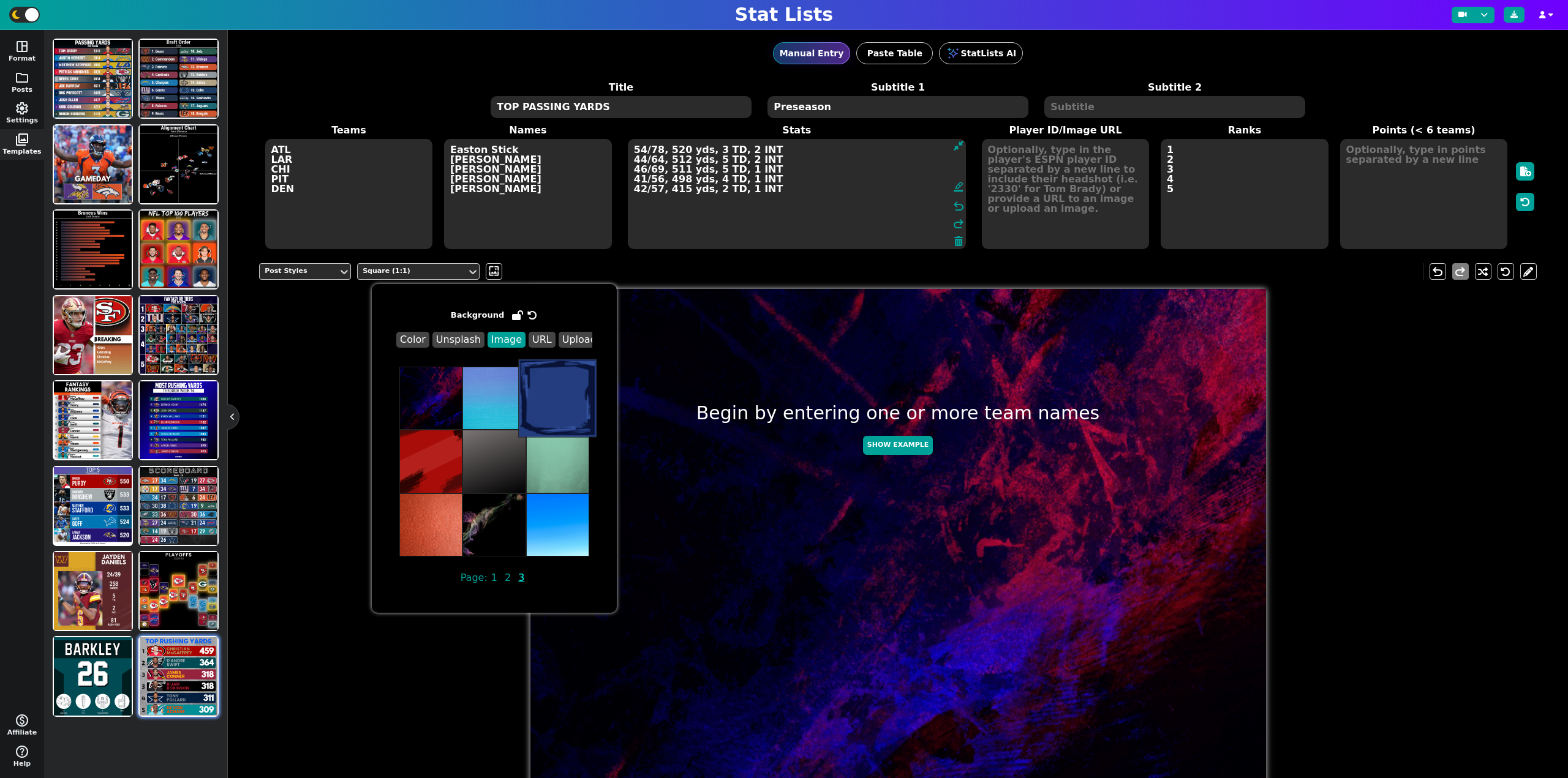
click at [577, 399] on img at bounding box center [557, 398] width 79 height 79
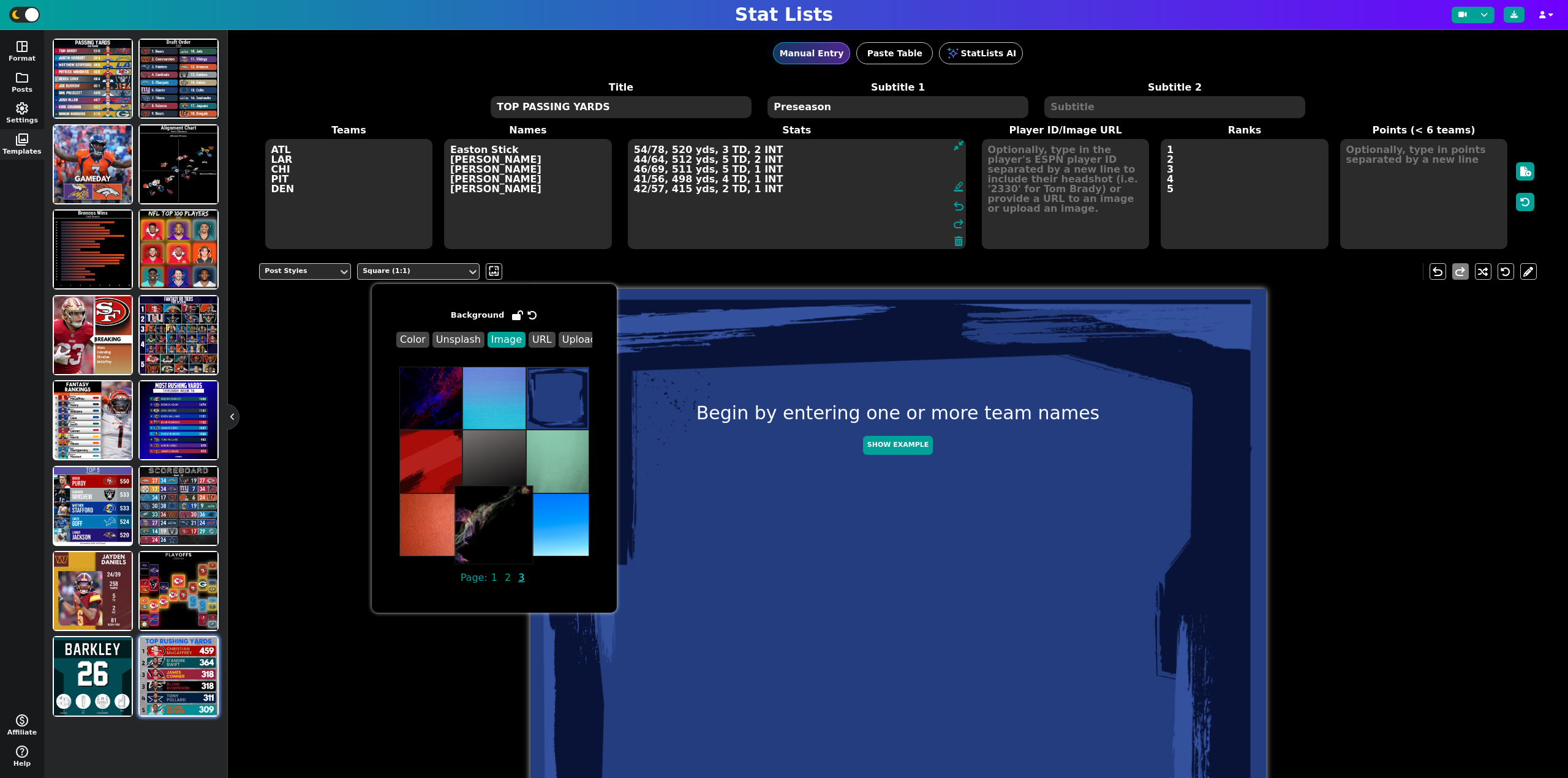
click at [493, 520] on img at bounding box center [494, 525] width 79 height 79
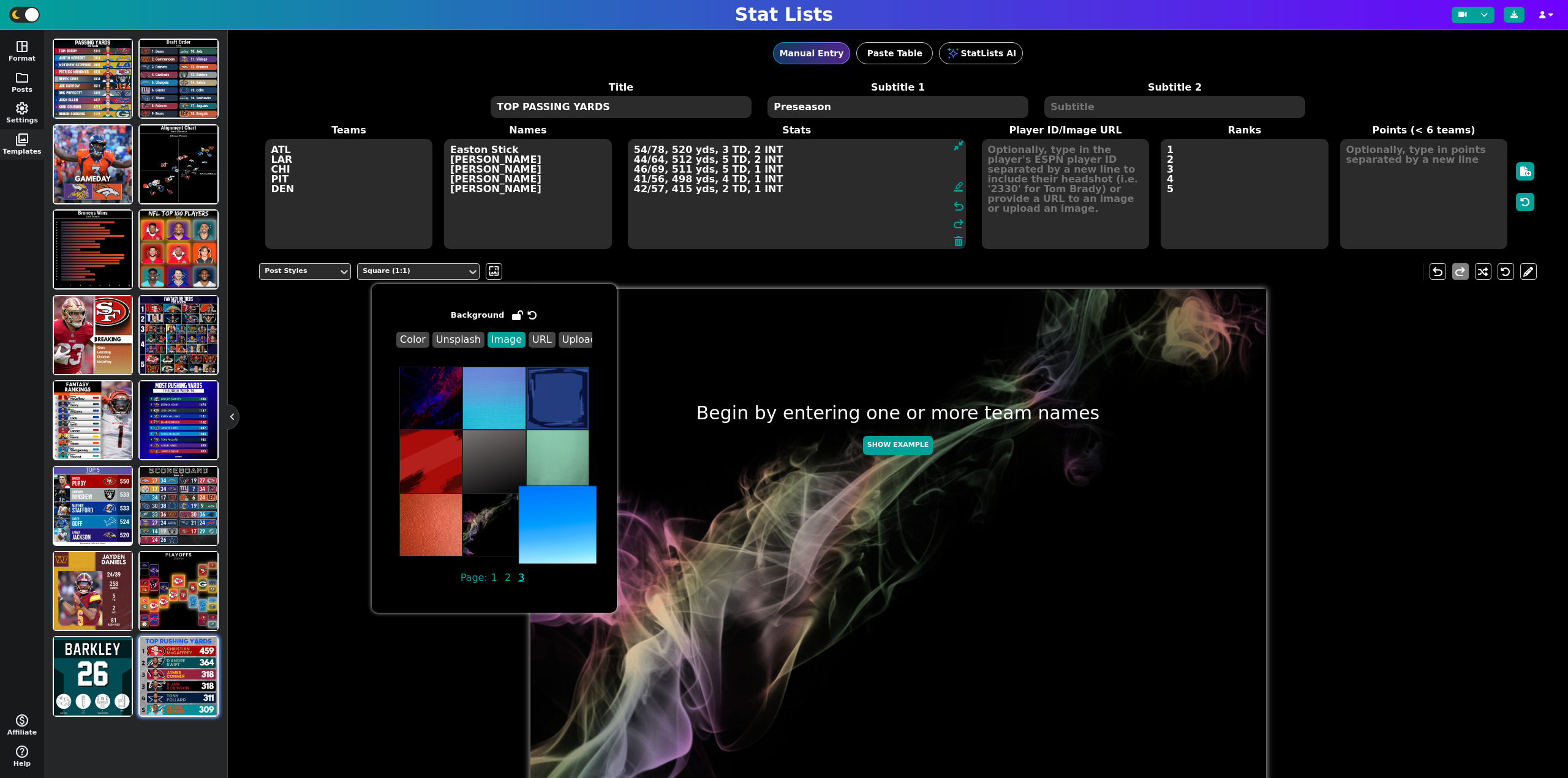
click at [574, 535] on img at bounding box center [557, 525] width 79 height 79
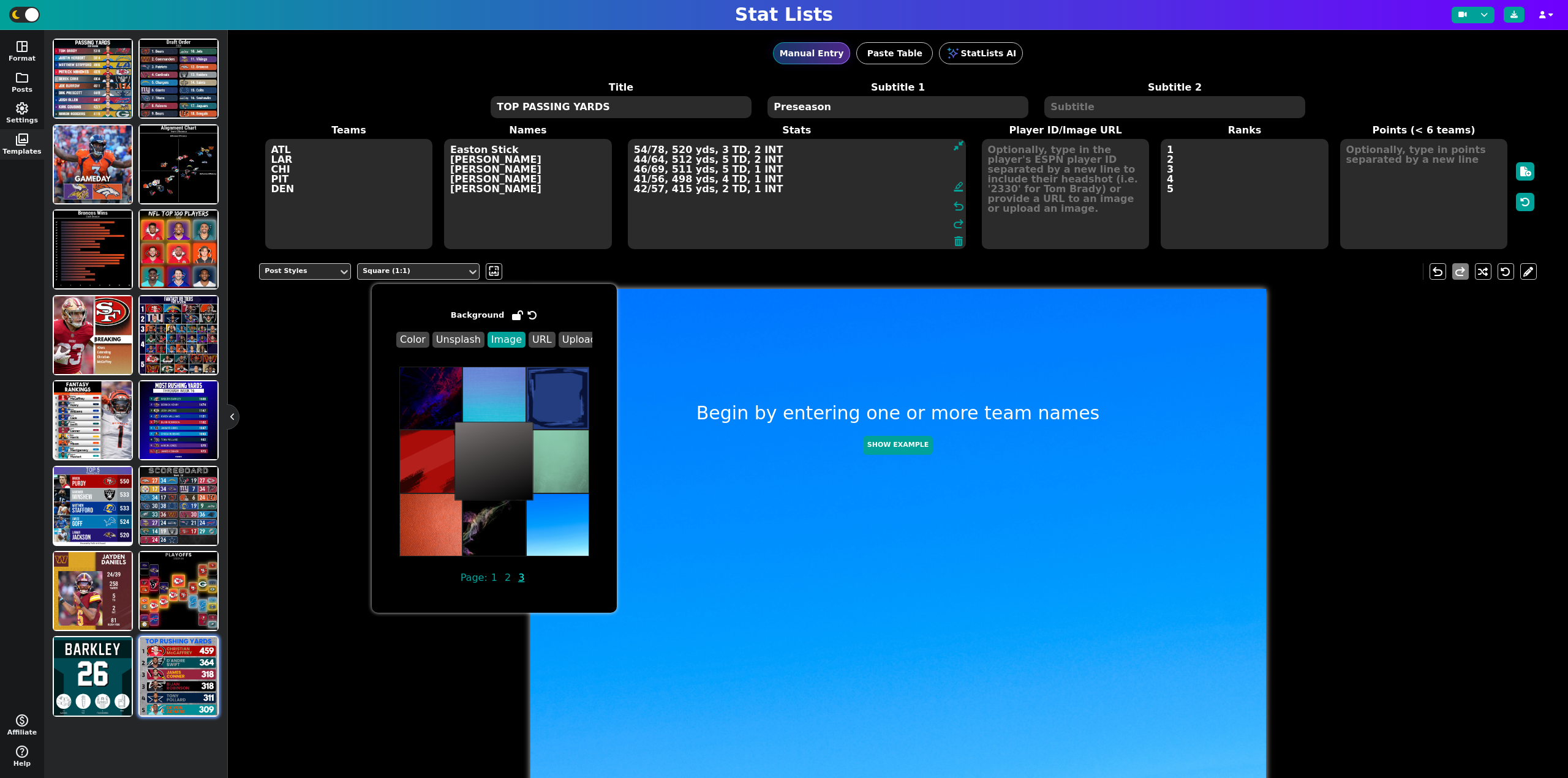
click at [494, 462] on img at bounding box center [494, 461] width 79 height 79
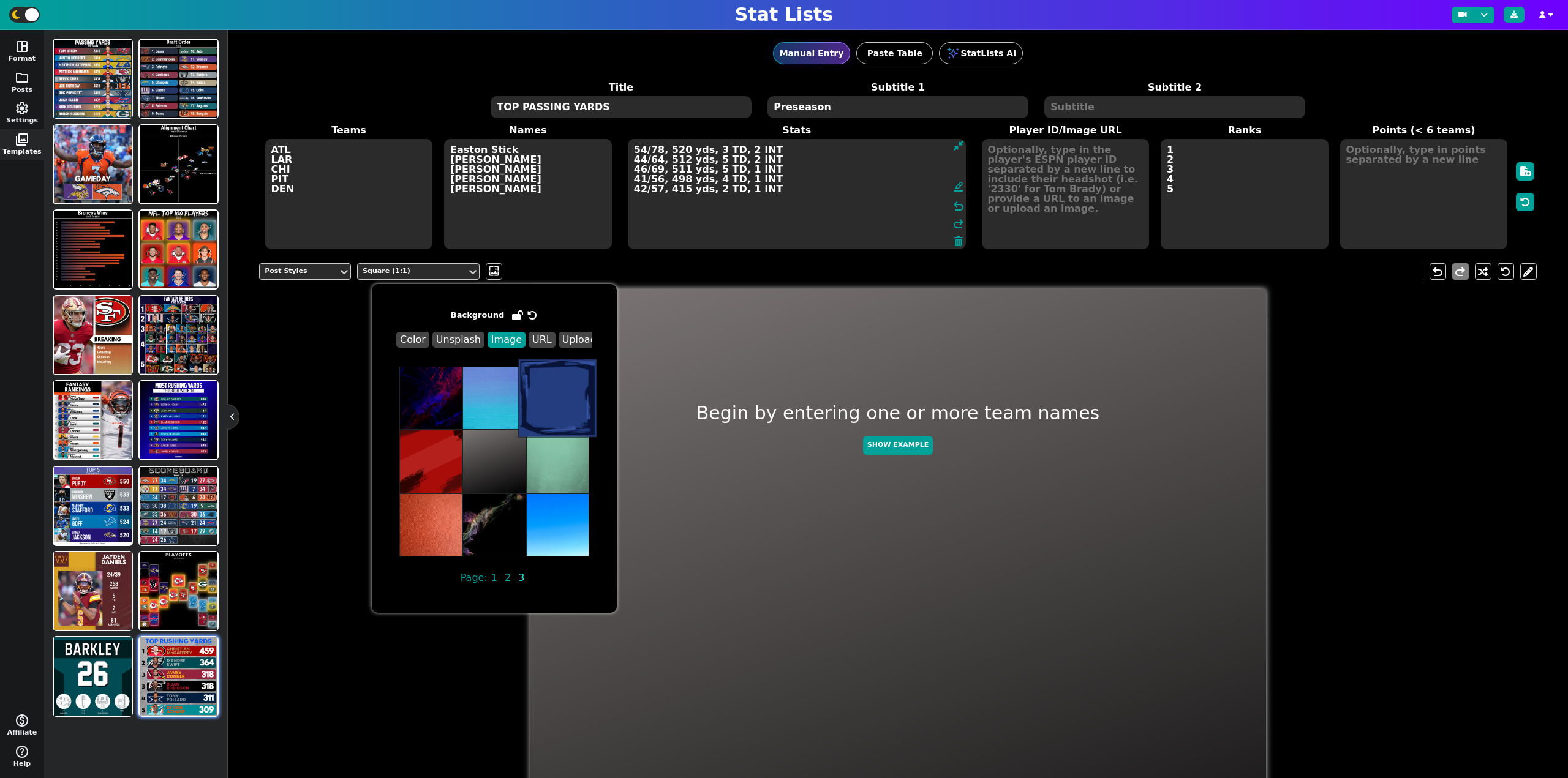
click at [555, 379] on img at bounding box center [557, 398] width 79 height 79
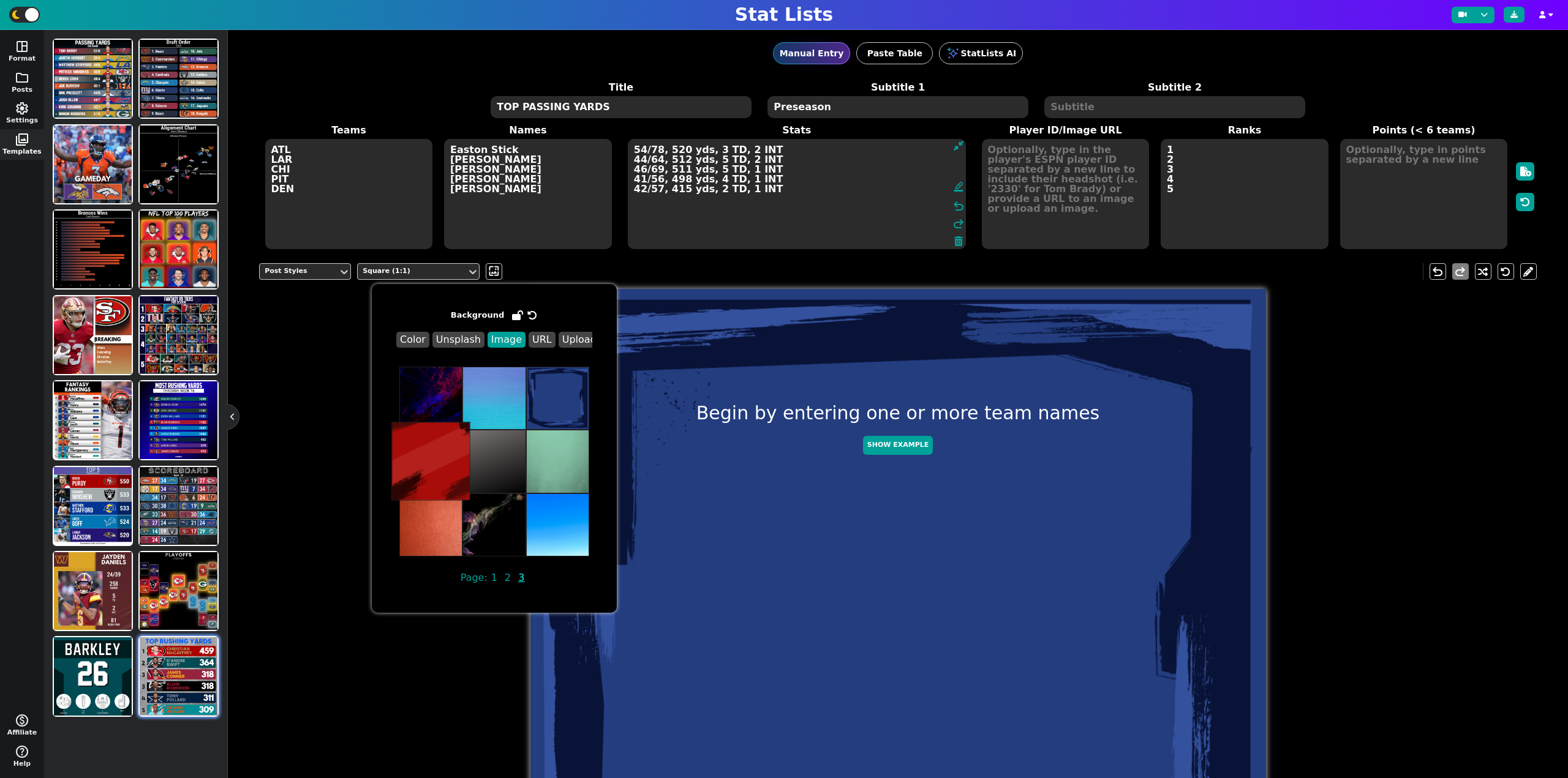
click at [428, 466] on img at bounding box center [431, 461] width 79 height 79
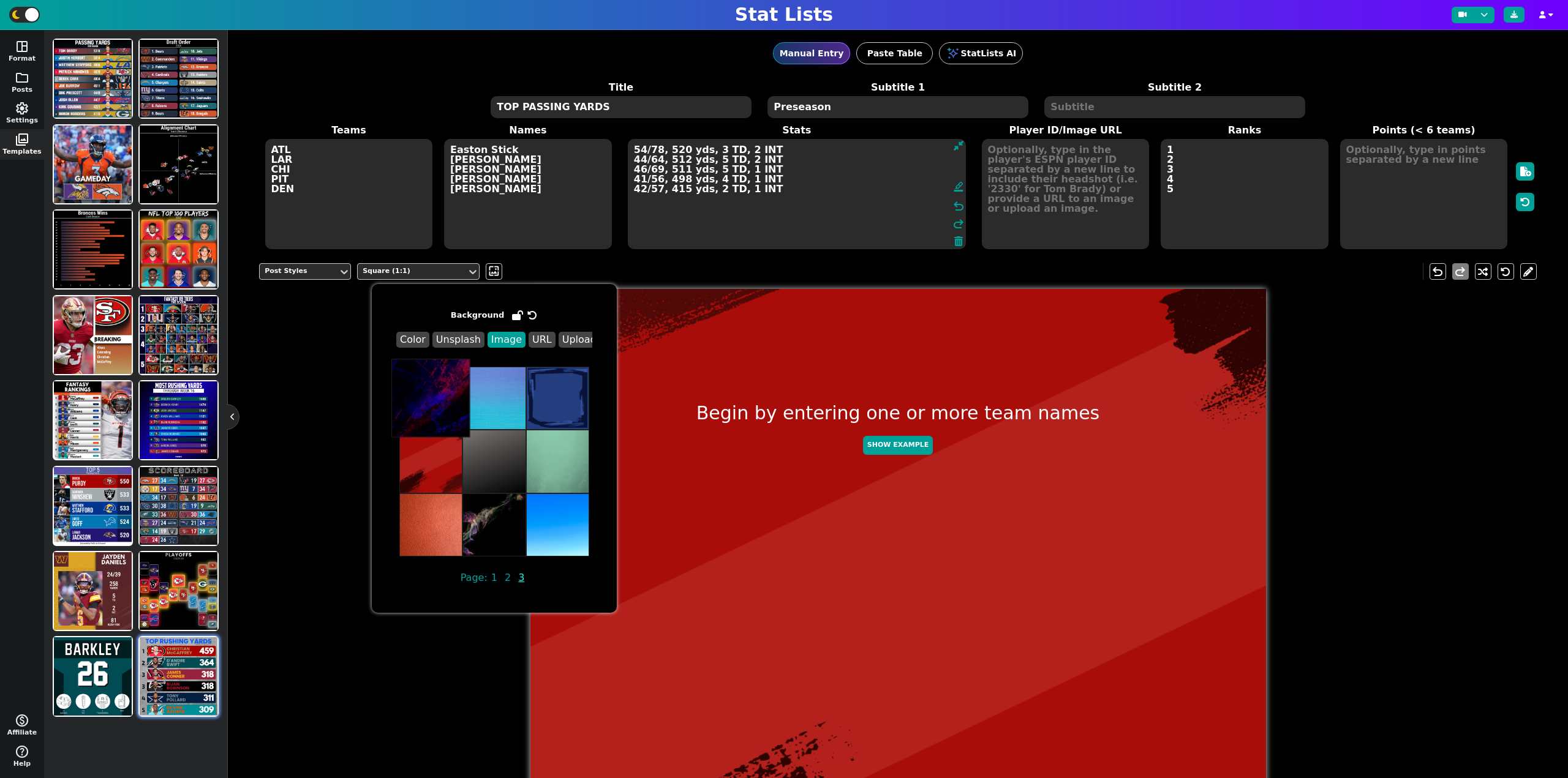
click at [435, 408] on img at bounding box center [431, 398] width 79 height 79
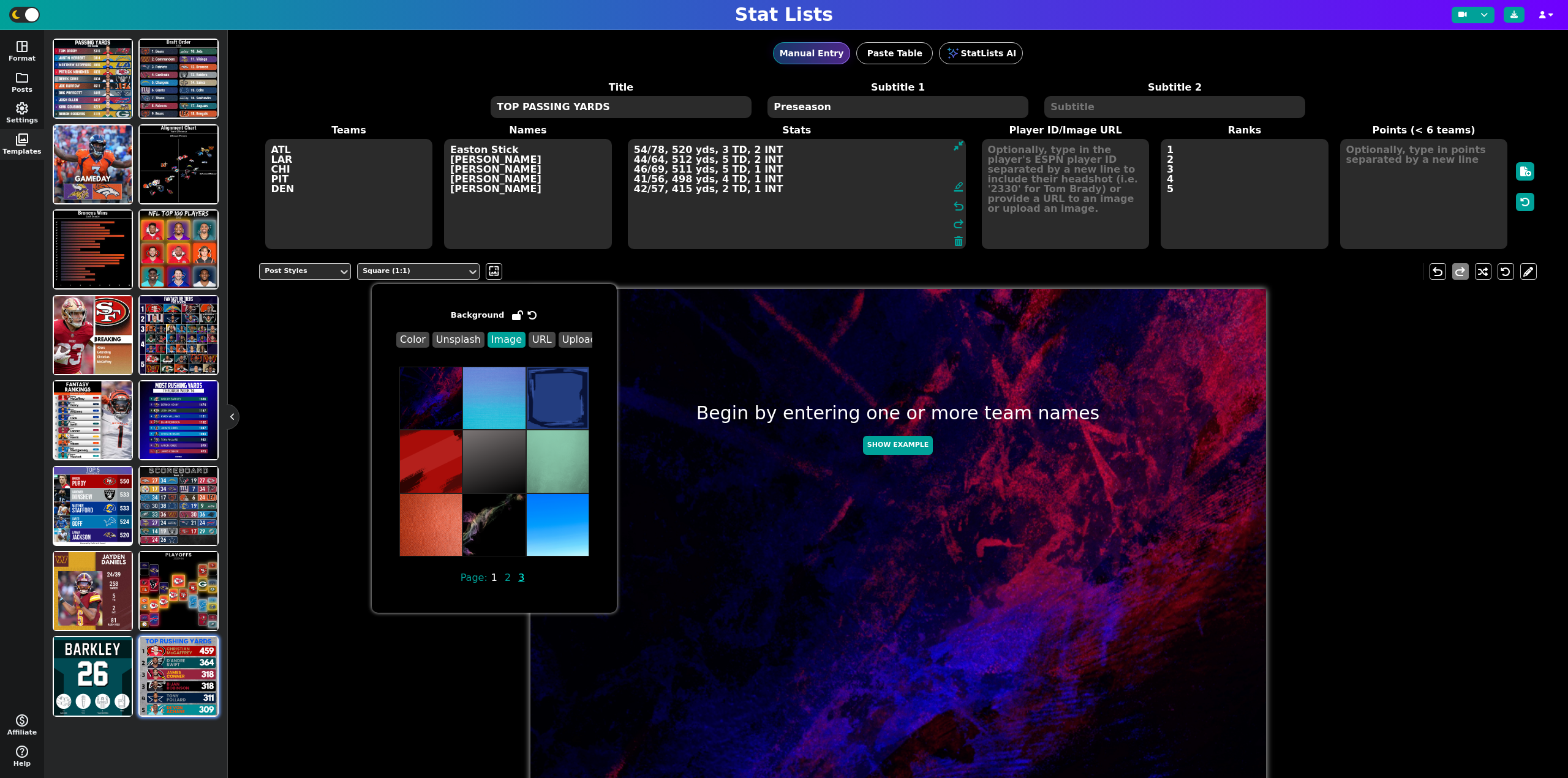
click at [489, 575] on span "1" at bounding box center [494, 578] width 10 height 15
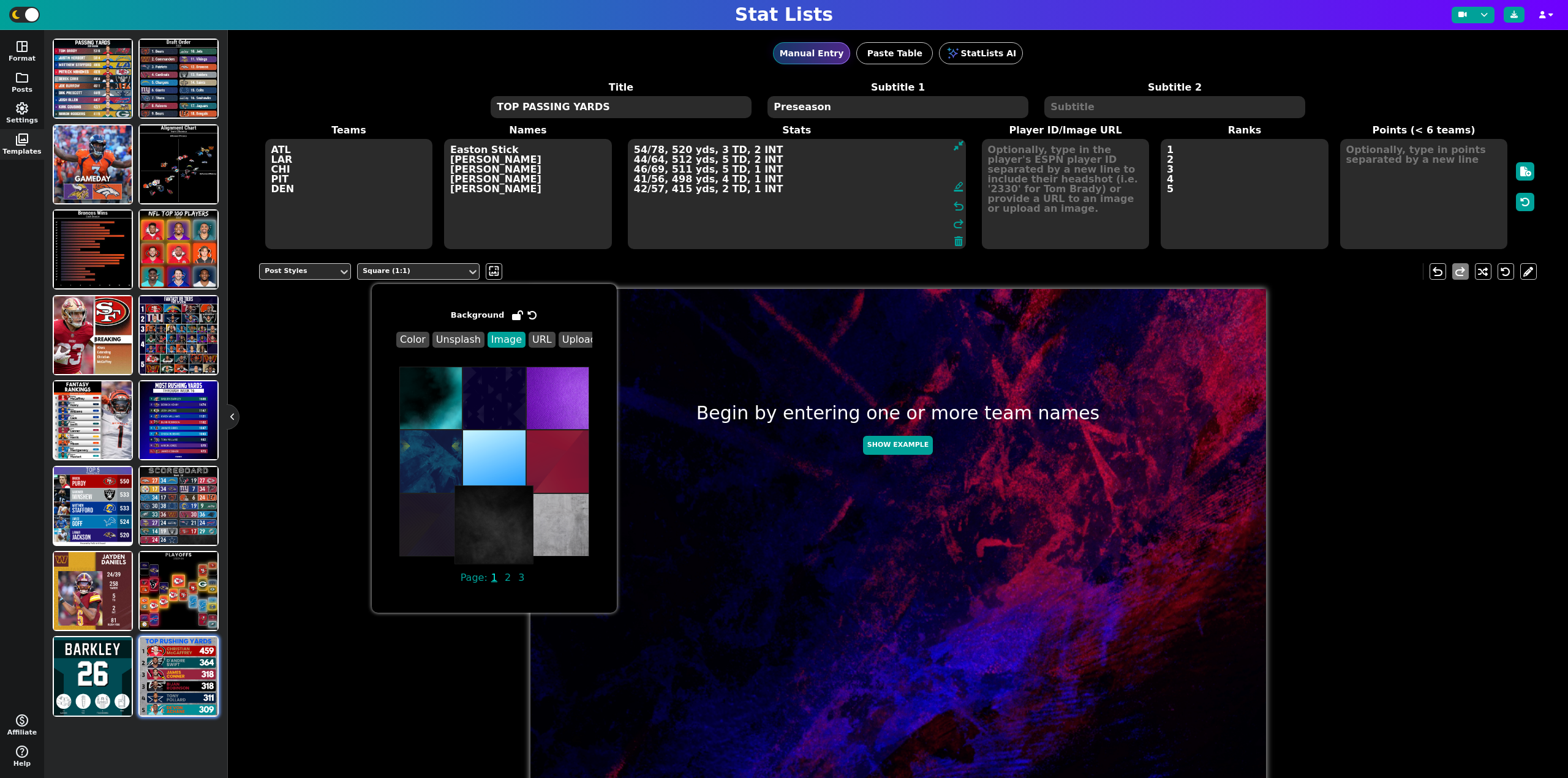
click at [487, 542] on img at bounding box center [494, 525] width 79 height 79
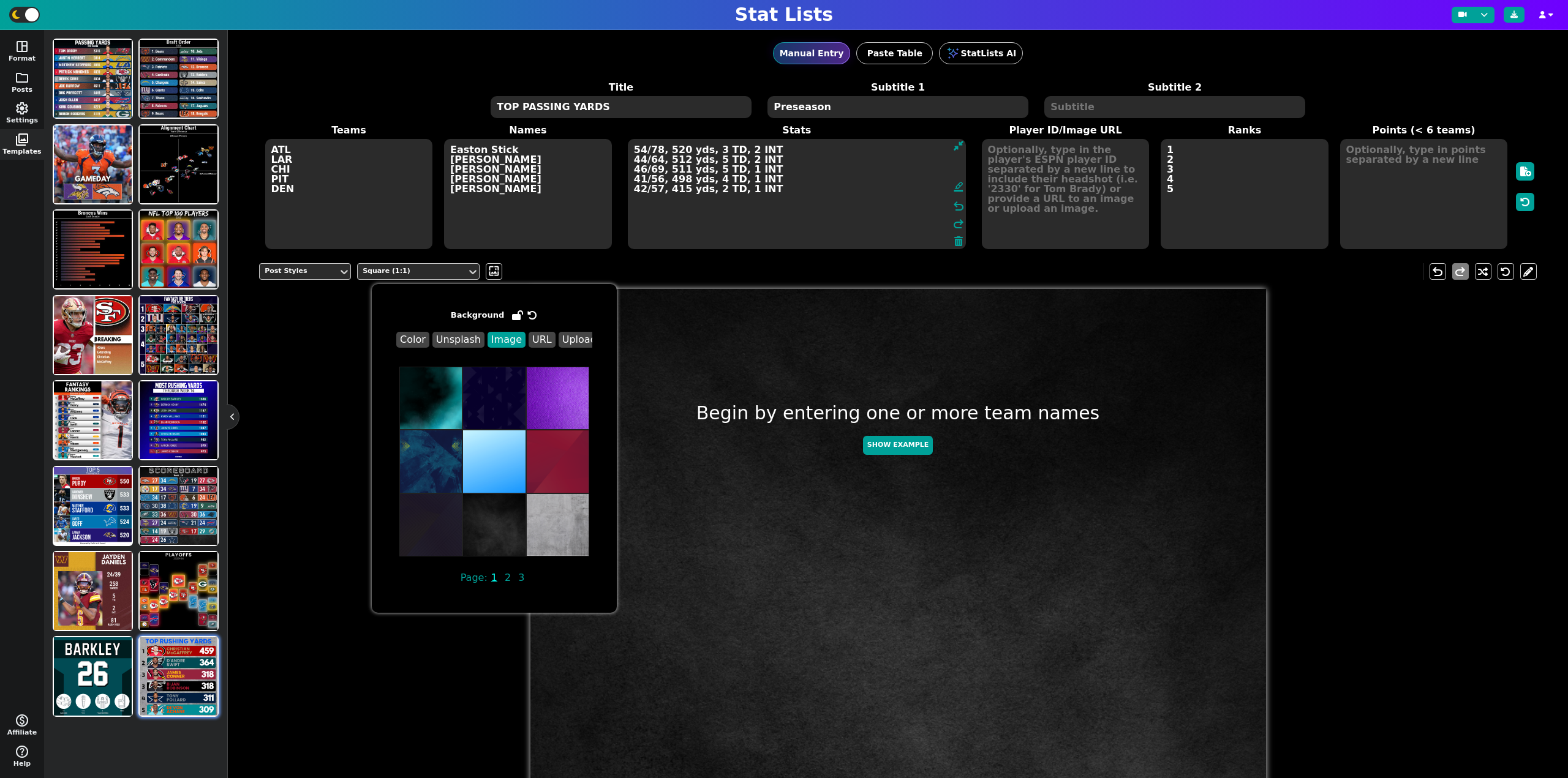
click at [269, 494] on div "Post Styles Square (1:1) wallpaper undo redo Begin by entering one or more team…" at bounding box center [897, 639] width 1278 height 770
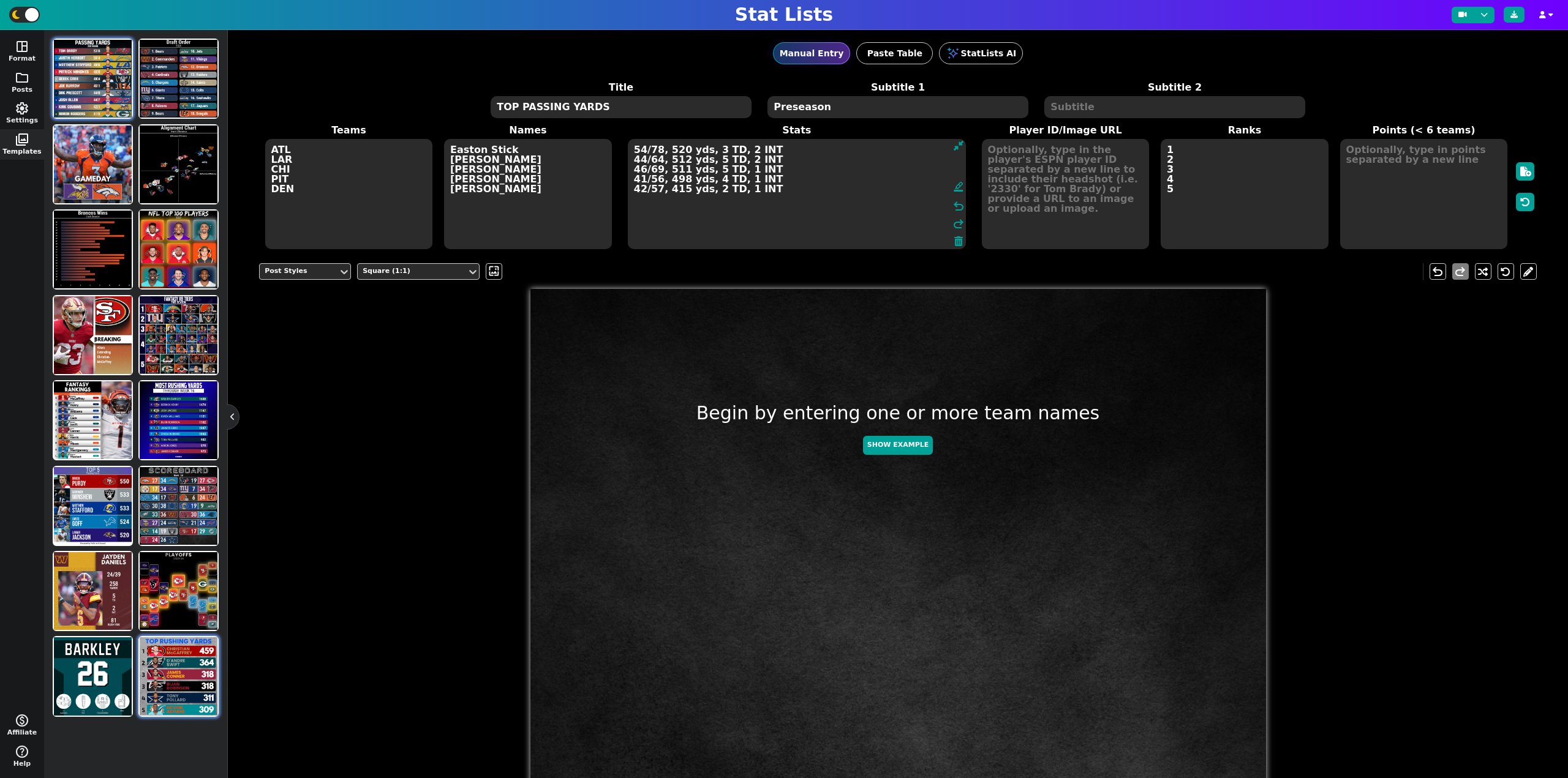
click at [71, 71] on img at bounding box center [93, 79] width 78 height 77
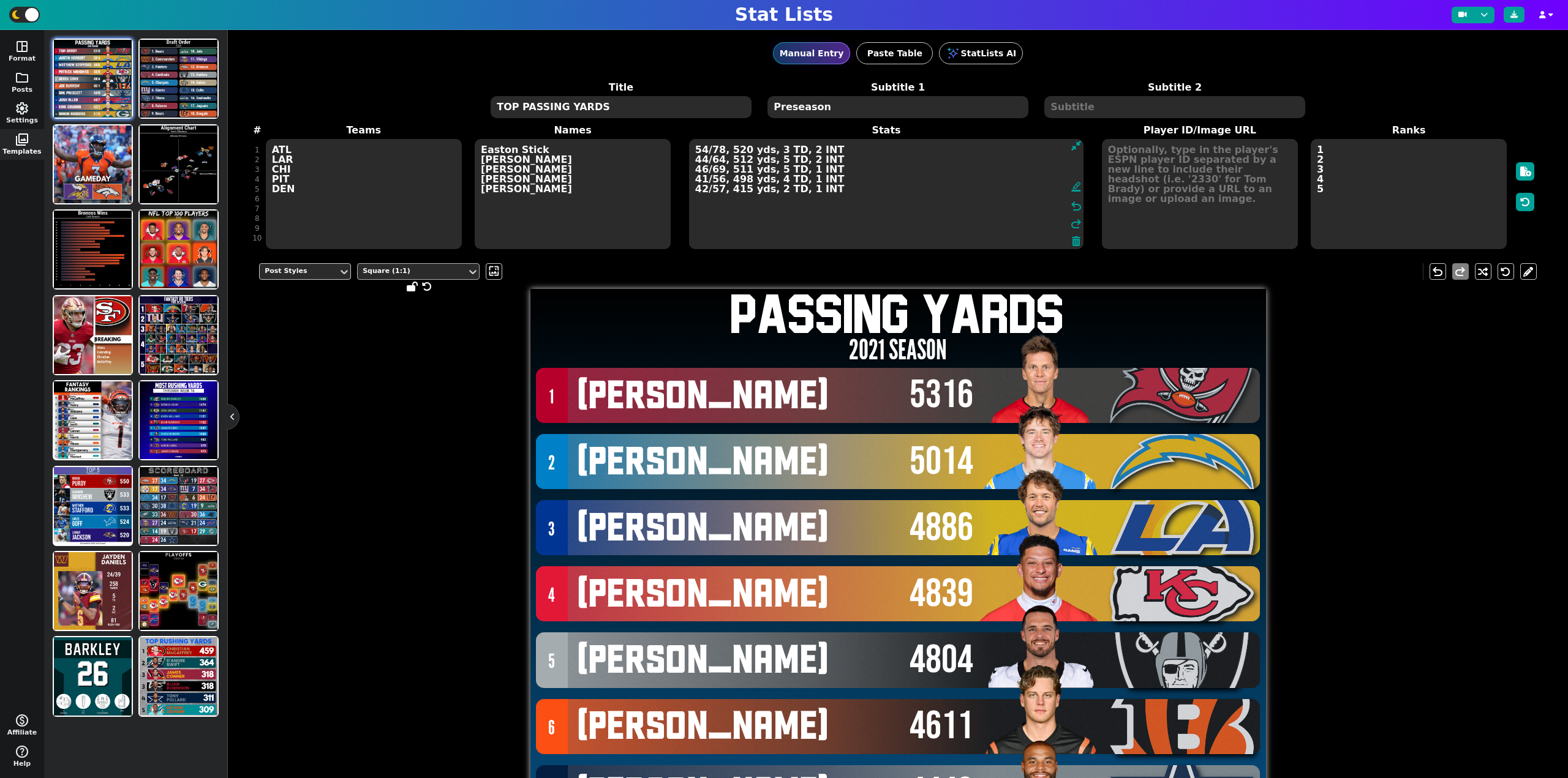
click at [421, 274] on div "Square (1:1)" at bounding box center [412, 271] width 99 height 10
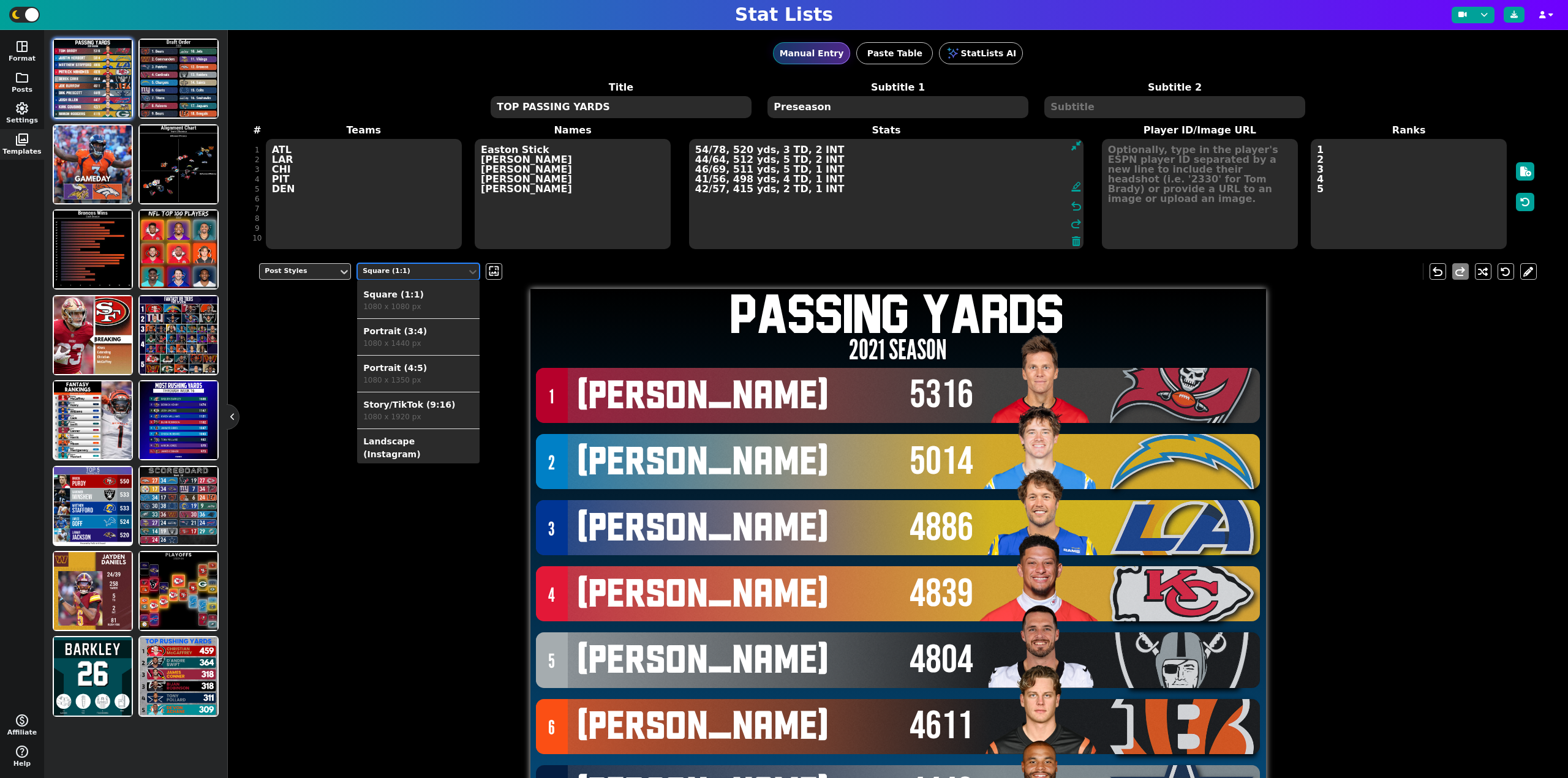
click at [284, 368] on div "Post Styles 6 results available. Use Up and Down to choose options, press Enter…" at bounding box center [897, 639] width 1278 height 770
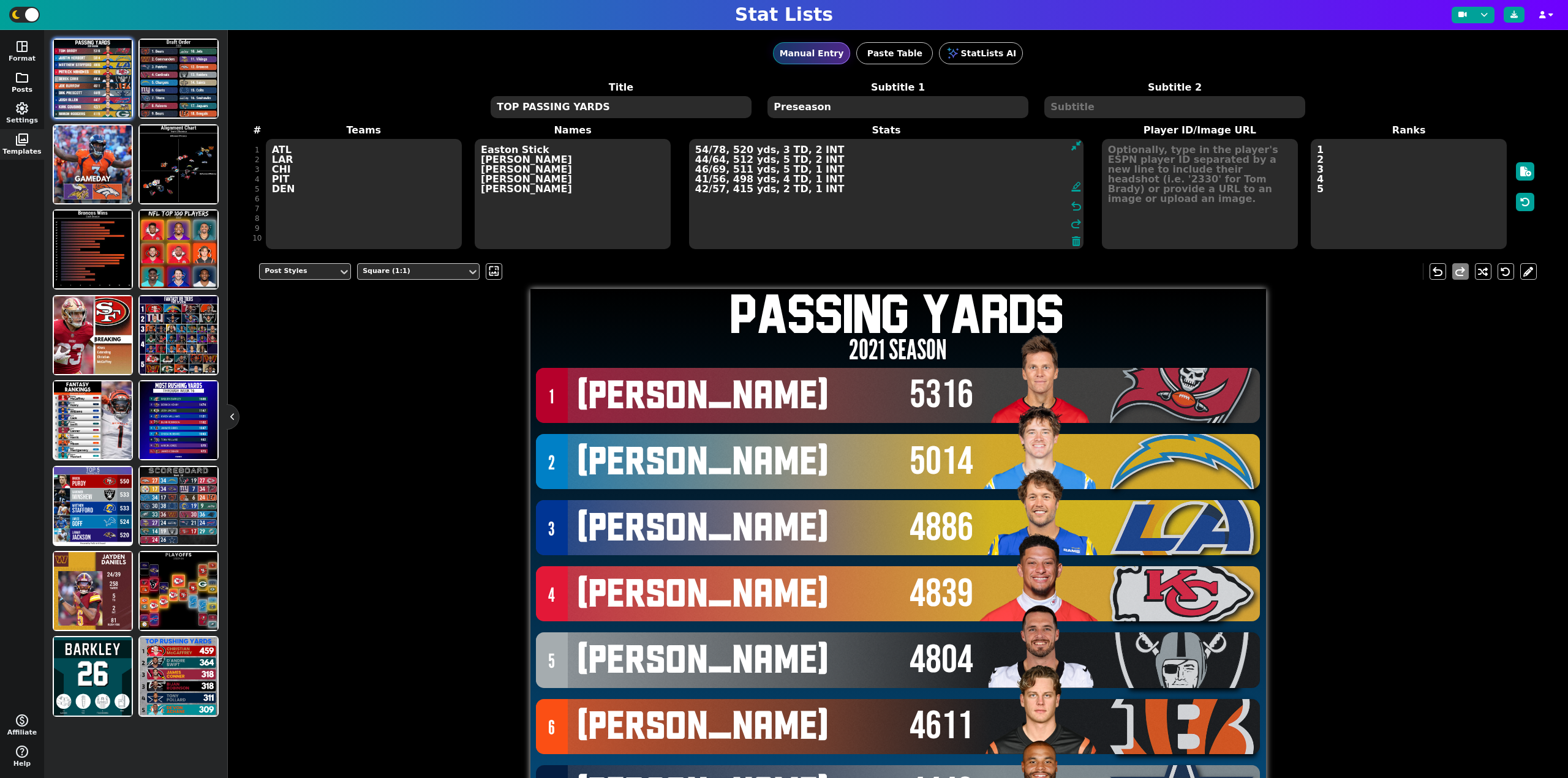
click at [29, 83] on span "folder" at bounding box center [22, 77] width 15 height 15
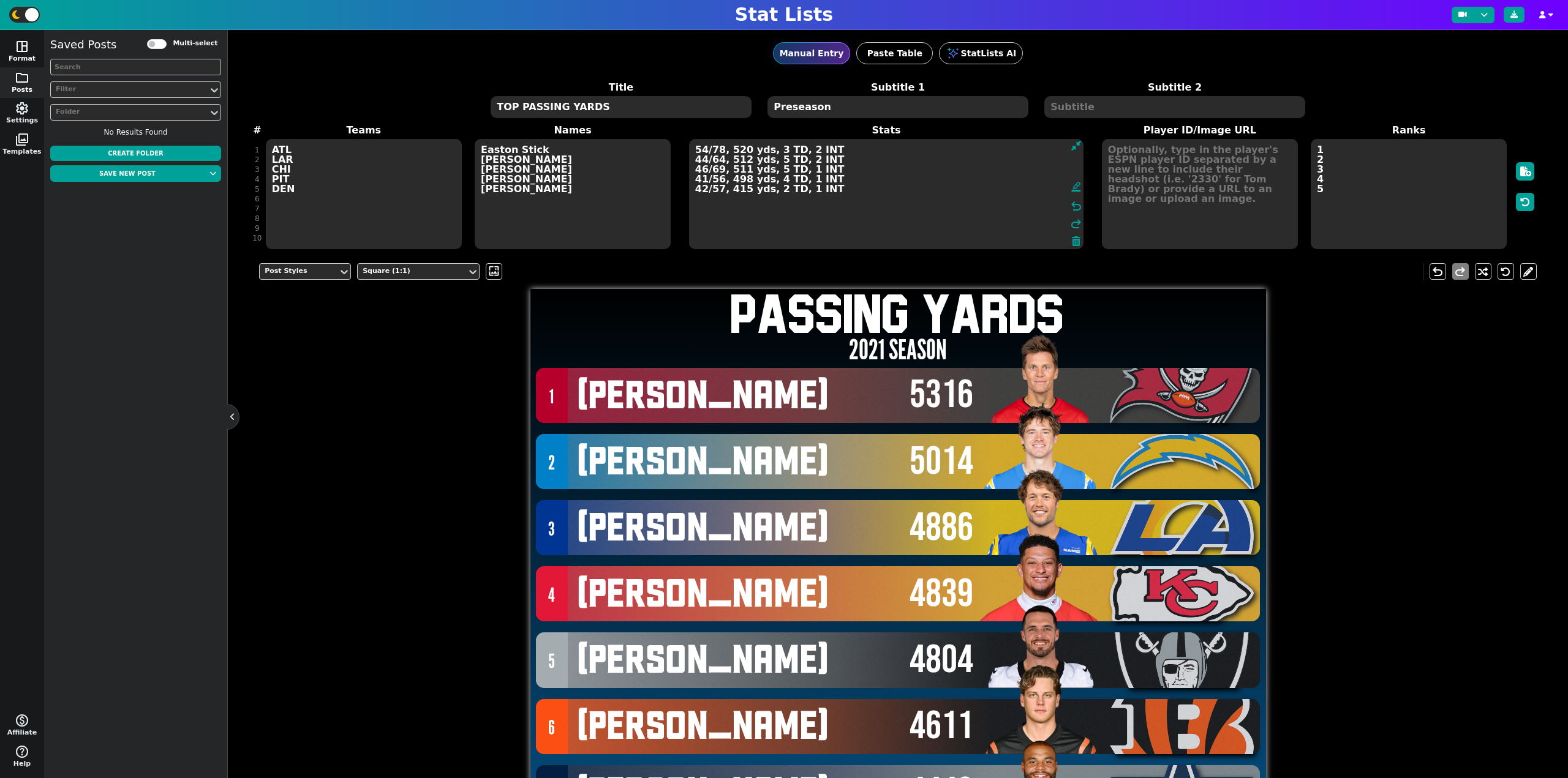
click at [21, 54] on span "space_dashboard" at bounding box center [22, 47] width 15 height 15
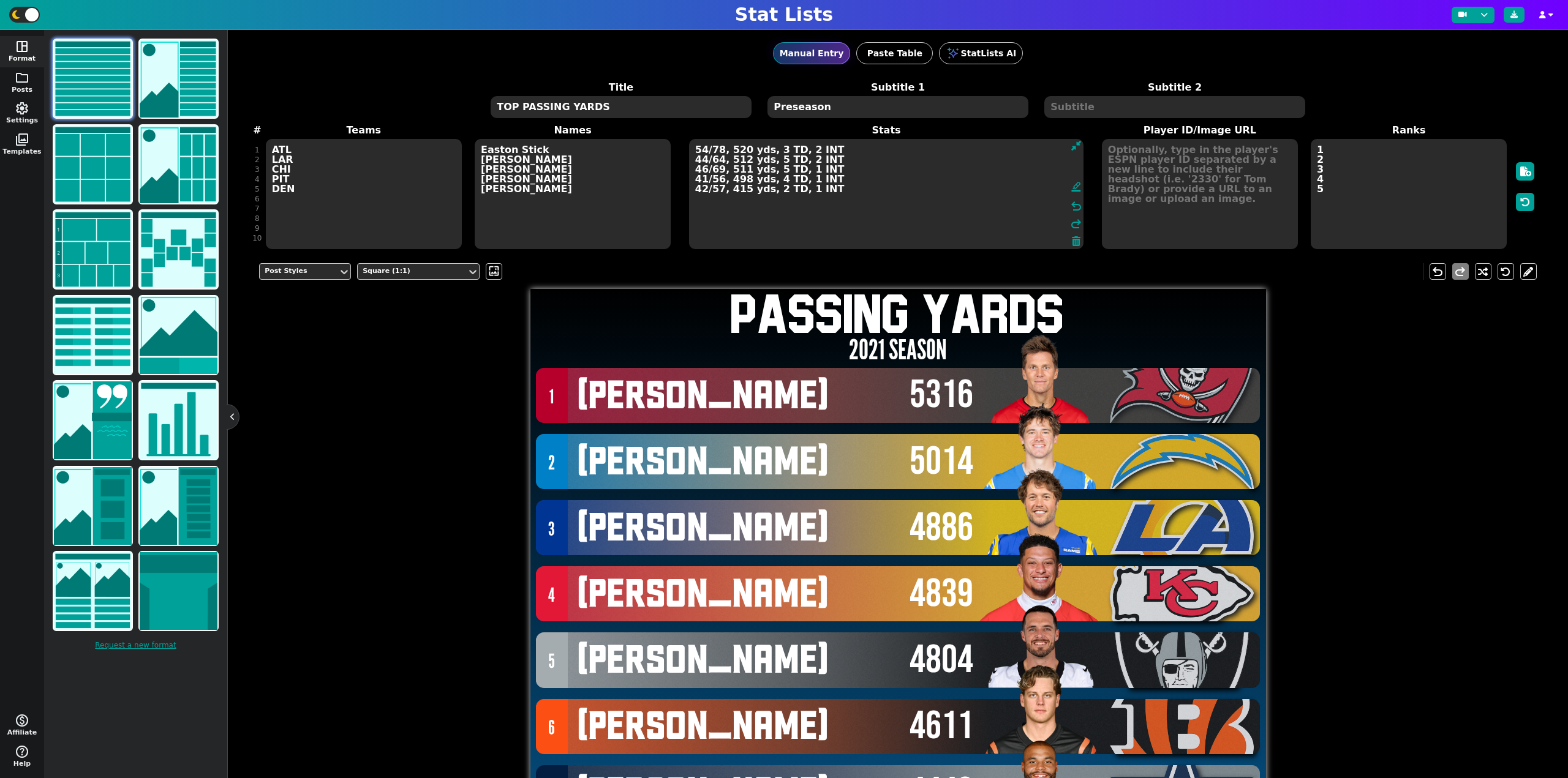
click at [92, 92] on img at bounding box center [93, 79] width 78 height 77
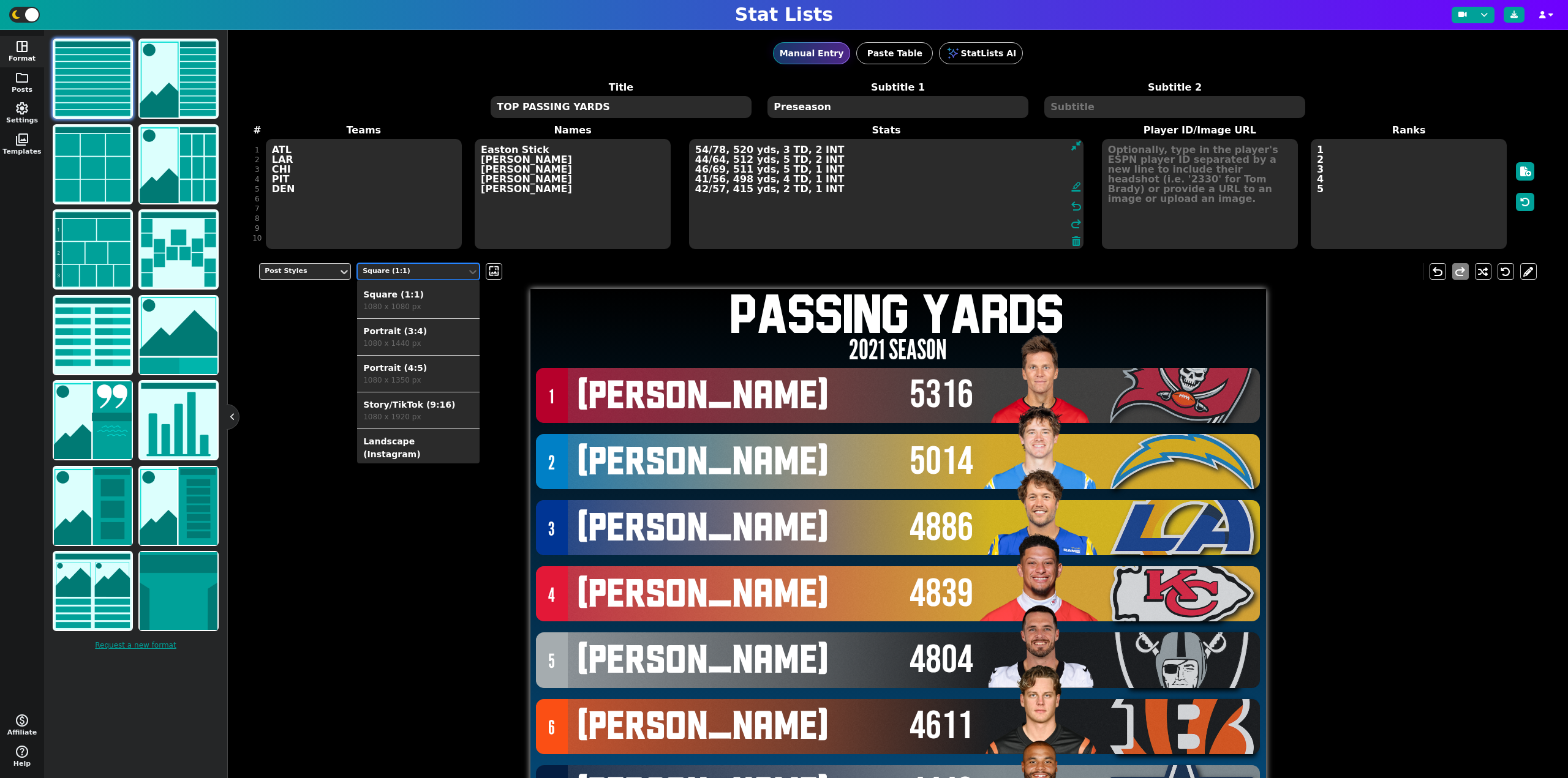
click at [400, 275] on div "Square (1:1)" at bounding box center [412, 271] width 99 height 10
click at [412, 443] on div "Landscape (Twitter)" at bounding box center [418, 450] width 110 height 13
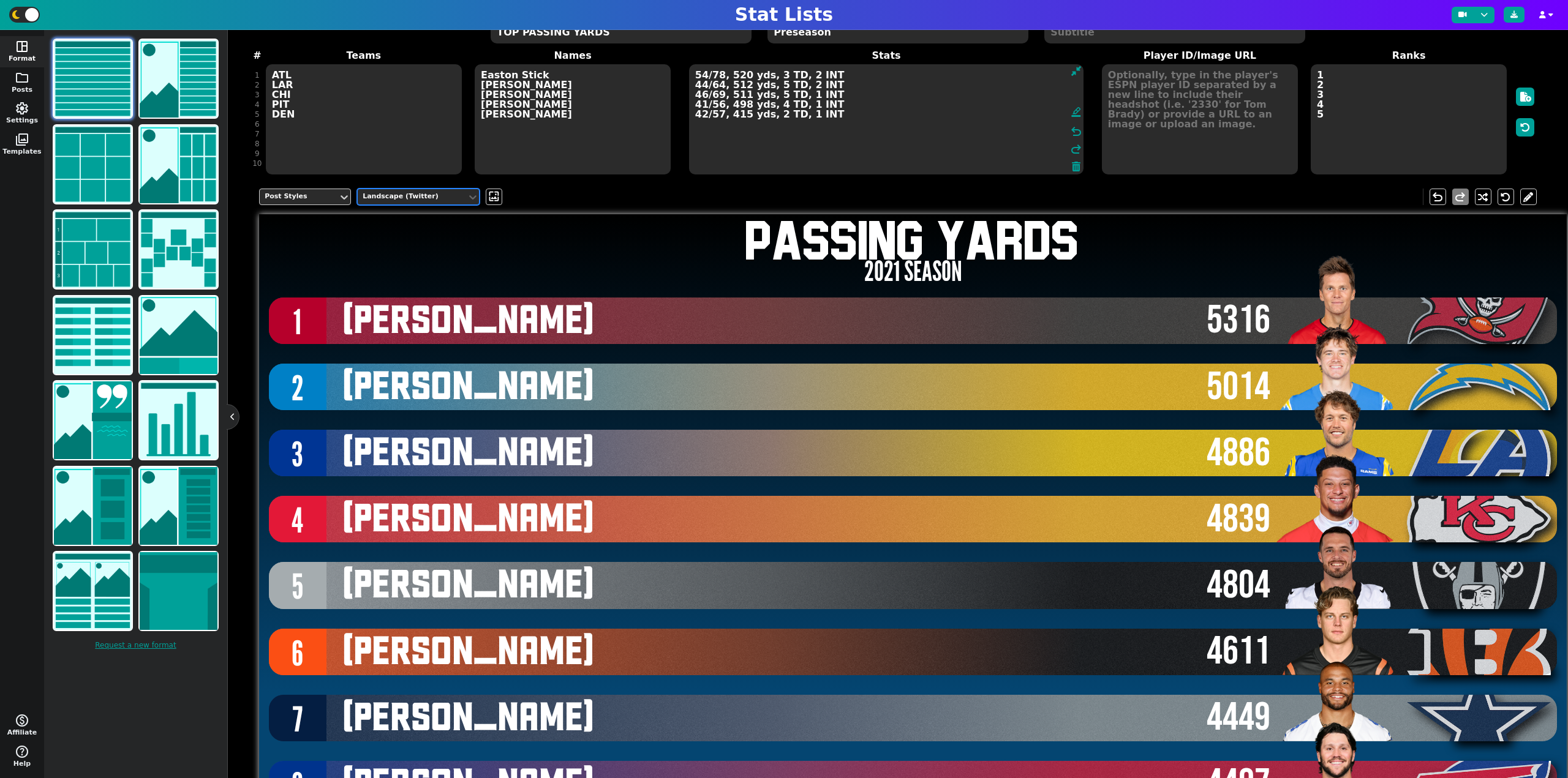
scroll to position [0, 0]
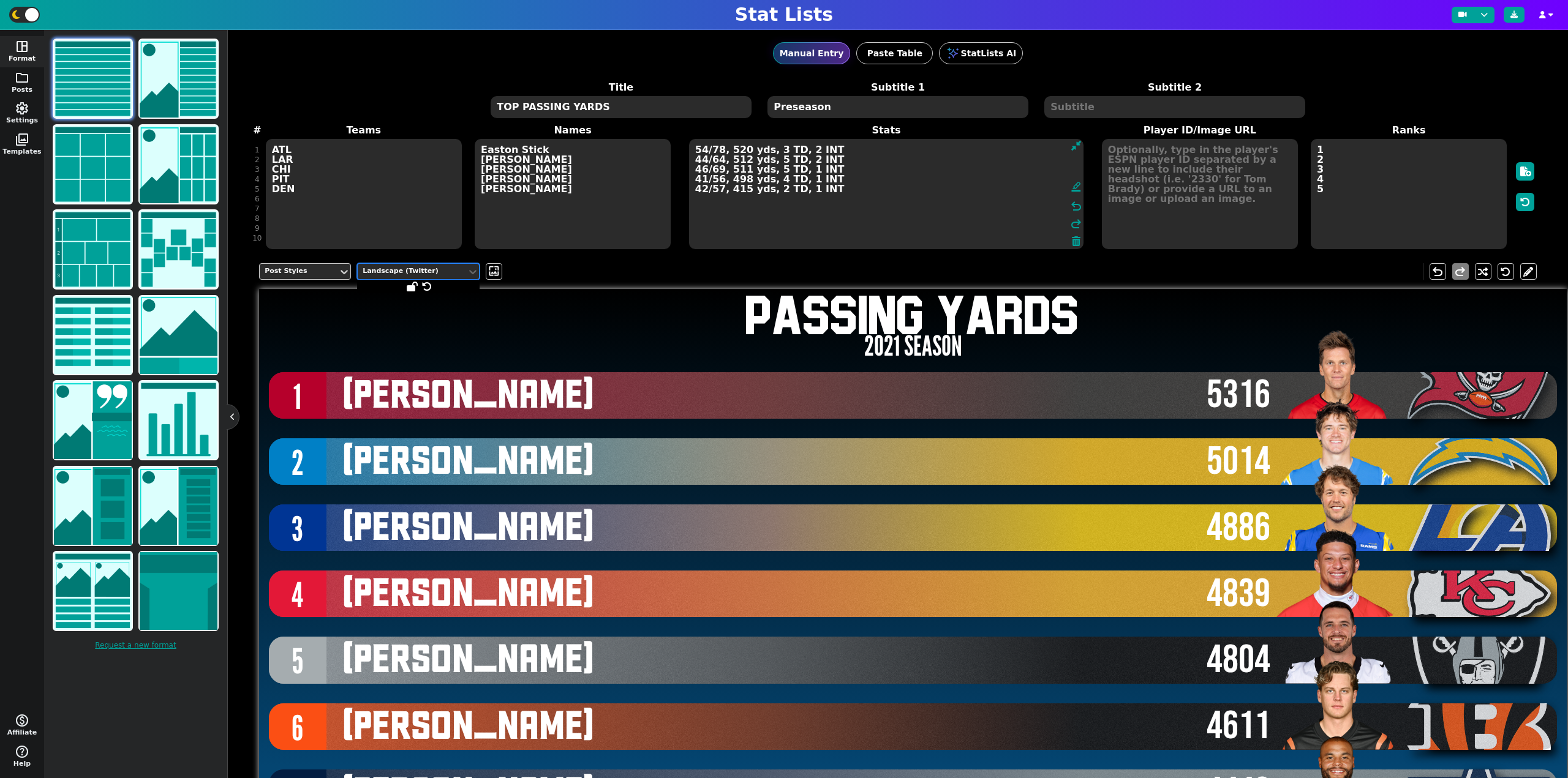
click at [392, 269] on div "Landscape (Twitter)" at bounding box center [412, 271] width 99 height 10
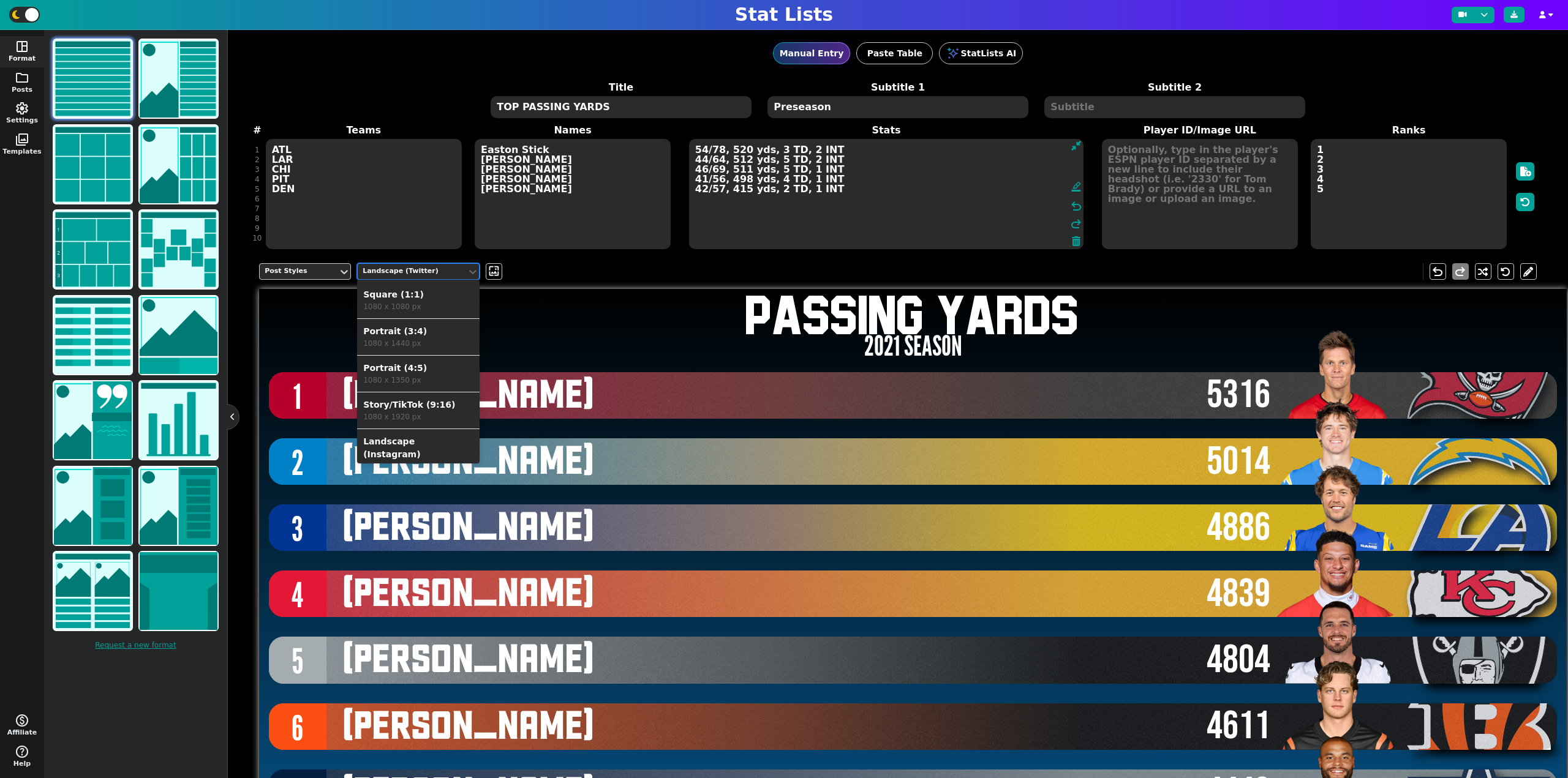
click at [389, 301] on div "1080 x 1080 px" at bounding box center [418, 307] width 110 height 11
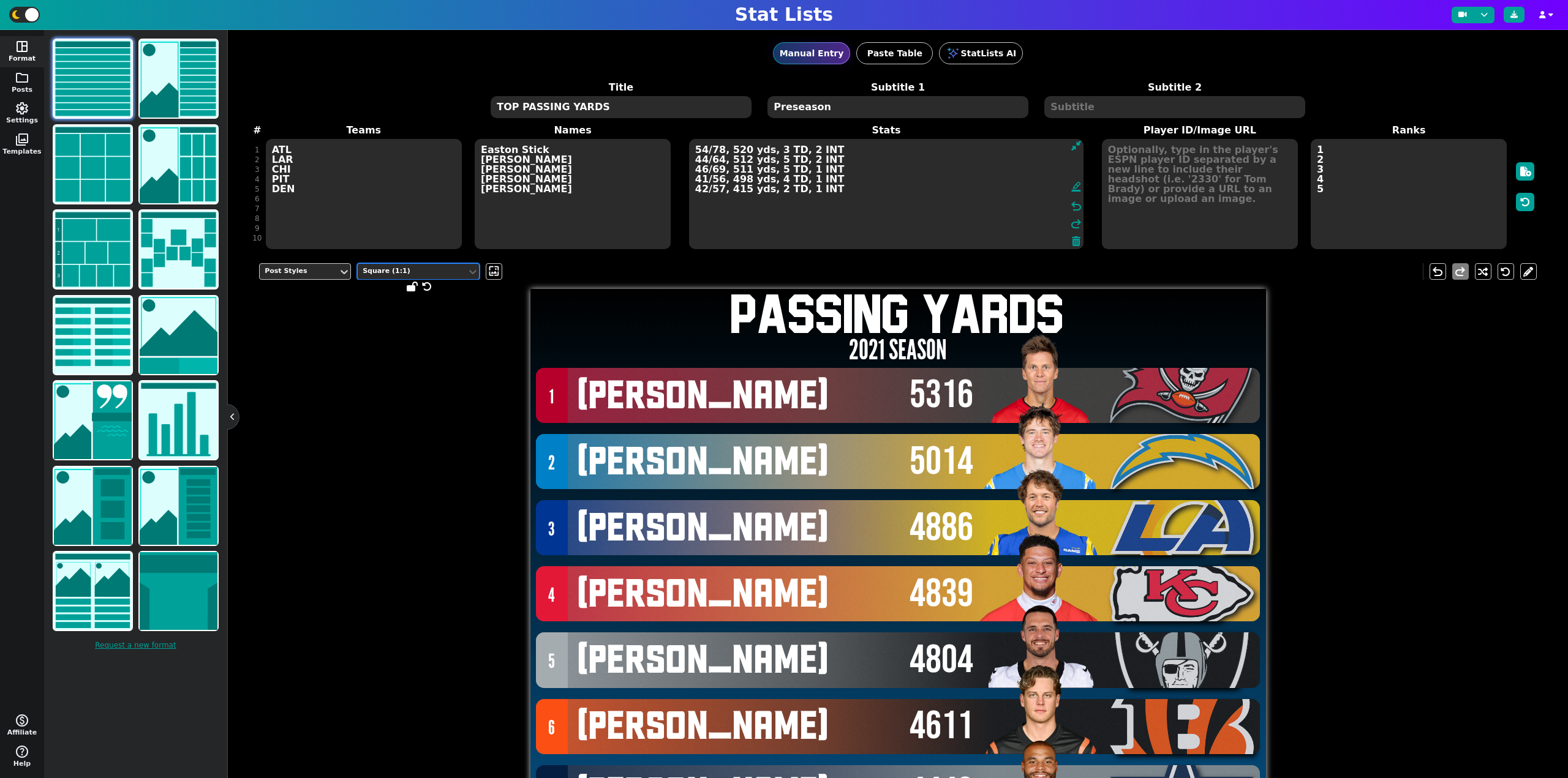
click at [397, 278] on div "Square (1:1)" at bounding box center [412, 271] width 109 height 17
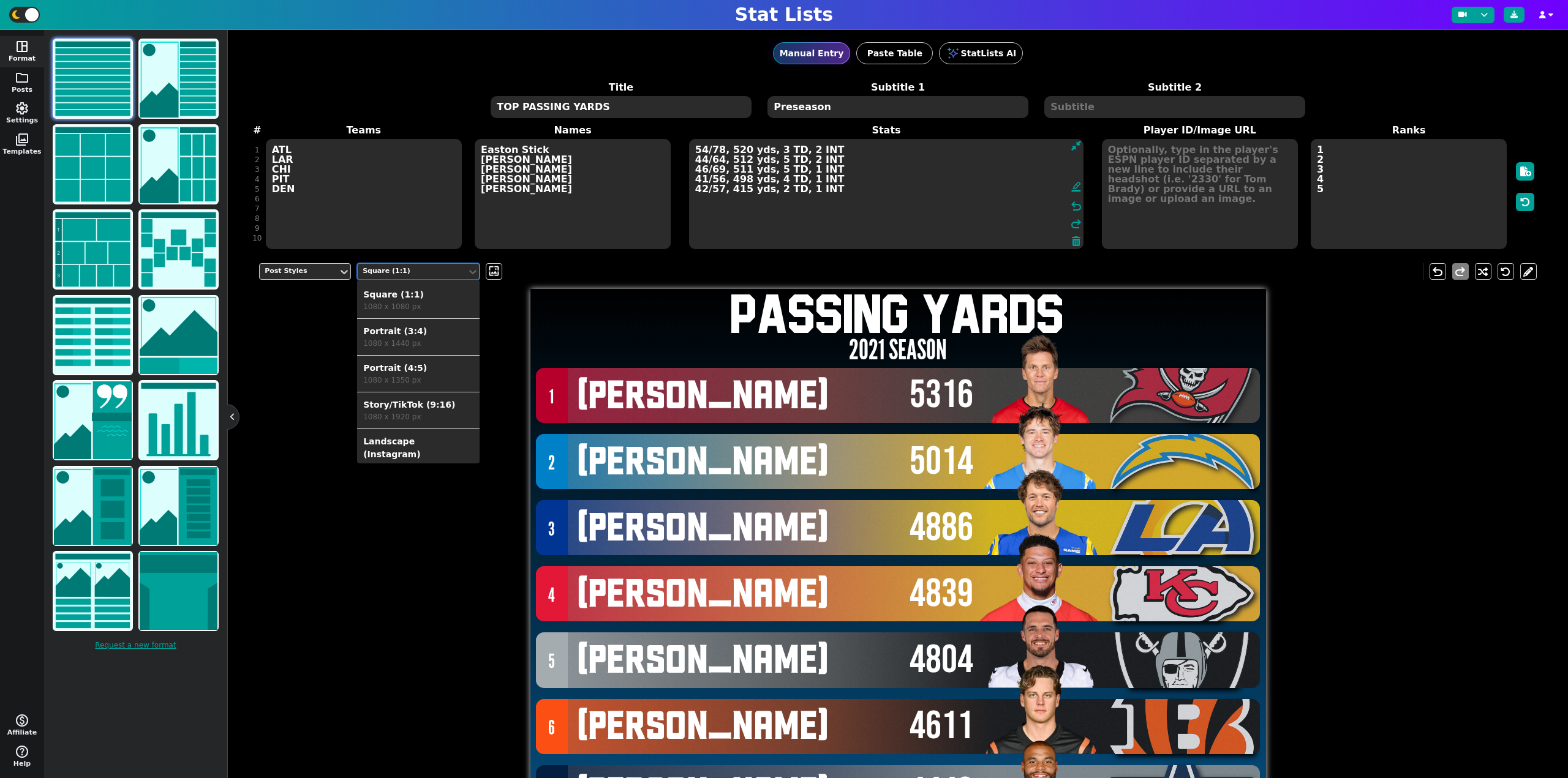
scroll to position [42, 0]
click at [413, 399] on div "Landscape (Instagram)" at bounding box center [418, 407] width 110 height 26
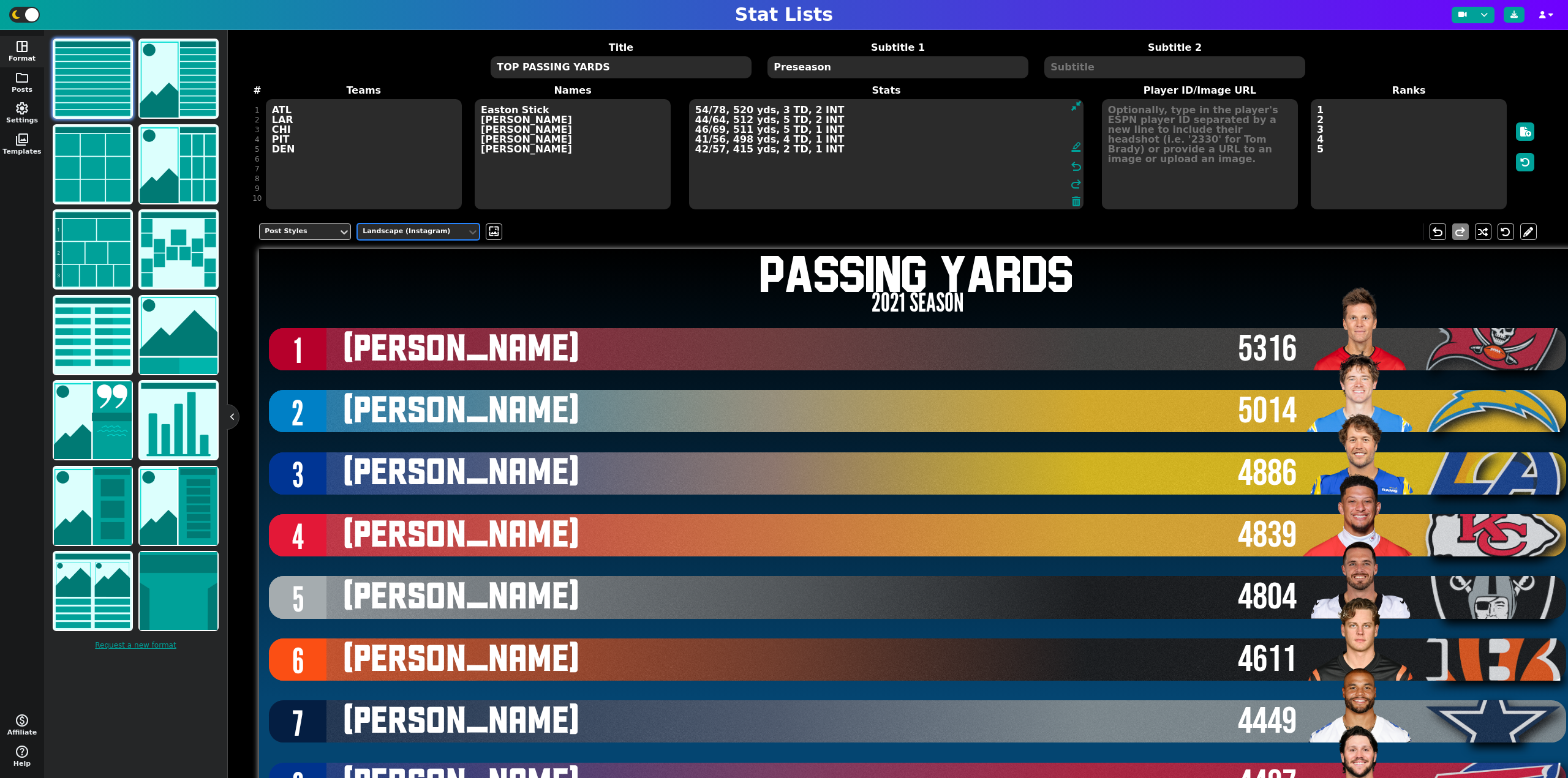
scroll to position [0, 0]
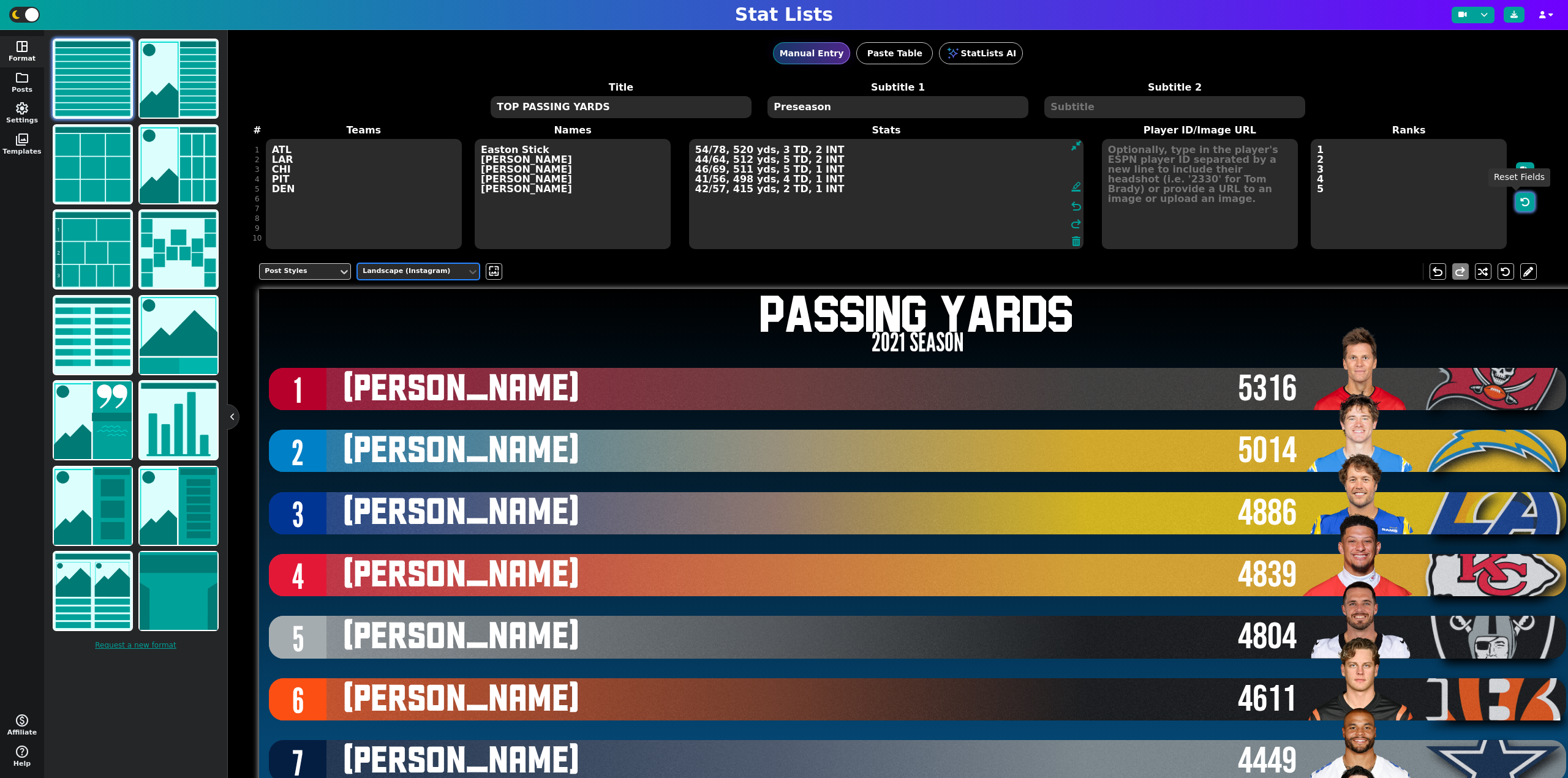
click at [1520, 205] on icon "button" at bounding box center [1525, 202] width 10 height 10
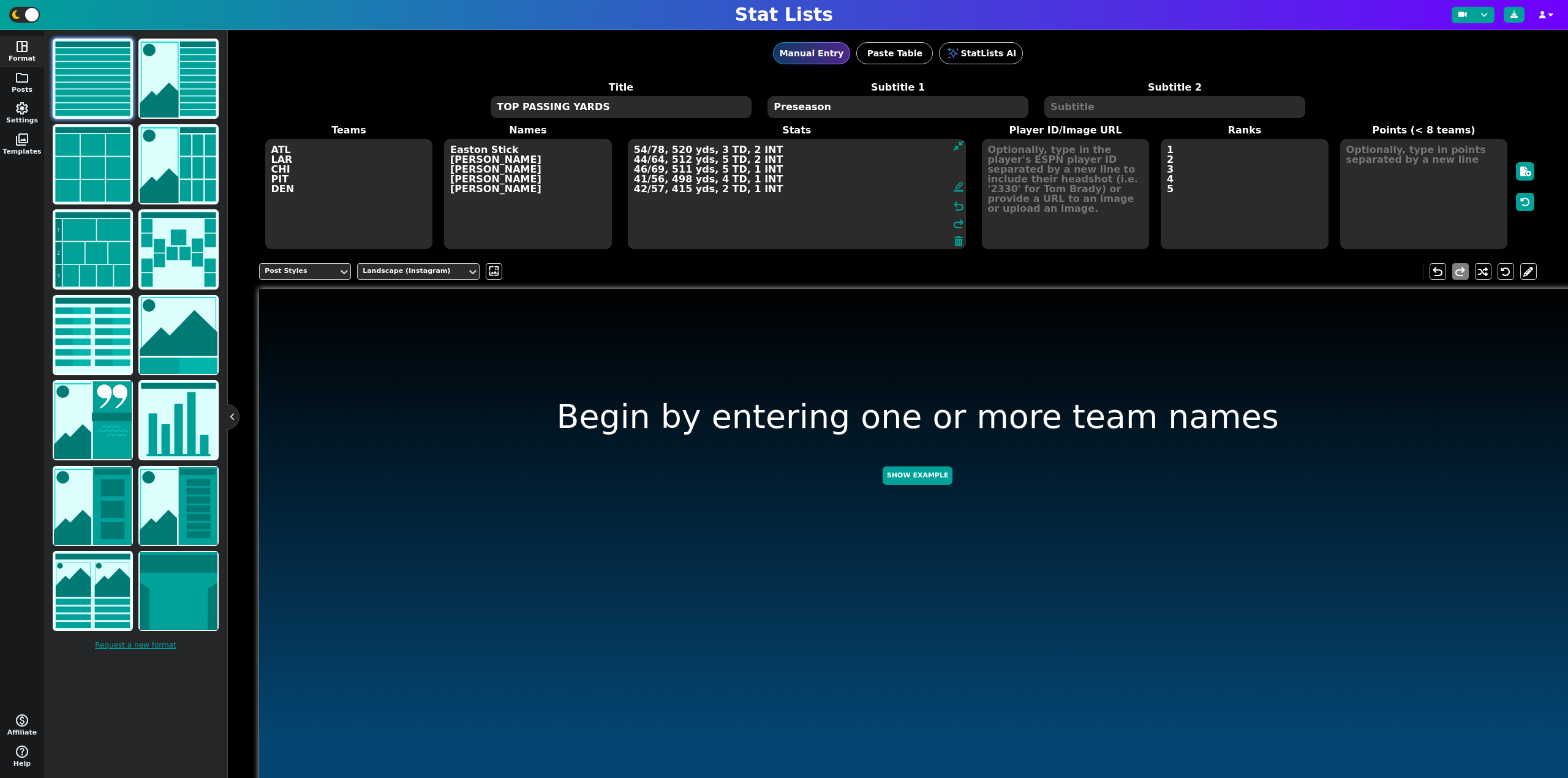
click at [533, 102] on textarea "TOP PASSING YARDS" at bounding box center [620, 107] width 260 height 22
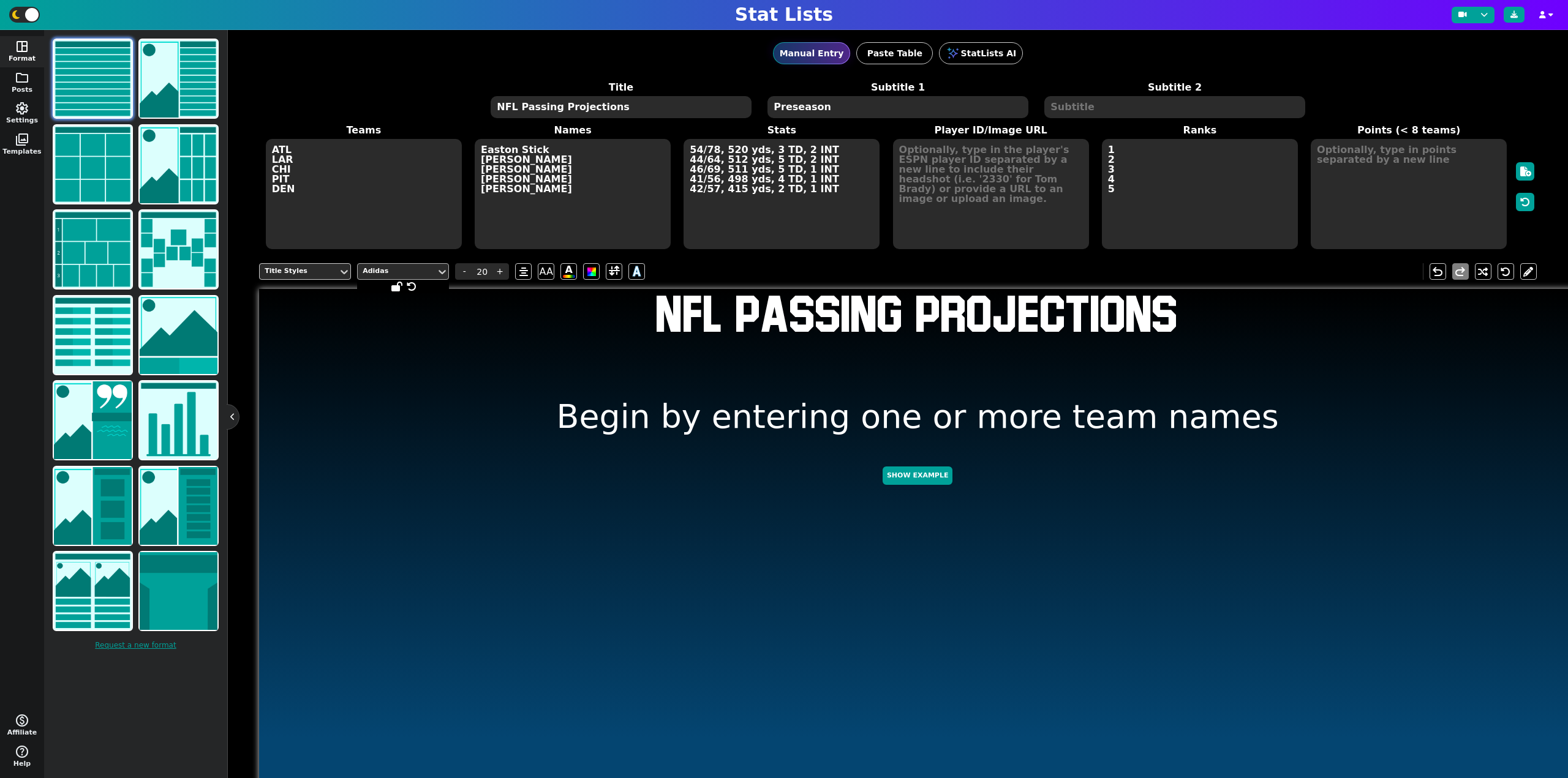
type textarea "NFL Passing Projections"
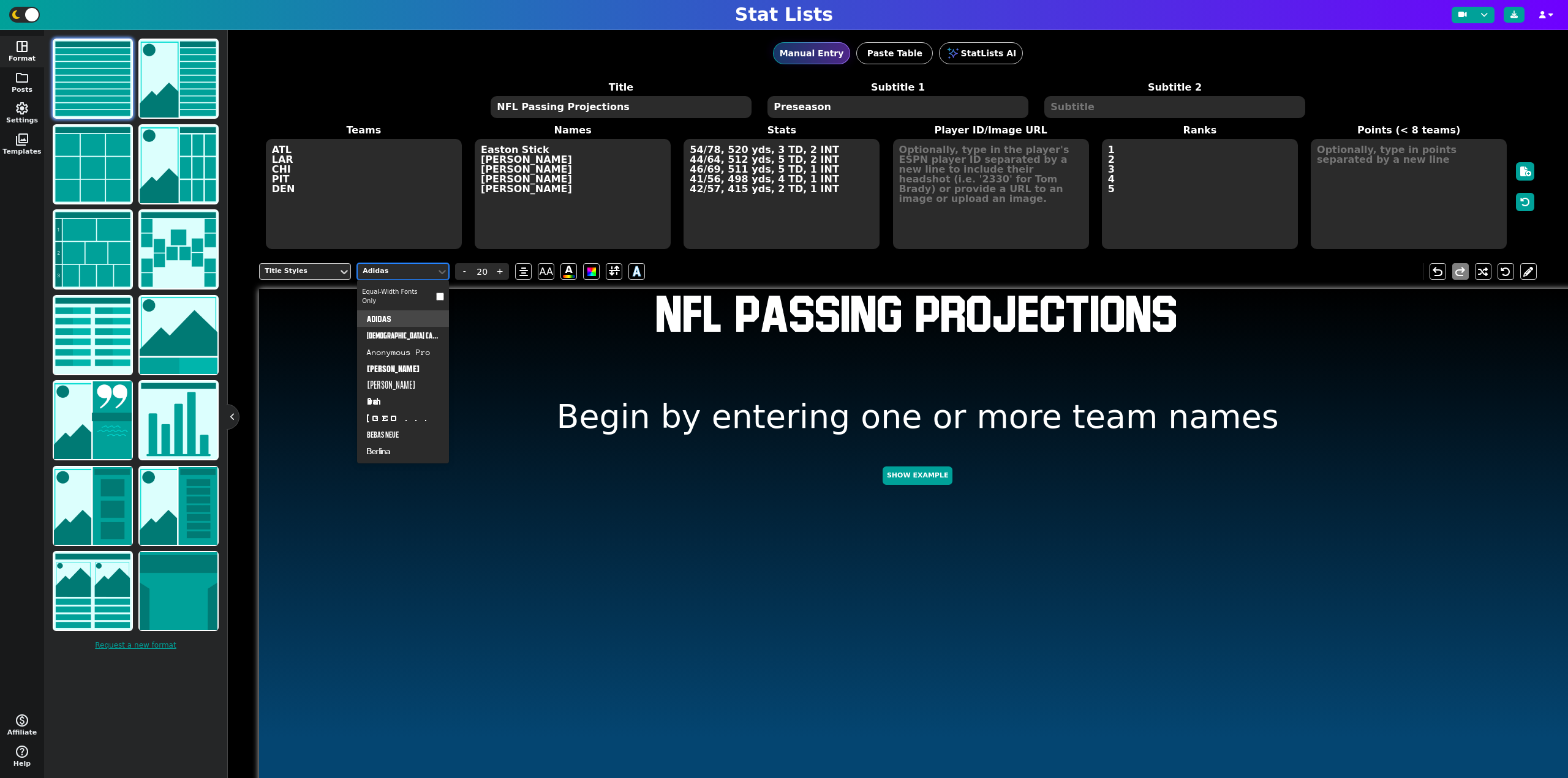
click at [432, 271] on div at bounding box center [396, 271] width 71 height 13
click at [396, 349] on div "Anonymous Pro" at bounding box center [402, 352] width 92 height 17
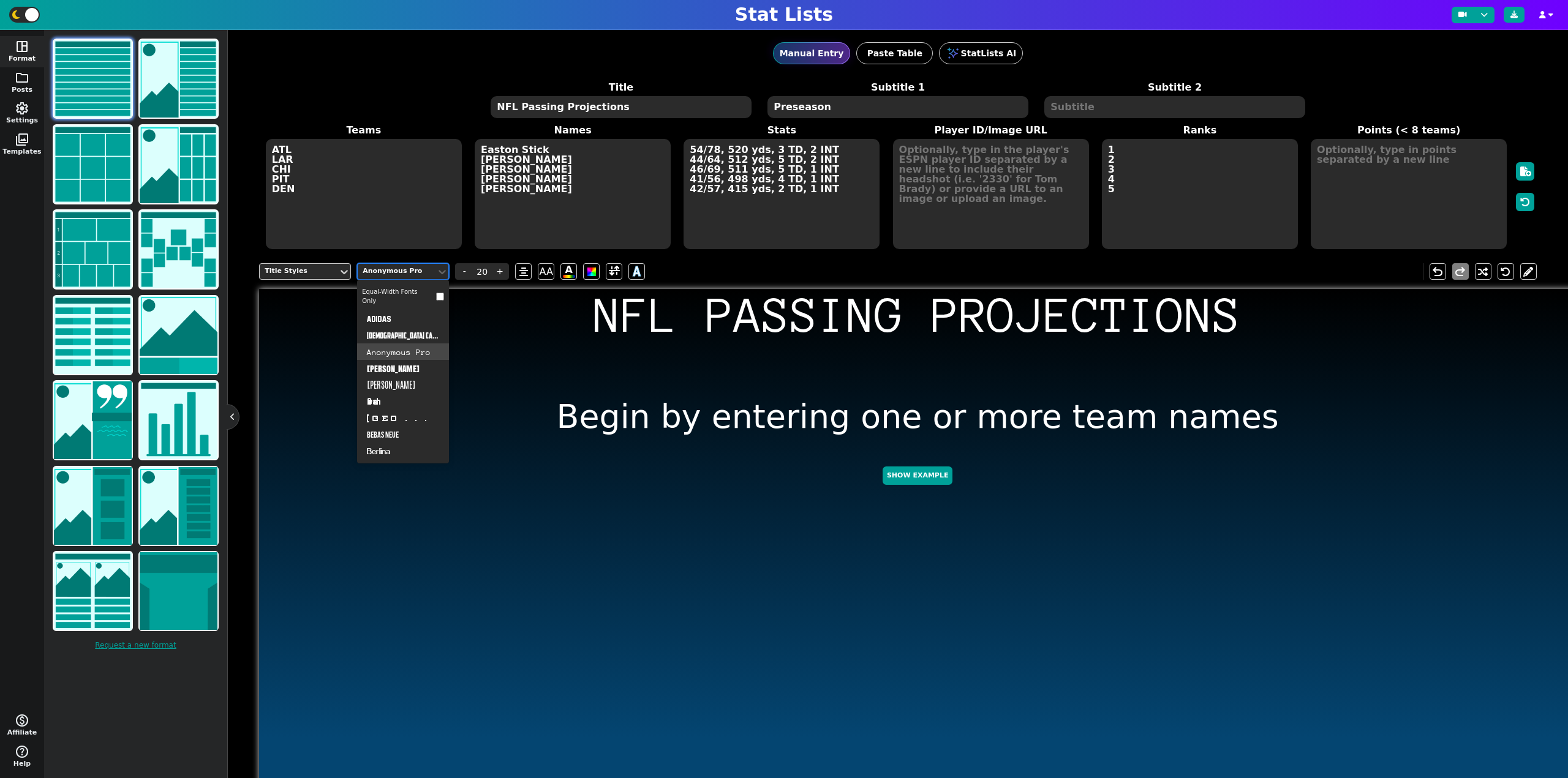
click at [397, 276] on div "Anonymous Pro" at bounding box center [397, 271] width 69 height 10
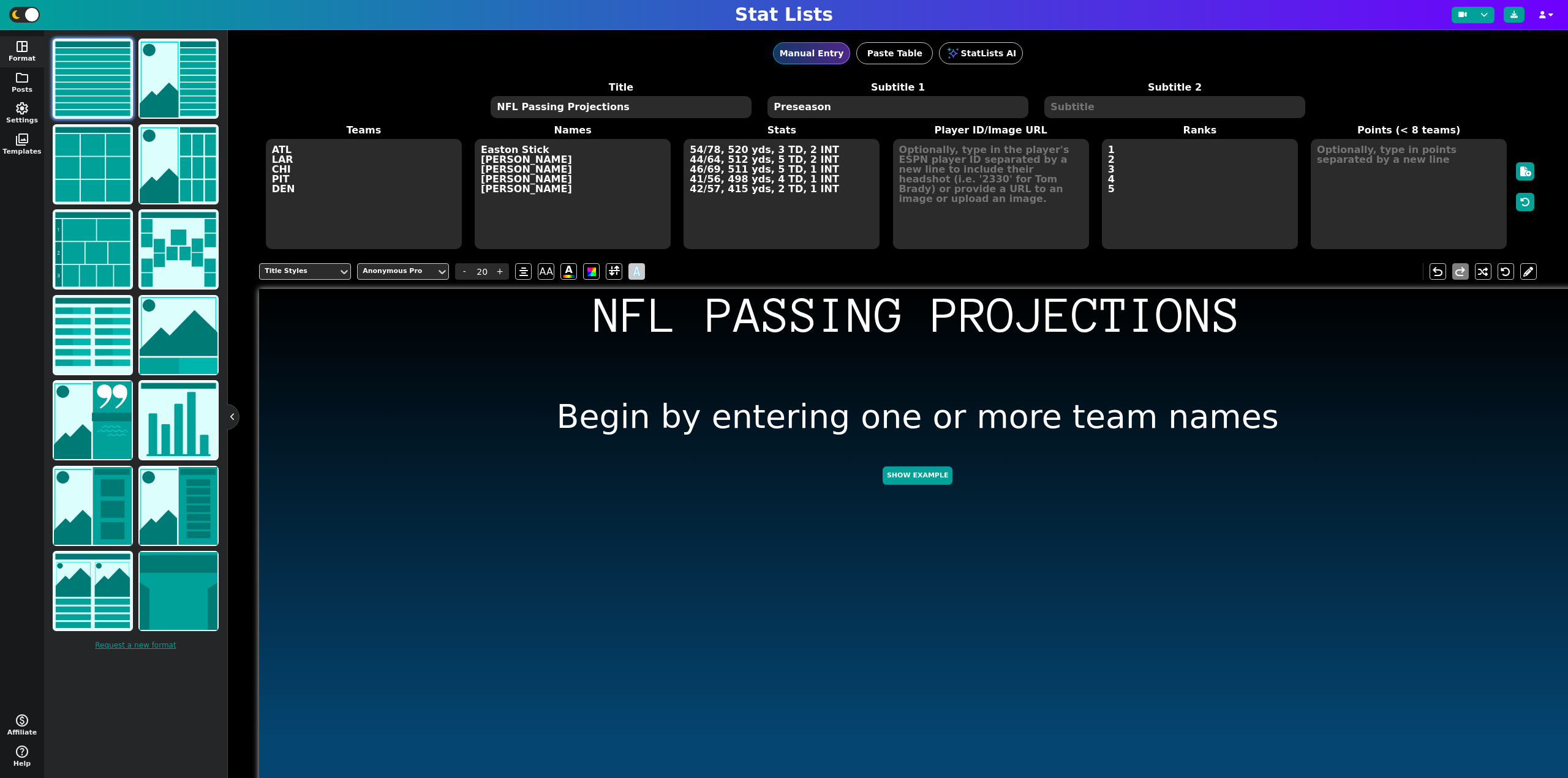
click at [635, 271] on span "A" at bounding box center [636, 271] width 8 height 20
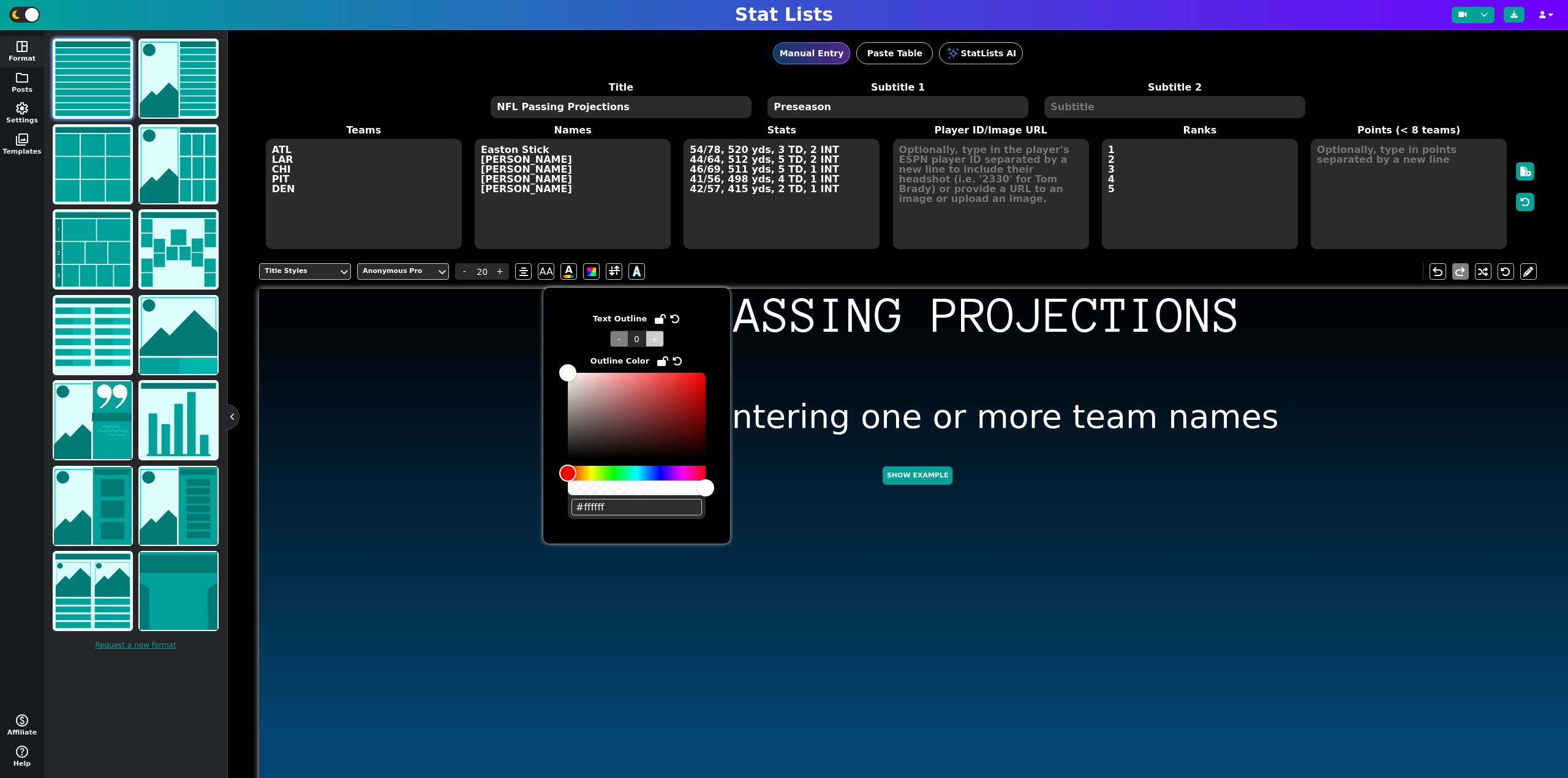
click at [651, 336] on span "+" at bounding box center [655, 339] width 18 height 17
type input "1"
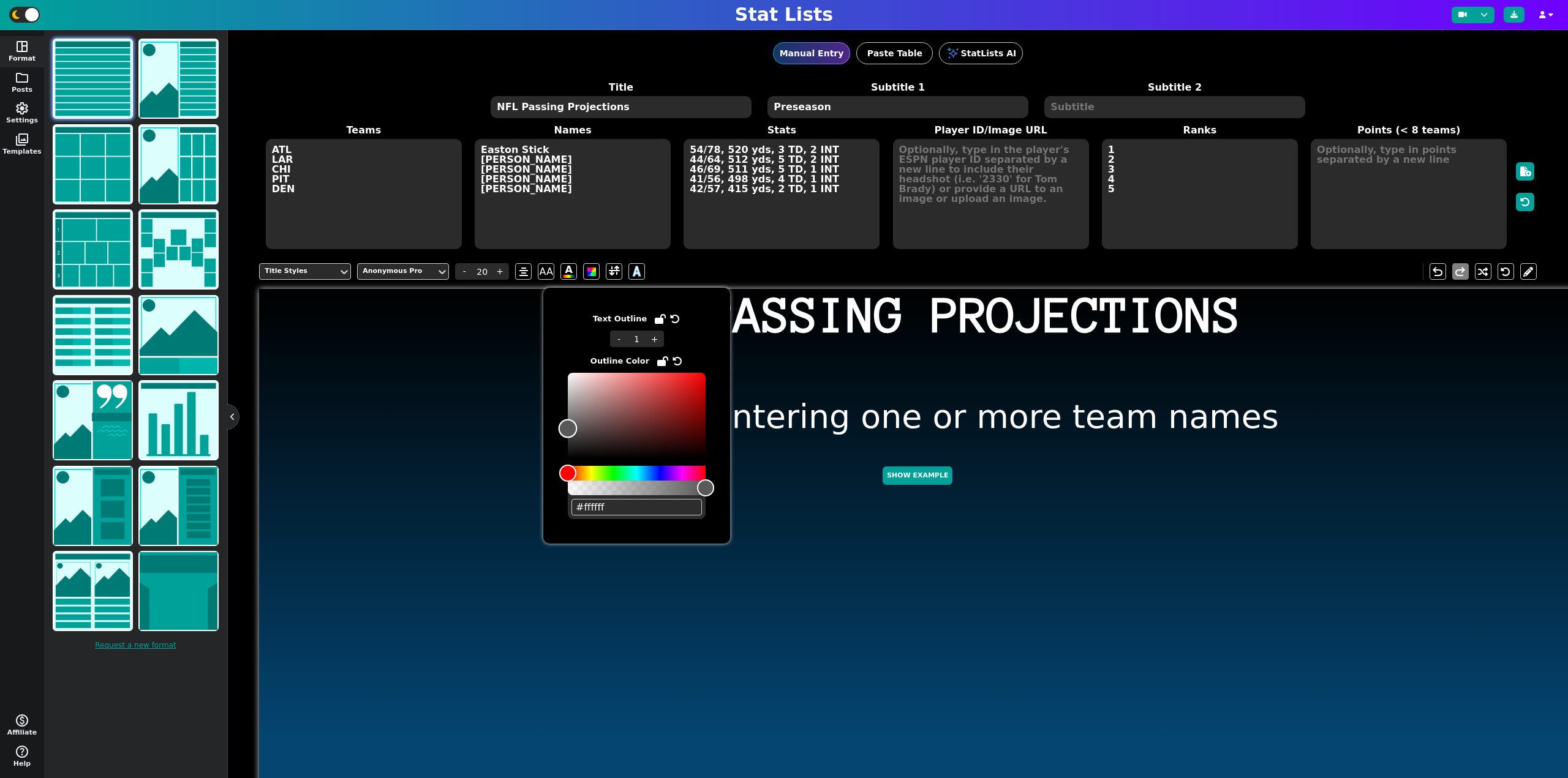
type input "#000000"
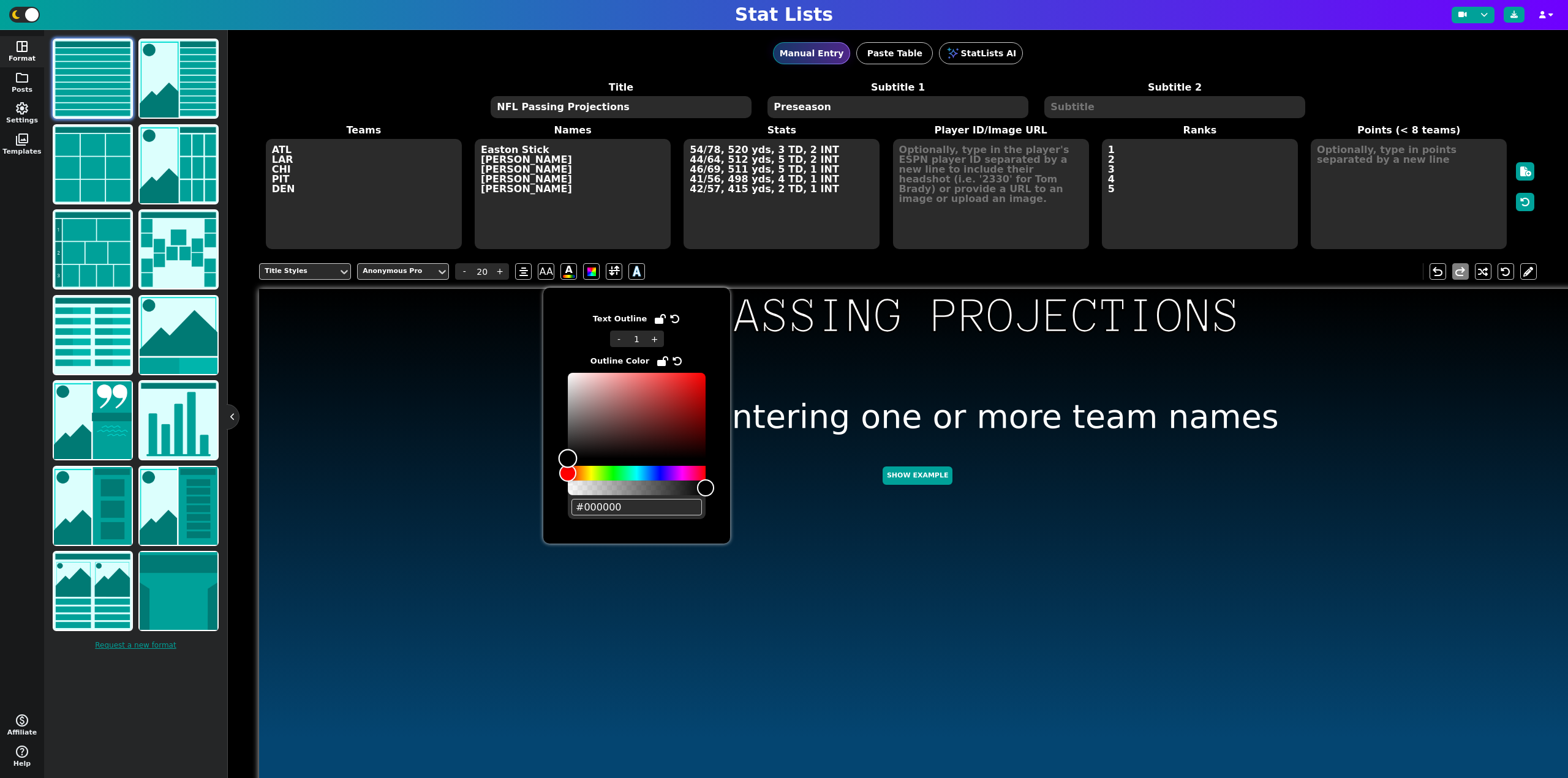
drag, startPoint x: 569, startPoint y: 395, endPoint x: 519, endPoint y: 504, distance: 119.9
click at [519, 504] on body "Stat Lists space_dashboard Format folder Posts settings Settings photo_library …" at bounding box center [784, 389] width 1568 height 778
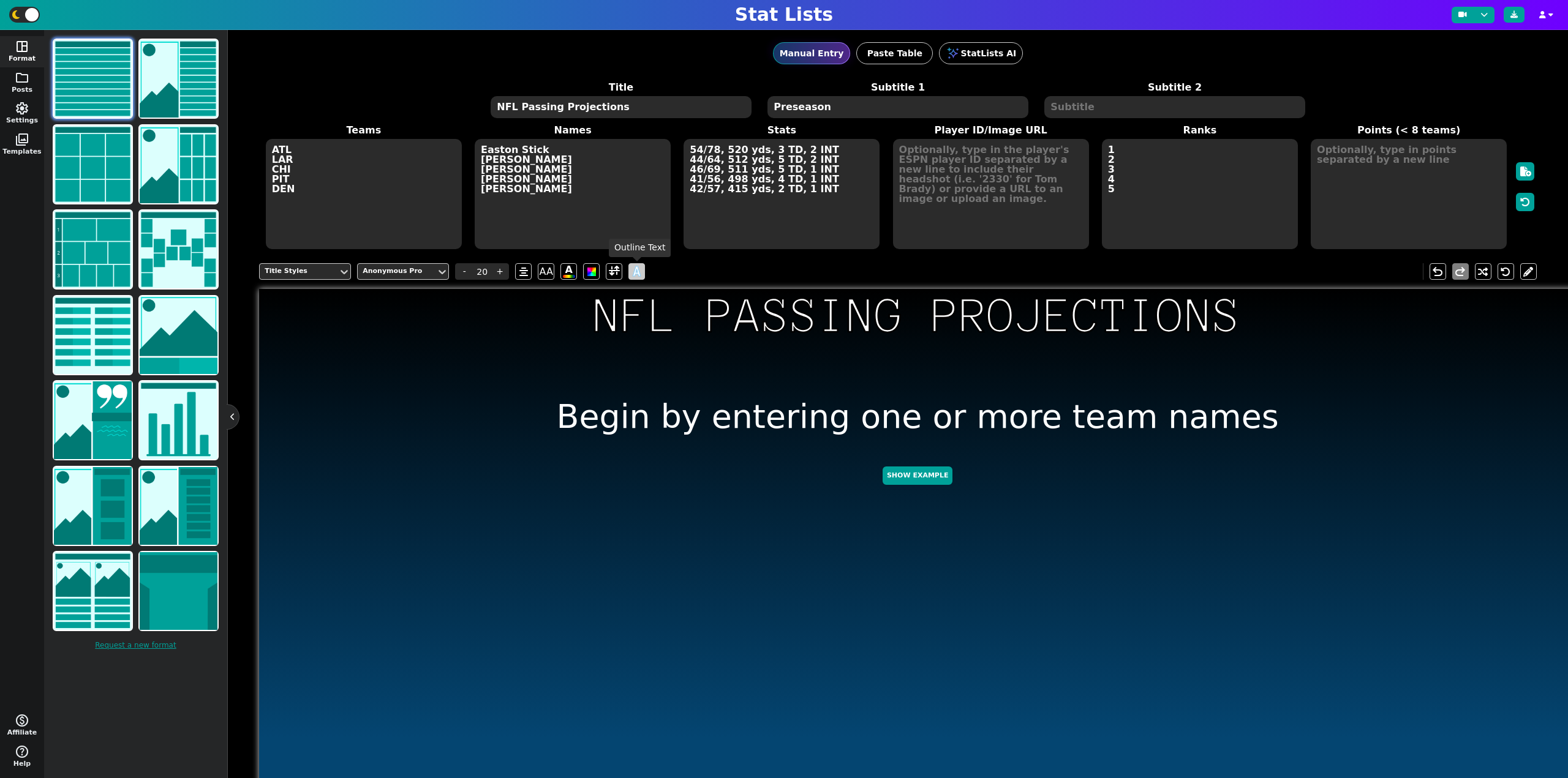
click at [634, 271] on span "A" at bounding box center [636, 271] width 8 height 20
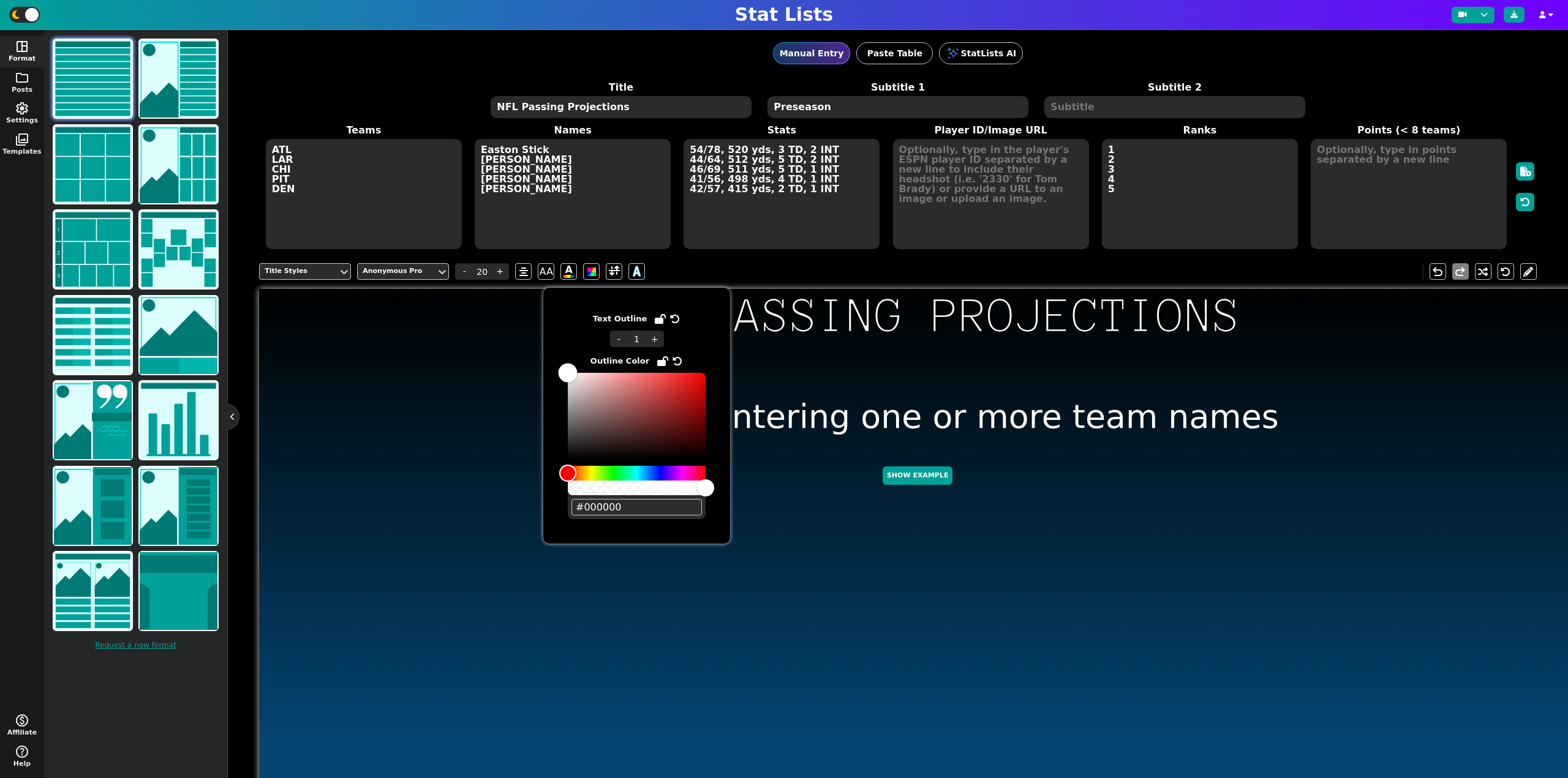
type input "#ffffff"
drag, startPoint x: 571, startPoint y: 436, endPoint x: 558, endPoint y: 346, distance: 90.9
click at [558, 346] on div "Text Outline - 1 + Outline Color #ffffff" at bounding box center [637, 416] width 187 height 256
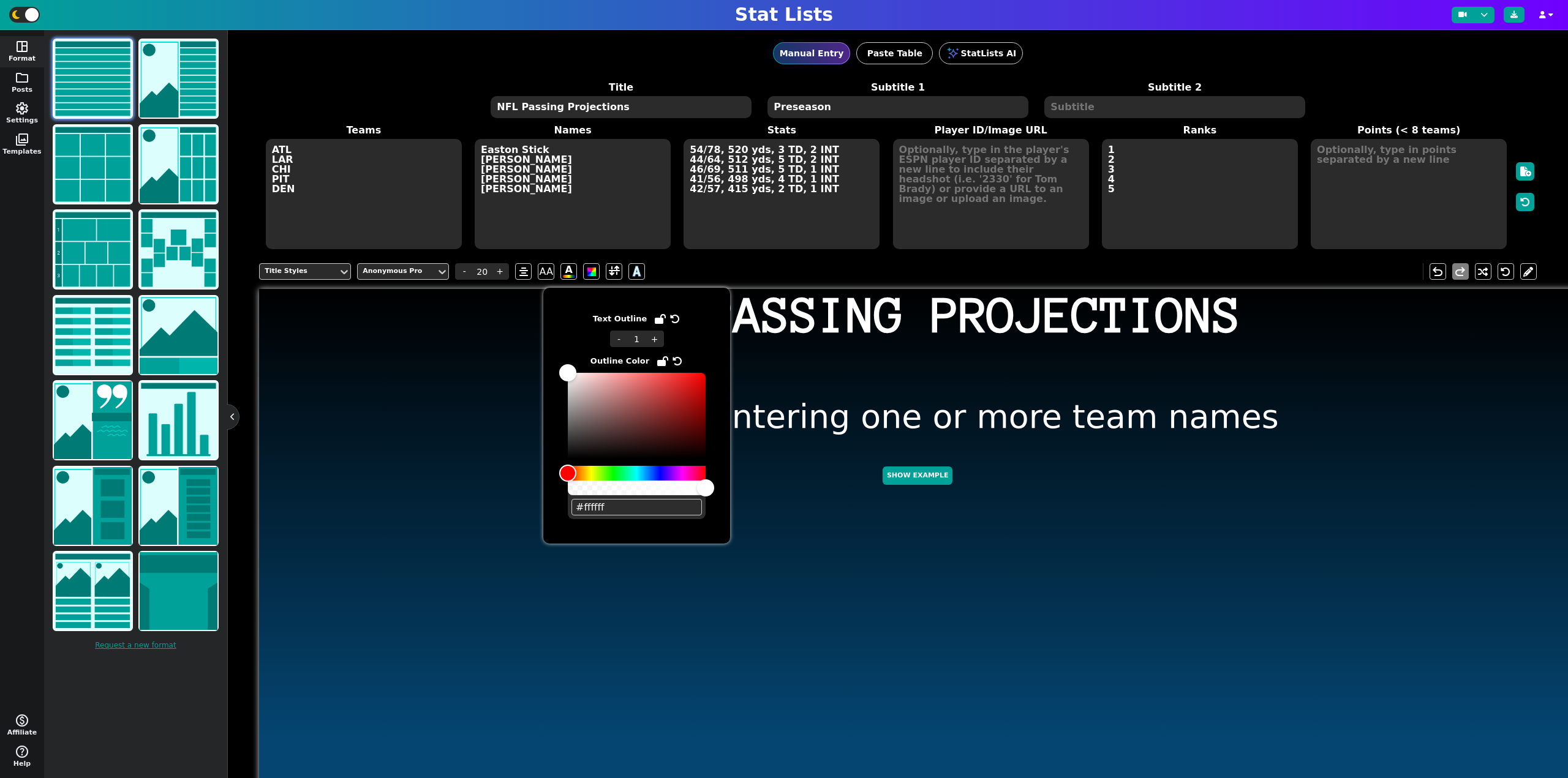
click at [397, 383] on div "NFL Passing Projections Begin by entering one or more team names Show Example" at bounding box center [917, 634] width 1316 height 690
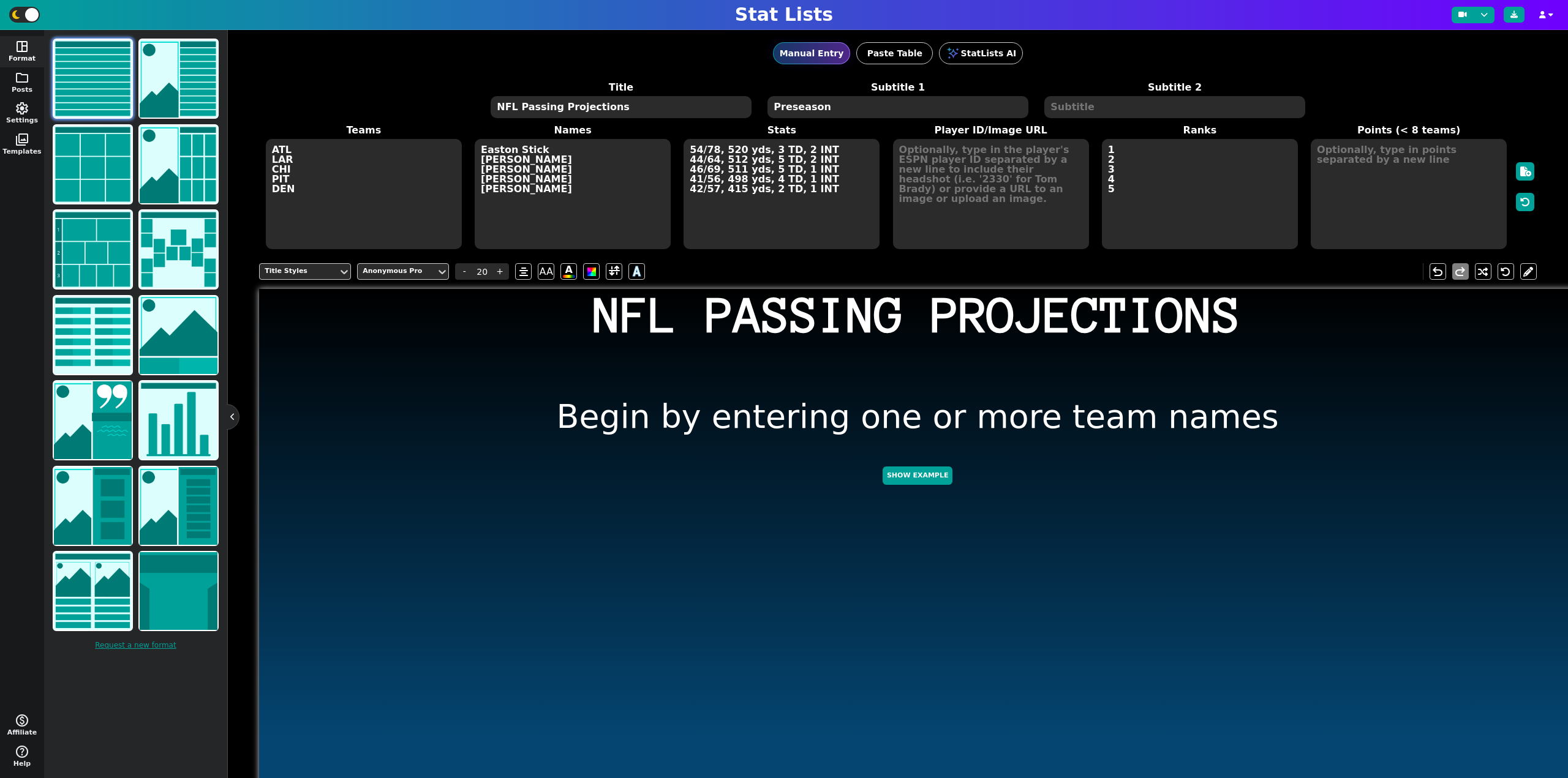
click at [334, 199] on textarea "ATL LAR CHI PIT DEN" at bounding box center [364, 194] width 196 height 110
drag, startPoint x: 620, startPoint y: 106, endPoint x: 520, endPoint y: 119, distance: 100.8
click at [520, 119] on span "NFL Passing Projections" at bounding box center [620, 107] width 263 height 25
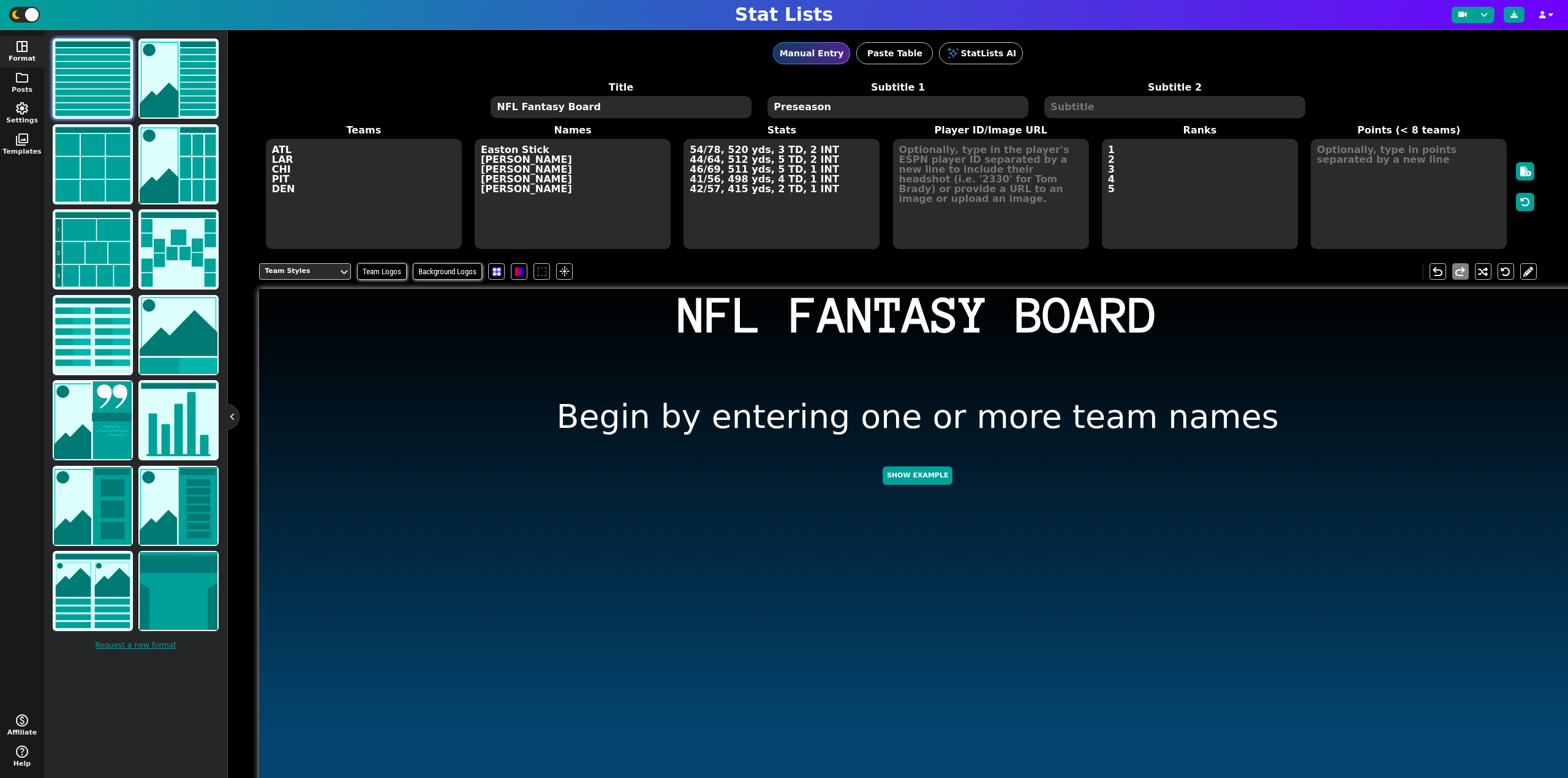
type textarea "NFL Fantasy Board"
click at [352, 185] on textarea "ATL LAR CHI PIT DEN" at bounding box center [364, 194] width 196 height 110
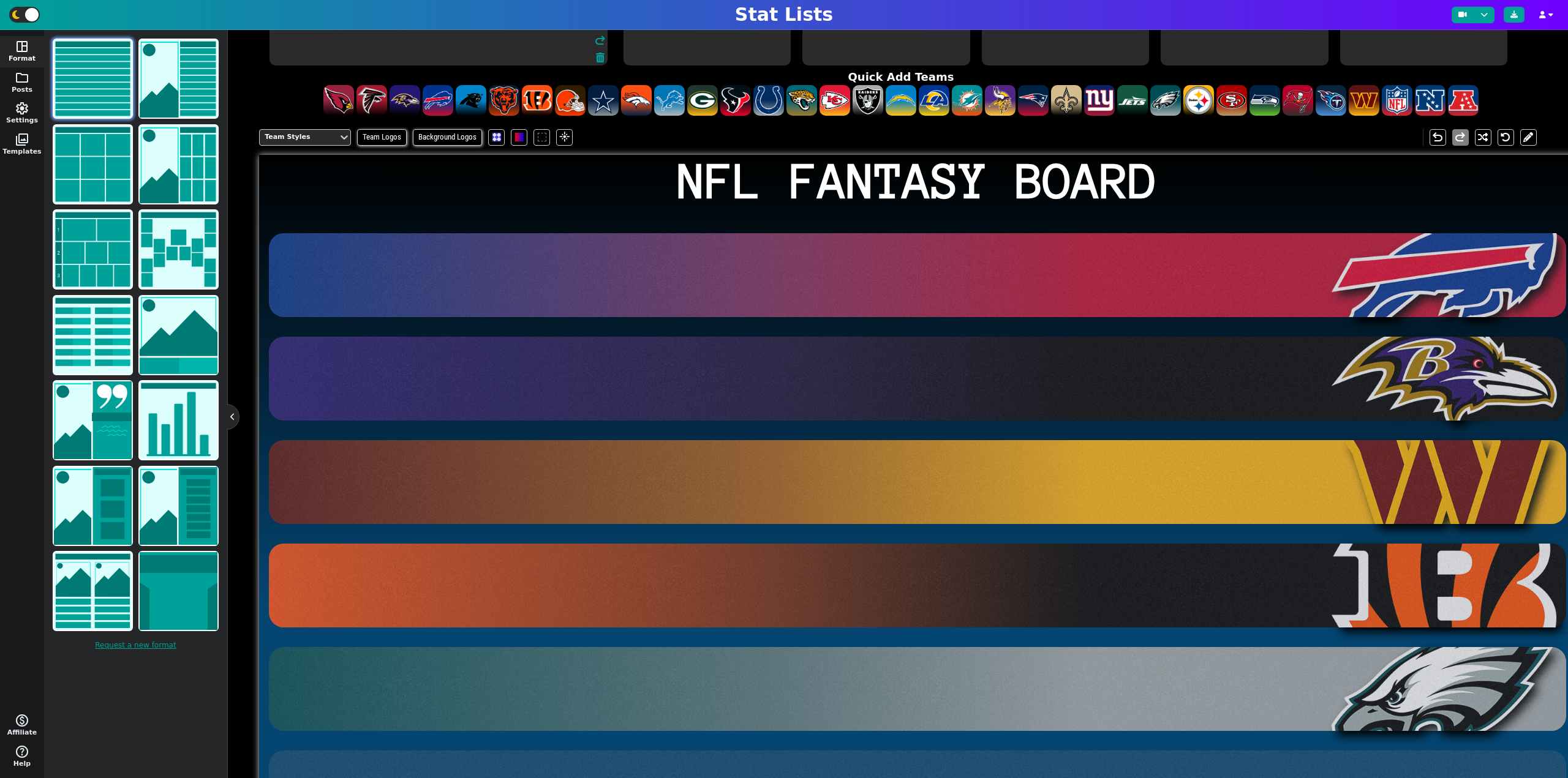
scroll to position [162, 0]
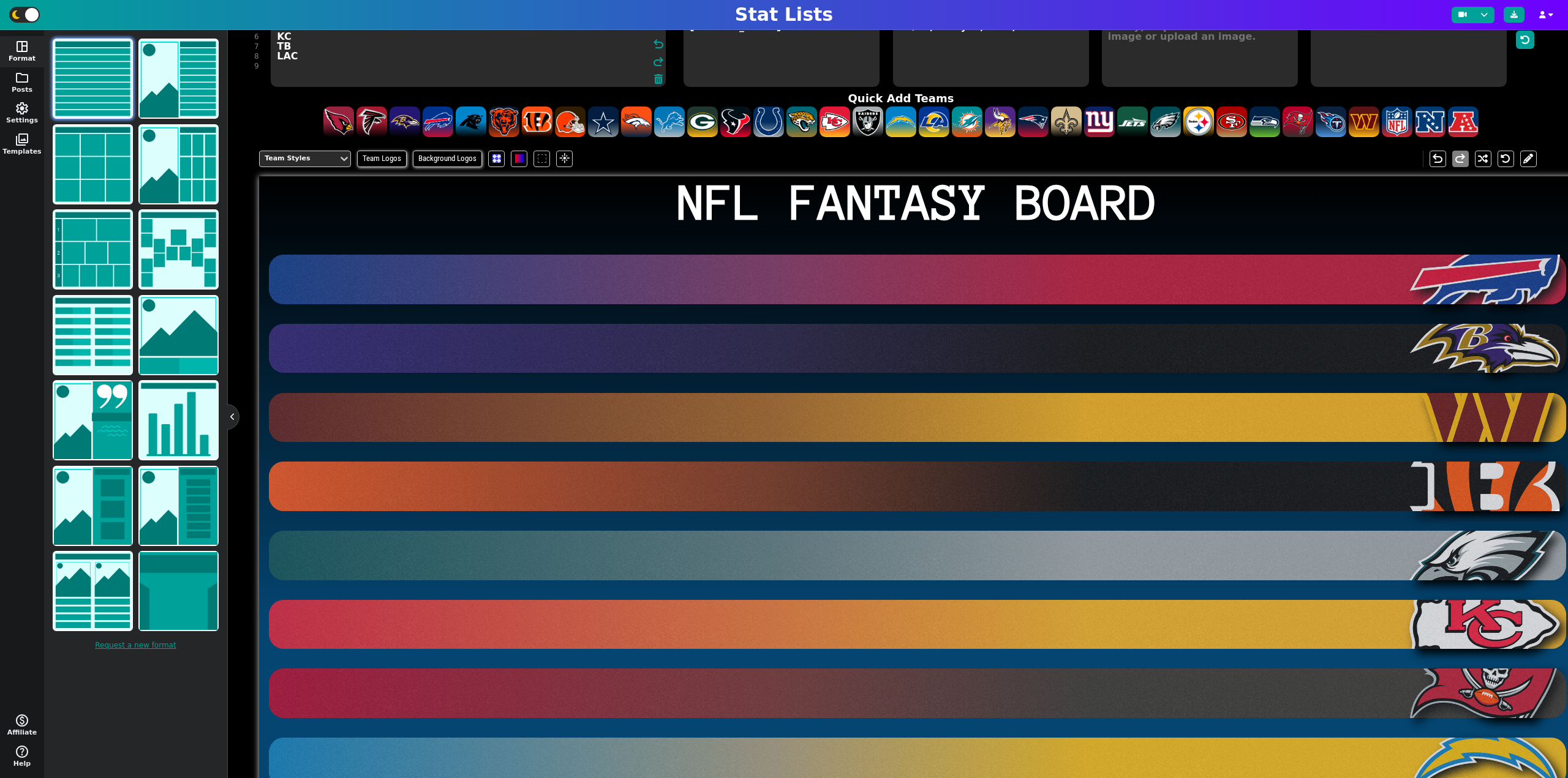
type textarea "BUF [MEDICAL_DATA] WAS CIN PHI KC TB LAC"
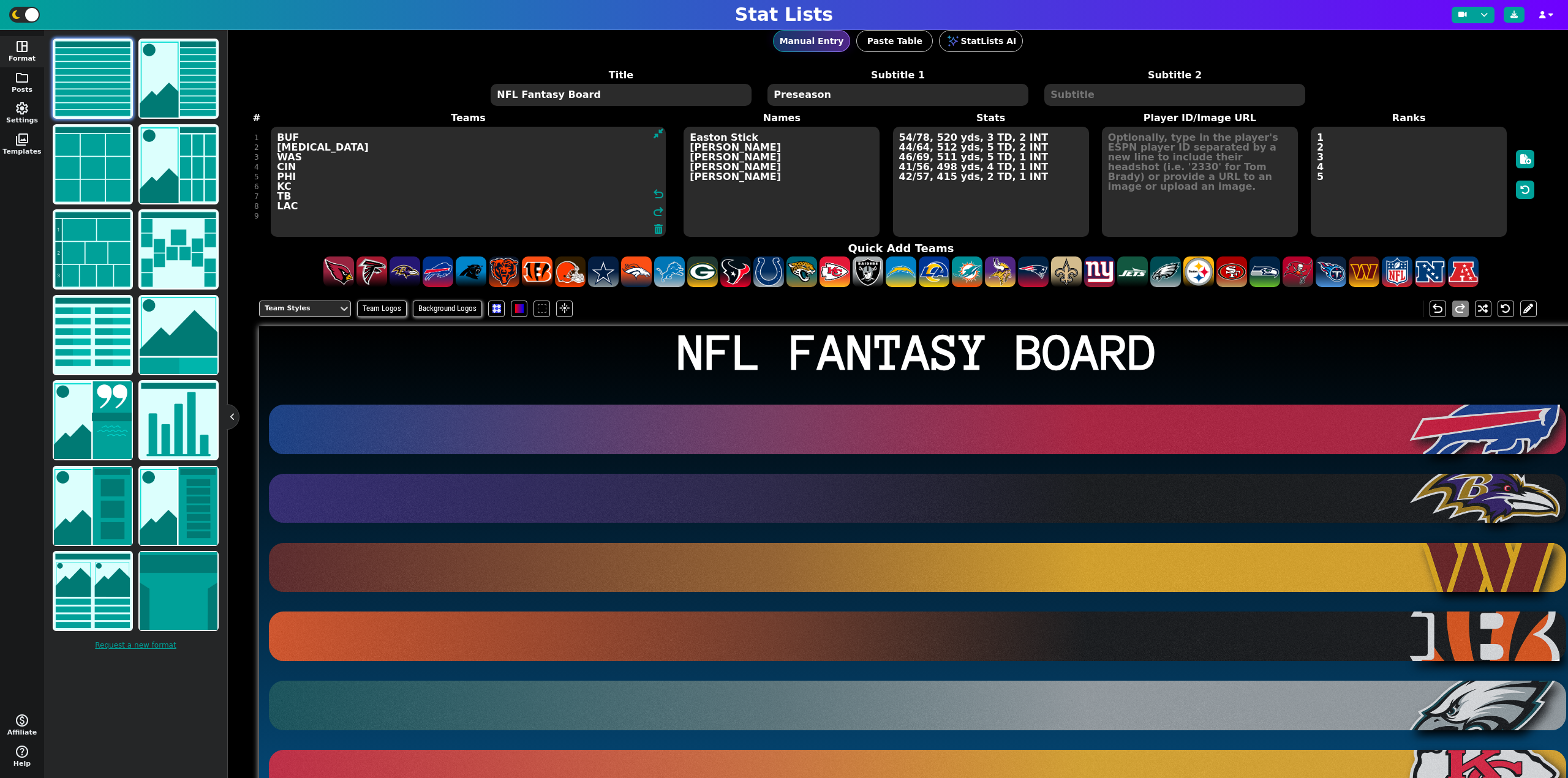
scroll to position [0, 0]
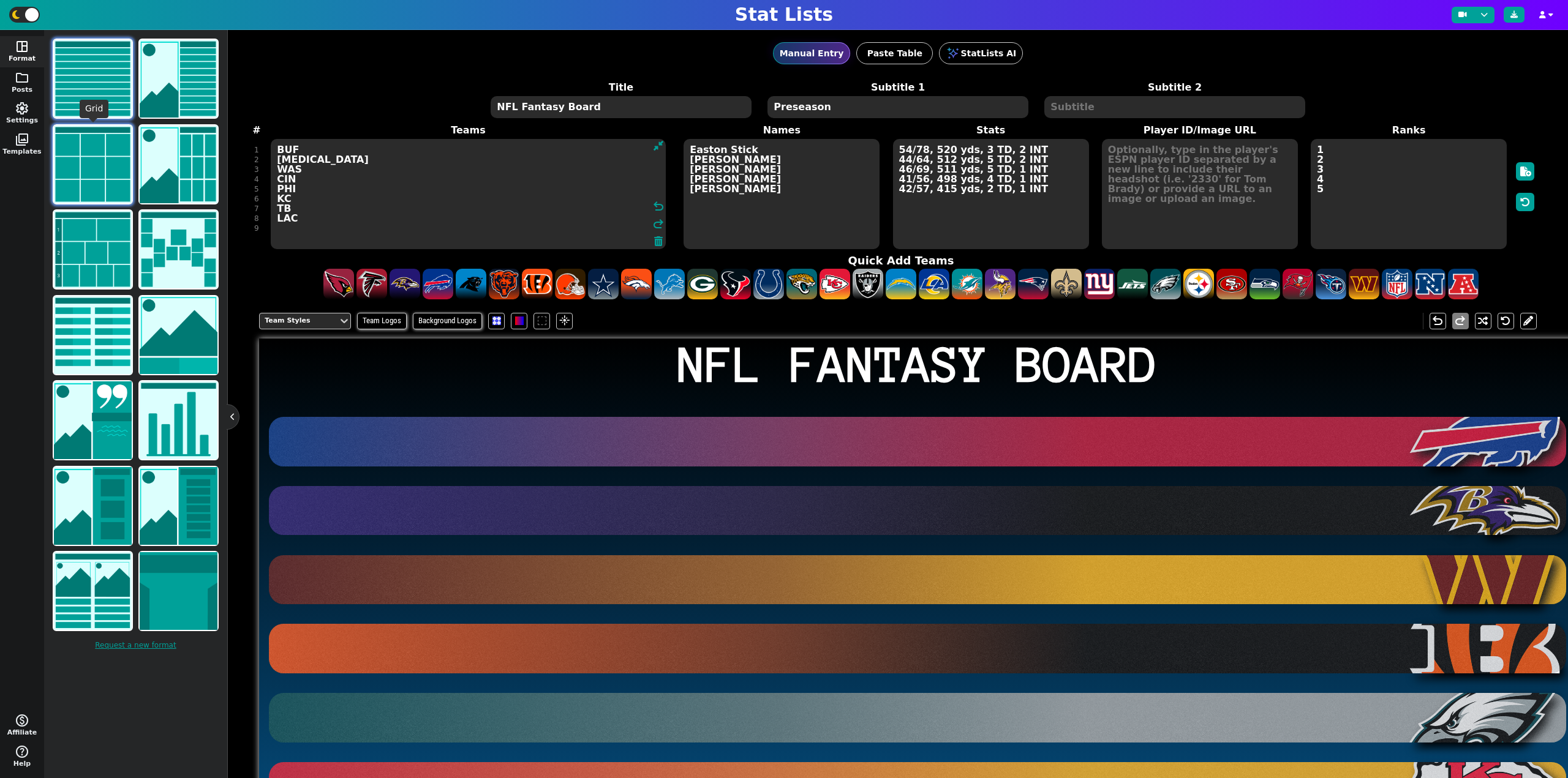
click at [133, 175] on span at bounding box center [93, 164] width 80 height 80
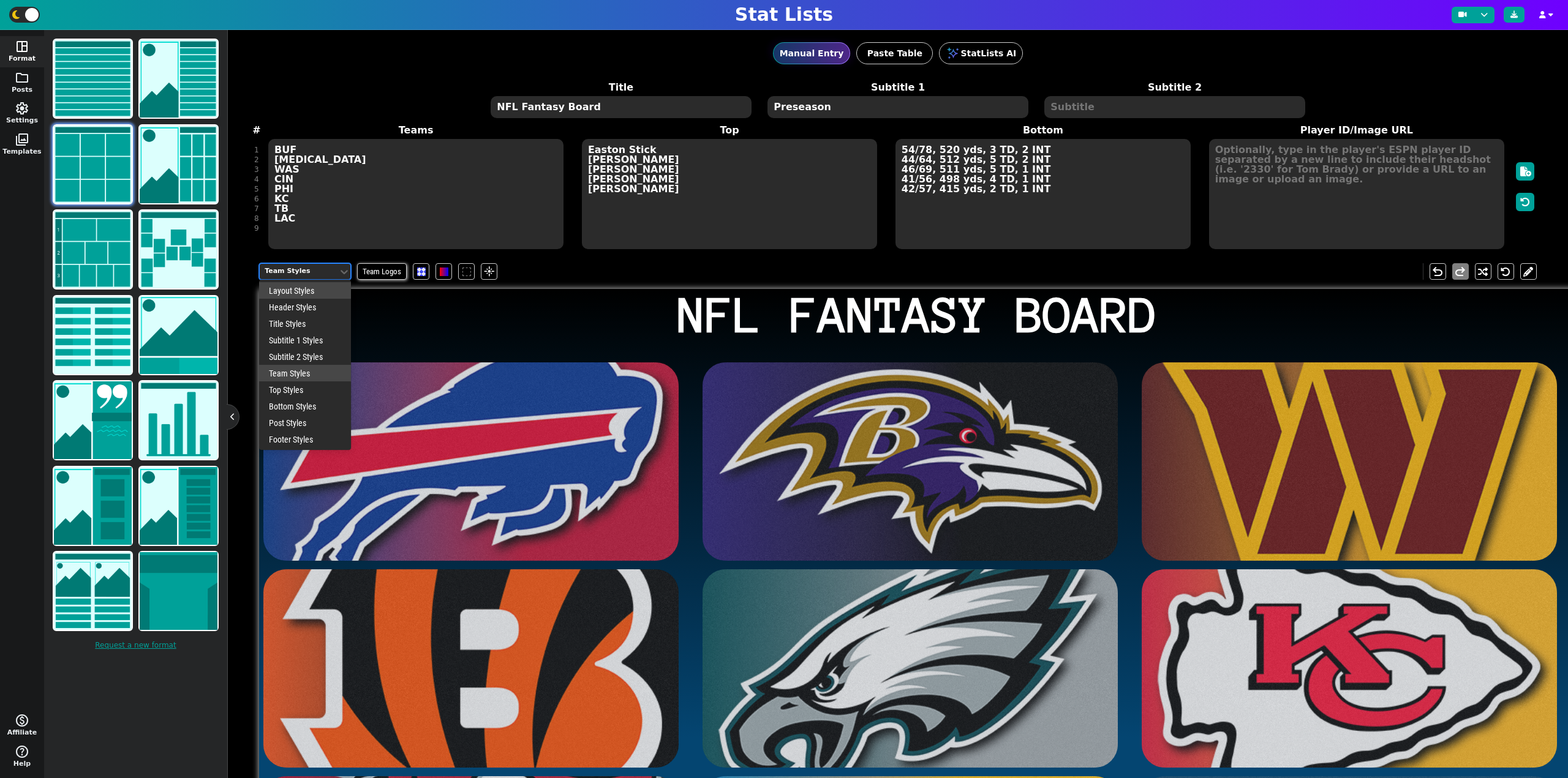
click at [308, 266] on div "Team Styles" at bounding box center [298, 271] width 78 height 17
click at [309, 427] on div "Post Styles" at bounding box center [304, 423] width 92 height 17
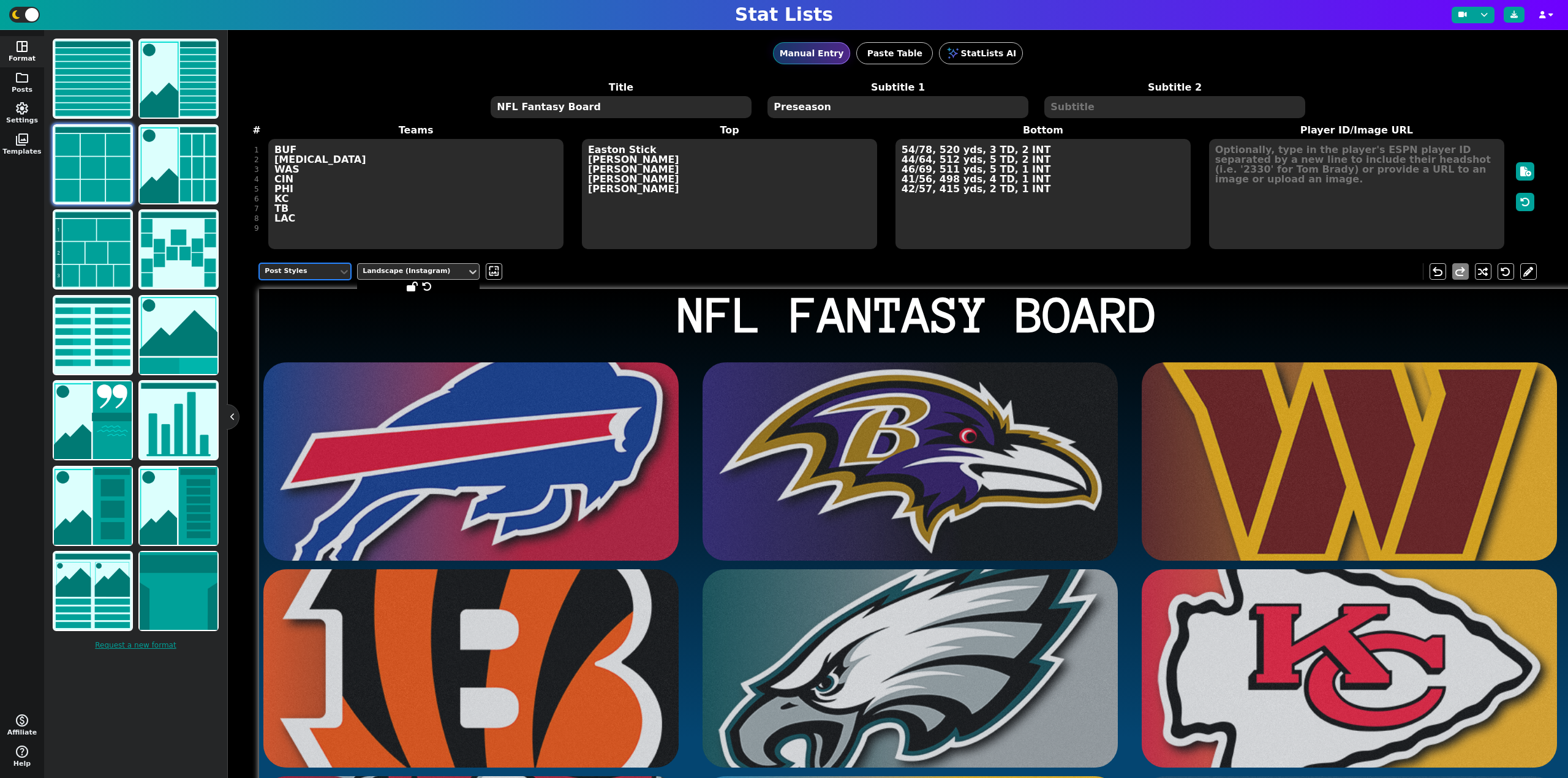
click at [407, 279] on div "Landscape (Instagram)" at bounding box center [412, 271] width 109 height 17
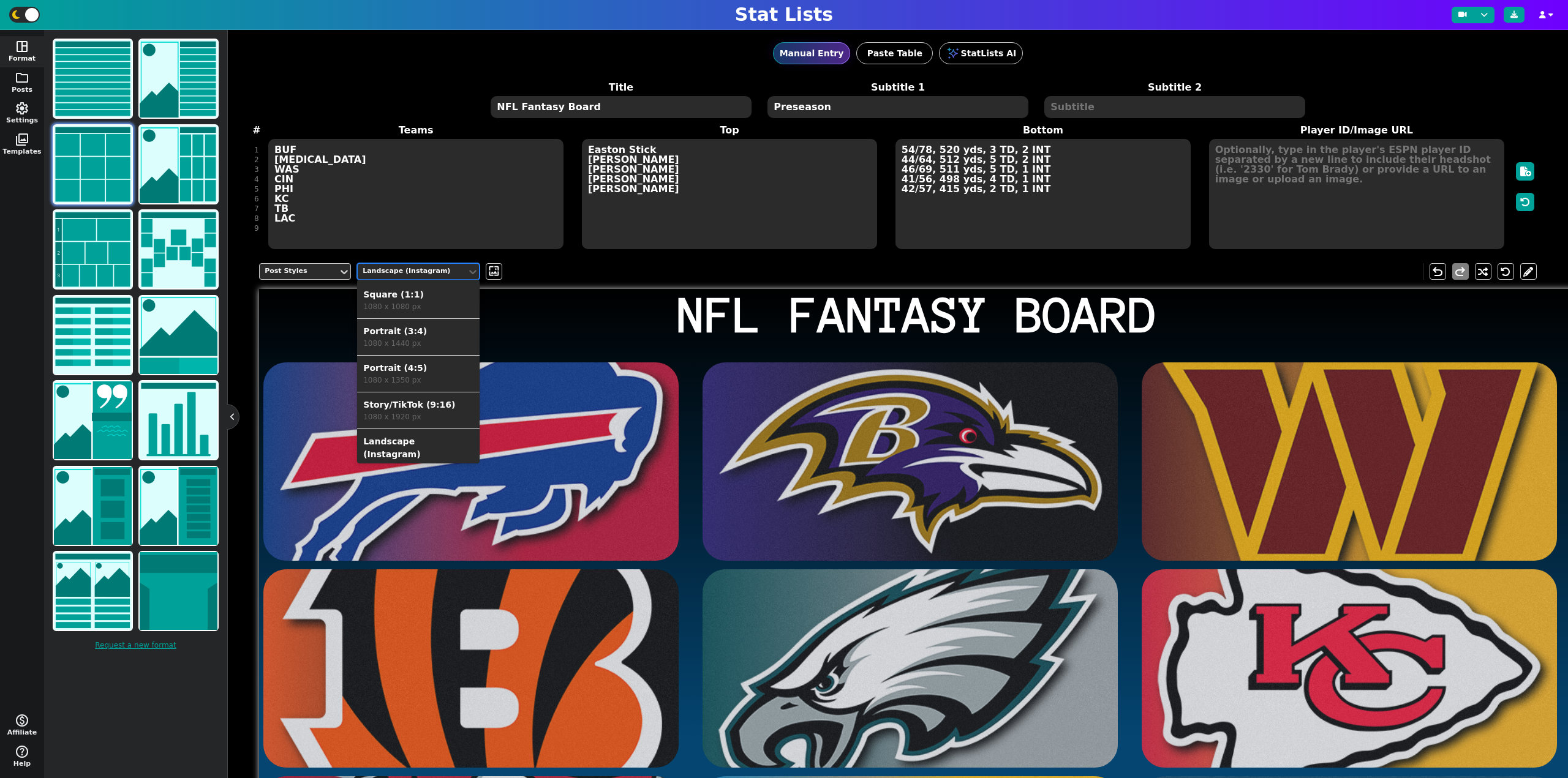
click at [397, 298] on div "Square (1:1)" at bounding box center [418, 295] width 110 height 13
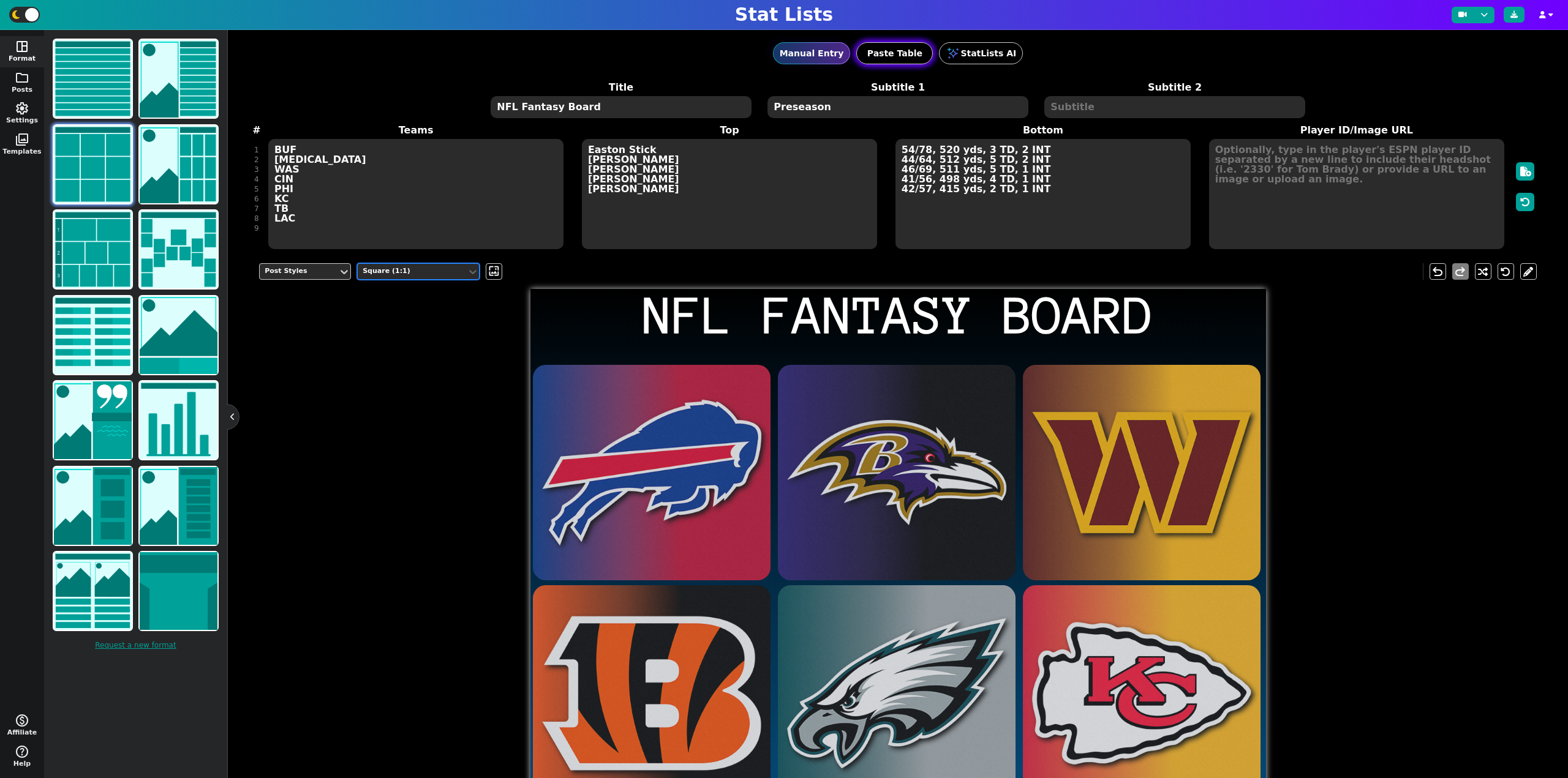
click at [896, 54] on button "Paste Table" at bounding box center [894, 54] width 76 height 22
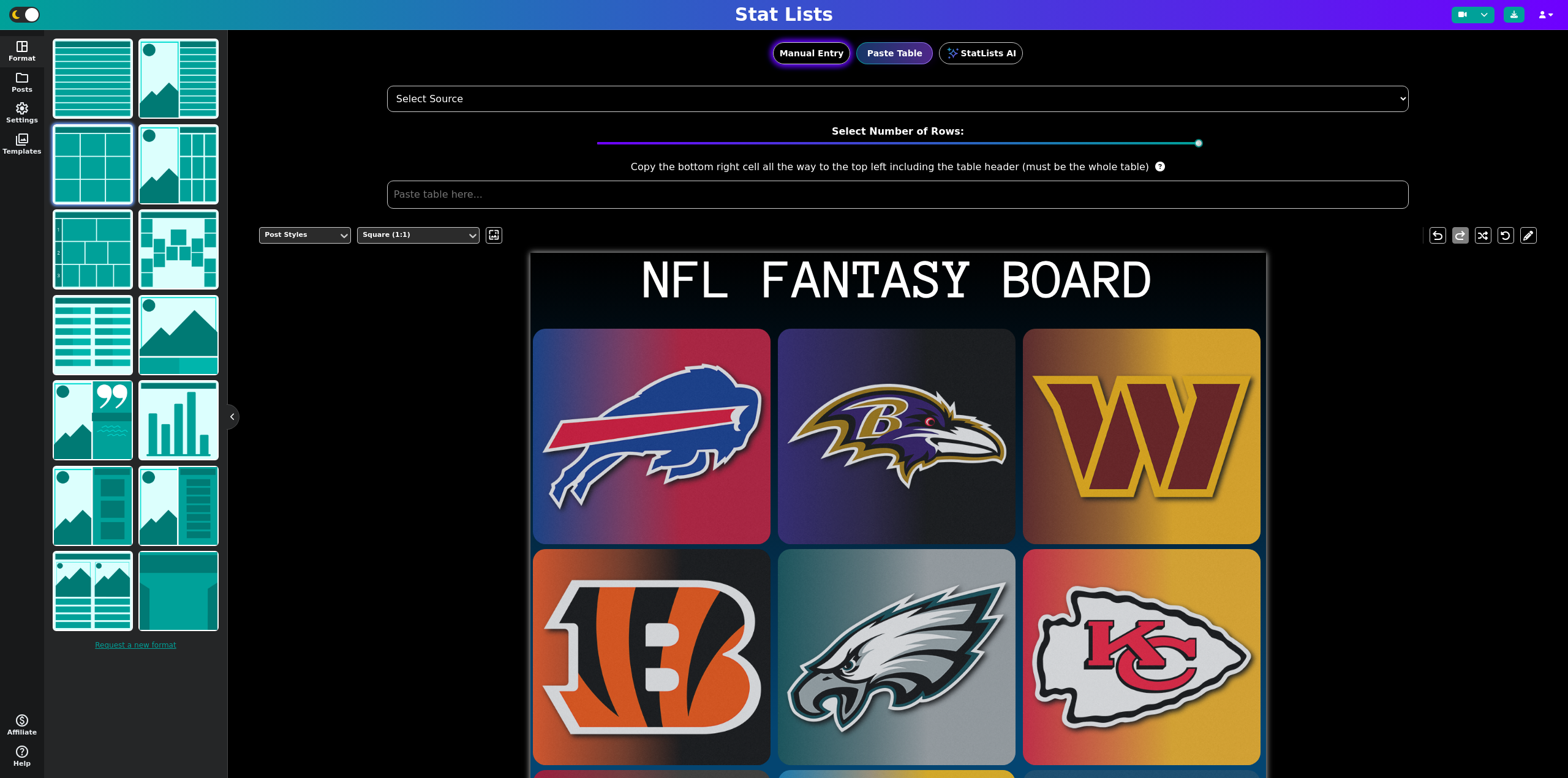
click at [810, 53] on button "Manual Entry" at bounding box center [811, 54] width 78 height 22
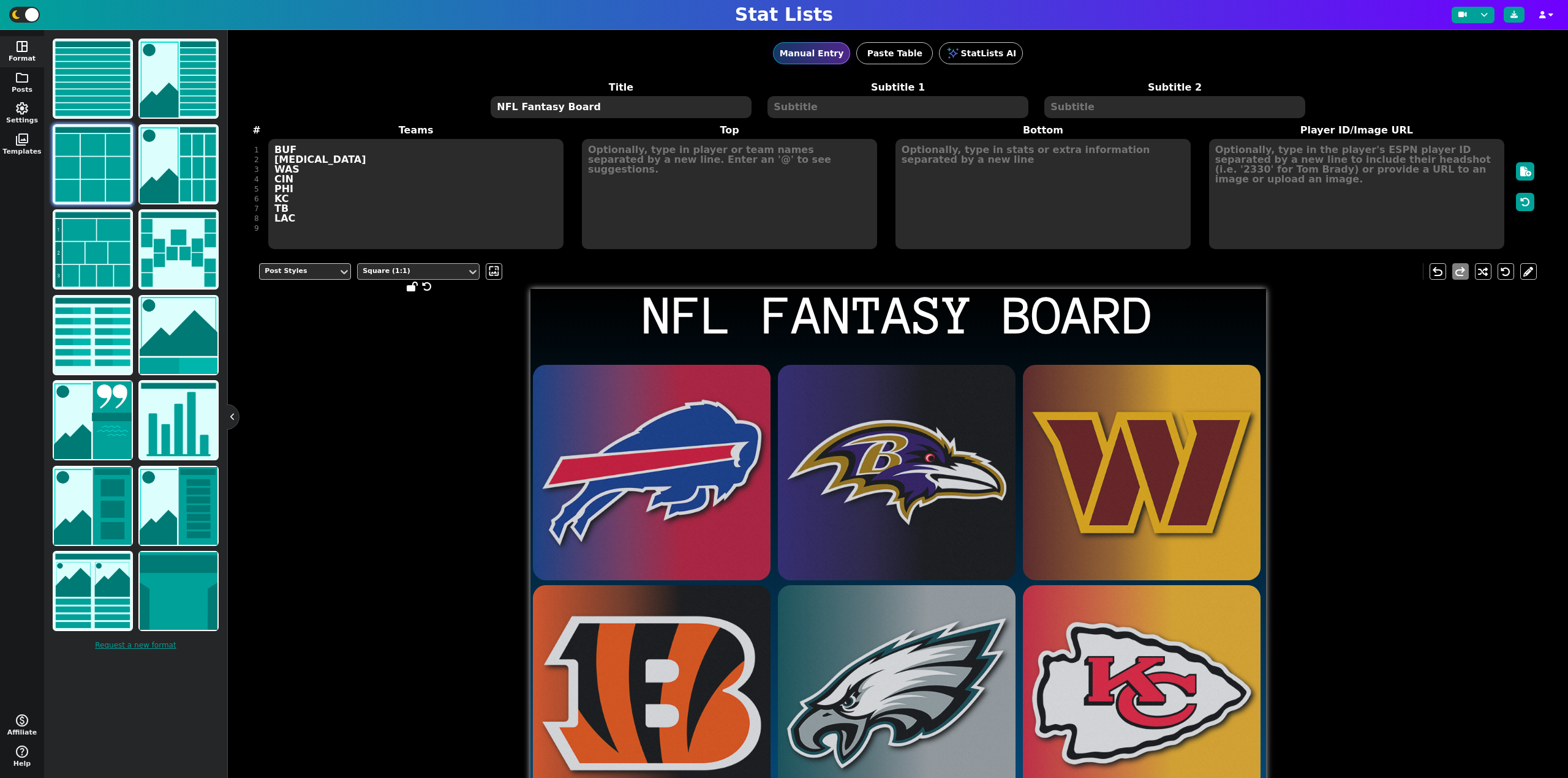
click at [428, 268] on div "Square (1:1)" at bounding box center [412, 271] width 99 height 10
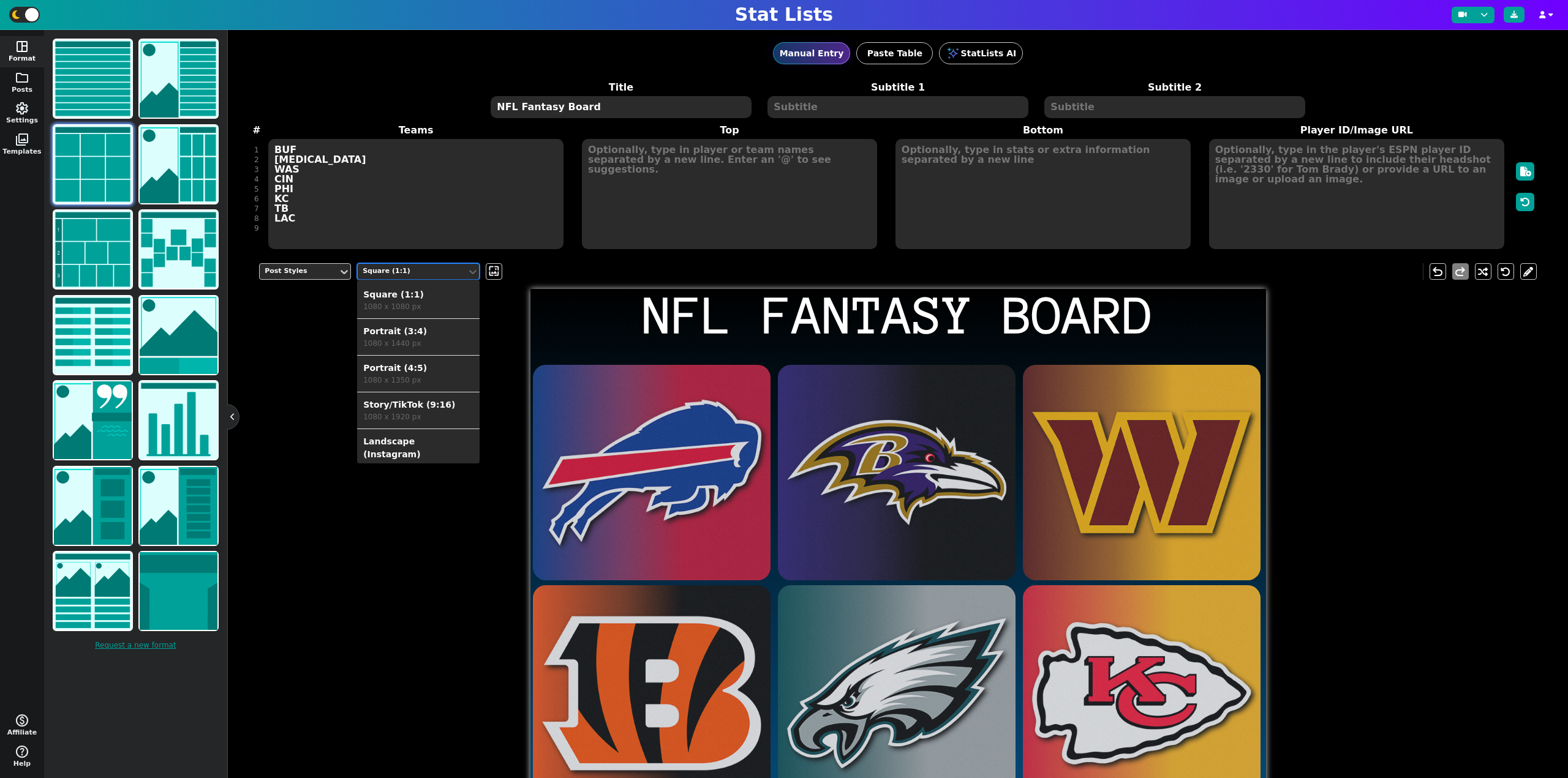
scroll to position [42, 0]
click at [413, 419] on div "1080 x 566 px" at bounding box center [418, 425] width 110 height 11
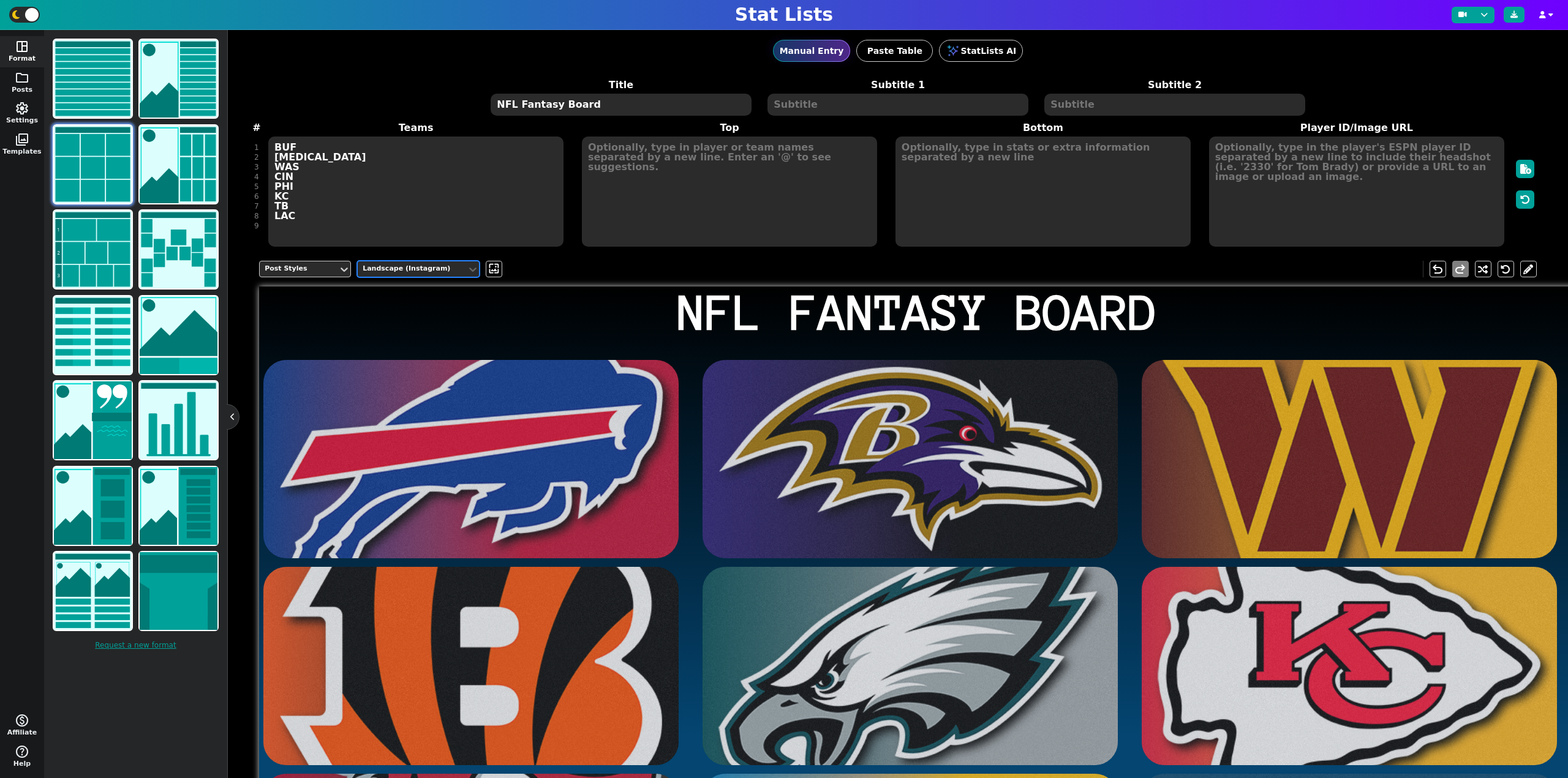
scroll to position [0, 0]
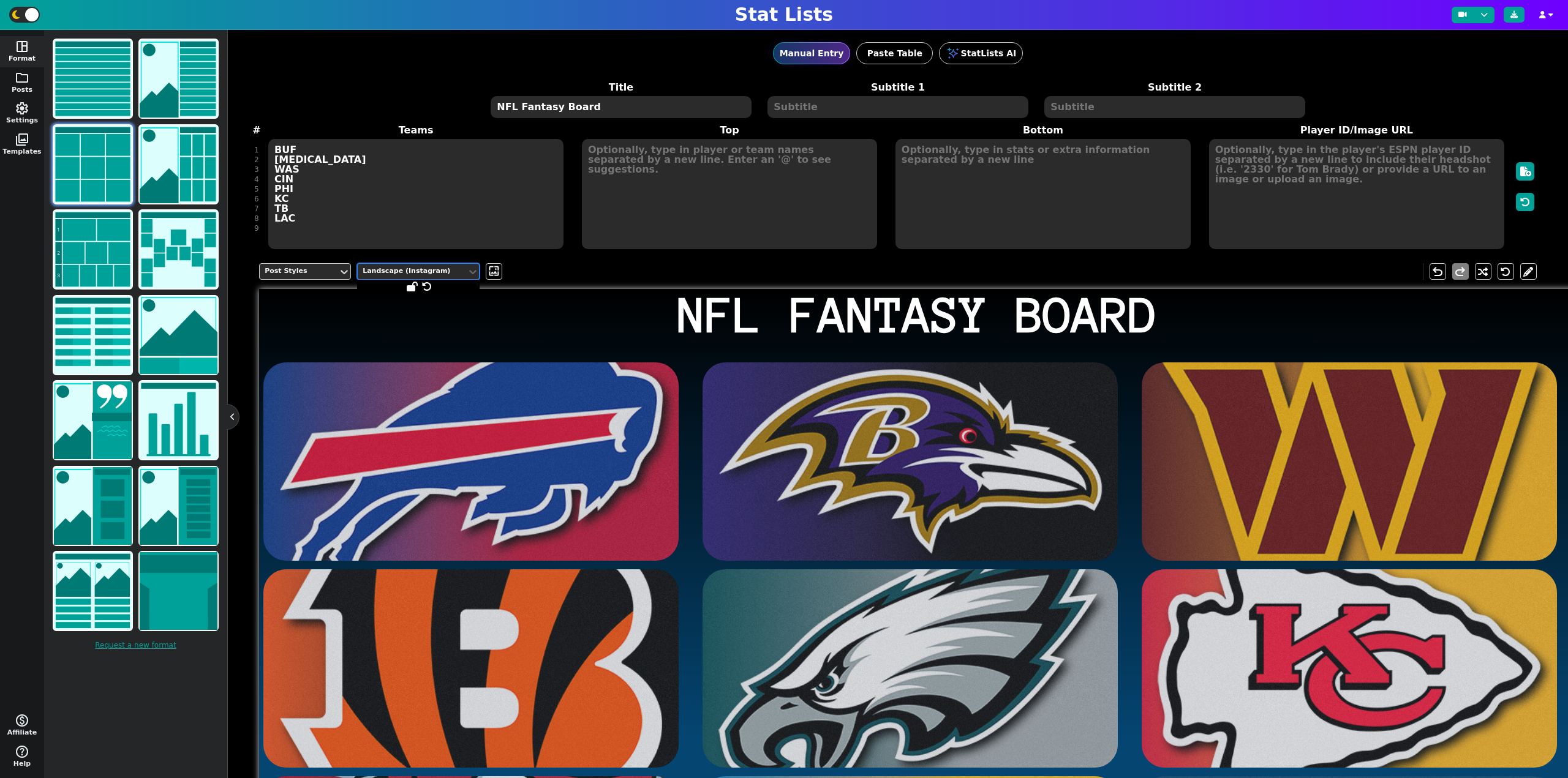
click at [420, 273] on div "Landscape (Instagram)" at bounding box center [412, 271] width 99 height 10
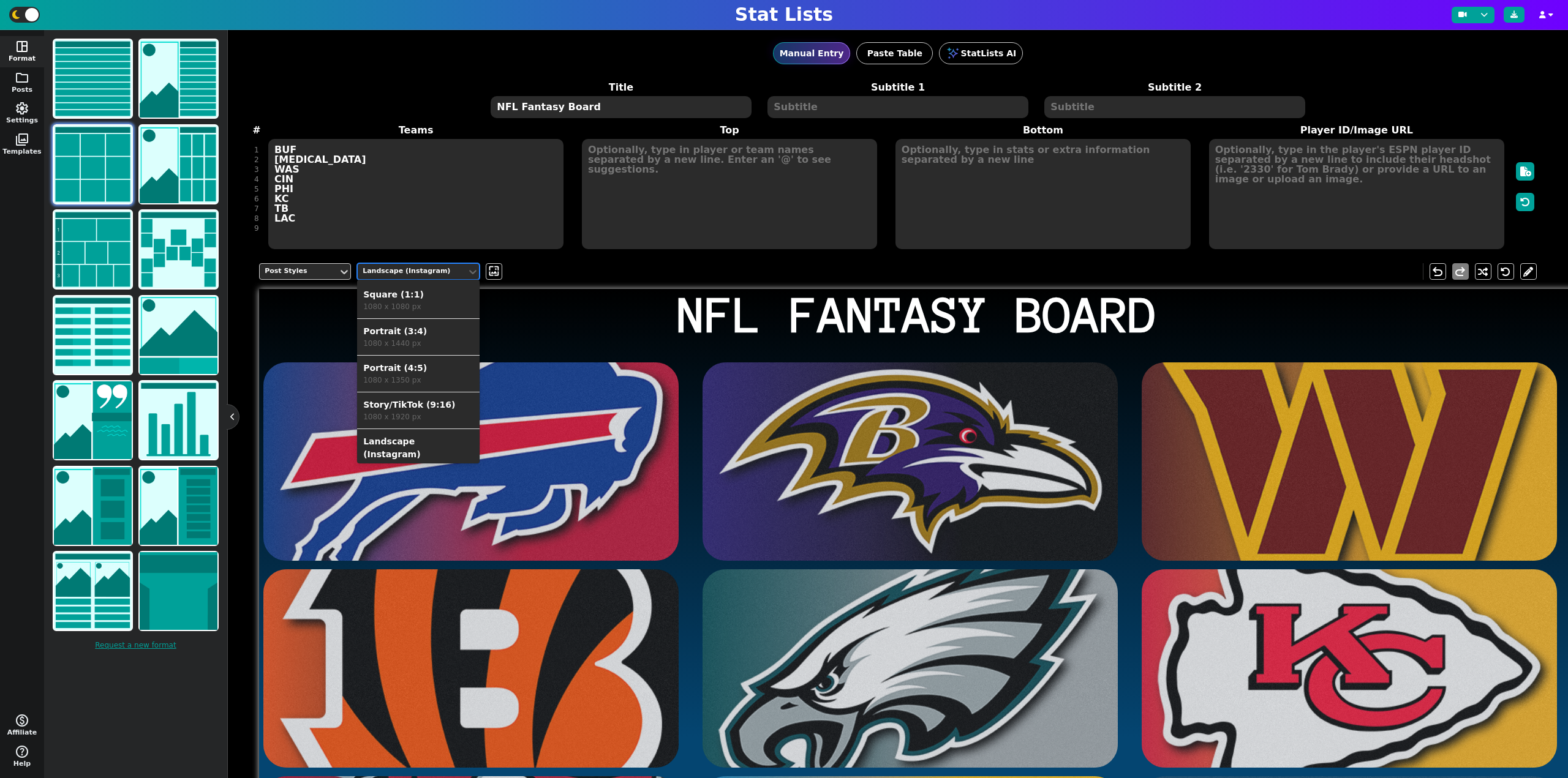
scroll to position [42, 0]
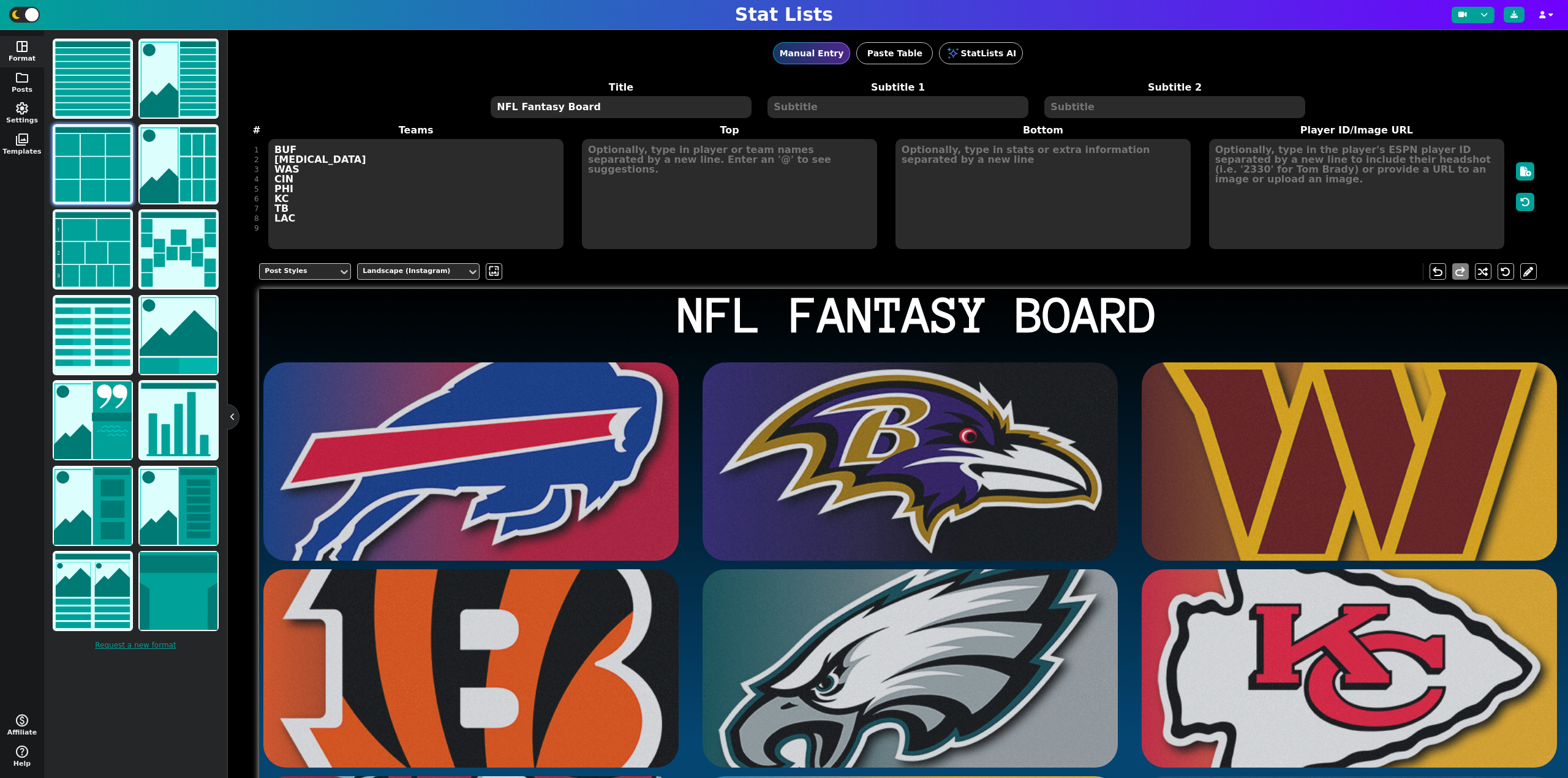
click at [568, 304] on h1 "NFL Fantasy Board" at bounding box center [917, 316] width 1316 height 52
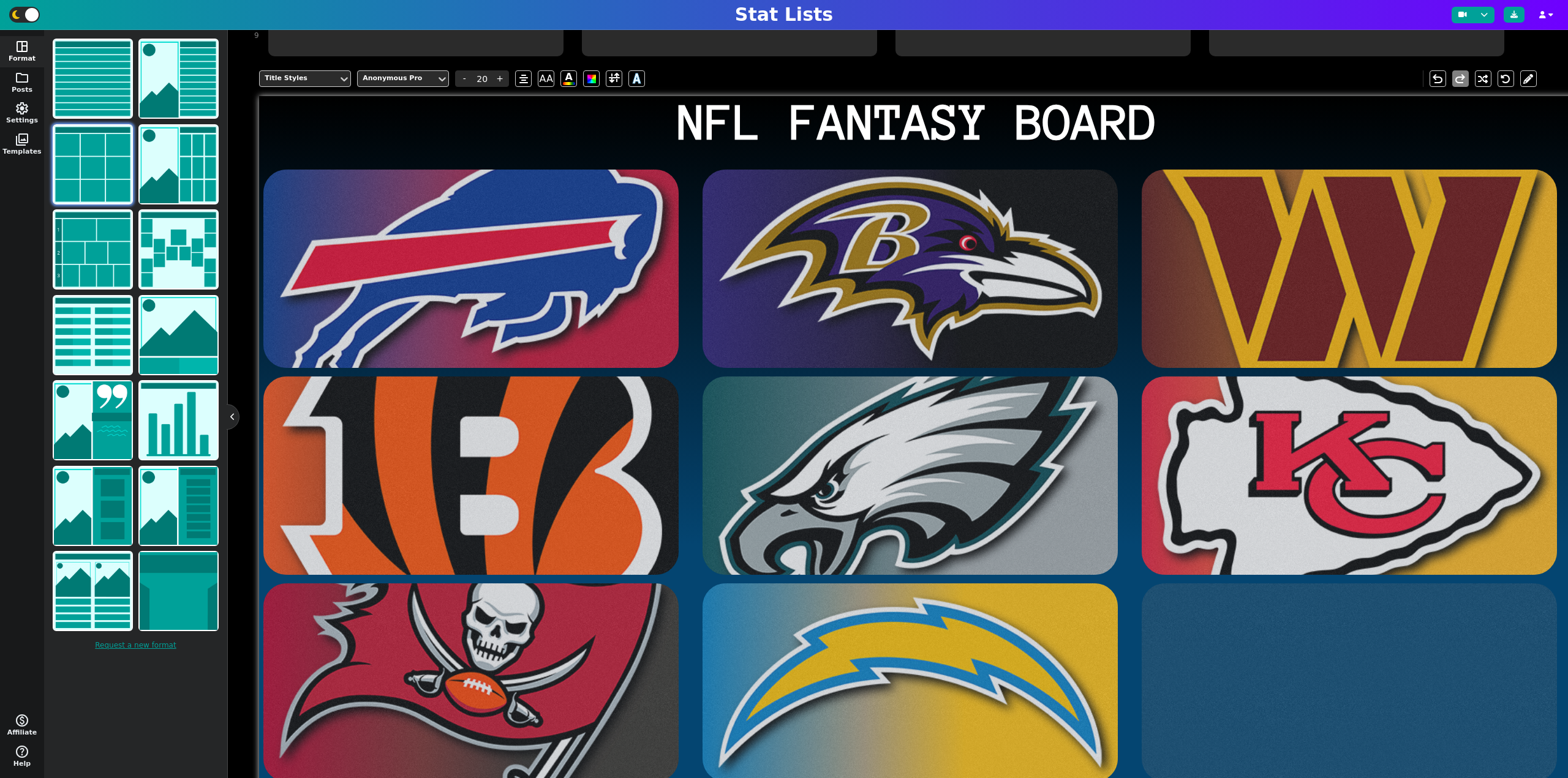
scroll to position [231, 0]
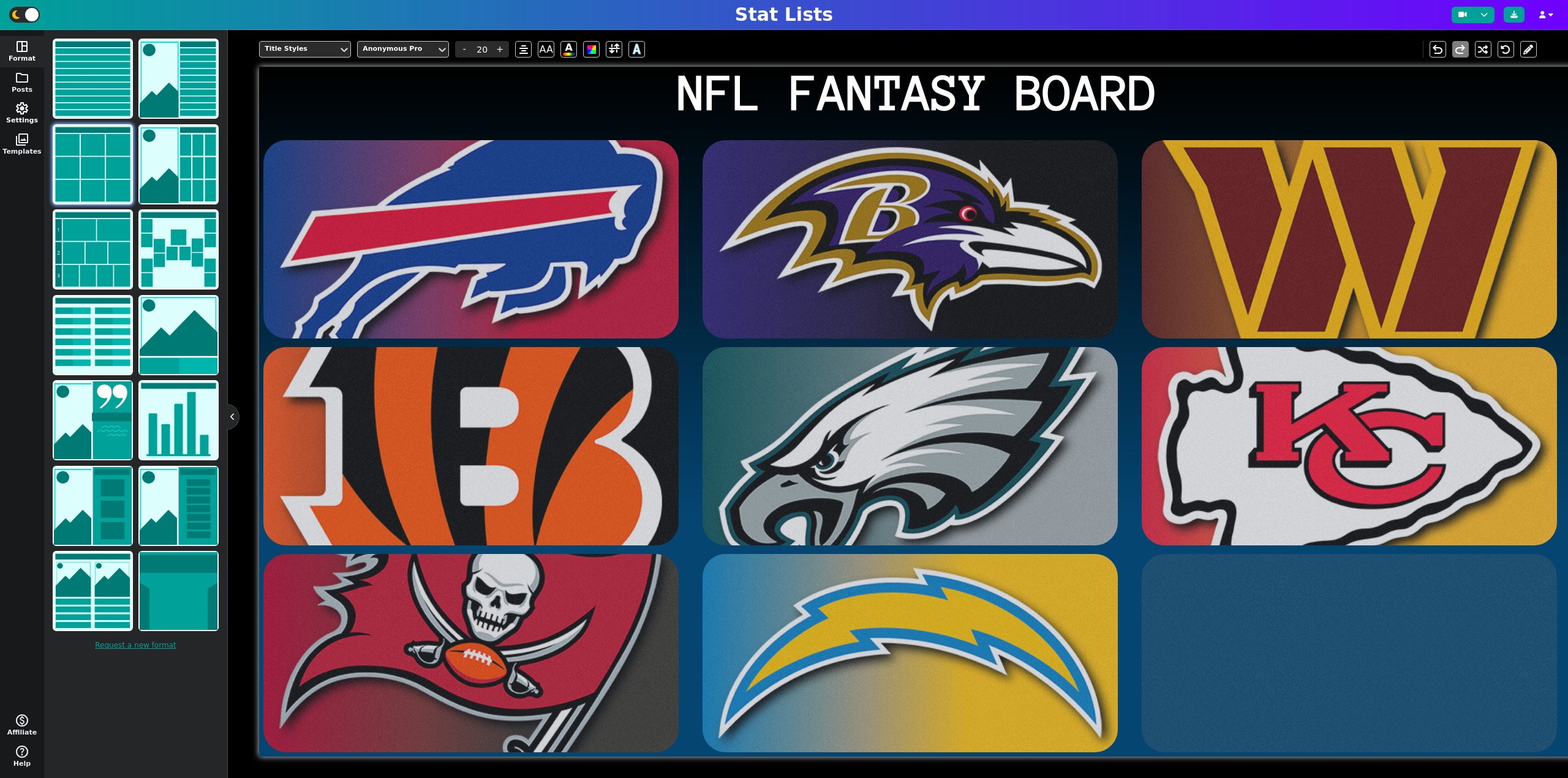
click at [23, 110] on span "settings" at bounding box center [22, 108] width 15 height 15
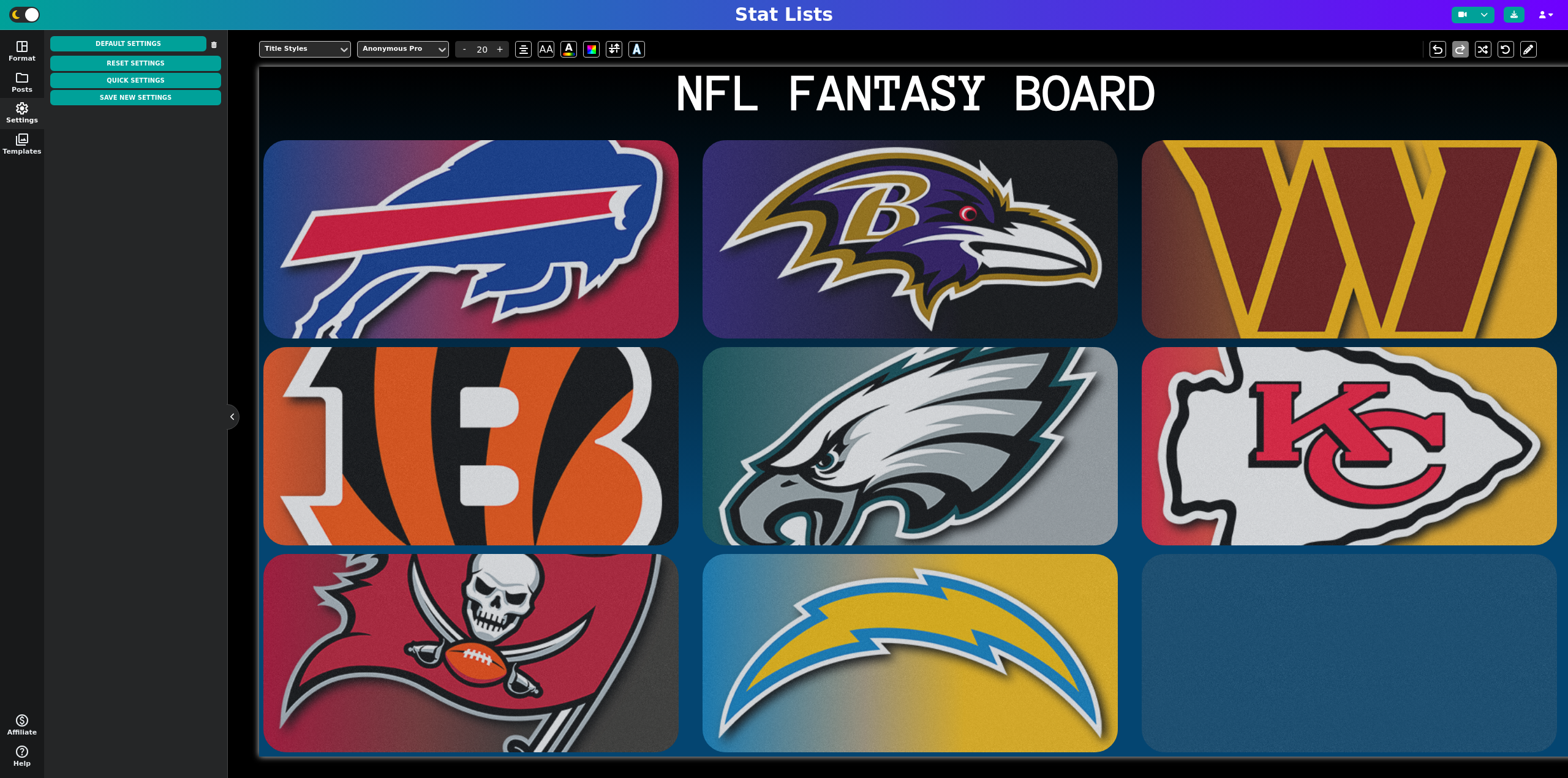
click at [0, 191] on div "space_dashboard Format folder Posts settings Settings photo_library Templates m…" at bounding box center [22, 404] width 44 height 748
